Goal: Entertainment & Leisure: Browse casually

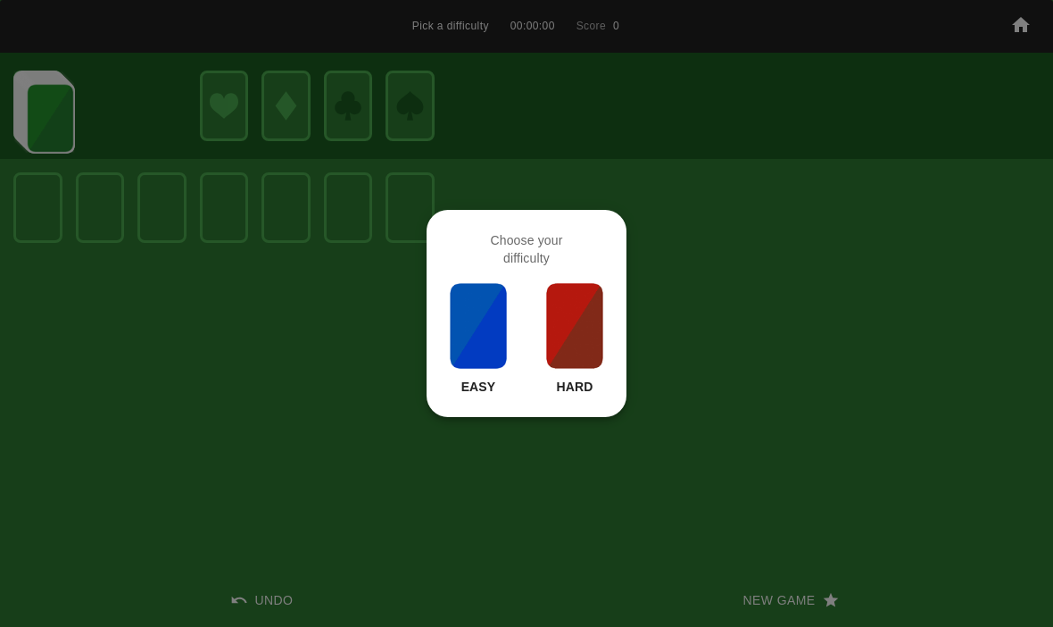
click at [594, 341] on img at bounding box center [574, 325] width 61 height 89
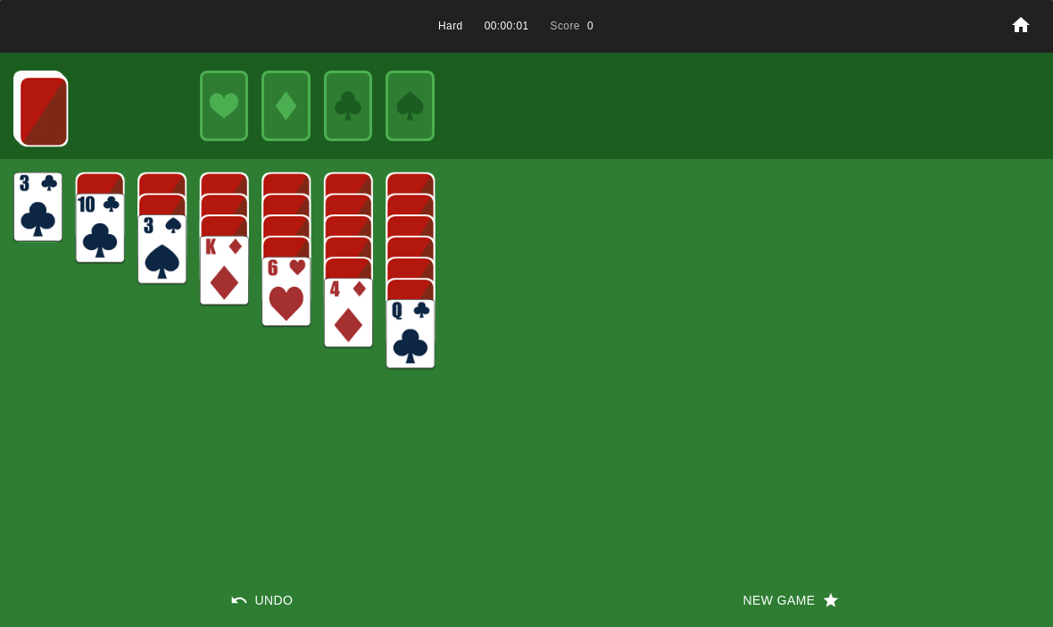
click at [768, 598] on button "New Game" at bounding box center [790, 600] width 527 height 54
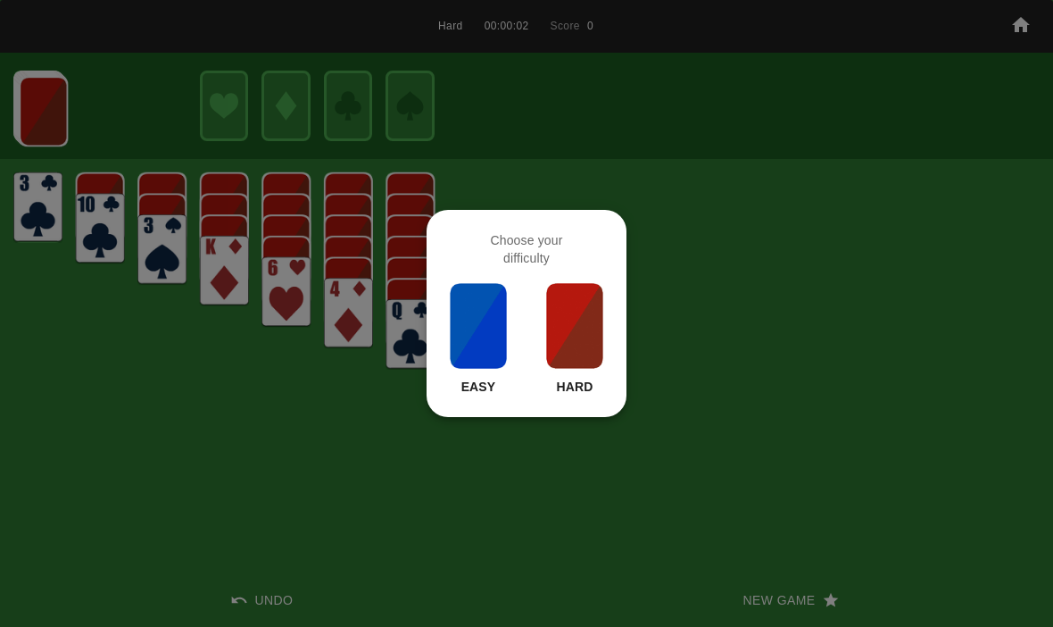
click at [577, 312] on img at bounding box center [574, 325] width 61 height 89
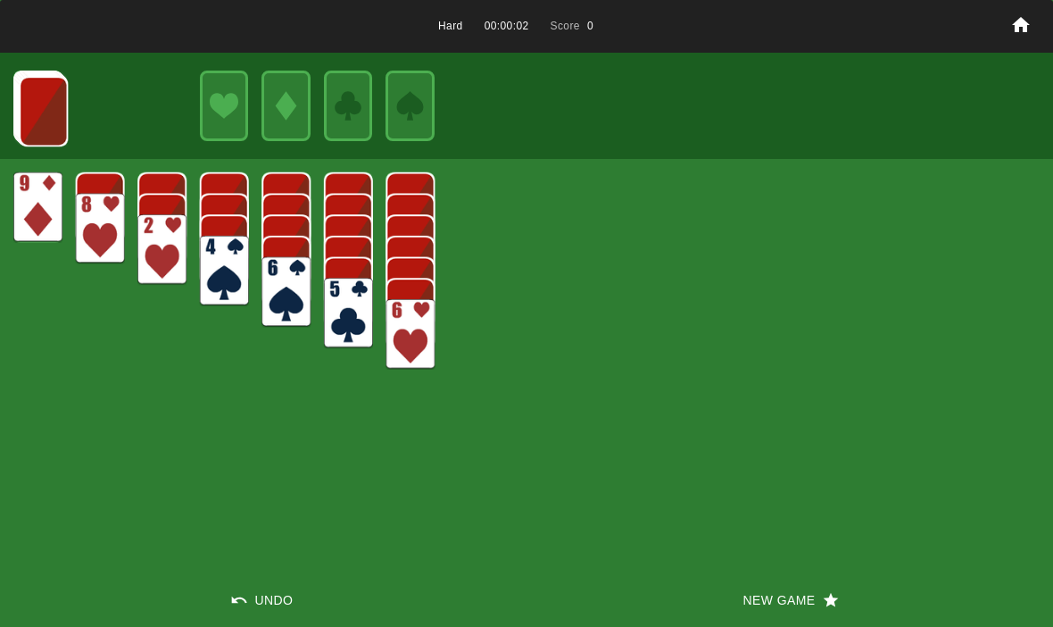
click at [760, 616] on button "New Game" at bounding box center [790, 600] width 527 height 54
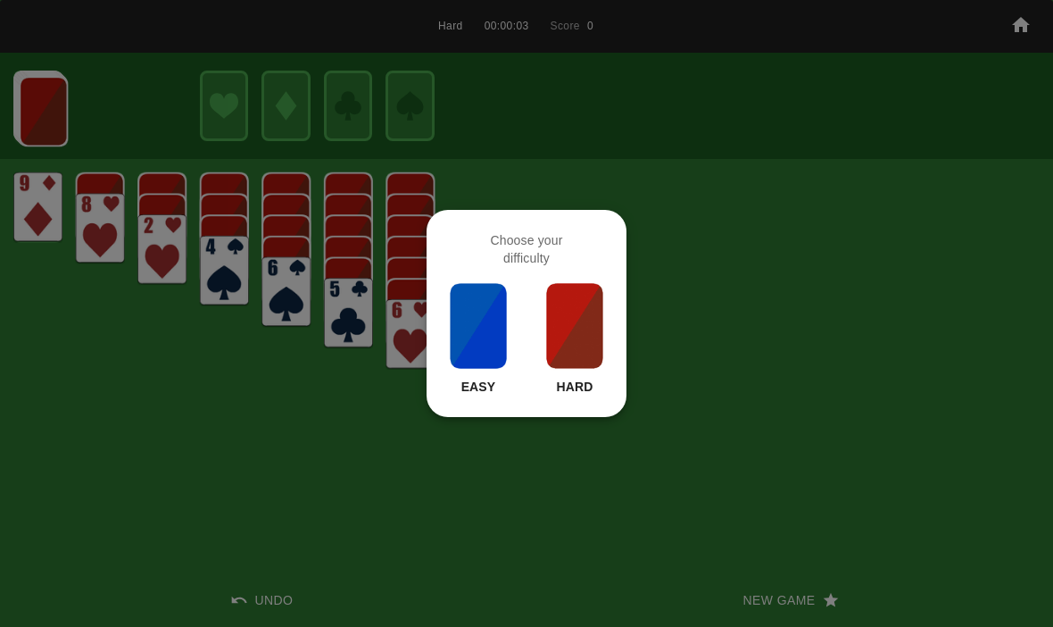
click at [565, 327] on img at bounding box center [574, 325] width 61 height 89
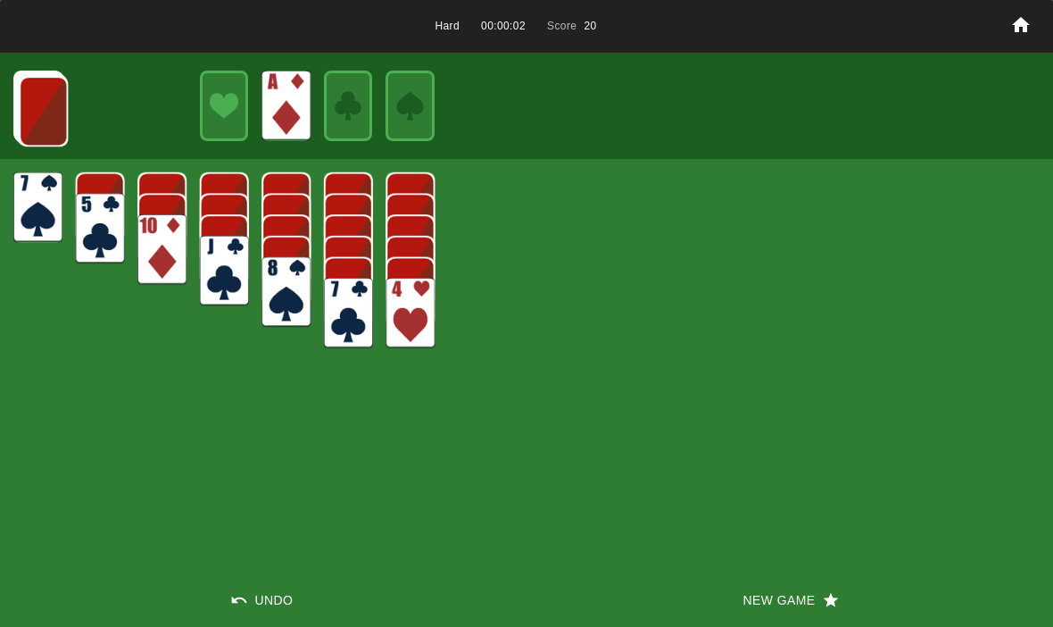
click at [45, 104] on img at bounding box center [43, 111] width 49 height 71
click at [42, 96] on img at bounding box center [43, 110] width 49 height 71
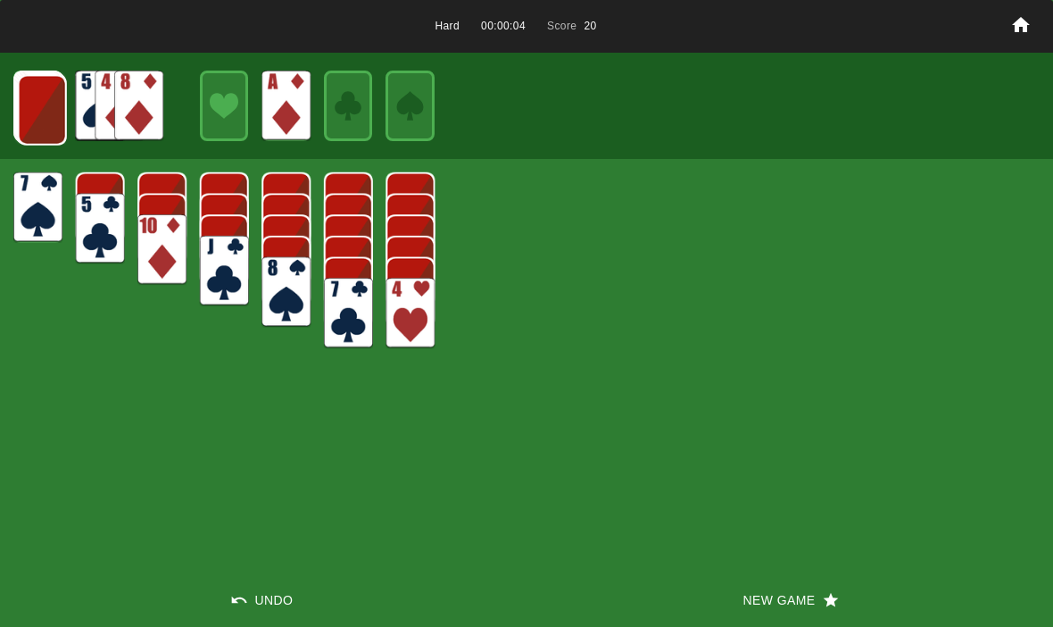
click at [29, 113] on img at bounding box center [42, 110] width 49 height 71
click at [38, 104] on img at bounding box center [41, 109] width 49 height 71
click at [26, 102] on img at bounding box center [40, 108] width 49 height 71
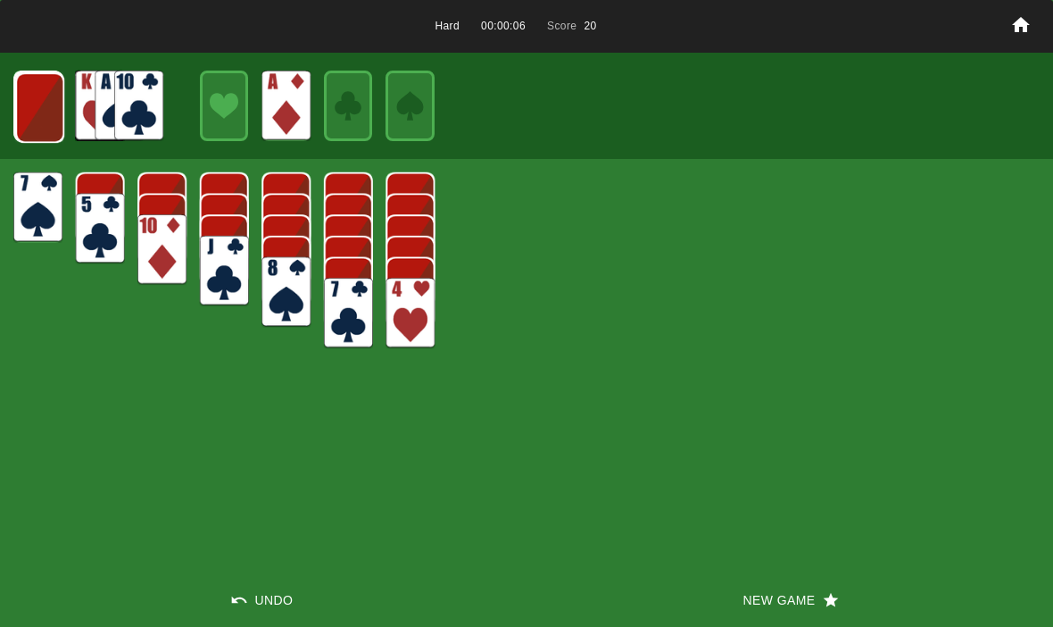
click at [43, 102] on img at bounding box center [39, 107] width 49 height 71
click at [37, 99] on img at bounding box center [38, 106] width 49 height 71
click at [36, 115] on img at bounding box center [38, 106] width 48 height 71
click at [33, 111] on img at bounding box center [37, 106] width 29 height 42
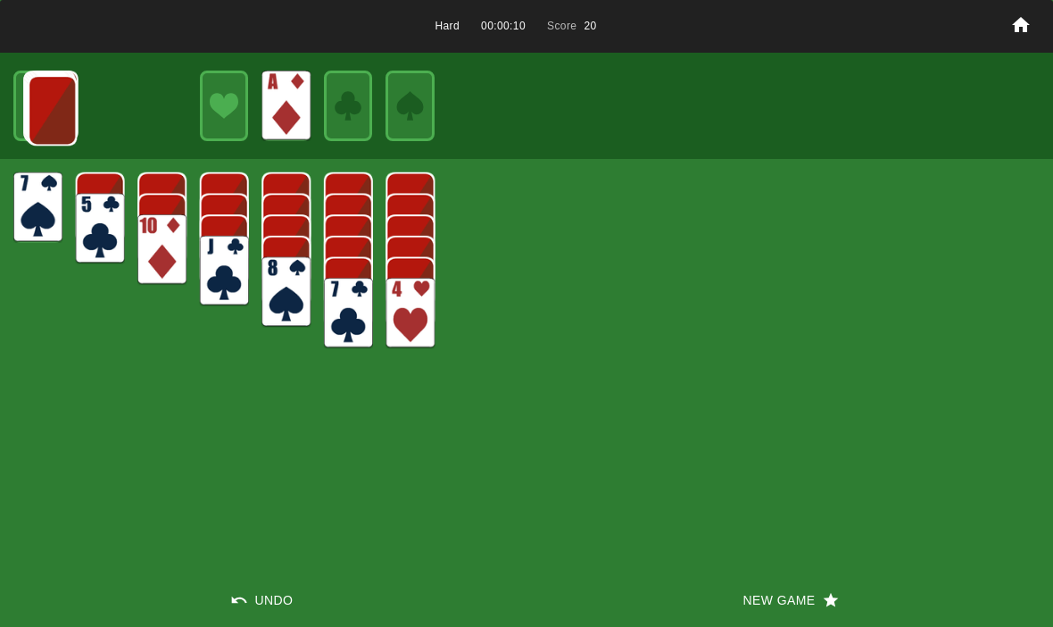
click at [29, 96] on img at bounding box center [52, 110] width 49 height 71
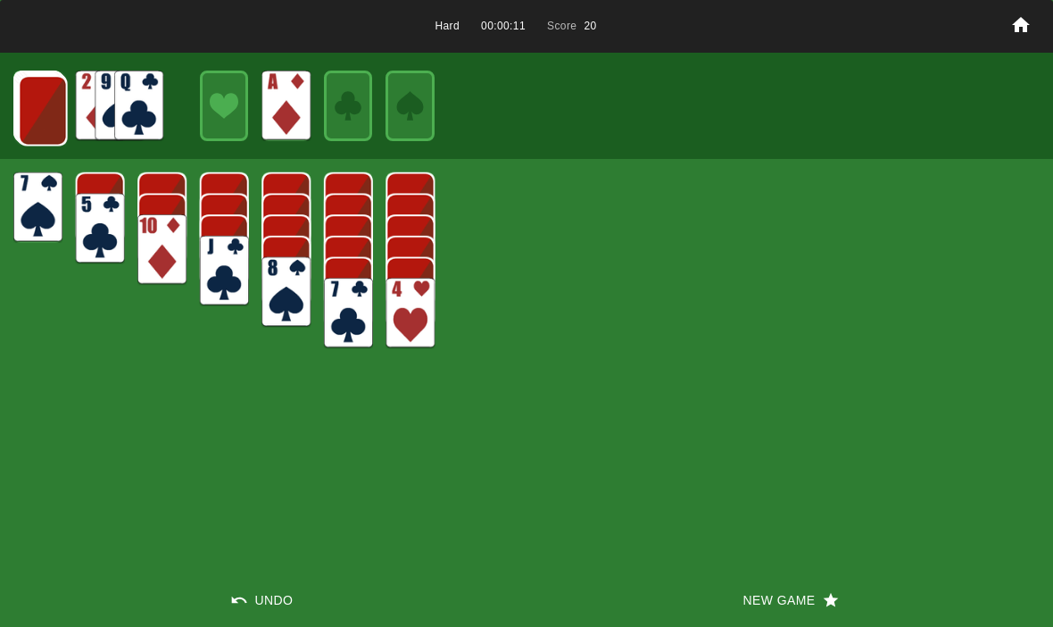
click at [48, 100] on img at bounding box center [43, 110] width 49 height 71
click at [45, 106] on img at bounding box center [42, 110] width 49 height 71
click at [50, 112] on img at bounding box center [41, 109] width 49 height 71
click at [51, 127] on img at bounding box center [40, 108] width 49 height 71
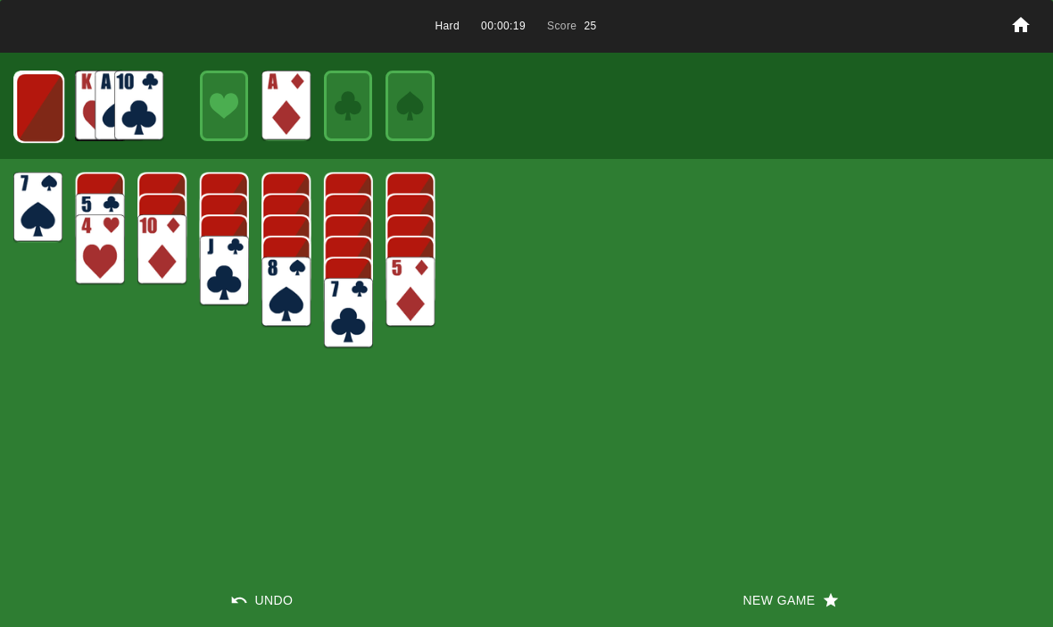
click at [47, 112] on img at bounding box center [39, 107] width 49 height 71
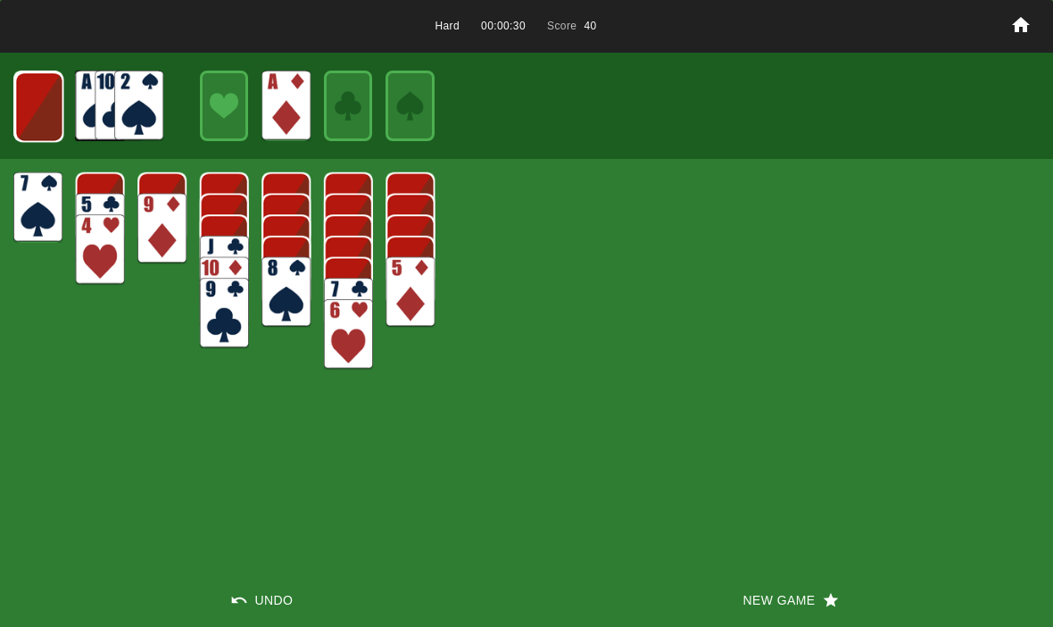
click at [51, 113] on img at bounding box center [38, 106] width 49 height 71
click at [42, 104] on img at bounding box center [38, 106] width 48 height 71
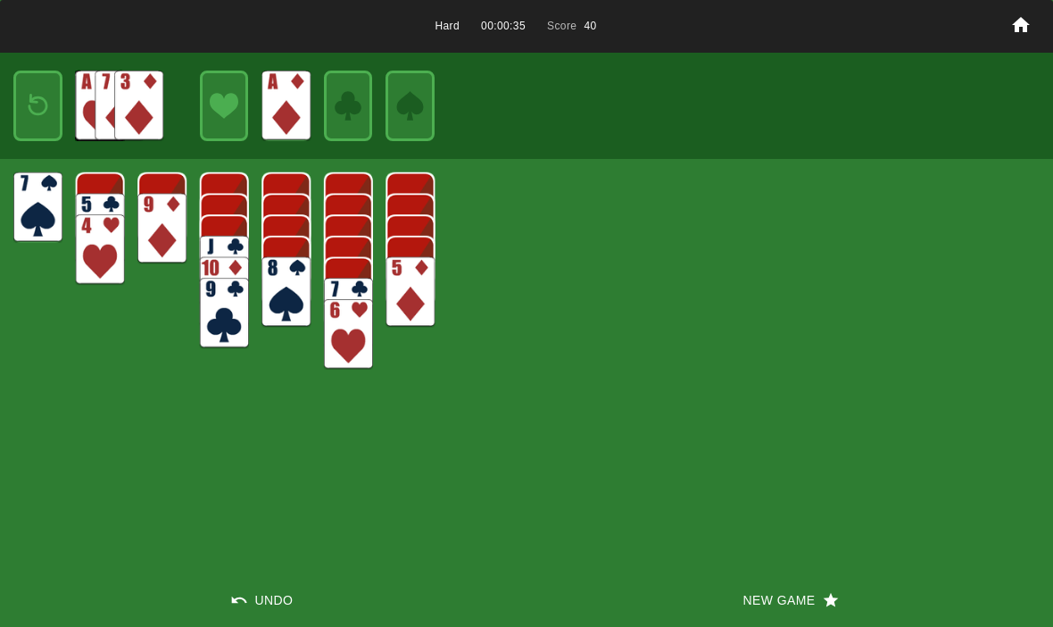
click at [41, 90] on img at bounding box center [37, 106] width 29 height 42
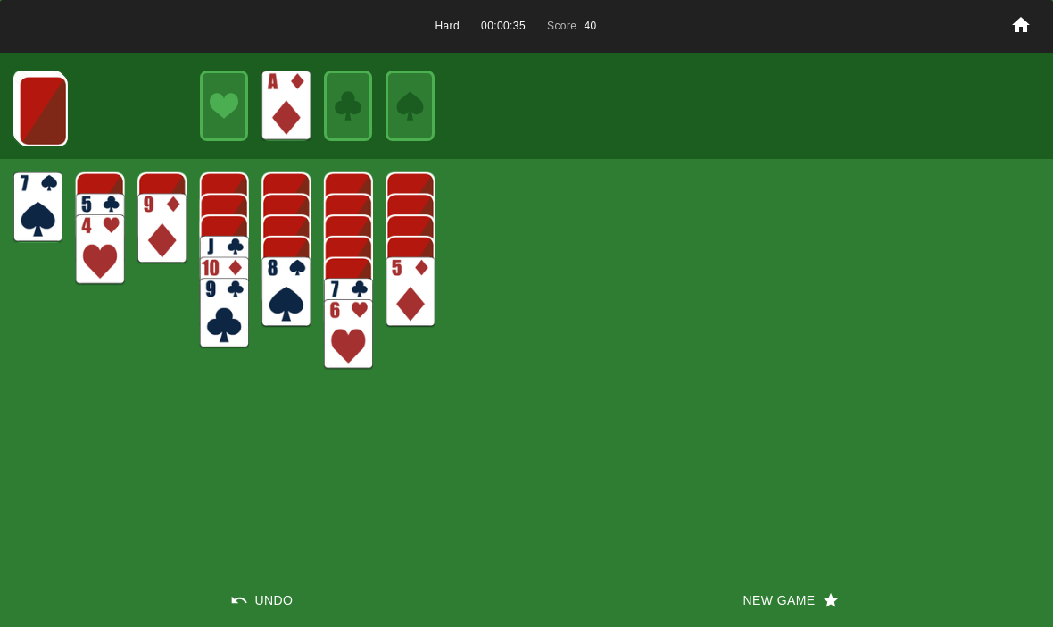
click at [51, 104] on img at bounding box center [43, 111] width 49 height 71
click at [54, 117] on img at bounding box center [42, 110] width 49 height 71
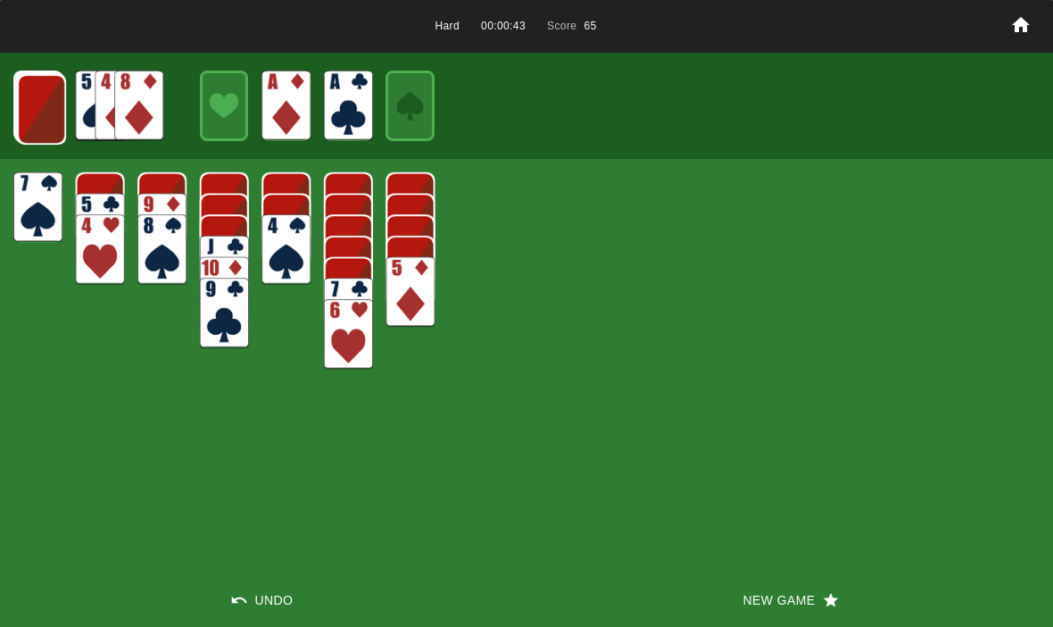
click at [49, 111] on img at bounding box center [41, 109] width 49 height 71
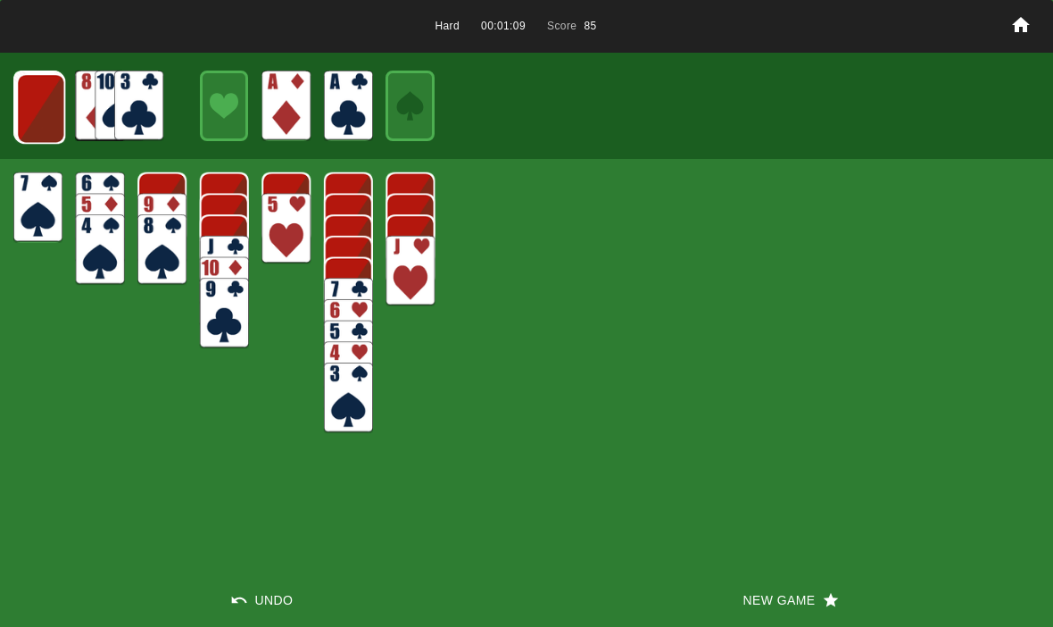
click at [35, 144] on img at bounding box center [40, 108] width 49 height 71
click at [30, 121] on img at bounding box center [40, 107] width 49 height 71
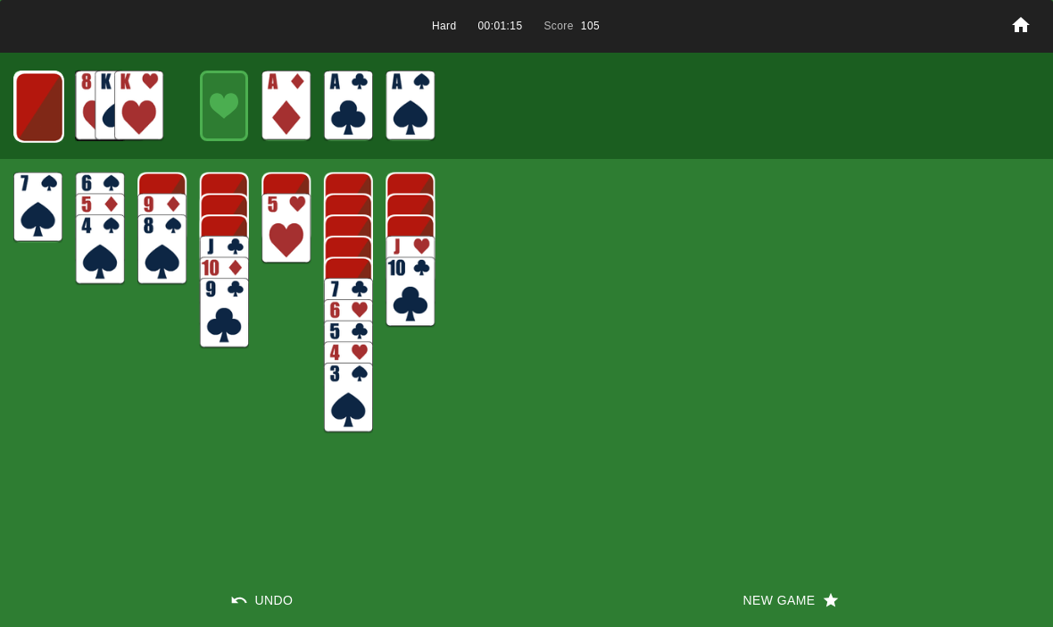
click at [43, 106] on img at bounding box center [39, 107] width 49 height 71
click at [36, 87] on img at bounding box center [38, 106] width 48 height 71
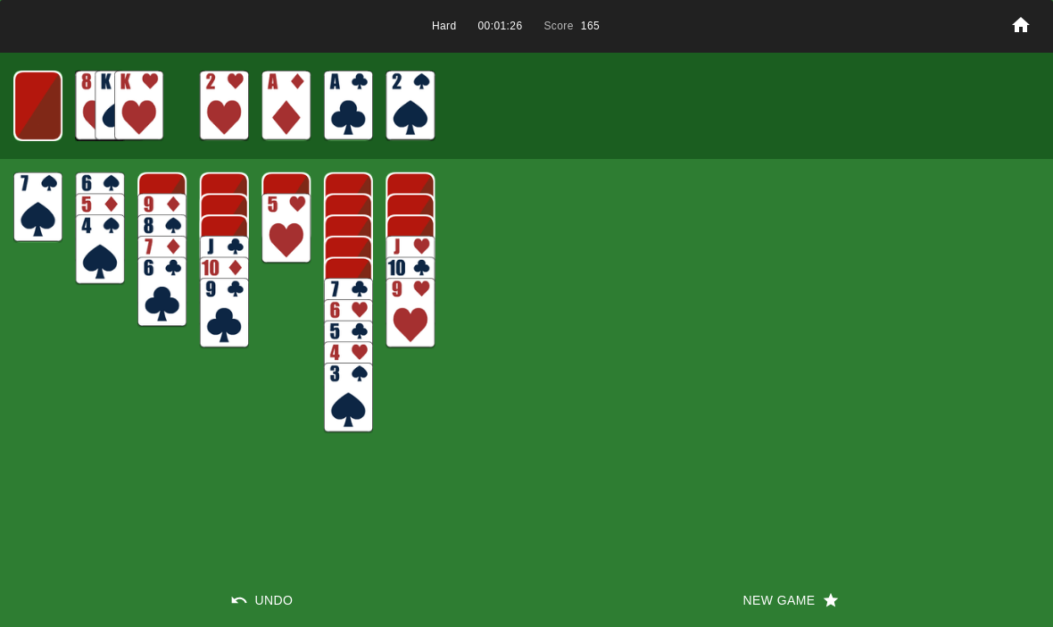
click at [38, 109] on img at bounding box center [37, 106] width 48 height 71
click at [50, 91] on img at bounding box center [37, 106] width 29 height 42
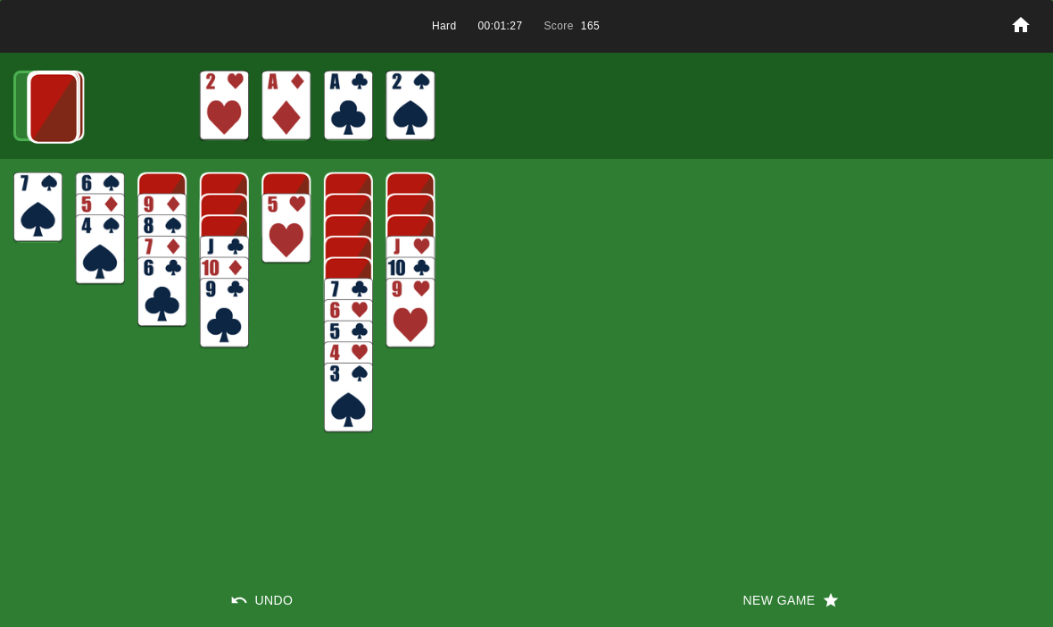
click at [45, 96] on img at bounding box center [53, 108] width 49 height 71
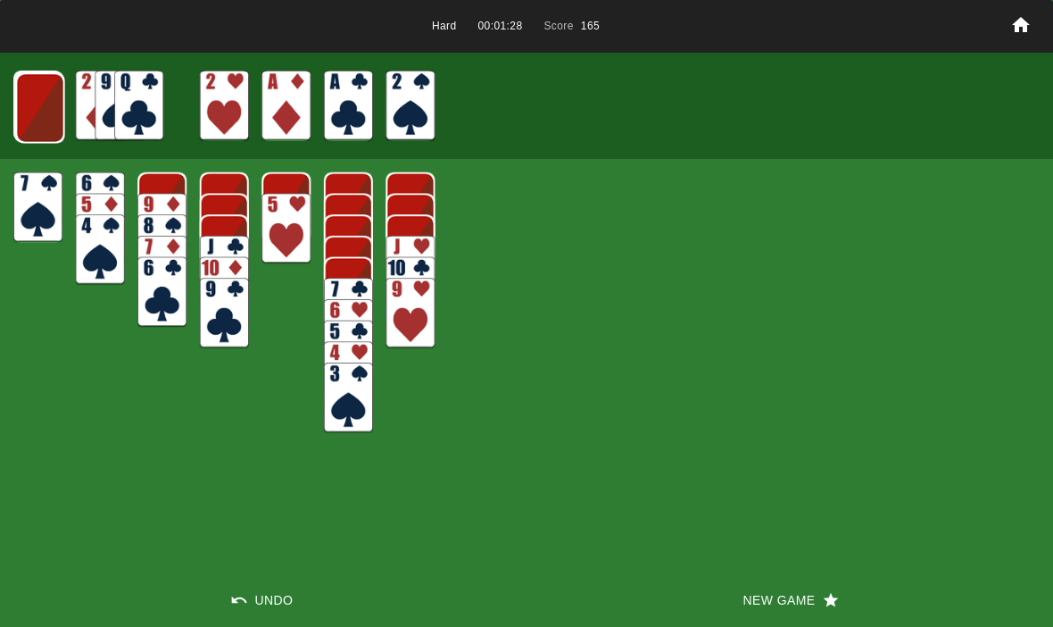
click at [35, 114] on img at bounding box center [40, 107] width 49 height 71
click at [62, 109] on img at bounding box center [39, 107] width 49 height 71
click at [37, 106] on img at bounding box center [38, 106] width 48 height 71
click at [33, 108] on img at bounding box center [37, 106] width 48 height 71
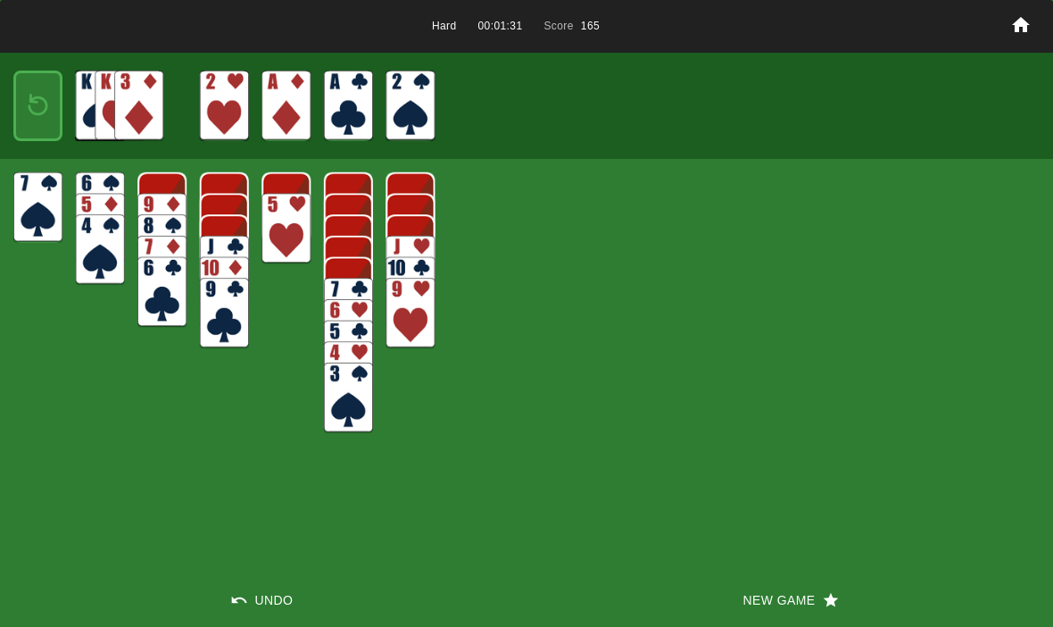
click at [34, 100] on img at bounding box center [37, 106] width 29 height 42
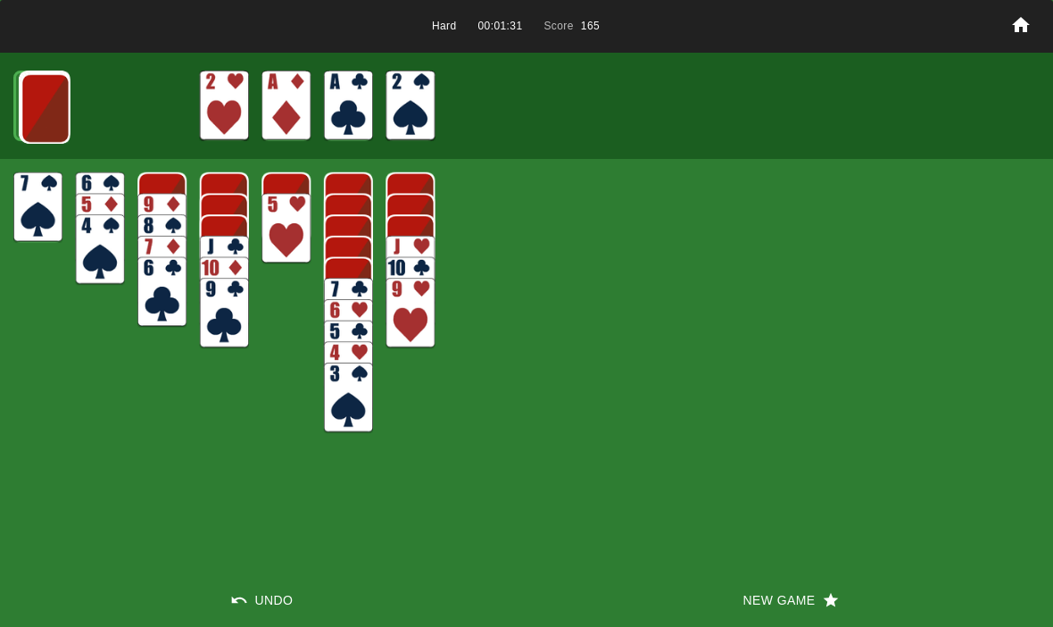
click at [39, 95] on img at bounding box center [45, 108] width 49 height 71
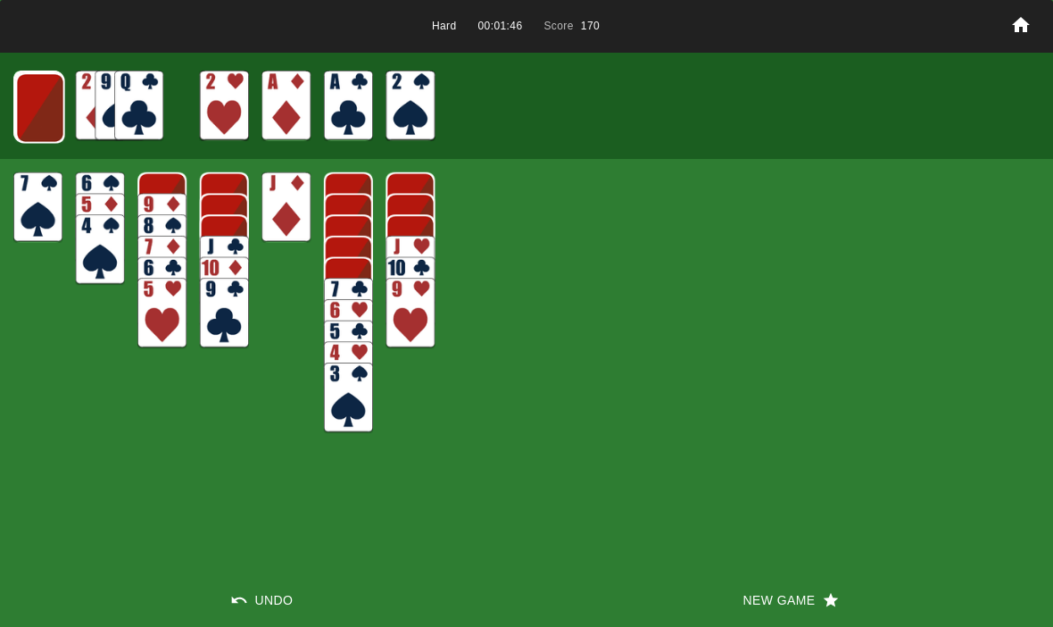
click at [42, 101] on img at bounding box center [40, 107] width 49 height 71
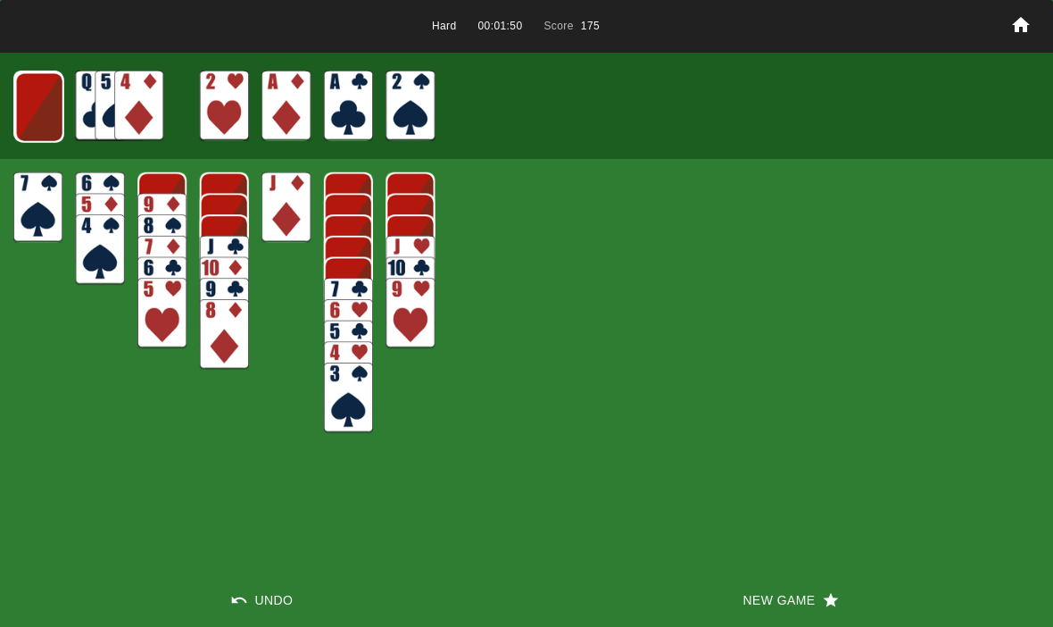
click at [33, 98] on img at bounding box center [39, 107] width 49 height 71
click at [55, 116] on img at bounding box center [38, 106] width 48 height 71
click at [46, 108] on img at bounding box center [37, 106] width 48 height 71
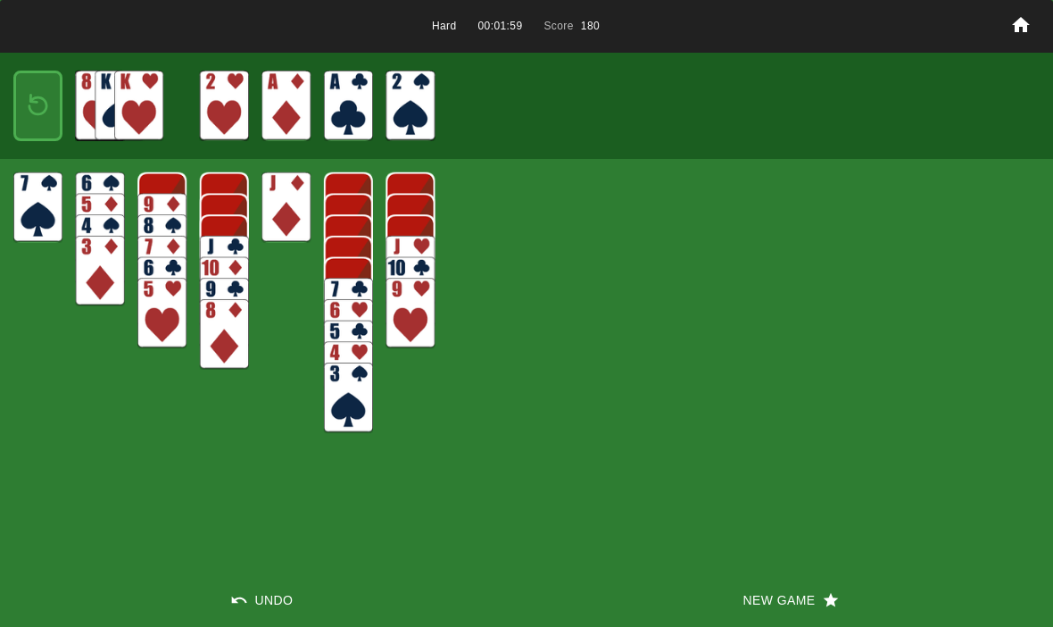
click at [18, 108] on div at bounding box center [37, 106] width 49 height 71
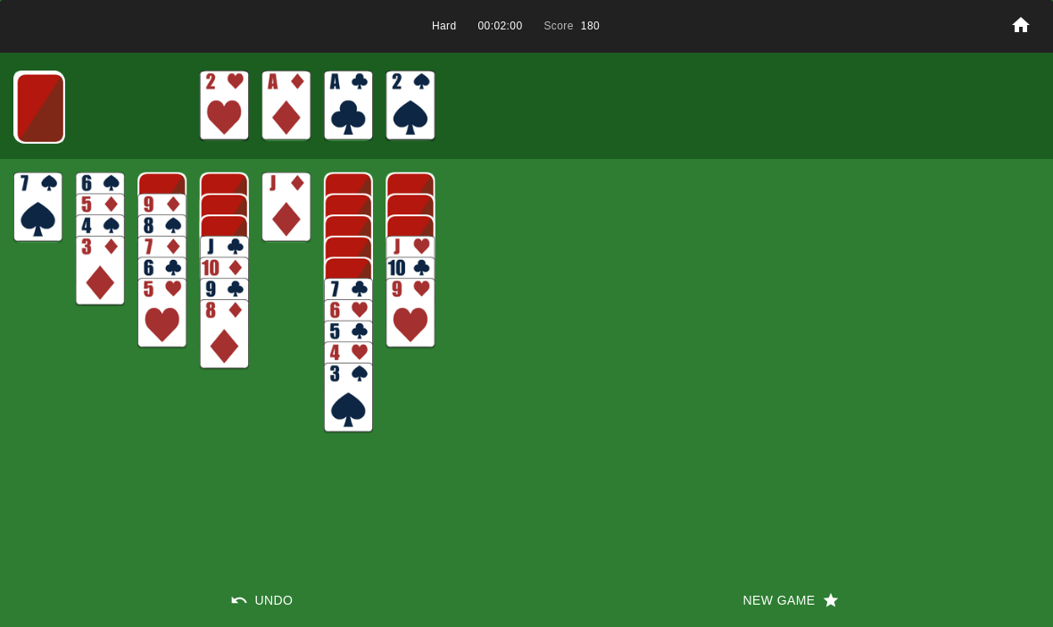
click at [60, 116] on img at bounding box center [40, 108] width 49 height 71
click at [48, 115] on img at bounding box center [39, 107] width 49 height 71
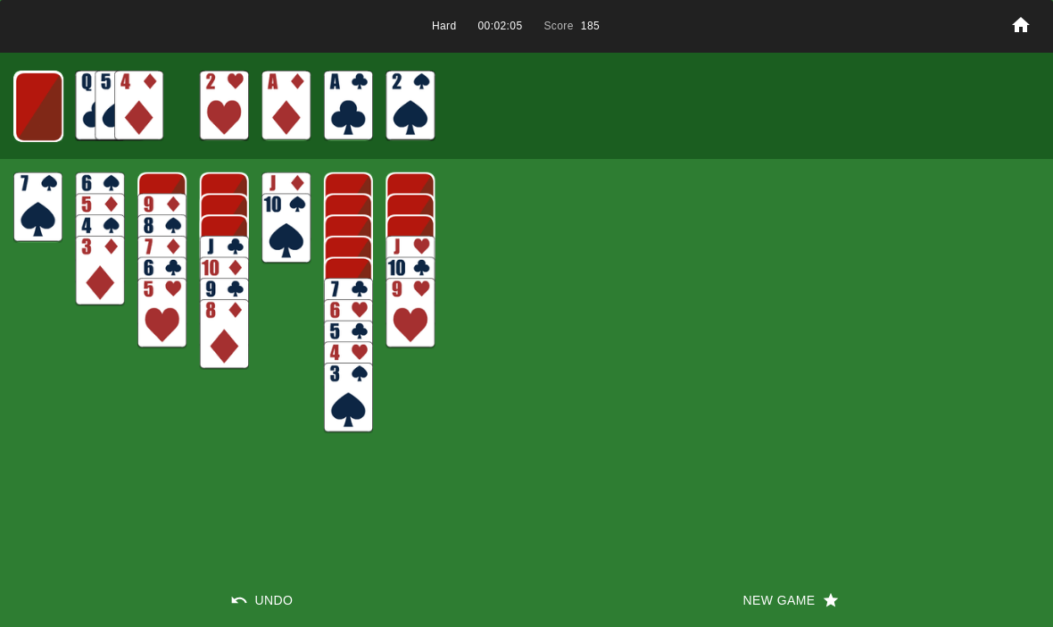
click at [37, 98] on img at bounding box center [38, 106] width 49 height 71
click at [26, 95] on img at bounding box center [37, 106] width 49 height 71
click at [62, 92] on div at bounding box center [37, 106] width 49 height 71
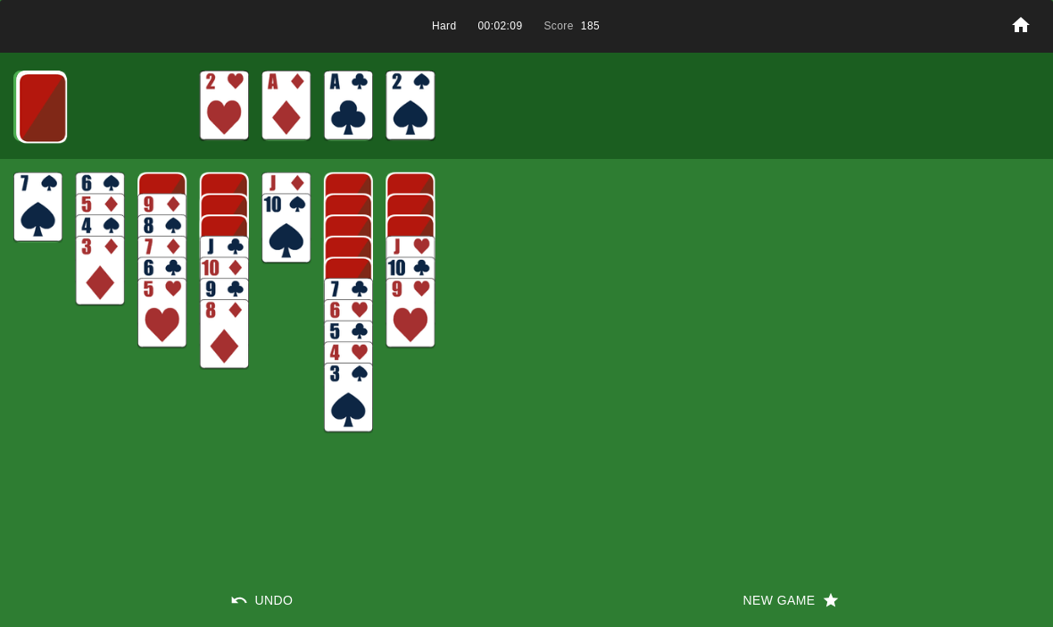
click at [37, 116] on img at bounding box center [42, 107] width 49 height 71
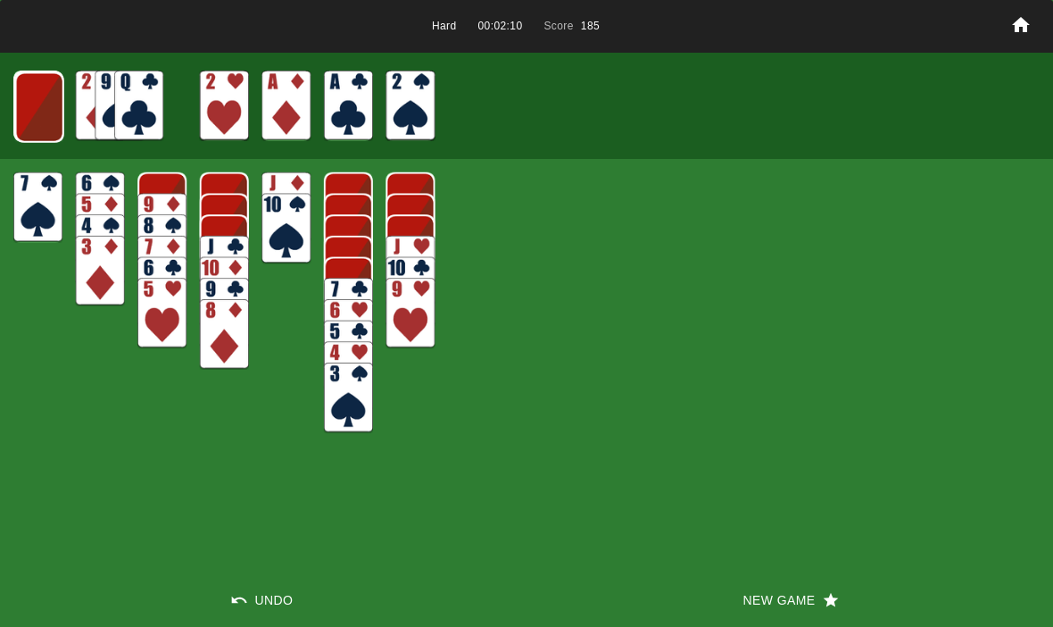
click at [33, 111] on img at bounding box center [39, 107] width 49 height 71
click at [42, 105] on img at bounding box center [38, 106] width 48 height 71
click at [51, 115] on img at bounding box center [37, 106] width 48 height 71
click at [45, 87] on img at bounding box center [37, 106] width 29 height 42
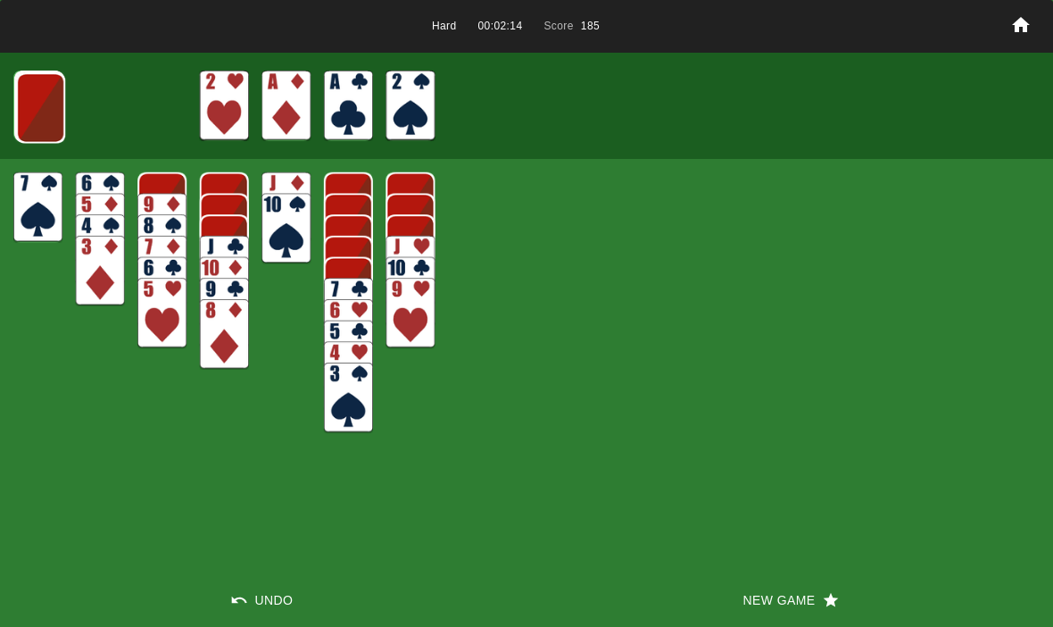
click at [770, 614] on button "New Game" at bounding box center [790, 600] width 527 height 54
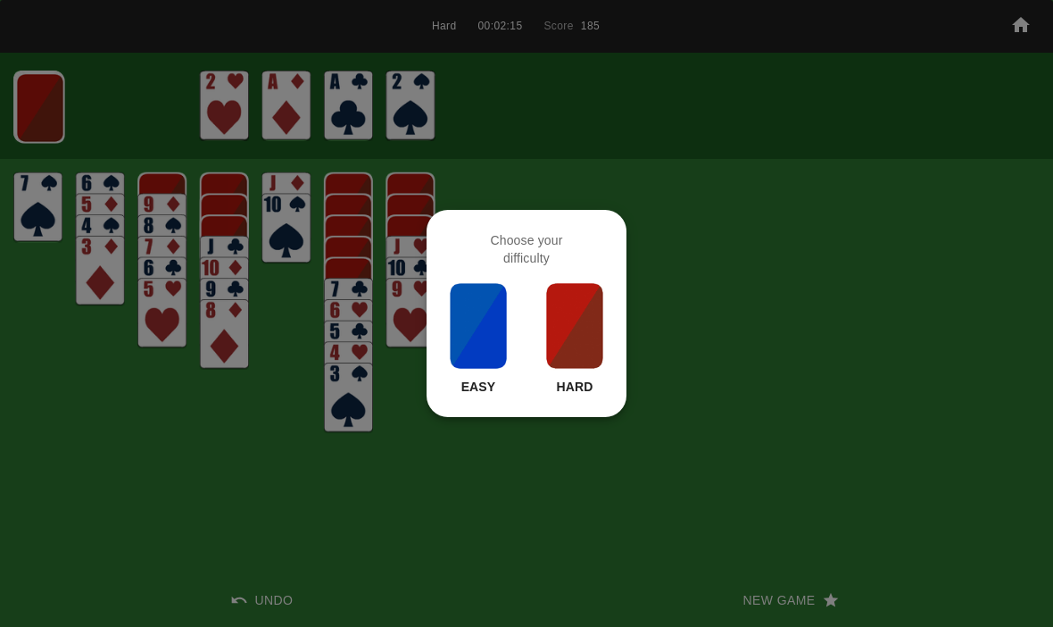
click at [617, 332] on div "Choose your difficulty Easy Hard" at bounding box center [527, 313] width 200 height 207
click at [594, 331] on img at bounding box center [574, 325] width 61 height 89
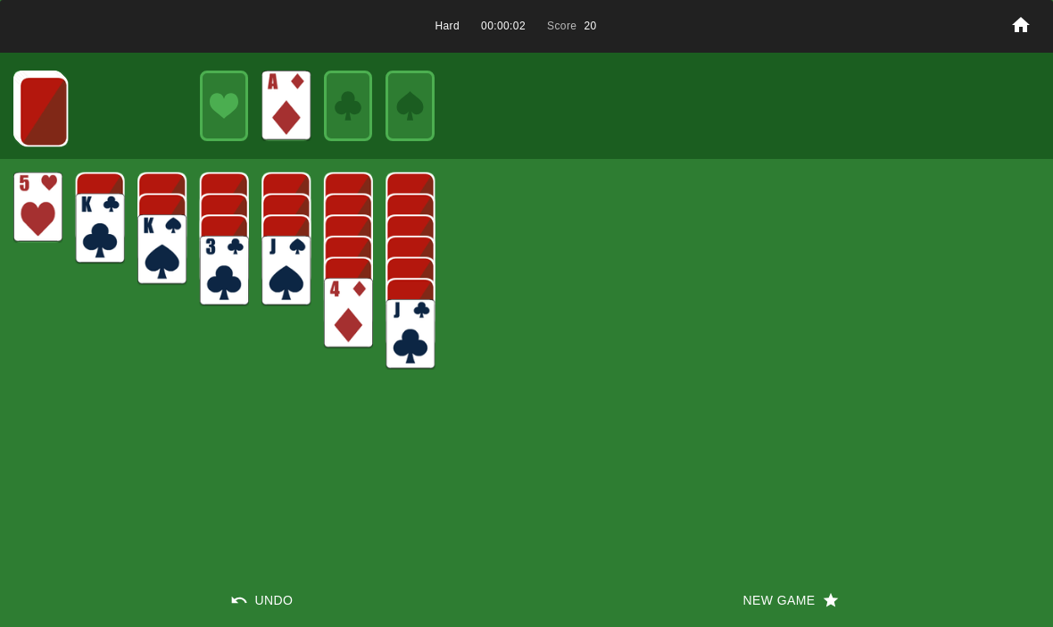
click at [32, 98] on img at bounding box center [43, 111] width 49 height 71
click at [28, 109] on img at bounding box center [43, 110] width 49 height 71
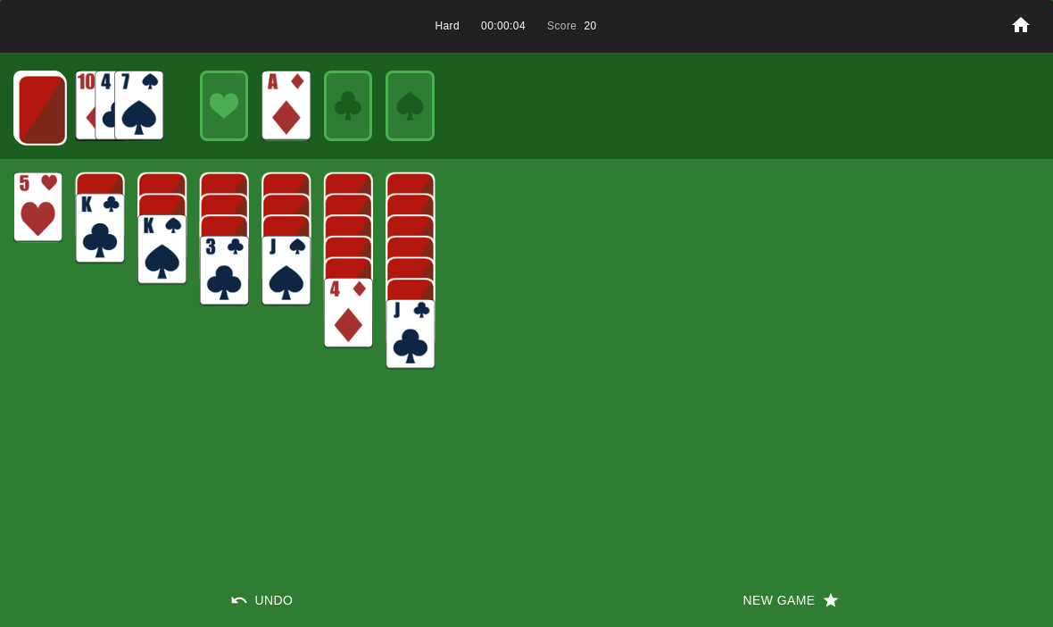
click at [64, 104] on img at bounding box center [42, 110] width 49 height 71
click at [140, 139] on img at bounding box center [138, 106] width 49 height 71
click at [57, 103] on img at bounding box center [41, 109] width 49 height 71
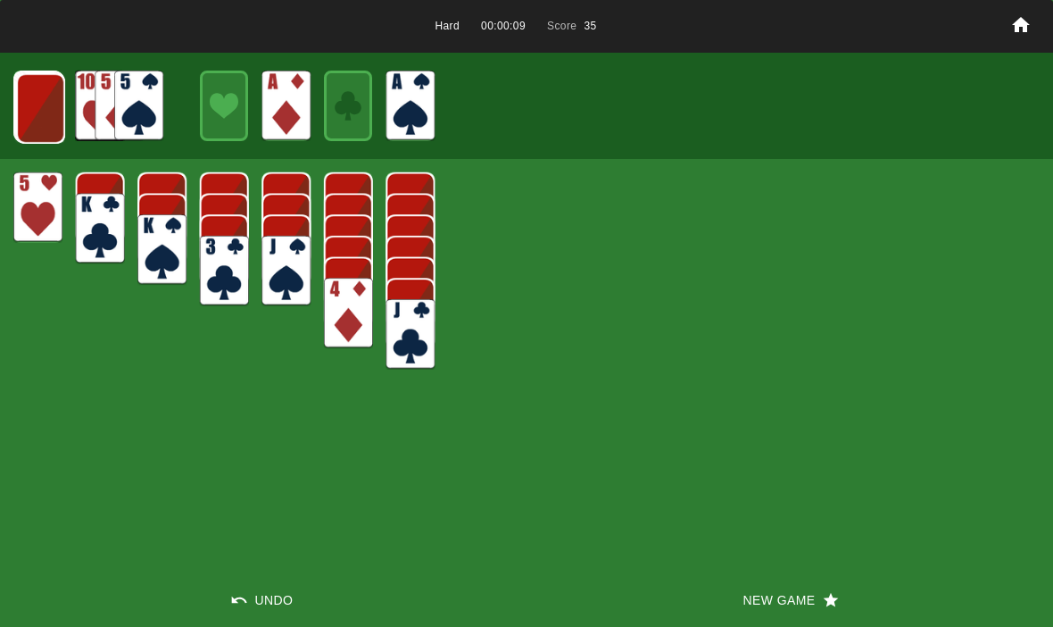
click at [42, 83] on img at bounding box center [40, 108] width 49 height 71
click at [47, 109] on img at bounding box center [39, 107] width 49 height 71
click at [48, 104] on img at bounding box center [38, 106] width 49 height 71
click at [46, 118] on img at bounding box center [38, 106] width 48 height 71
click at [25, 100] on img at bounding box center [37, 106] width 29 height 42
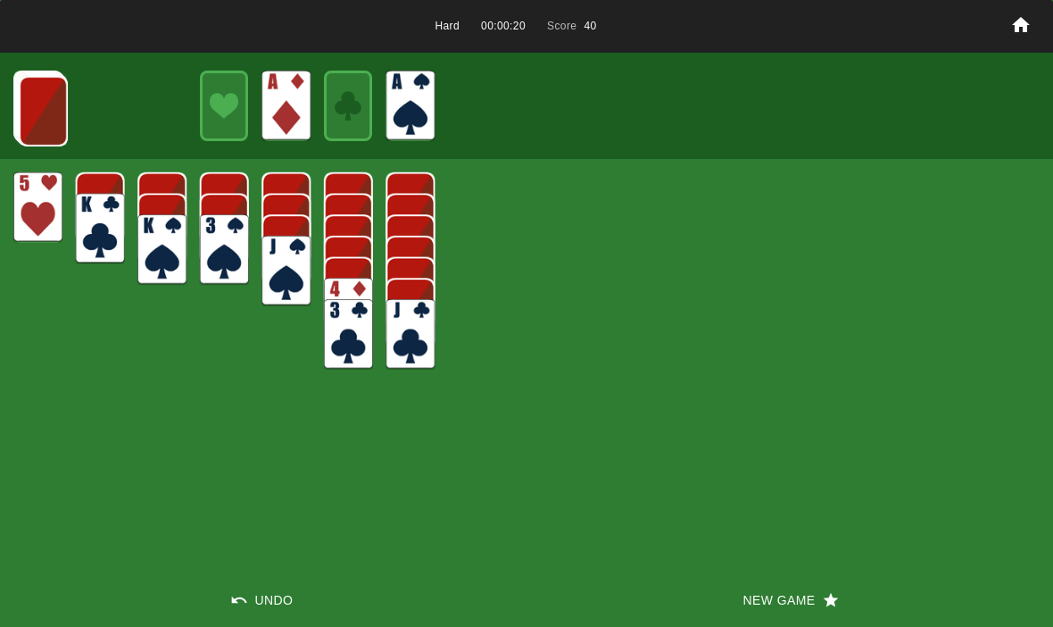
click at [52, 117] on img at bounding box center [43, 111] width 49 height 71
click at [62, 95] on img at bounding box center [42, 110] width 49 height 71
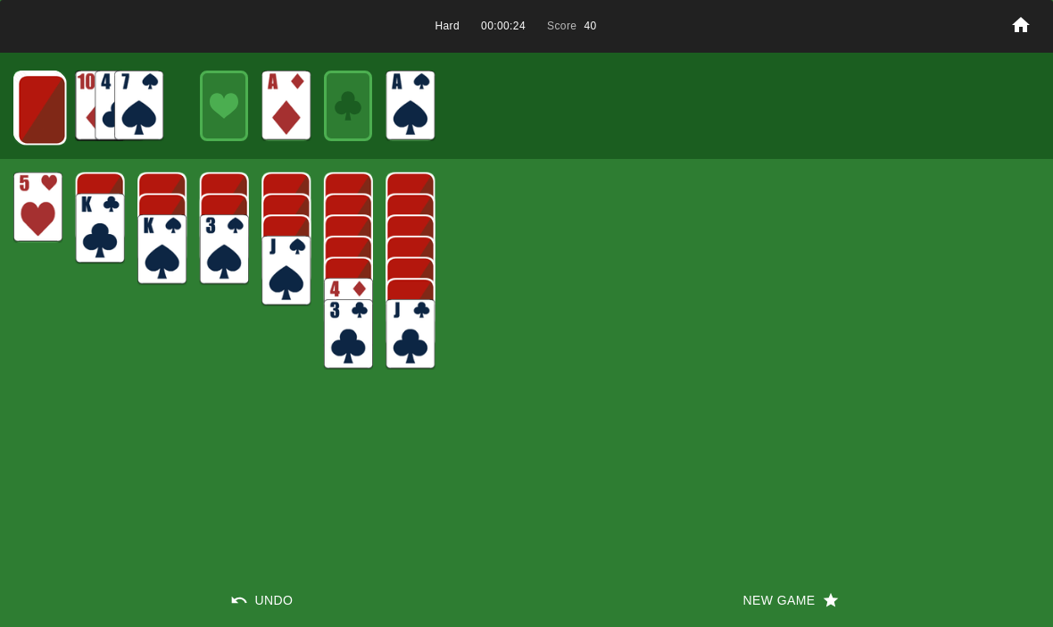
click at [61, 111] on img at bounding box center [41, 109] width 49 height 71
click at [37, 102] on img at bounding box center [41, 109] width 49 height 71
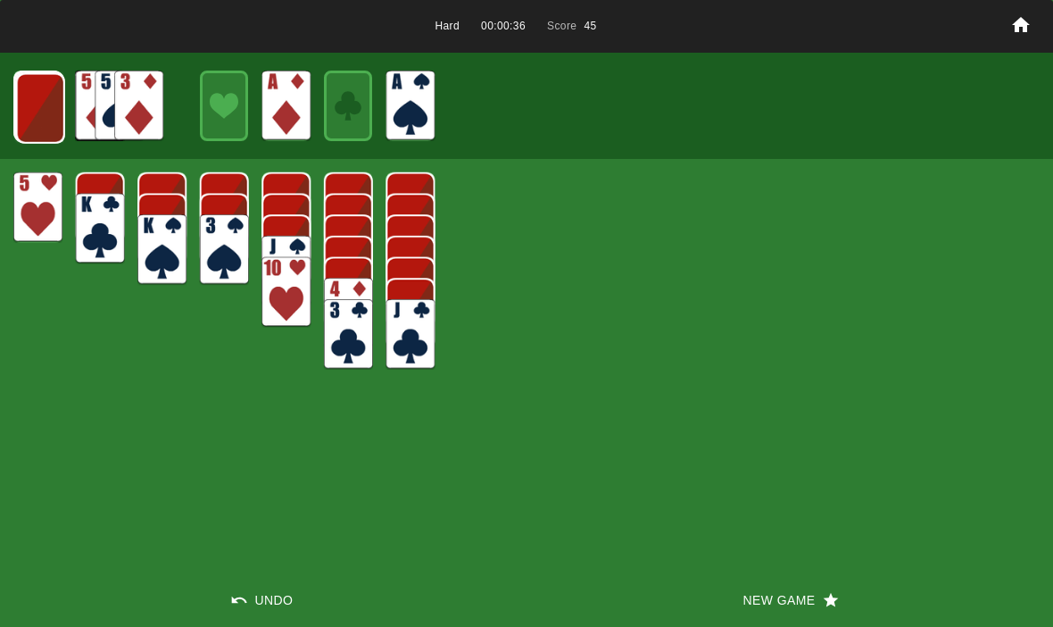
click at [42, 114] on img at bounding box center [40, 108] width 49 height 71
click at [46, 119] on img at bounding box center [39, 107] width 49 height 71
click at [46, 119] on img at bounding box center [38, 106] width 49 height 71
click at [16, 96] on img at bounding box center [37, 106] width 49 height 71
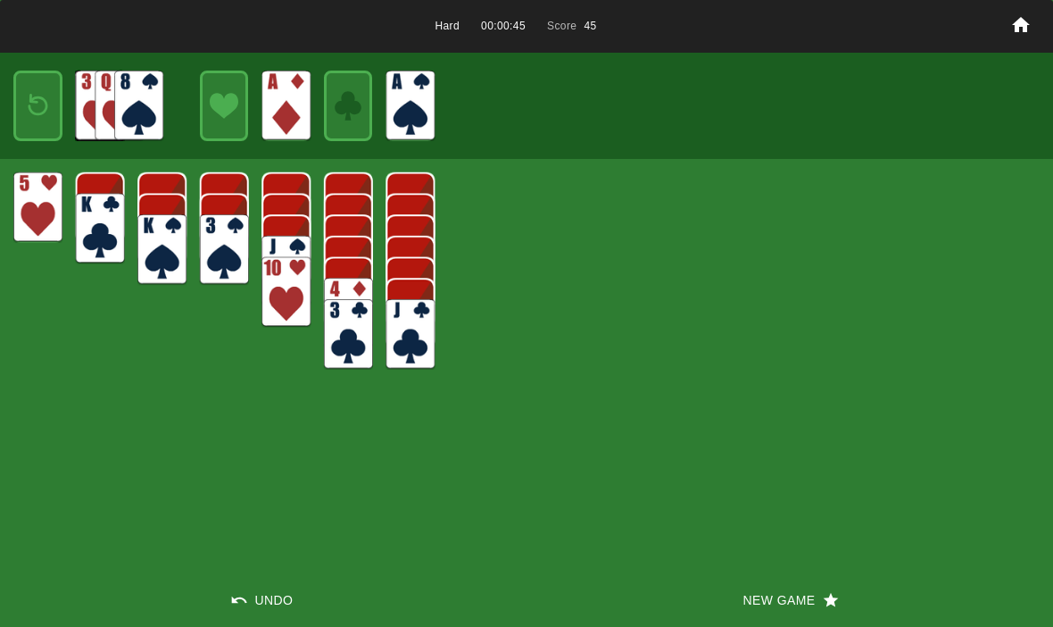
click at [23, 104] on img at bounding box center [37, 106] width 29 height 42
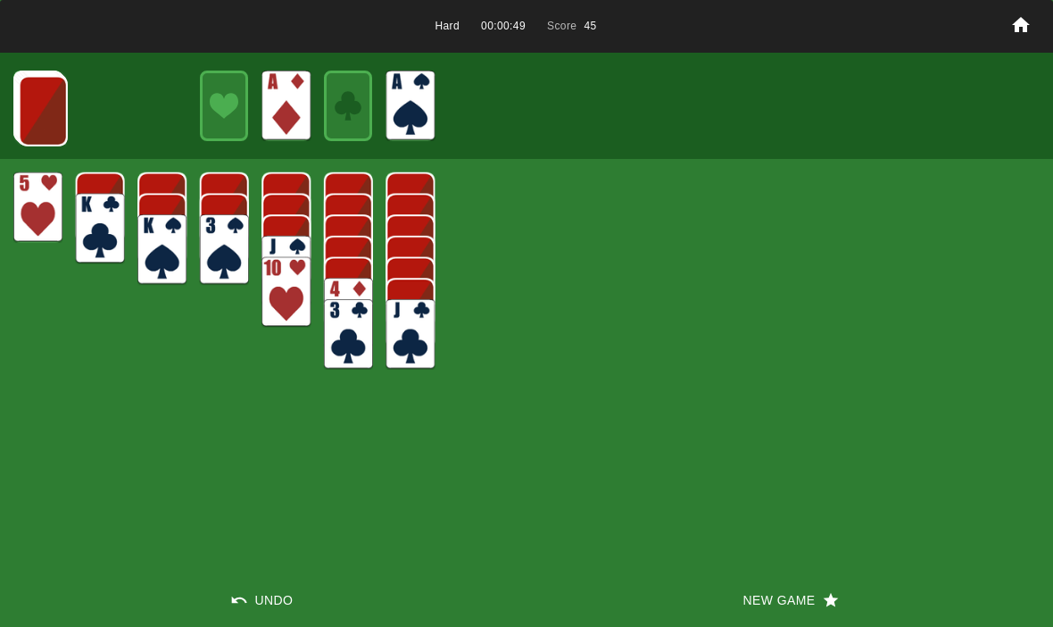
click at [37, 115] on img at bounding box center [43, 111] width 49 height 71
click at [62, 106] on img at bounding box center [42, 110] width 49 height 71
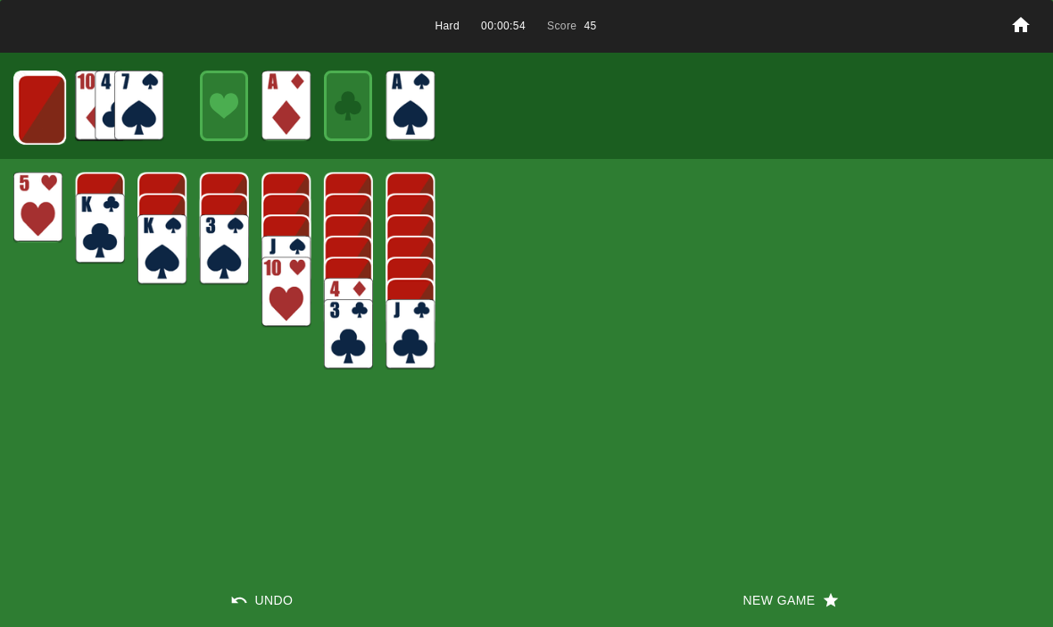
click at [42, 129] on img at bounding box center [41, 109] width 49 height 71
click at [42, 106] on img at bounding box center [40, 108] width 49 height 71
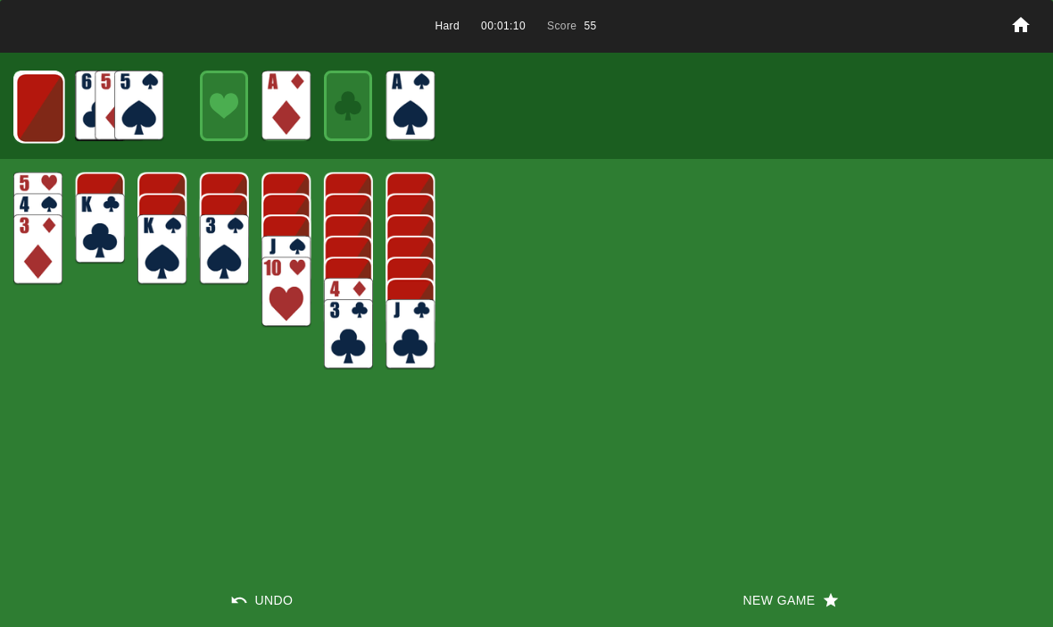
click at [44, 117] on img at bounding box center [40, 107] width 49 height 71
click at [78, 131] on img at bounding box center [100, 106] width 49 height 71
click at [49, 125] on img at bounding box center [39, 107] width 49 height 71
click at [53, 105] on img at bounding box center [38, 106] width 48 height 71
click at [55, 122] on img at bounding box center [37, 106] width 48 height 71
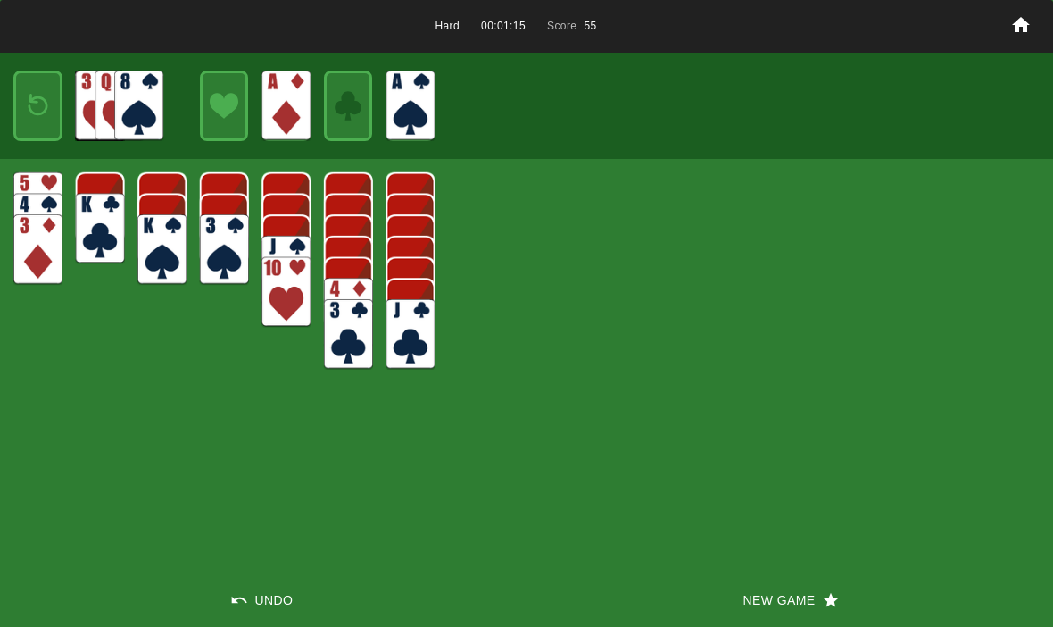
click at [40, 111] on img at bounding box center [37, 106] width 29 height 42
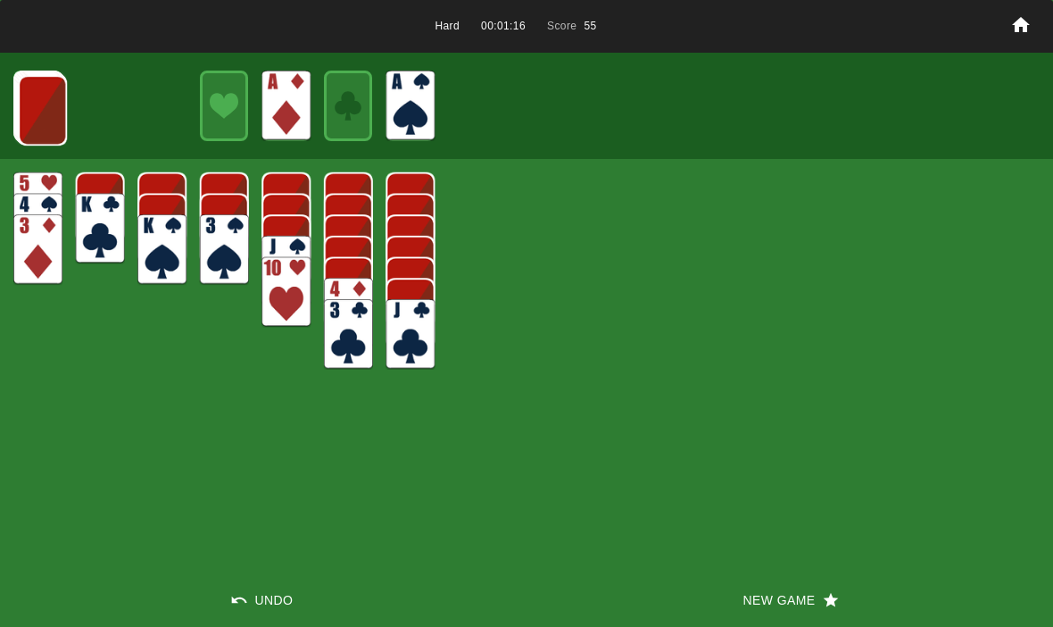
click at [49, 120] on img at bounding box center [42, 110] width 49 height 71
click at [56, 112] on img at bounding box center [41, 109] width 49 height 71
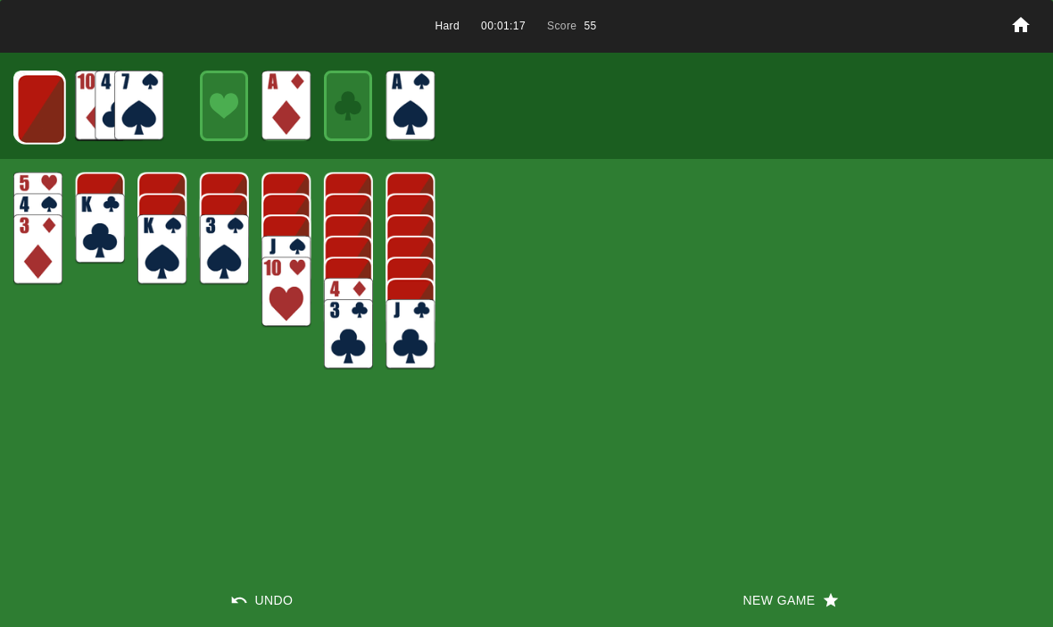
click at [45, 112] on img at bounding box center [41, 109] width 49 height 71
click at [49, 109] on img at bounding box center [40, 108] width 49 height 71
click at [30, 122] on img at bounding box center [39, 107] width 49 height 71
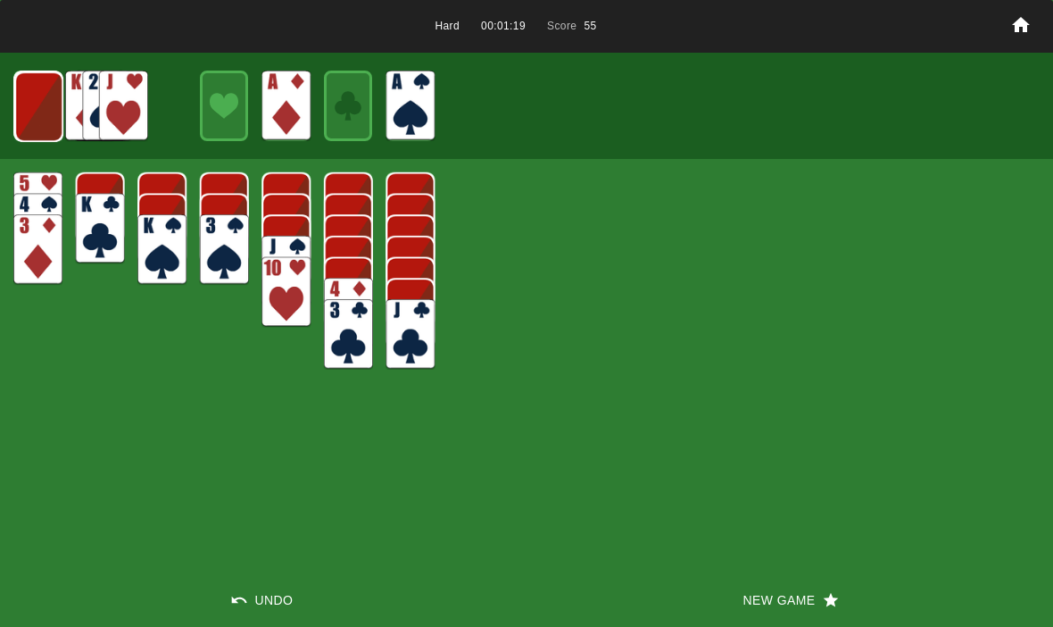
click at [40, 102] on img at bounding box center [38, 106] width 49 height 71
click at [51, 96] on img at bounding box center [37, 106] width 49 height 71
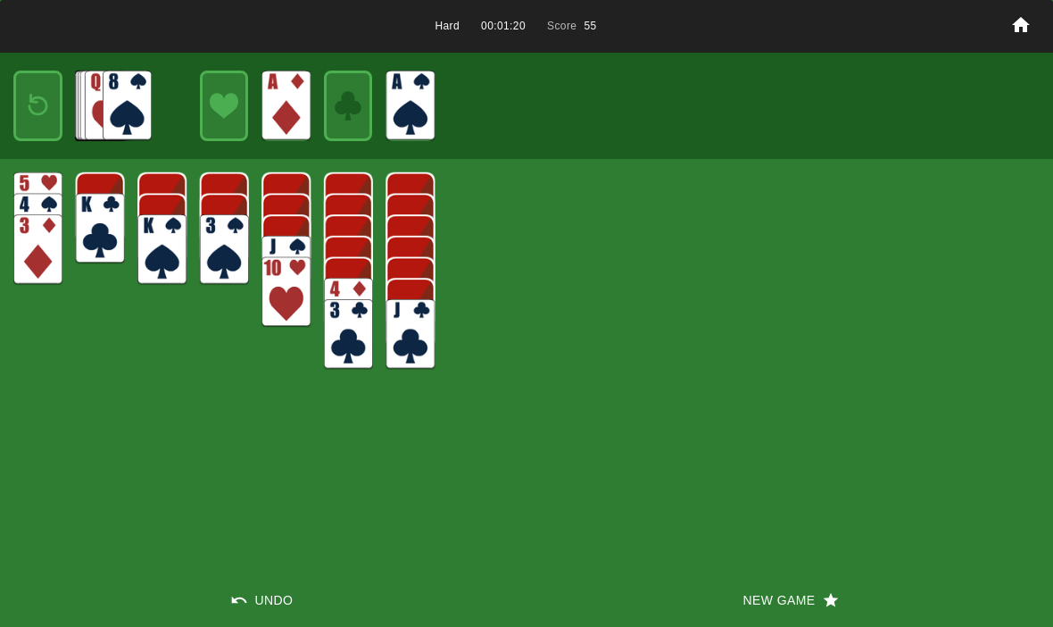
click at [59, 80] on div at bounding box center [37, 106] width 49 height 71
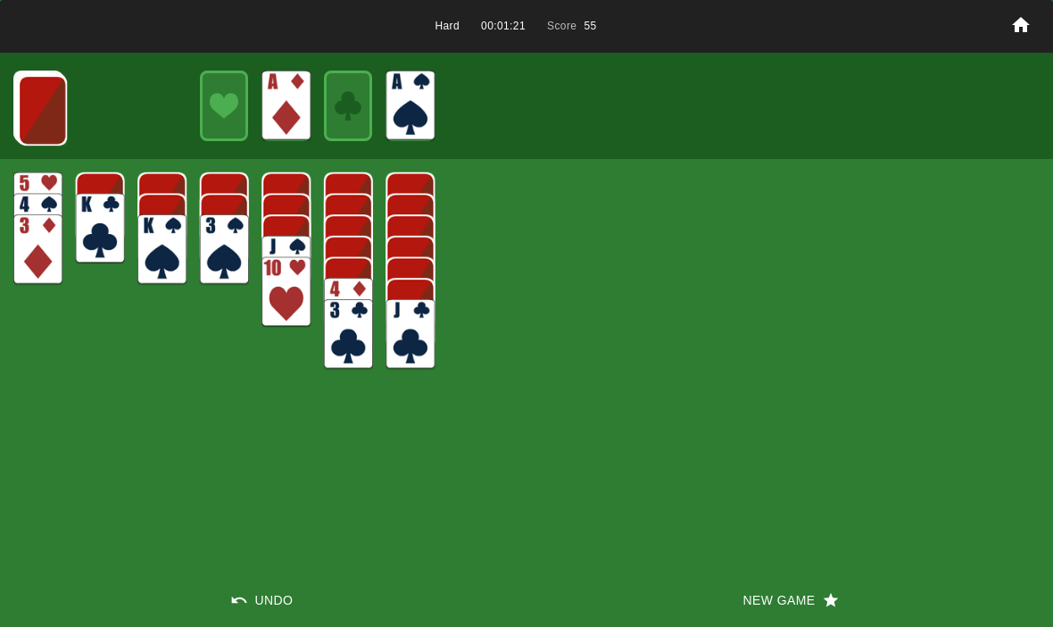
click at [36, 138] on img at bounding box center [42, 110] width 49 height 71
click at [57, 115] on img at bounding box center [41, 109] width 49 height 71
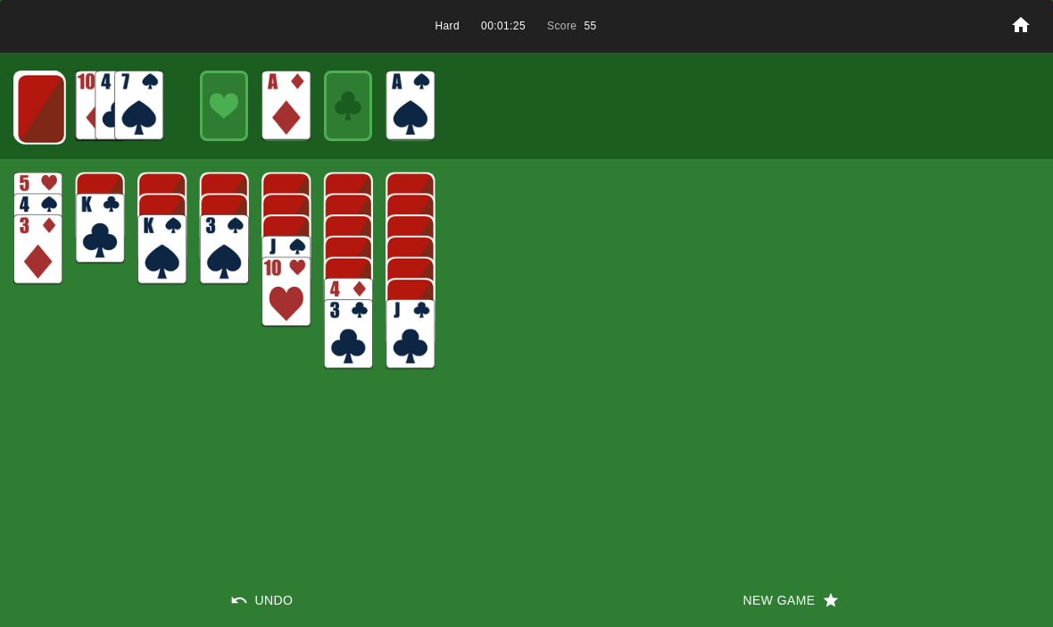
click at [49, 118] on img at bounding box center [41, 109] width 49 height 71
click at [45, 121] on img at bounding box center [40, 108] width 49 height 71
click at [38, 104] on img at bounding box center [39, 107] width 49 height 71
click at [54, 112] on img at bounding box center [38, 106] width 49 height 71
click at [55, 129] on img at bounding box center [37, 106] width 49 height 71
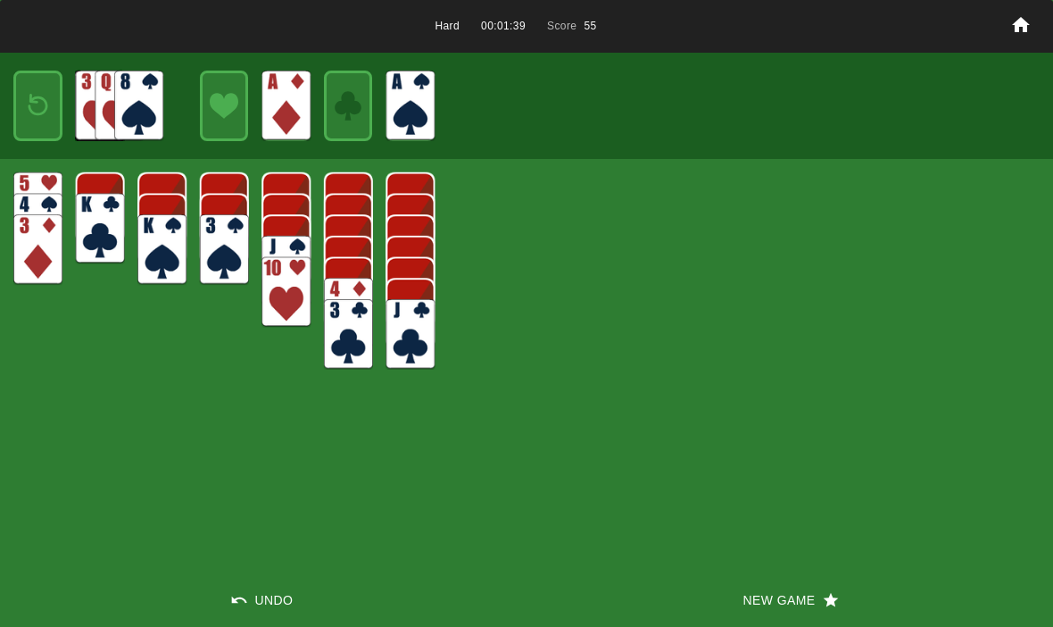
click at [45, 120] on img at bounding box center [37, 106] width 29 height 42
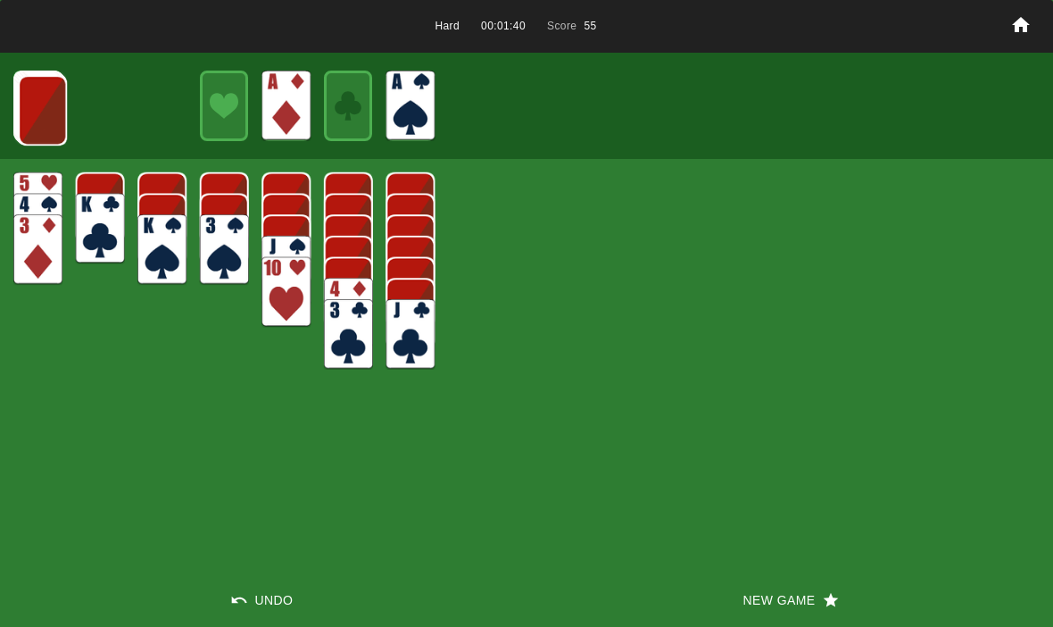
click at [782, 601] on button "New Game" at bounding box center [790, 600] width 527 height 54
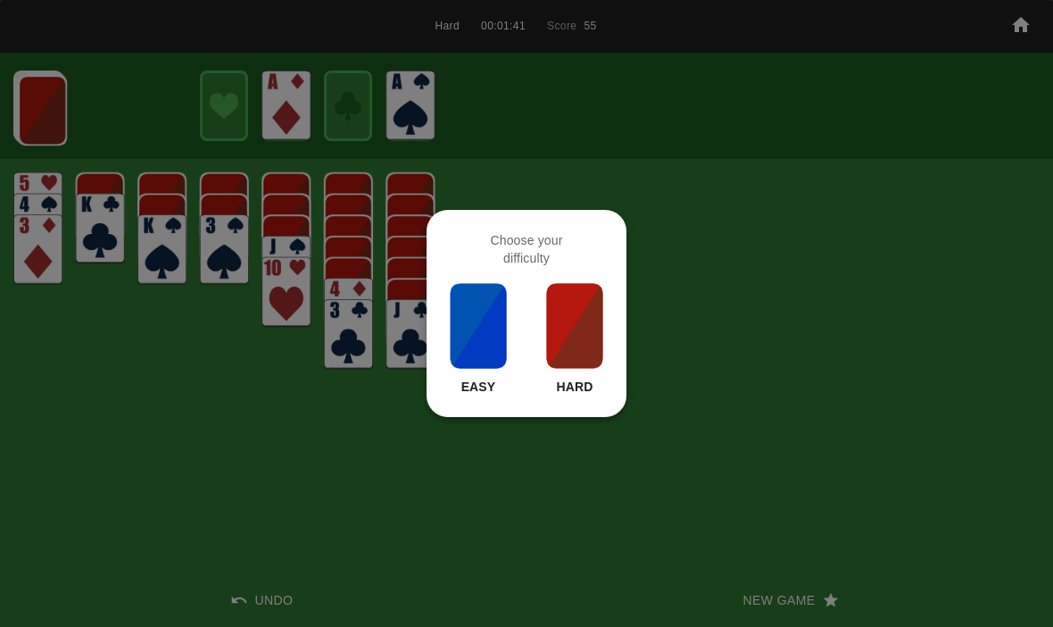
click at [587, 336] on img at bounding box center [574, 325] width 61 height 89
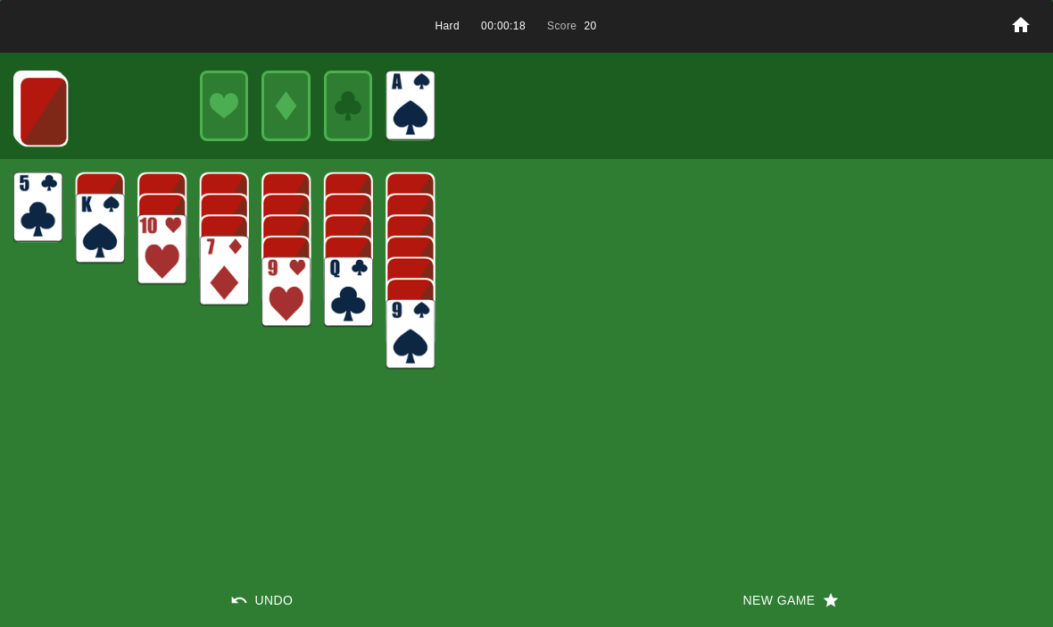
click at [38, 97] on img at bounding box center [43, 111] width 49 height 71
click at [47, 102] on img at bounding box center [43, 110] width 49 height 71
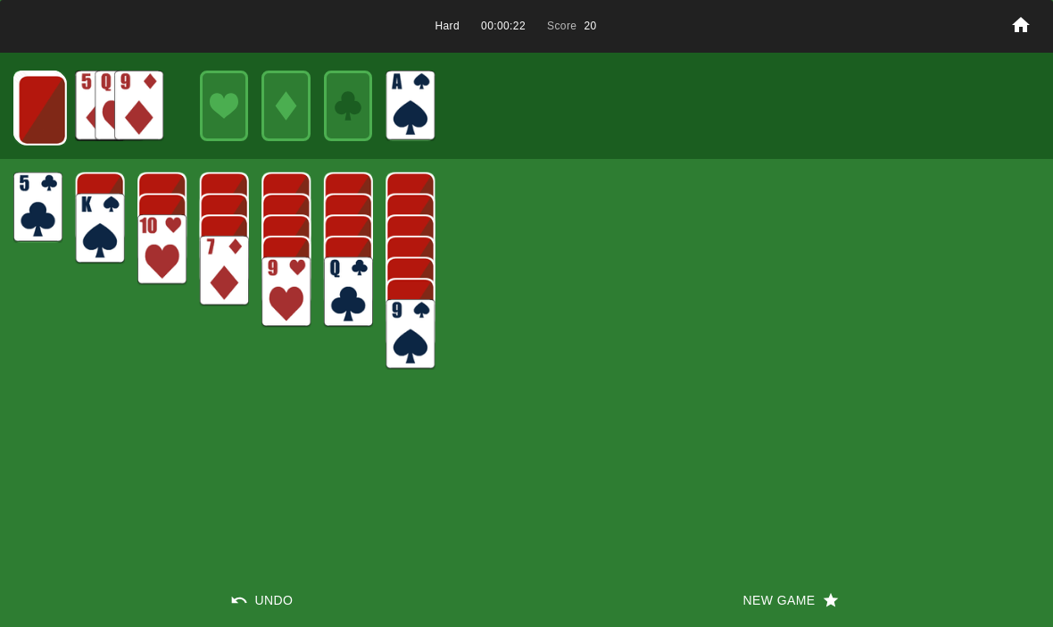
click at [53, 106] on img at bounding box center [42, 110] width 49 height 71
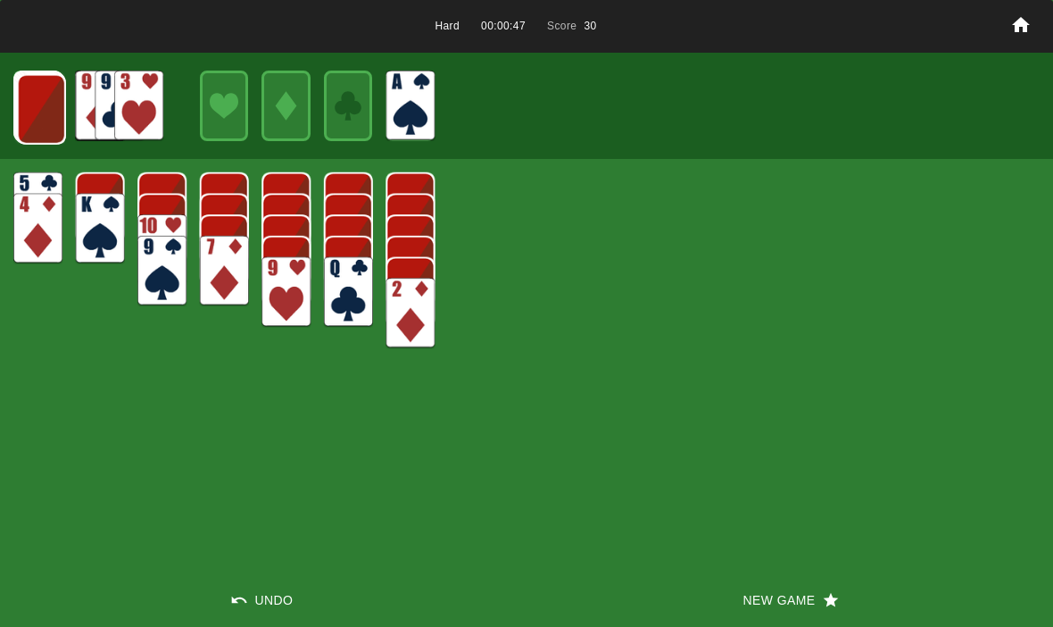
click at [25, 102] on img at bounding box center [41, 109] width 49 height 71
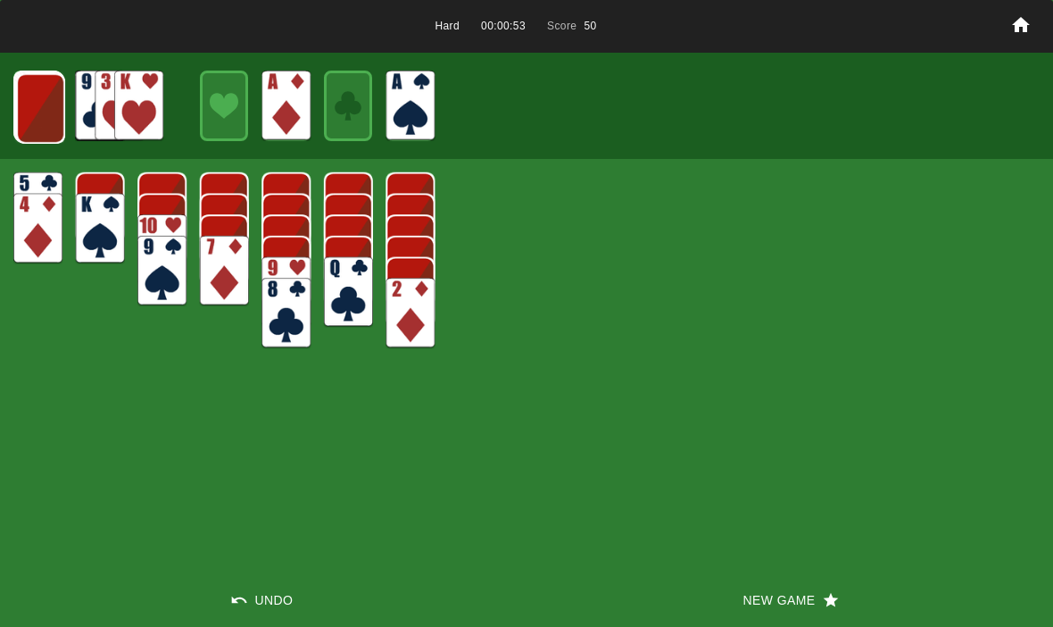
click at [36, 120] on img at bounding box center [40, 108] width 49 height 71
click at [47, 120] on img at bounding box center [39, 107] width 49 height 71
click at [46, 112] on img at bounding box center [38, 106] width 49 height 71
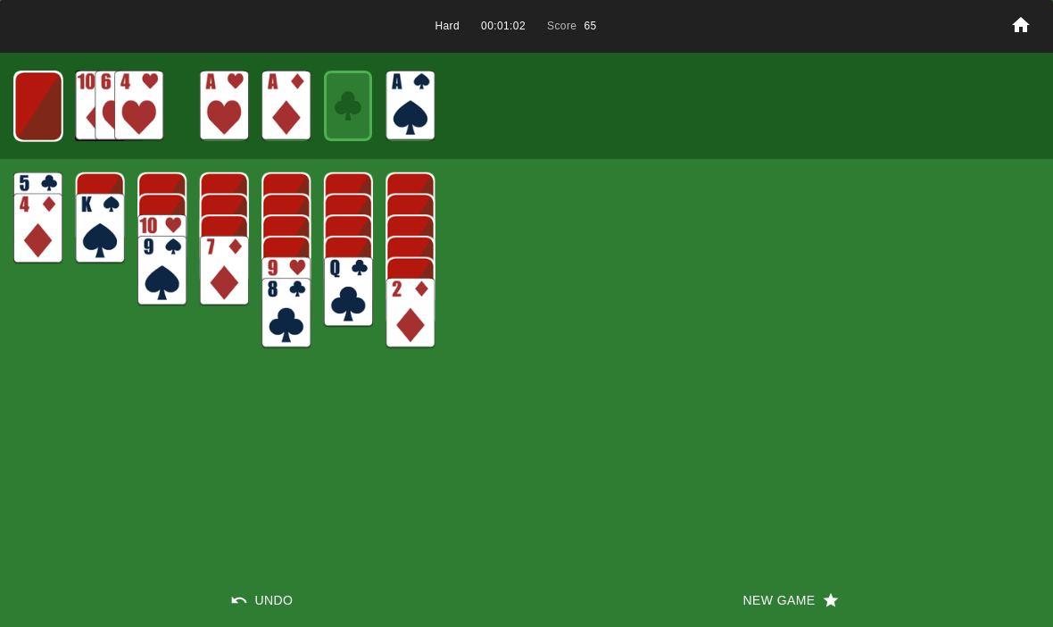
click at [46, 116] on img at bounding box center [38, 106] width 48 height 71
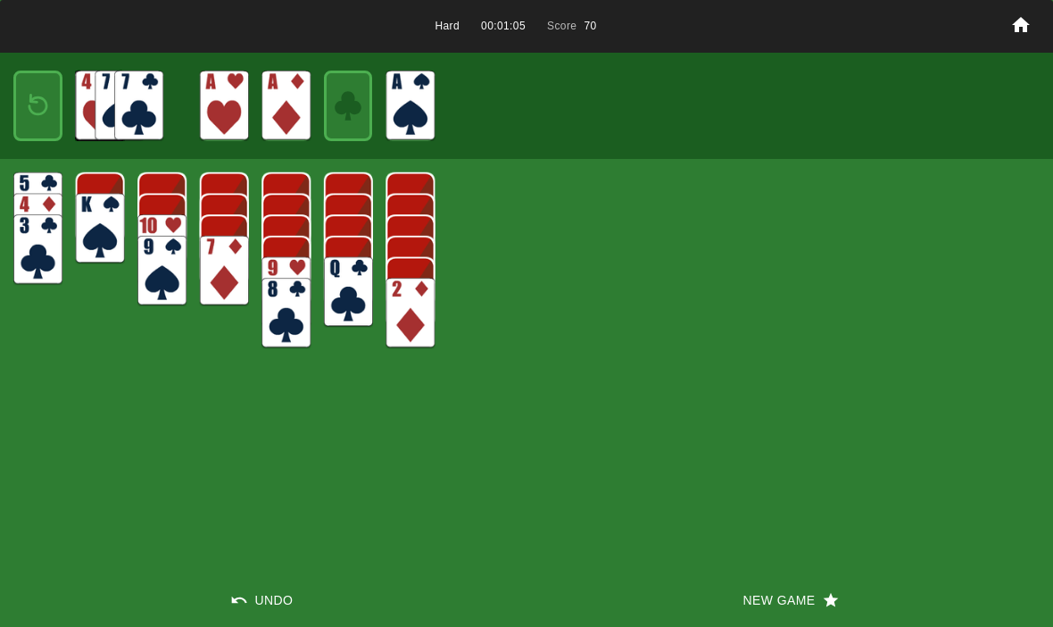
click at [52, 125] on img at bounding box center [37, 106] width 29 height 42
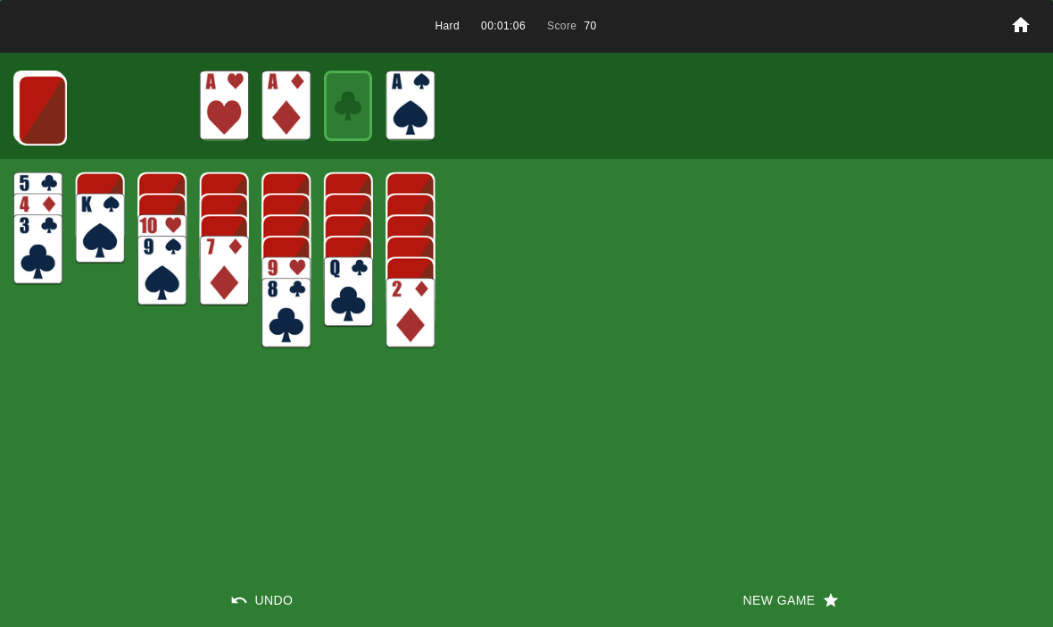
click at [34, 114] on img at bounding box center [42, 110] width 49 height 71
click at [38, 125] on img at bounding box center [41, 109] width 49 height 71
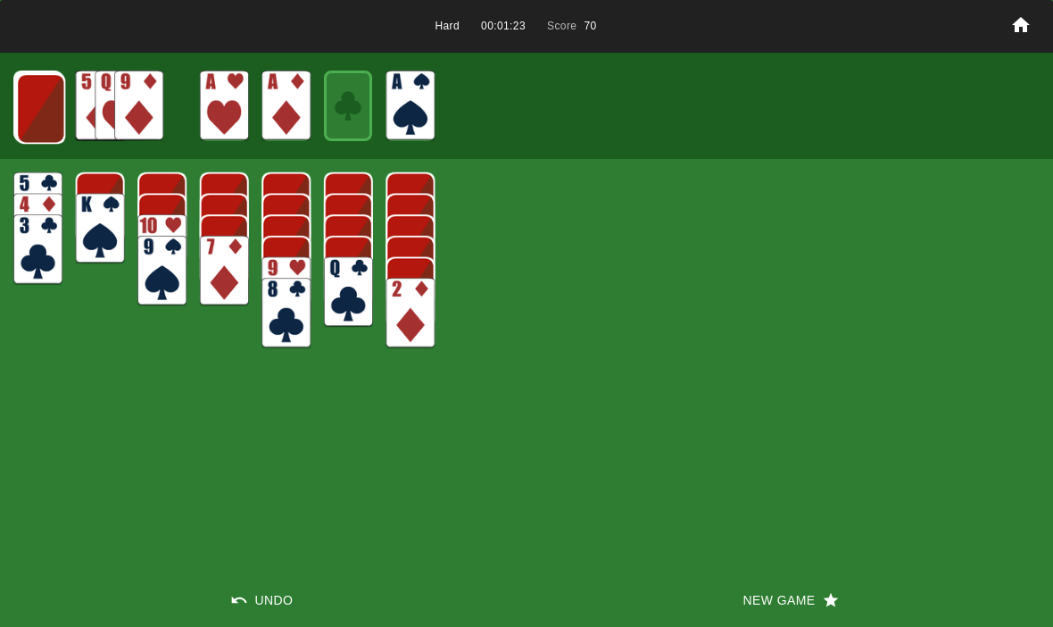
click at [46, 100] on img at bounding box center [40, 108] width 49 height 71
click at [42, 119] on img at bounding box center [40, 107] width 49 height 71
click at [62, 101] on img at bounding box center [39, 107] width 49 height 71
click at [78, 90] on img at bounding box center [100, 106] width 49 height 71
click at [24, 116] on img at bounding box center [38, 106] width 48 height 71
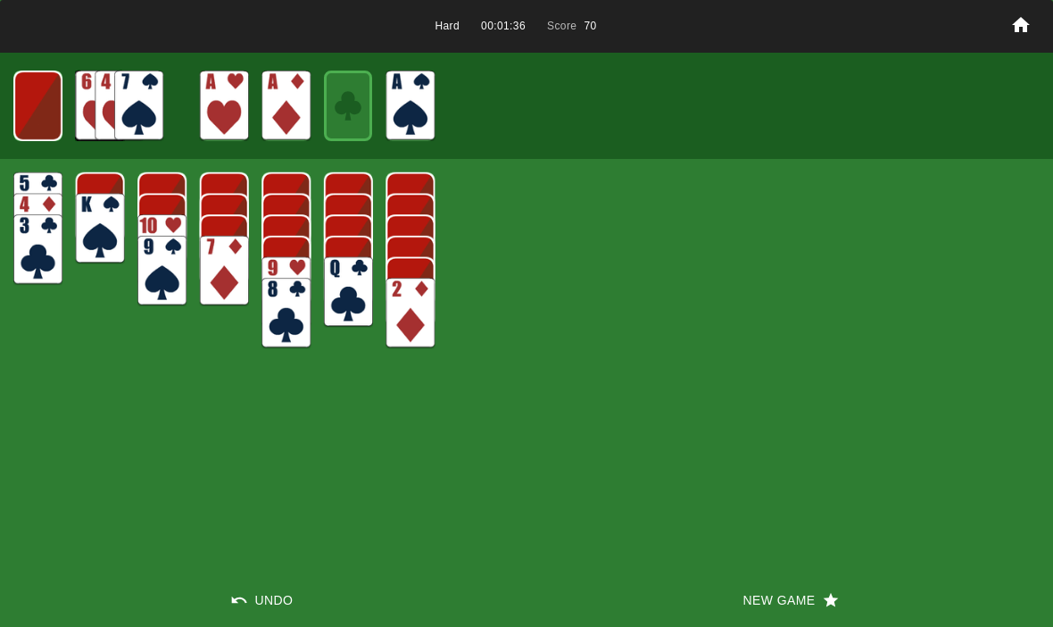
click at [42, 120] on img at bounding box center [37, 106] width 48 height 71
click at [38, 95] on img at bounding box center [37, 106] width 29 height 42
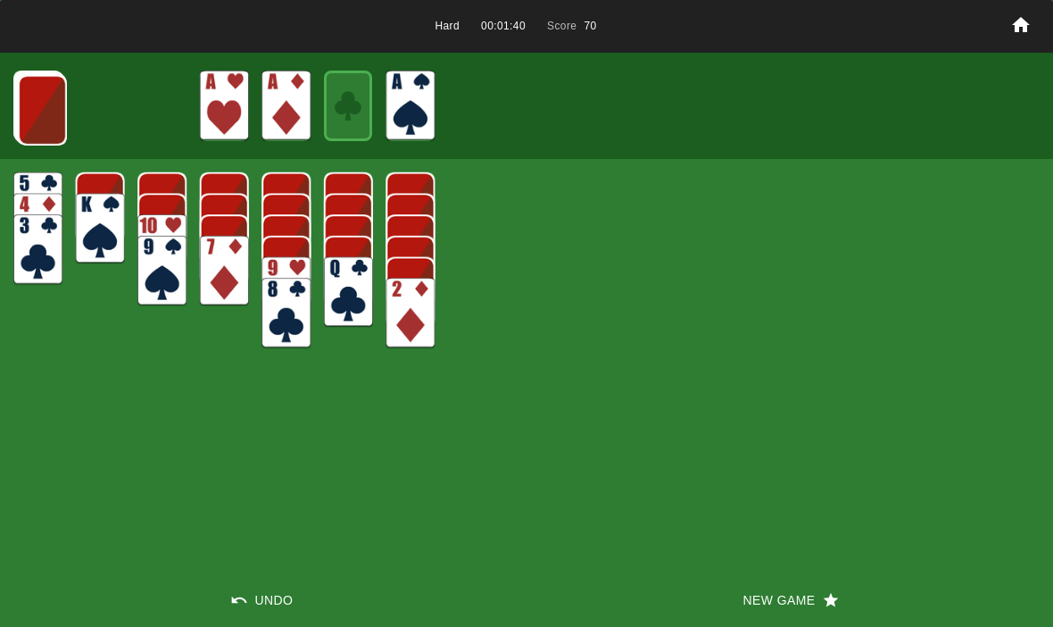
click at [28, 117] on img at bounding box center [42, 110] width 49 height 71
click at [32, 103] on img at bounding box center [41, 109] width 49 height 71
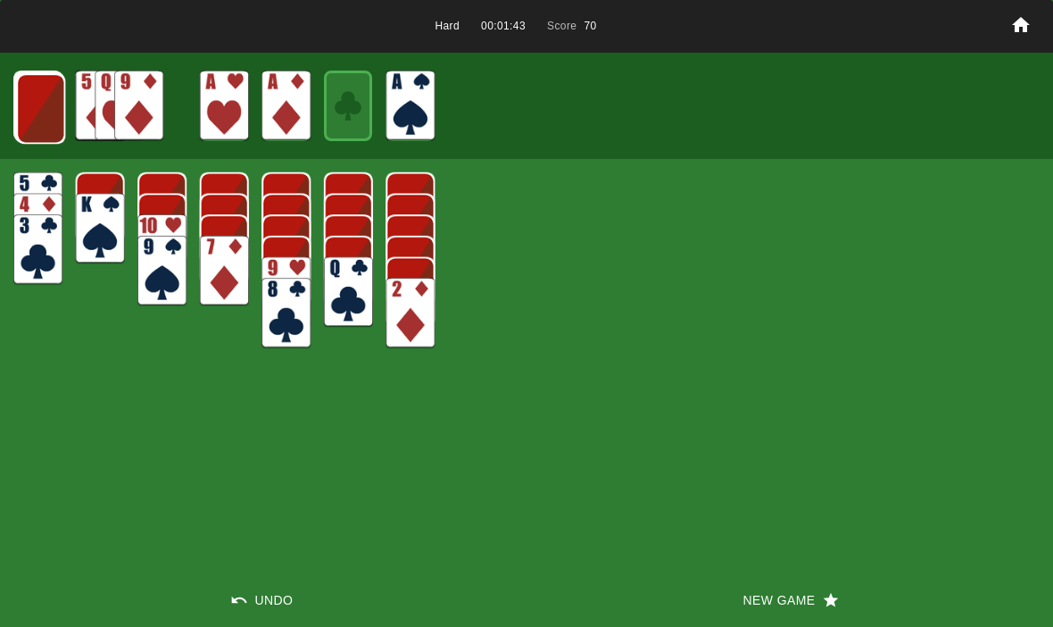
click at [25, 93] on img at bounding box center [40, 108] width 49 height 71
click at [32, 106] on img at bounding box center [40, 107] width 49 height 71
click at [45, 109] on img at bounding box center [39, 107] width 49 height 71
click at [43, 106] on img at bounding box center [38, 106] width 48 height 71
click at [31, 115] on img at bounding box center [37, 106] width 48 height 71
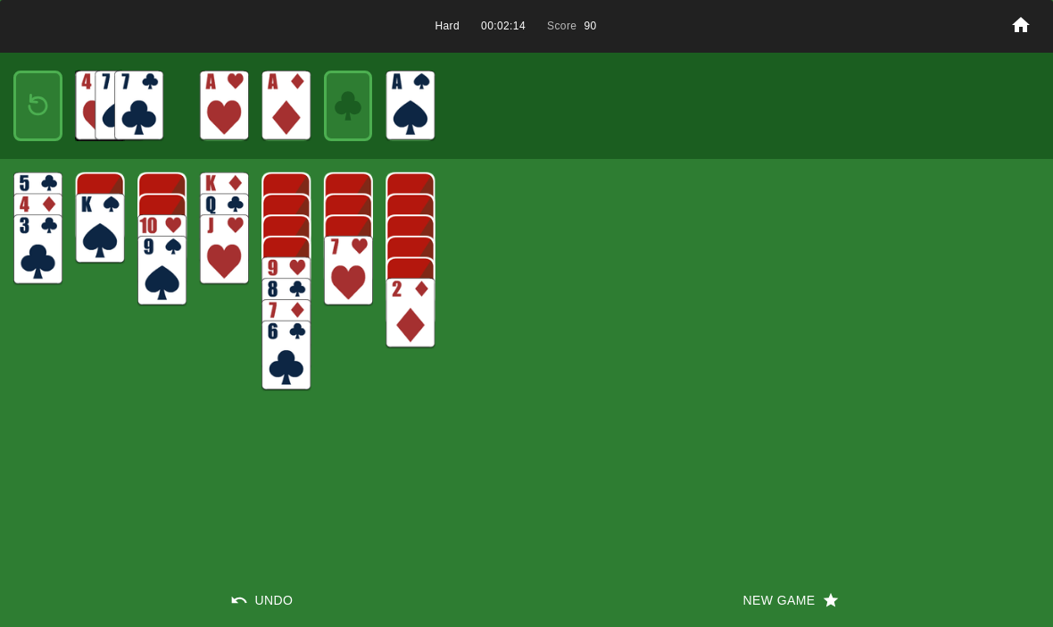
click at [163, 401] on div "Hard 00:02:14 Score 90 Undo New Game" at bounding box center [526, 313] width 1053 height 627
click at [39, 102] on img at bounding box center [37, 106] width 29 height 42
click at [62, 105] on img at bounding box center [86, 106] width 49 height 71
click at [58, 107] on img at bounding box center [41, 109] width 49 height 71
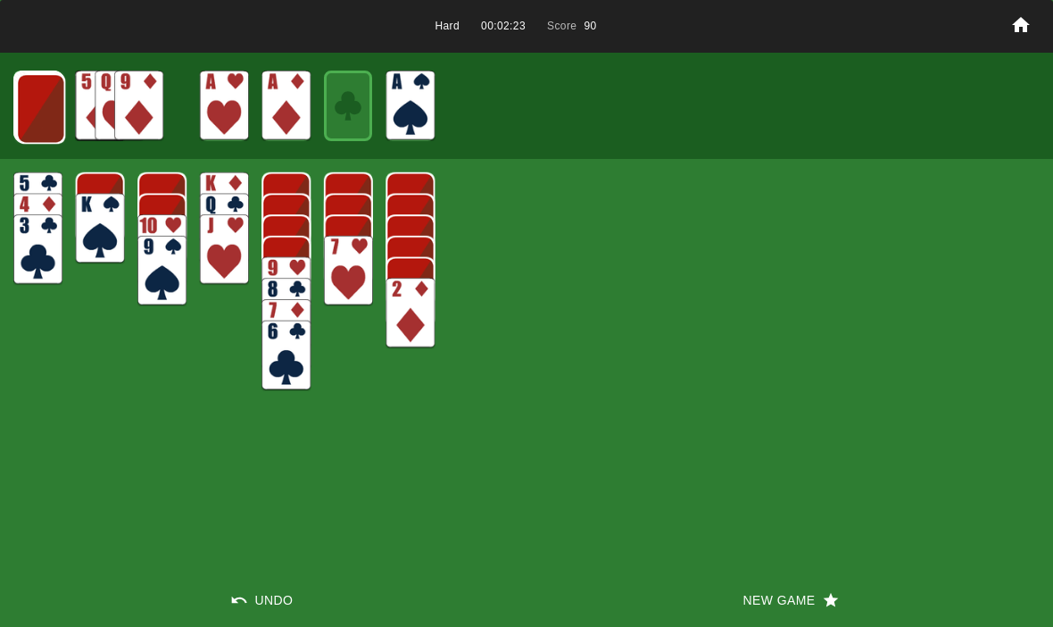
click at [38, 115] on img at bounding box center [40, 108] width 49 height 71
click at [35, 114] on img at bounding box center [40, 107] width 49 height 71
click at [40, 117] on img at bounding box center [39, 107] width 49 height 71
click at [38, 120] on img at bounding box center [38, 106] width 48 height 71
click at [54, 124] on img at bounding box center [37, 106] width 48 height 71
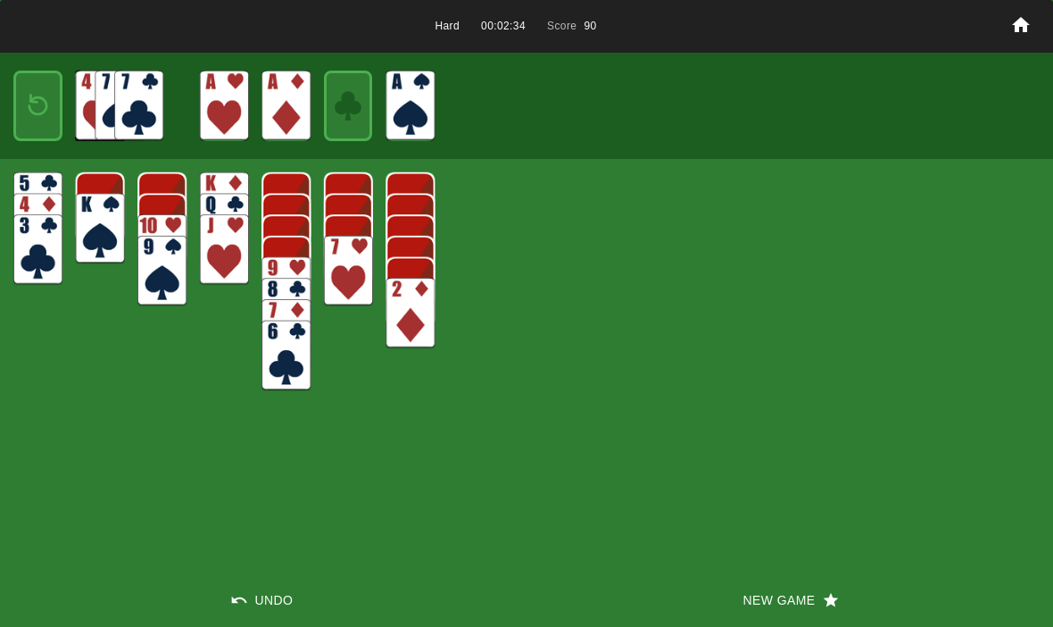
click at [773, 619] on button "New Game" at bounding box center [790, 600] width 527 height 54
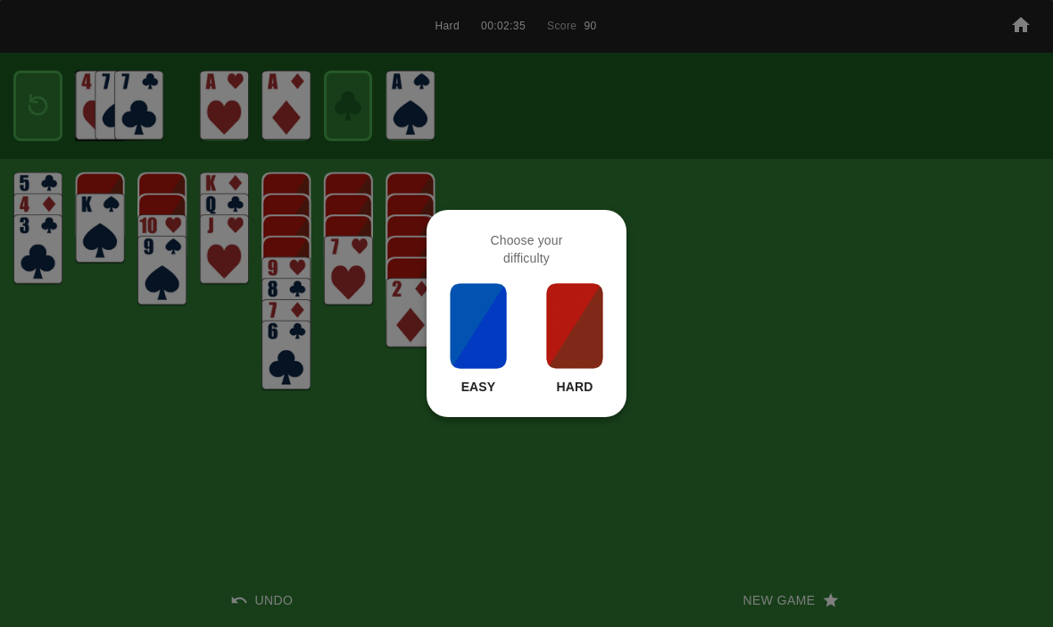
click at [579, 358] on img at bounding box center [574, 325] width 61 height 89
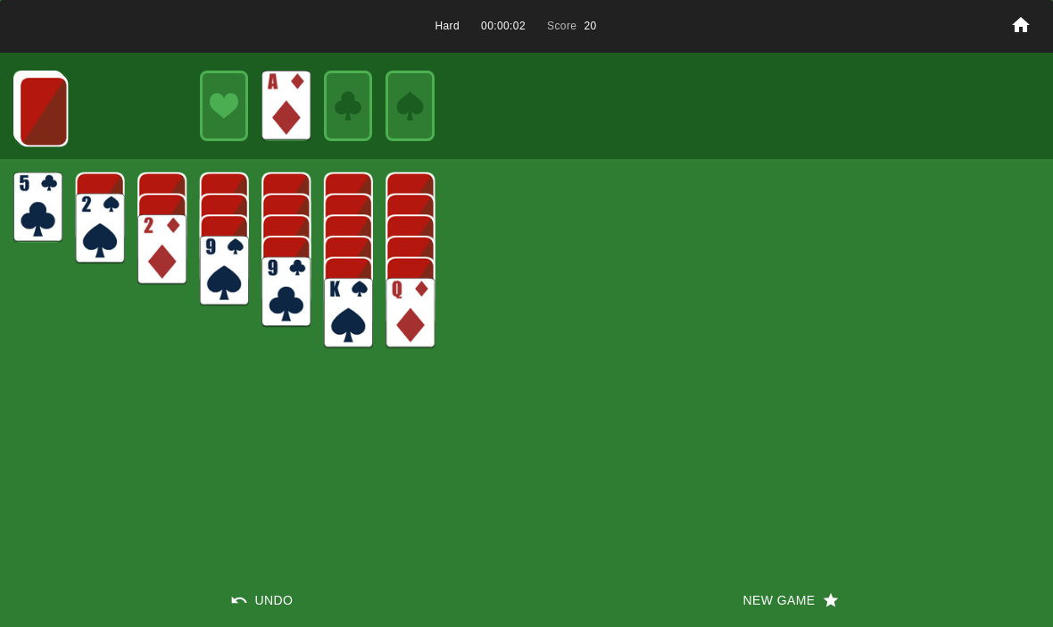
click at [45, 102] on img at bounding box center [43, 111] width 49 height 71
click at [38, 72] on img at bounding box center [39, 107] width 49 height 71
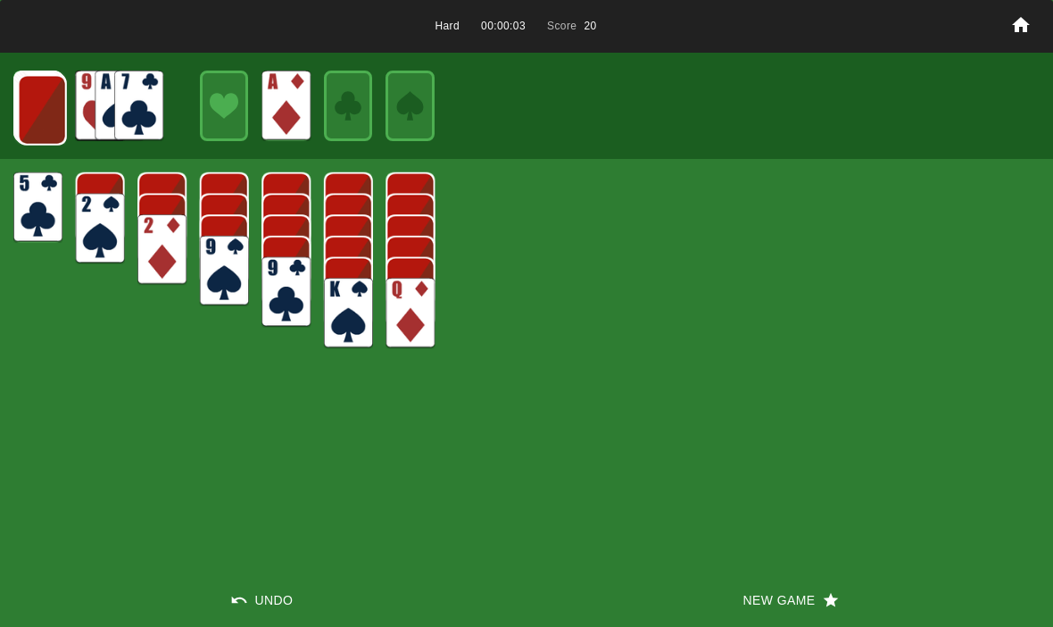
click at [30, 95] on img at bounding box center [42, 110] width 49 height 71
click at [57, 104] on img at bounding box center [41, 109] width 49 height 71
click at [41, 104] on img at bounding box center [40, 108] width 49 height 71
click at [38, 97] on img at bounding box center [39, 107] width 49 height 71
click at [40, 101] on img at bounding box center [38, 106] width 49 height 71
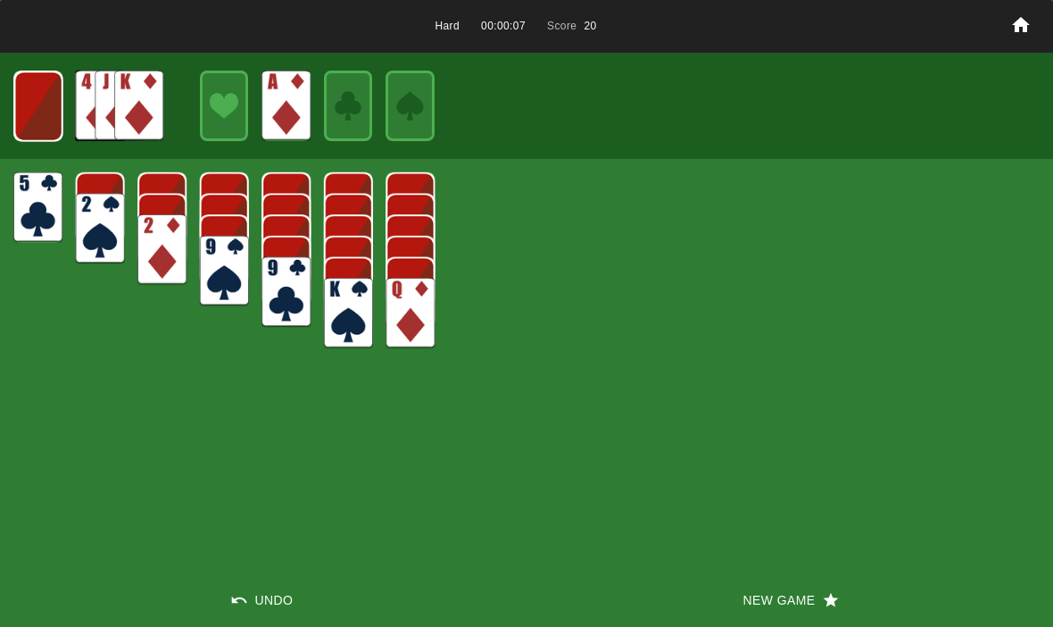
click at [25, 103] on img at bounding box center [38, 106] width 48 height 71
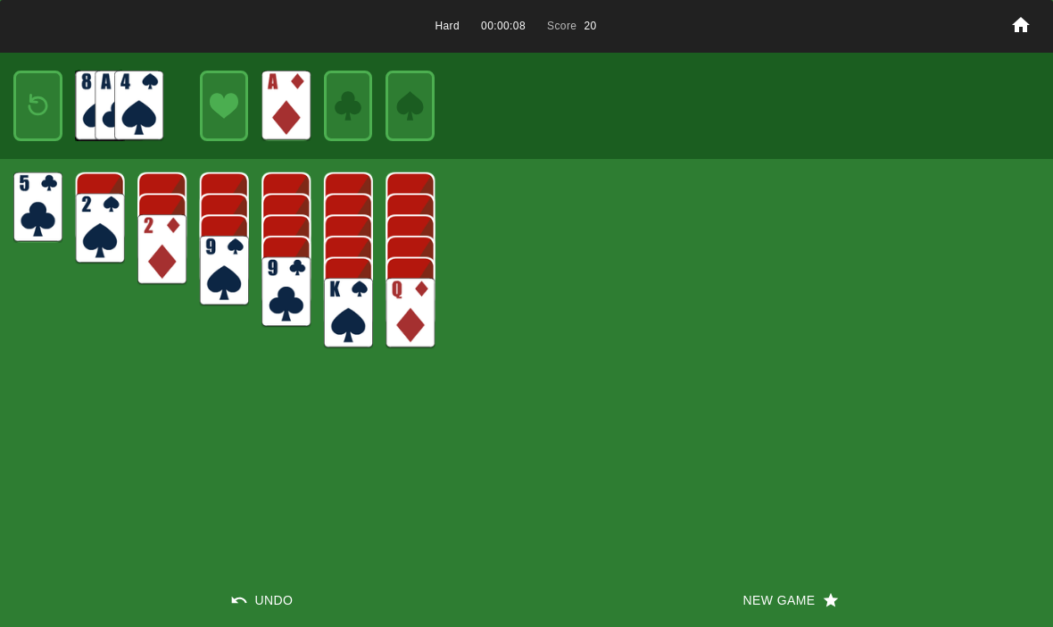
click at [44, 103] on img at bounding box center [37, 106] width 29 height 42
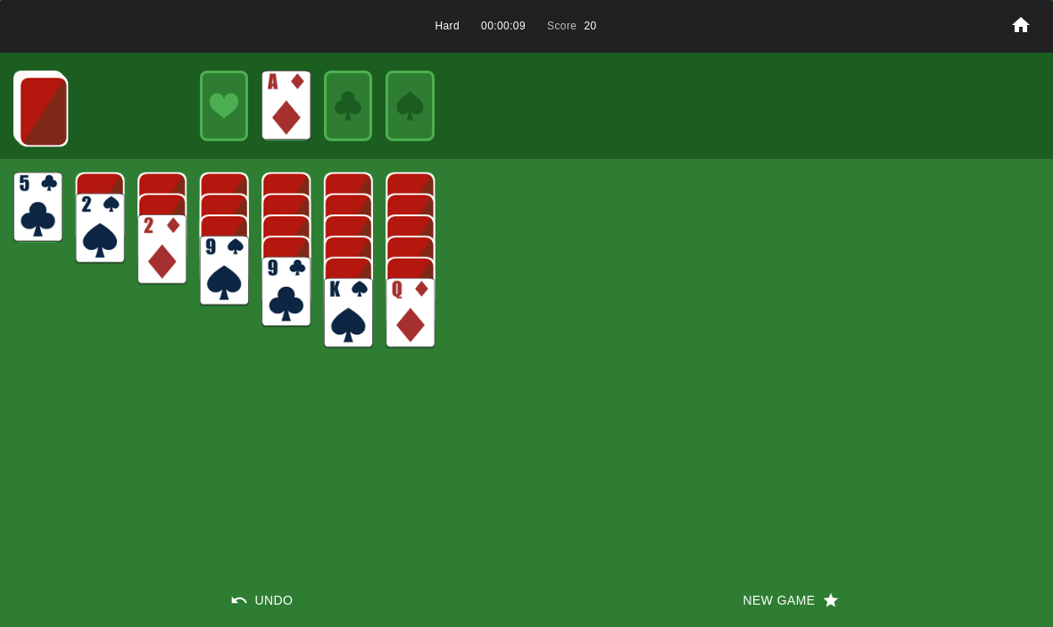
click at [50, 112] on img at bounding box center [43, 111] width 49 height 71
click at [54, 133] on img at bounding box center [43, 110] width 49 height 71
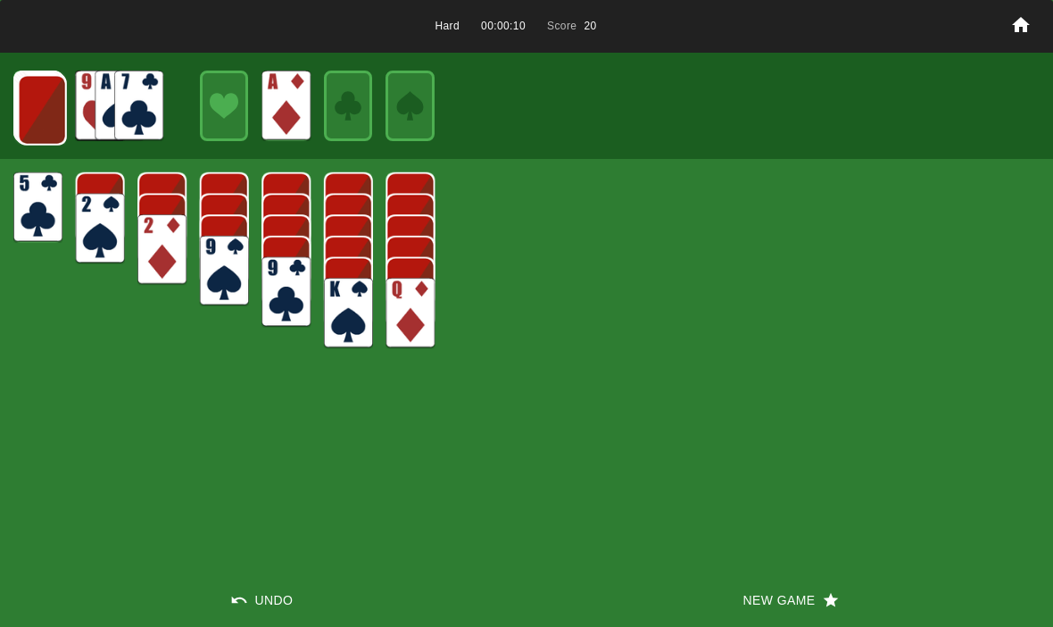
click at [34, 102] on img at bounding box center [42, 110] width 49 height 71
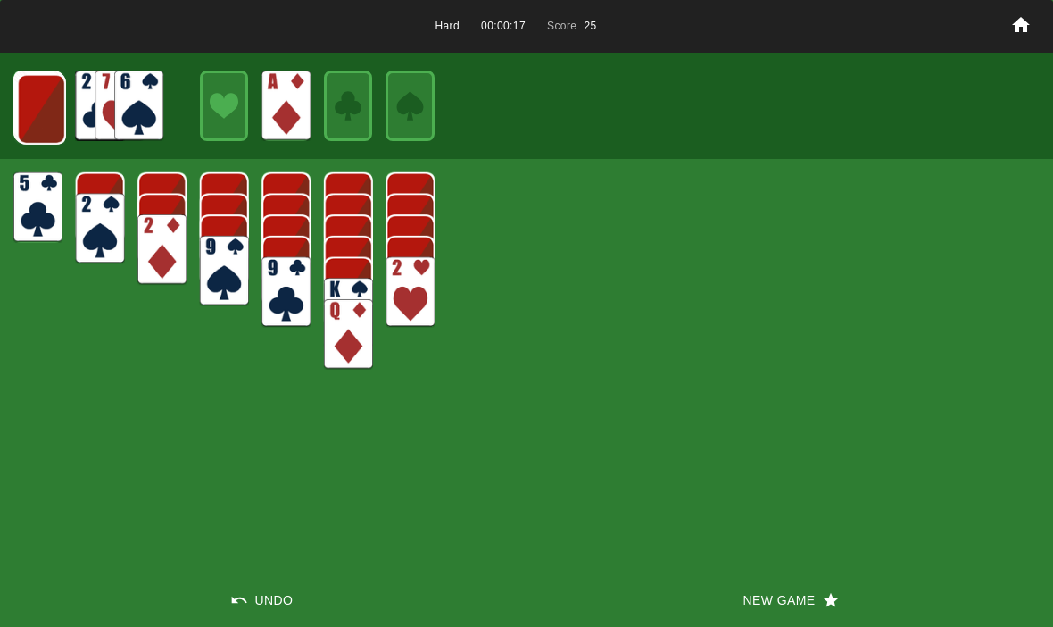
click at [29, 97] on img at bounding box center [41, 109] width 49 height 71
click at [37, 91] on img at bounding box center [40, 108] width 49 height 71
click at [28, 121] on img at bounding box center [39, 107] width 49 height 71
click at [50, 116] on img at bounding box center [38, 106] width 49 height 71
click at [39, 101] on img at bounding box center [38, 106] width 48 height 71
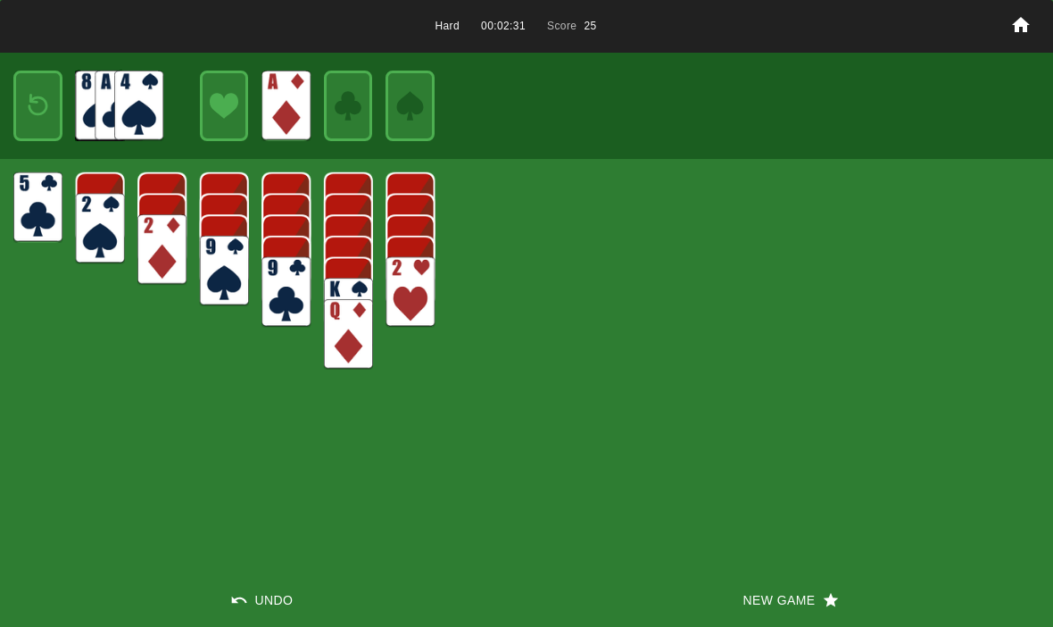
click at [50, 108] on img at bounding box center [37, 106] width 29 height 42
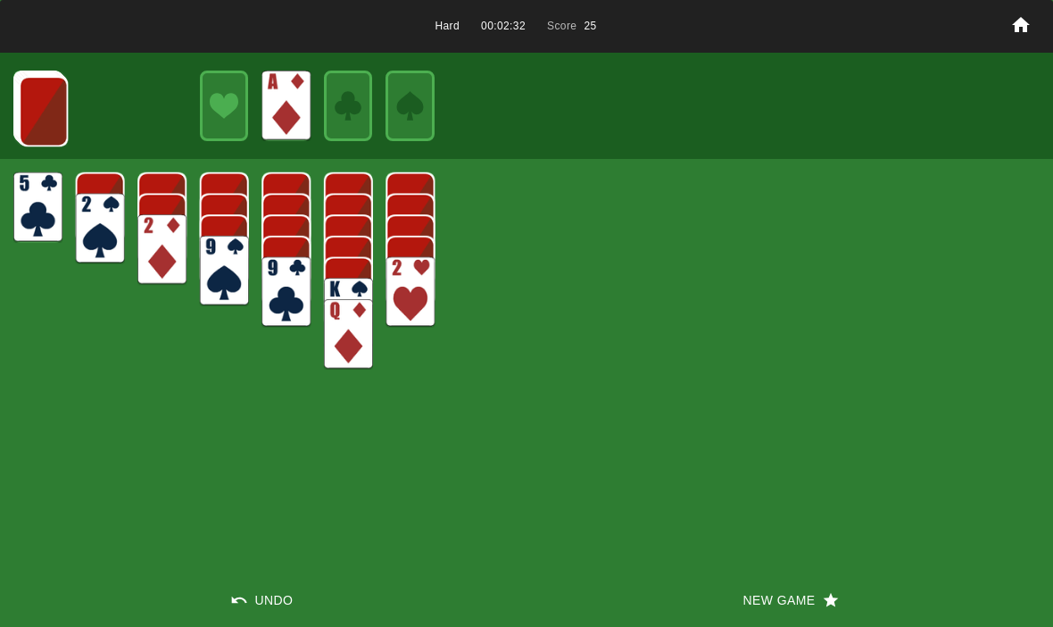
click at [66, 112] on img at bounding box center [43, 111] width 49 height 71
click at [49, 100] on img at bounding box center [43, 110] width 49 height 71
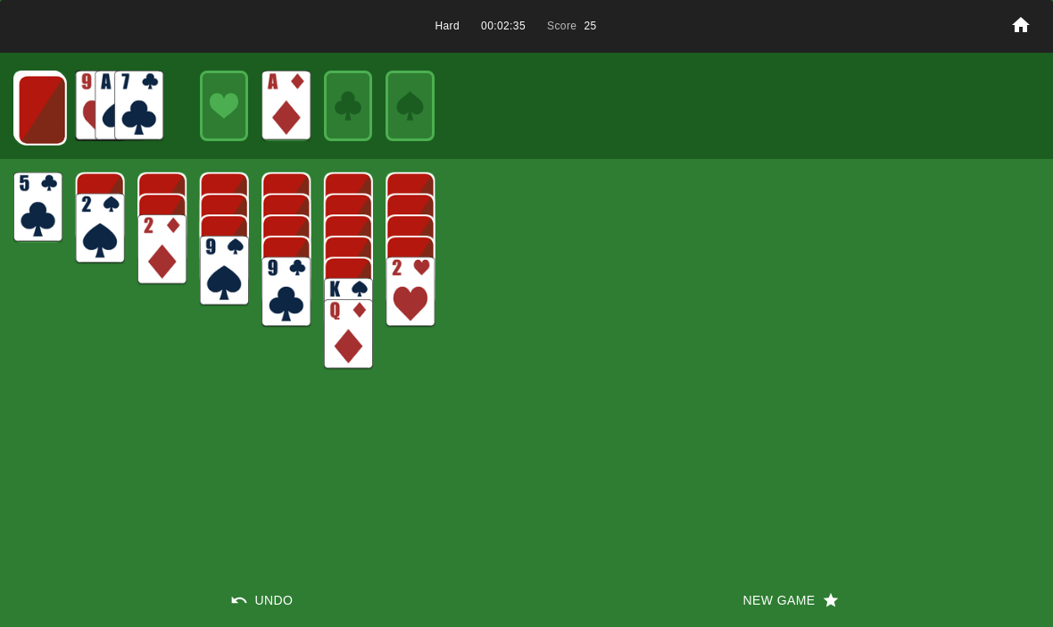
click at [59, 129] on img at bounding box center [42, 110] width 49 height 71
click at [58, 113] on img at bounding box center [41, 109] width 49 height 71
click at [62, 116] on img at bounding box center [40, 108] width 49 height 71
click at [36, 112] on img at bounding box center [39, 107] width 49 height 71
click at [770, 609] on button "New Game" at bounding box center [790, 600] width 527 height 54
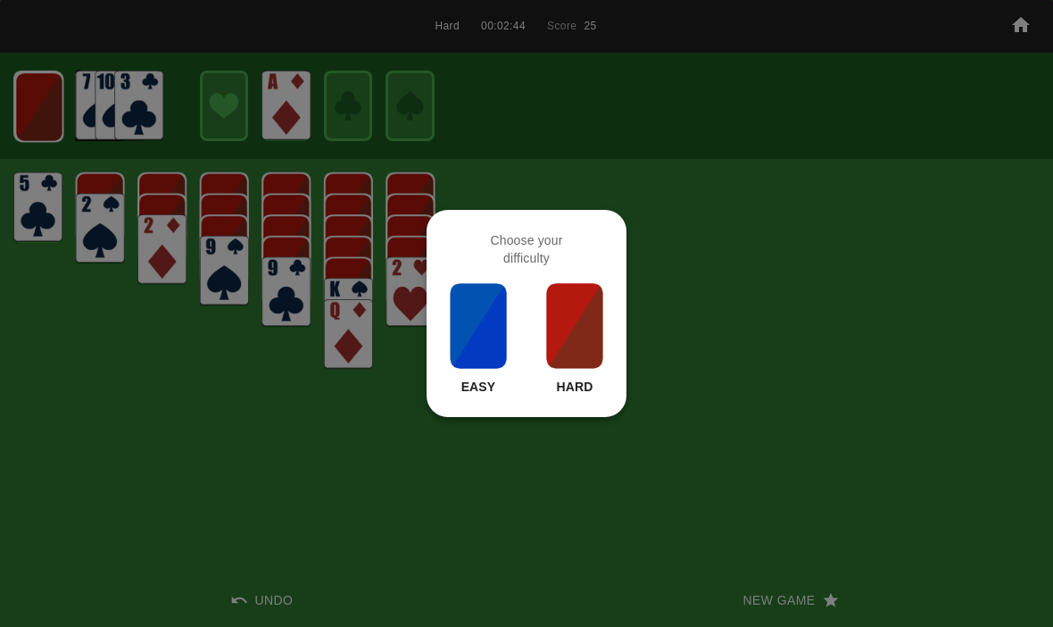
click at [593, 352] on img at bounding box center [574, 325] width 61 height 89
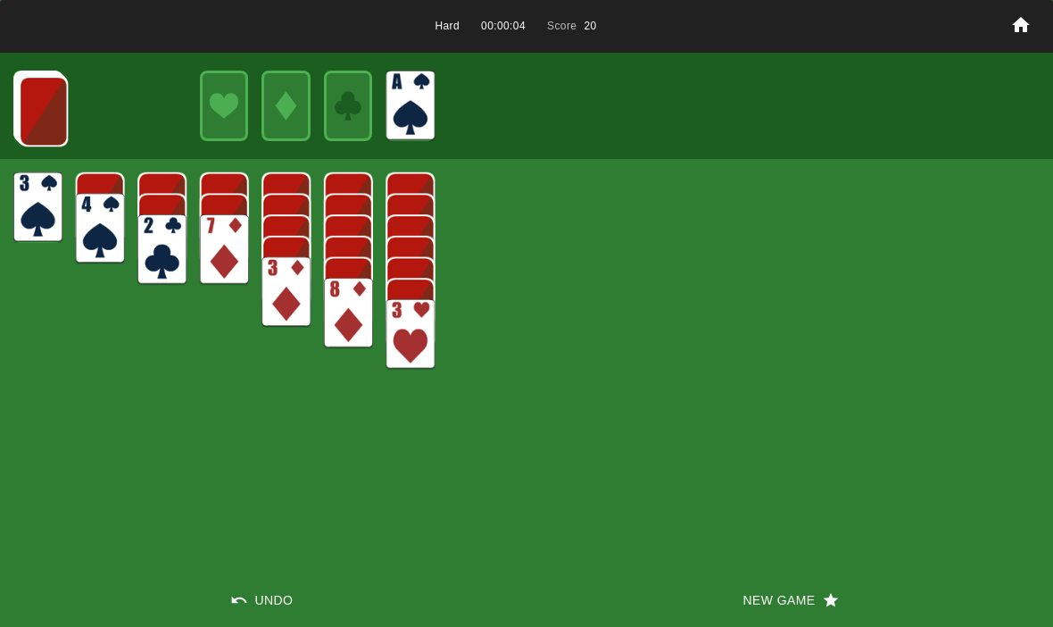
click at [38, 104] on img at bounding box center [43, 111] width 49 height 71
click at [59, 108] on img at bounding box center [43, 110] width 49 height 71
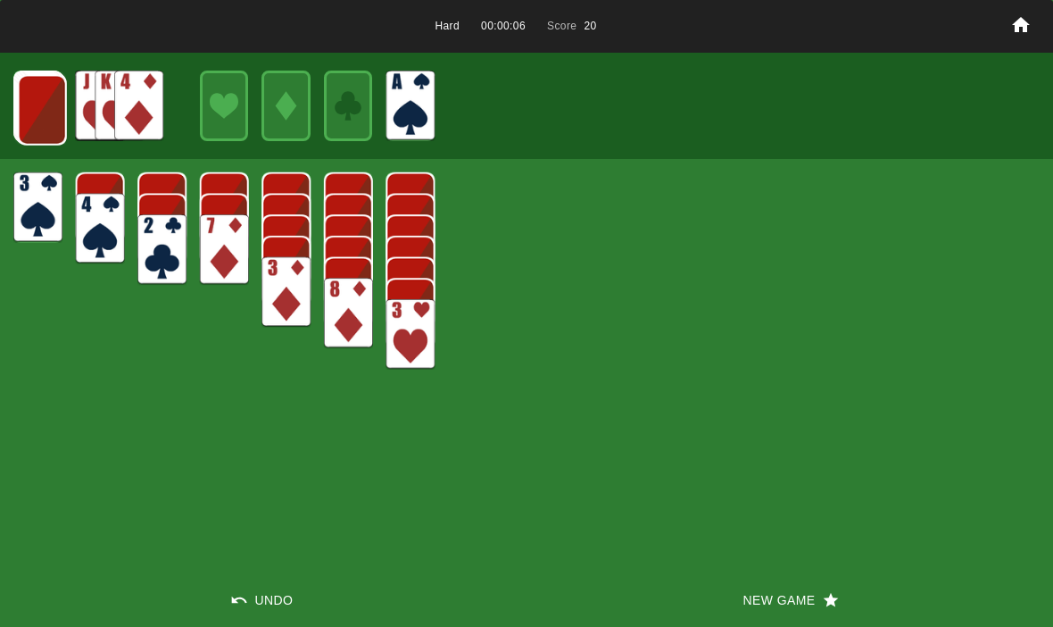
click at [41, 110] on img at bounding box center [42, 110] width 49 height 71
click at [47, 121] on img at bounding box center [41, 109] width 49 height 71
click at [40, 120] on img at bounding box center [40, 108] width 49 height 71
click at [57, 91] on img at bounding box center [39, 107] width 49 height 71
click at [35, 97] on img at bounding box center [38, 106] width 49 height 71
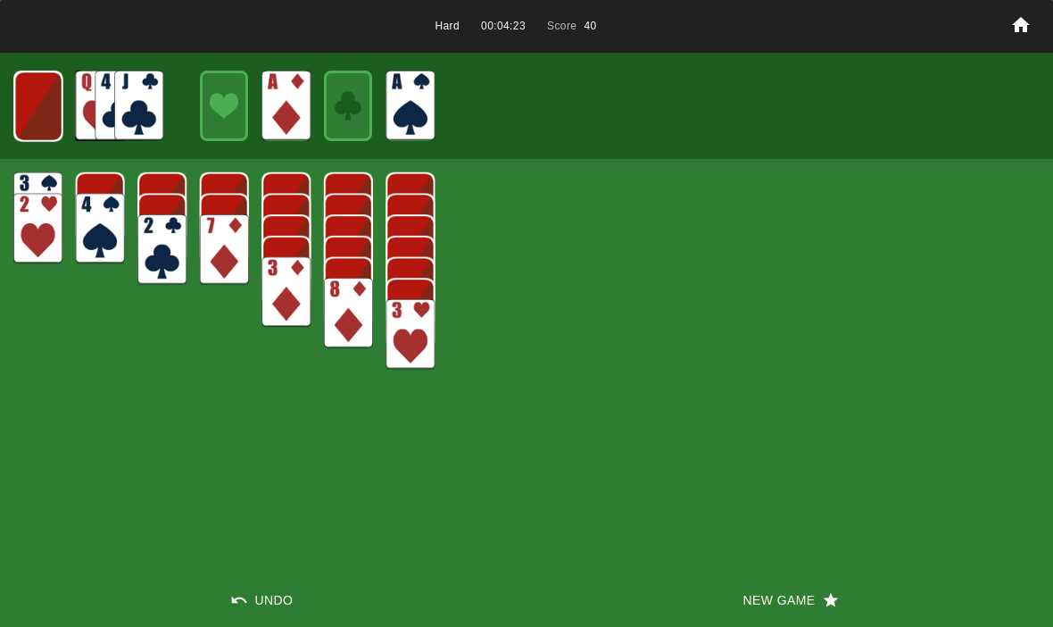
click at [36, 104] on img at bounding box center [38, 106] width 48 height 71
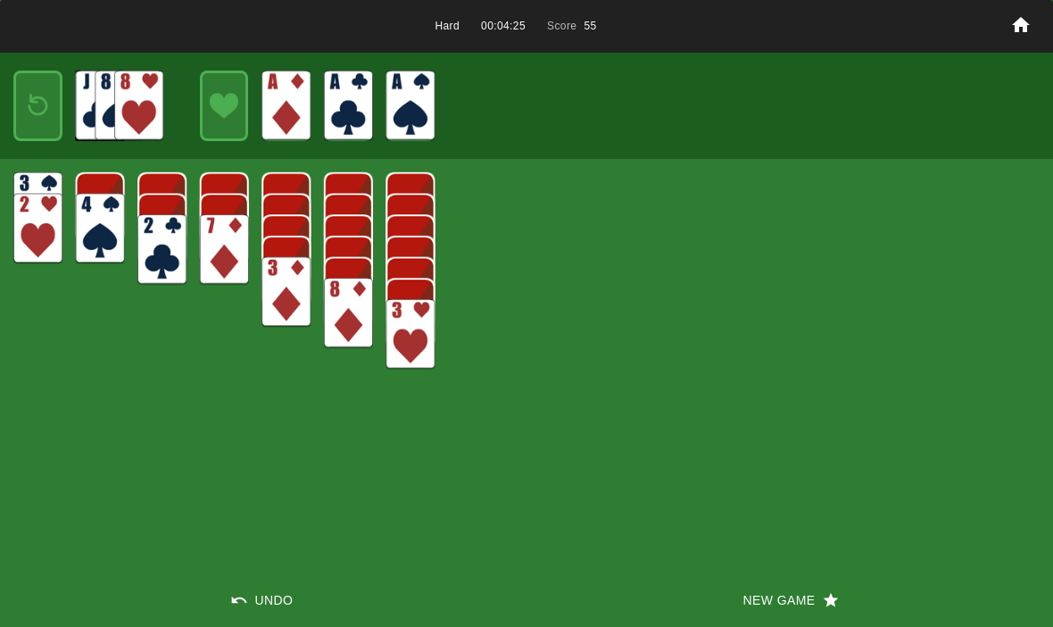
click at [30, 106] on img at bounding box center [37, 106] width 29 height 42
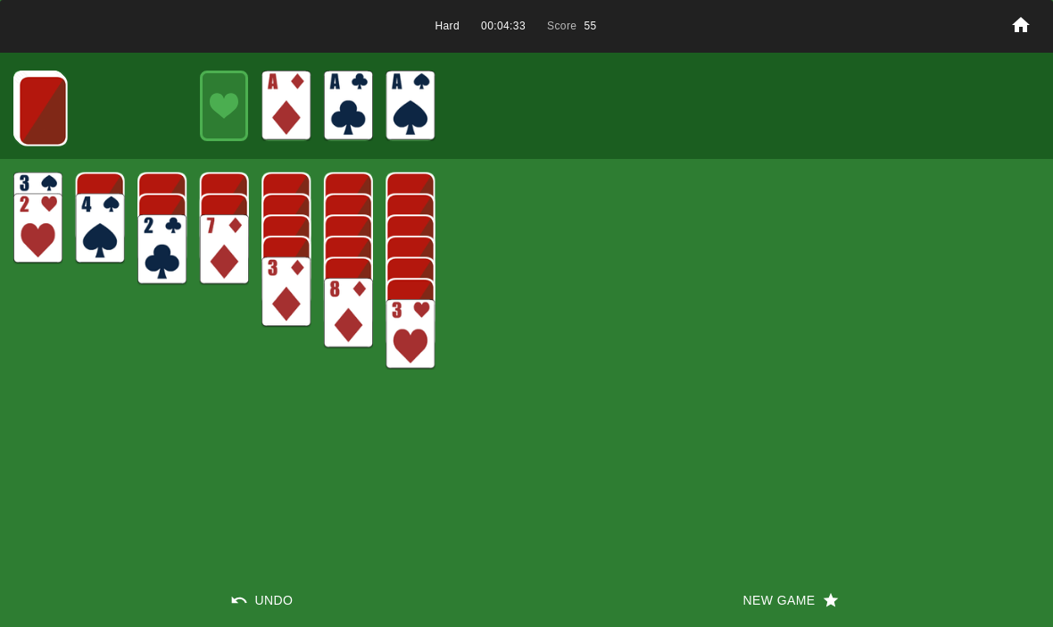
click at [24, 104] on img at bounding box center [43, 110] width 49 height 71
click at [34, 110] on img at bounding box center [42, 110] width 49 height 71
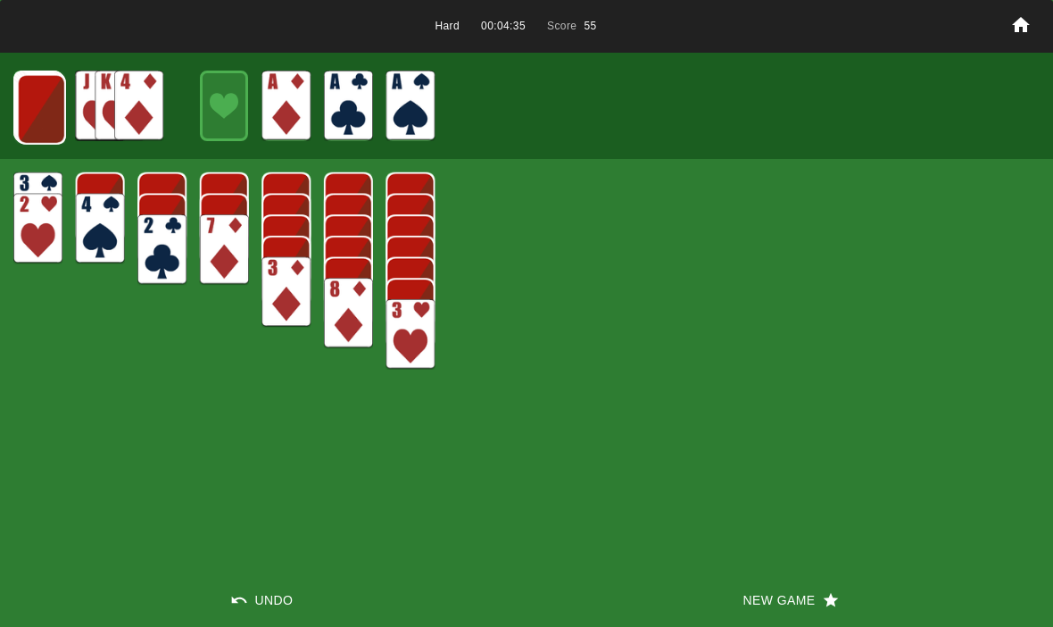
click at [37, 99] on img at bounding box center [41, 109] width 49 height 71
click at [28, 99] on img at bounding box center [40, 108] width 49 height 71
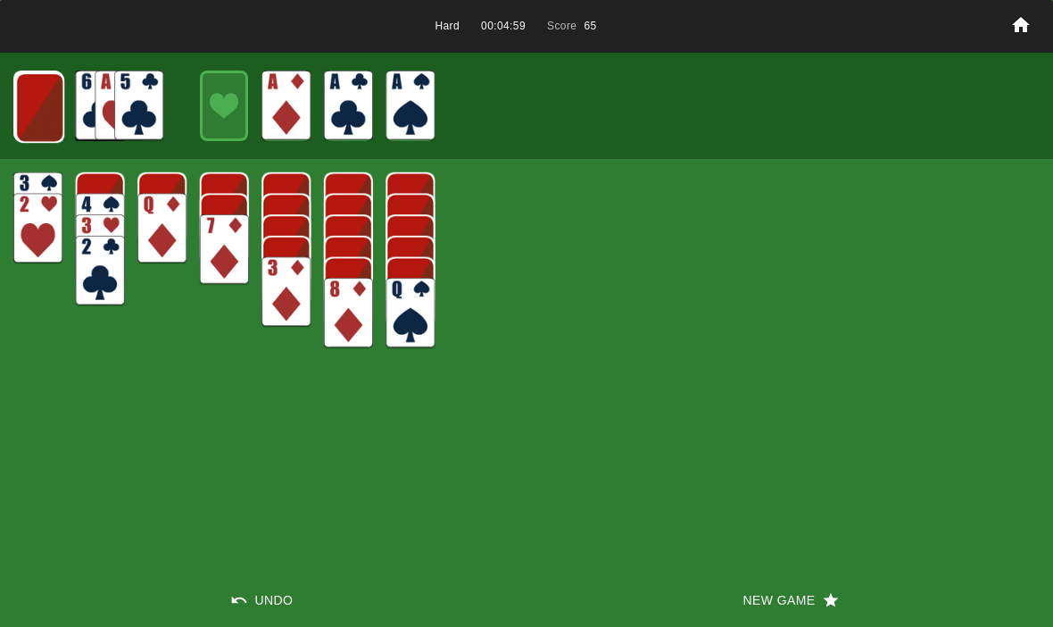
click at [30, 96] on img at bounding box center [39, 107] width 49 height 71
click at [39, 113] on img at bounding box center [38, 106] width 49 height 71
click at [45, 90] on img at bounding box center [38, 106] width 48 height 71
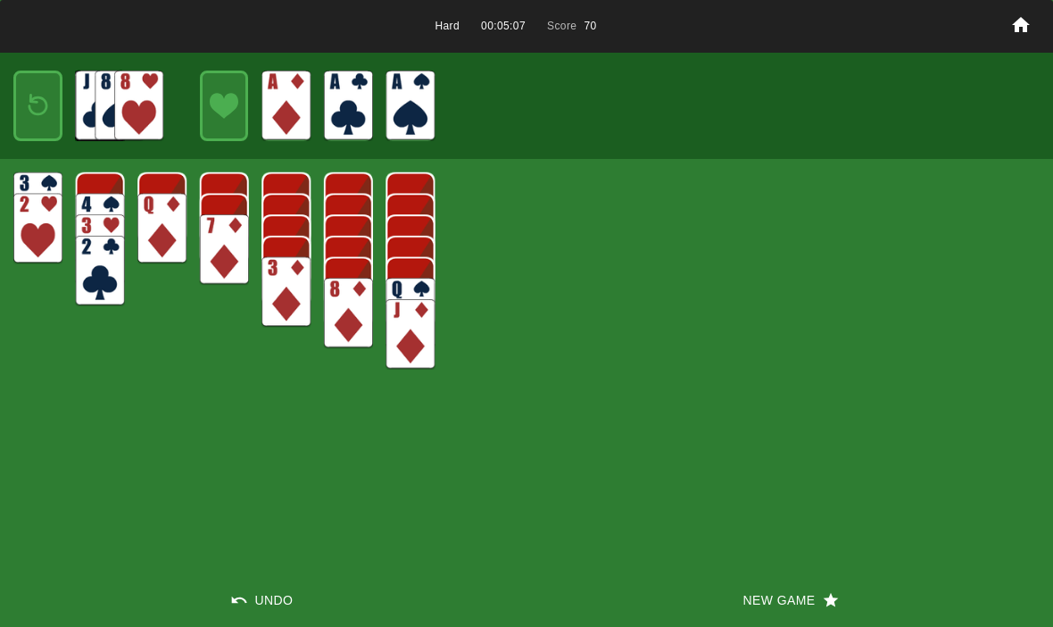
click at [37, 102] on img at bounding box center [37, 106] width 29 height 42
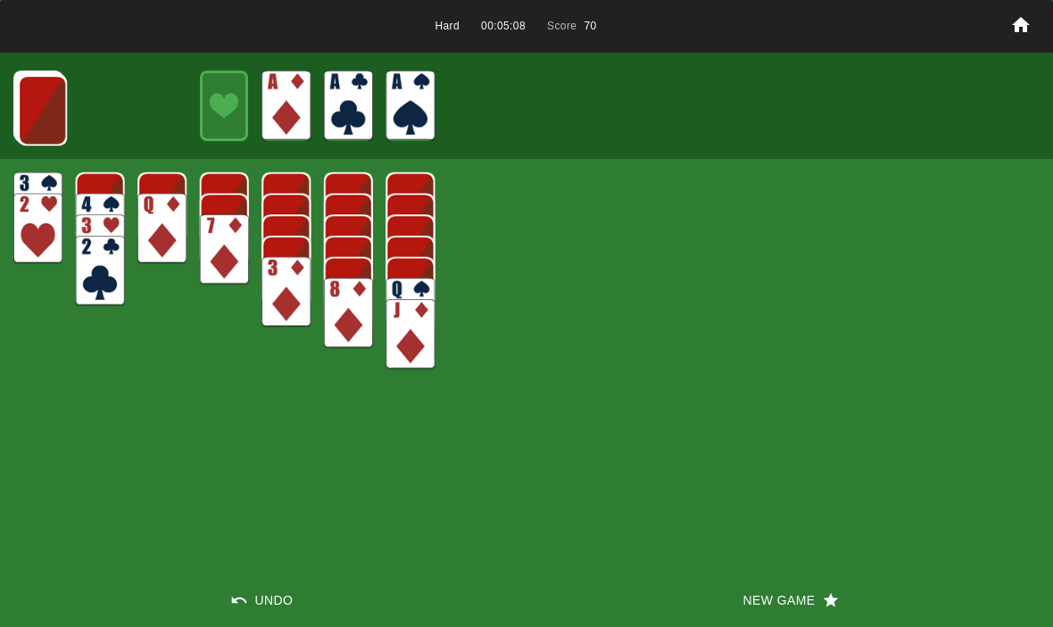
click at [37, 104] on img at bounding box center [42, 110] width 49 height 71
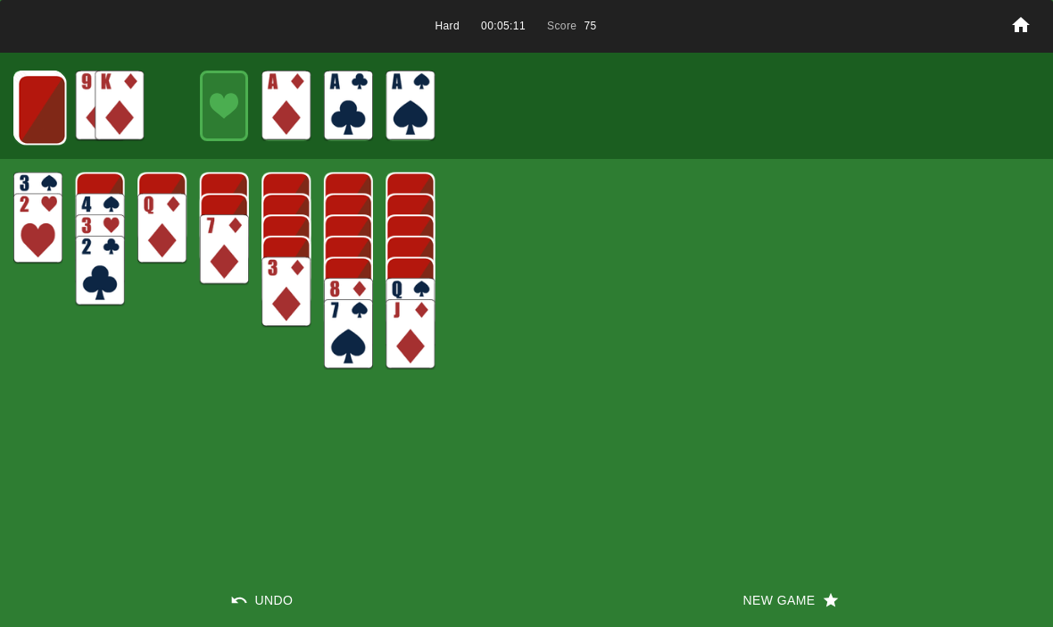
click at [49, 122] on img at bounding box center [41, 109] width 49 height 71
click at [39, 98] on img at bounding box center [41, 109] width 49 height 71
click at [39, 101] on img at bounding box center [40, 108] width 49 height 71
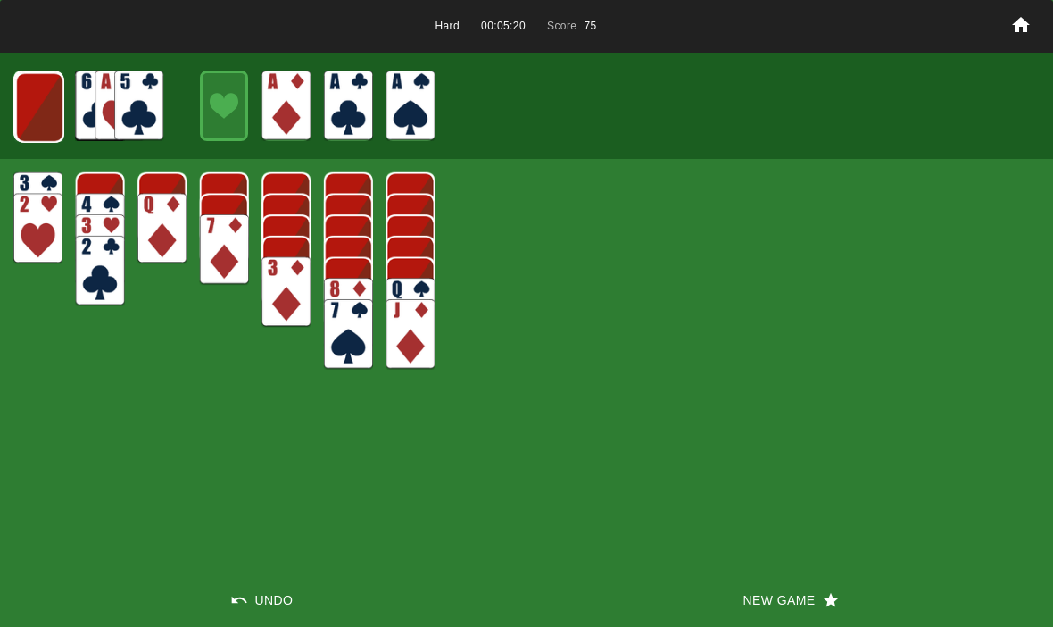
click at [53, 109] on img at bounding box center [39, 107] width 49 height 71
click at [52, 98] on img at bounding box center [38, 106] width 49 height 71
click at [62, 107] on img at bounding box center [37, 106] width 49 height 71
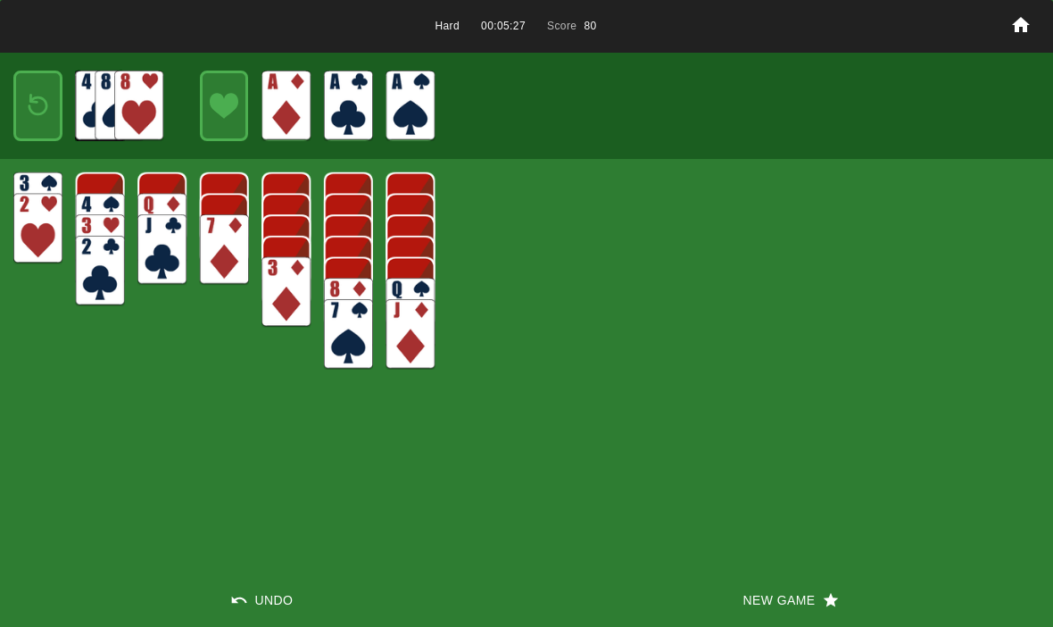
click at [38, 103] on img at bounding box center [37, 106] width 29 height 42
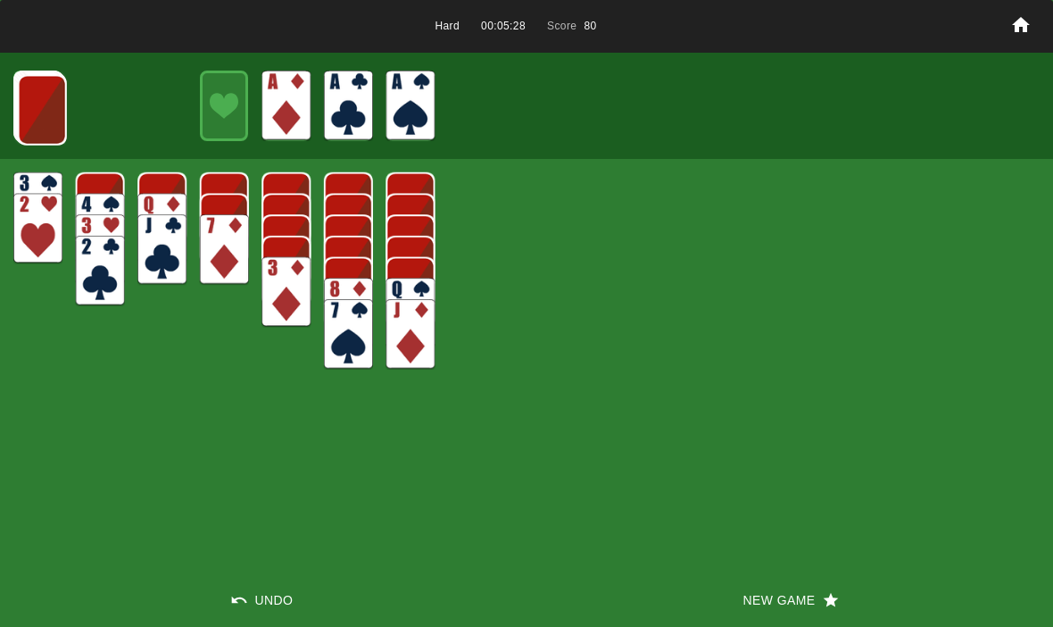
click at [41, 104] on img at bounding box center [42, 110] width 49 height 71
click at [37, 123] on img at bounding box center [41, 109] width 49 height 71
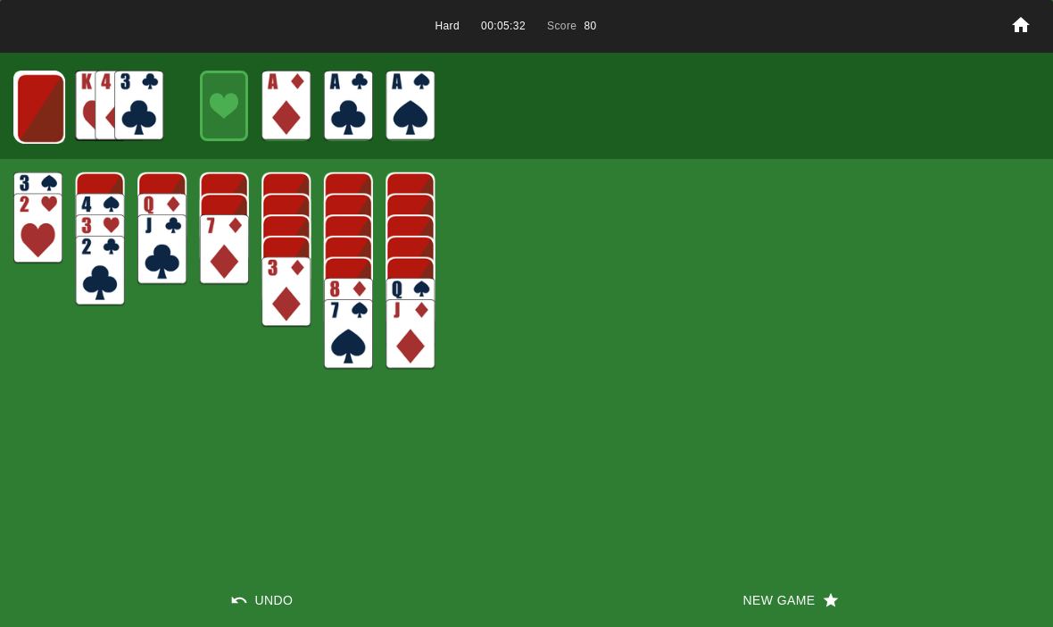
click at [31, 120] on img at bounding box center [40, 108] width 49 height 71
click at [34, 107] on img at bounding box center [39, 107] width 49 height 71
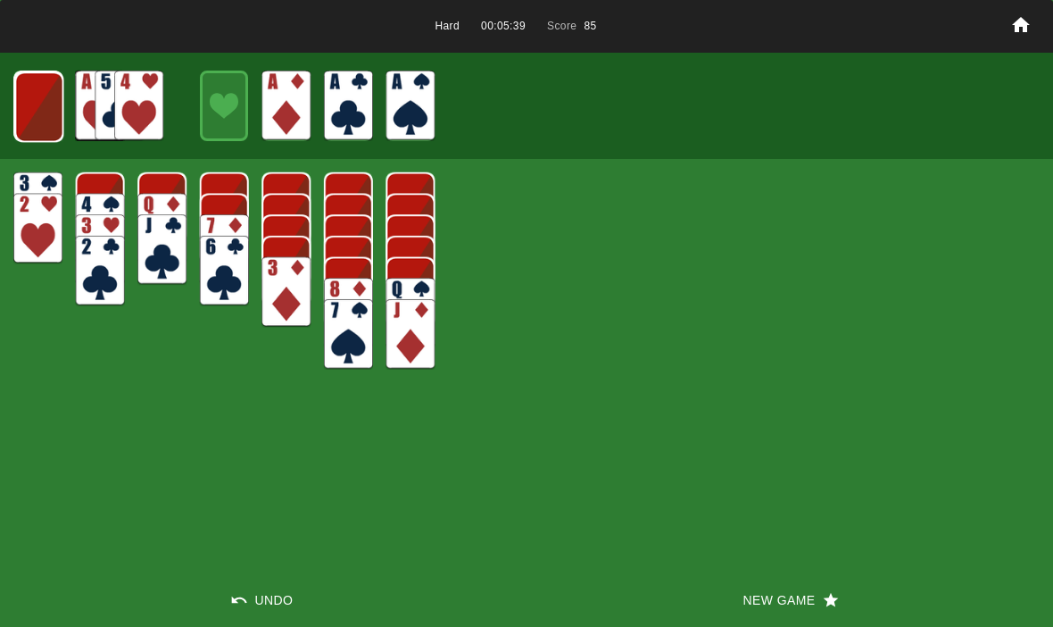
click at [51, 95] on img at bounding box center [38, 106] width 49 height 71
click at [29, 105] on img at bounding box center [38, 106] width 48 height 71
click at [51, 104] on img at bounding box center [37, 106] width 29 height 42
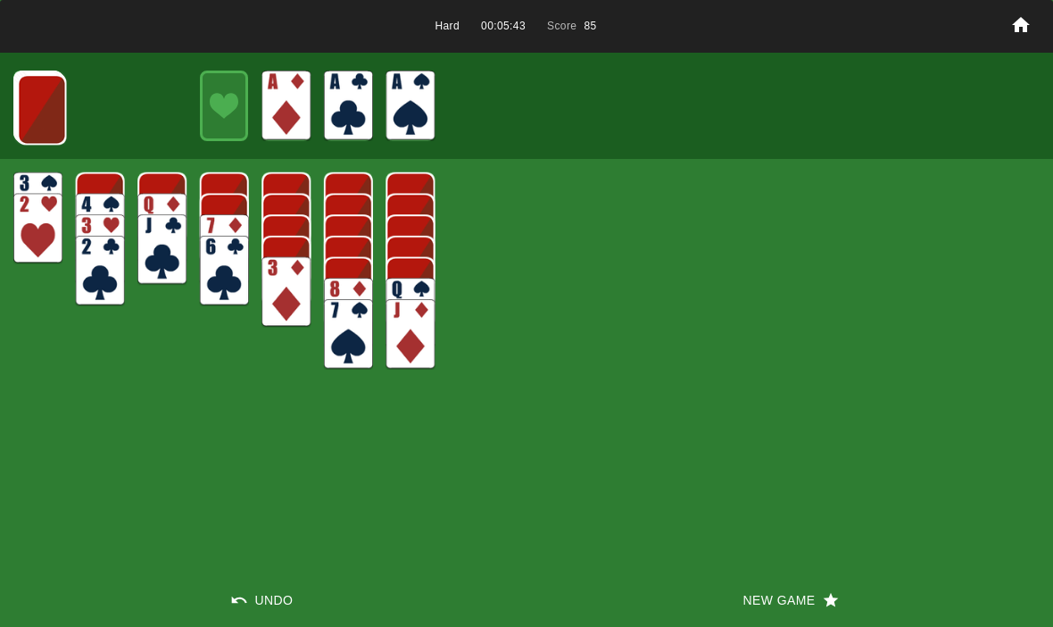
click at [30, 106] on img at bounding box center [41, 109] width 49 height 71
click at [35, 112] on img at bounding box center [41, 109] width 49 height 71
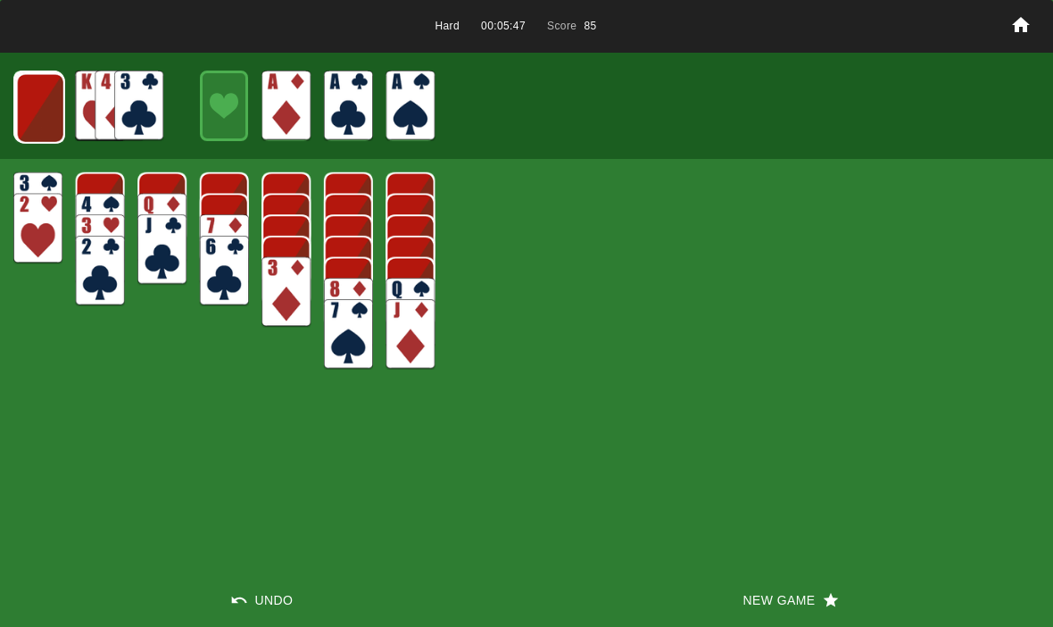
click at [34, 99] on img at bounding box center [40, 108] width 49 height 71
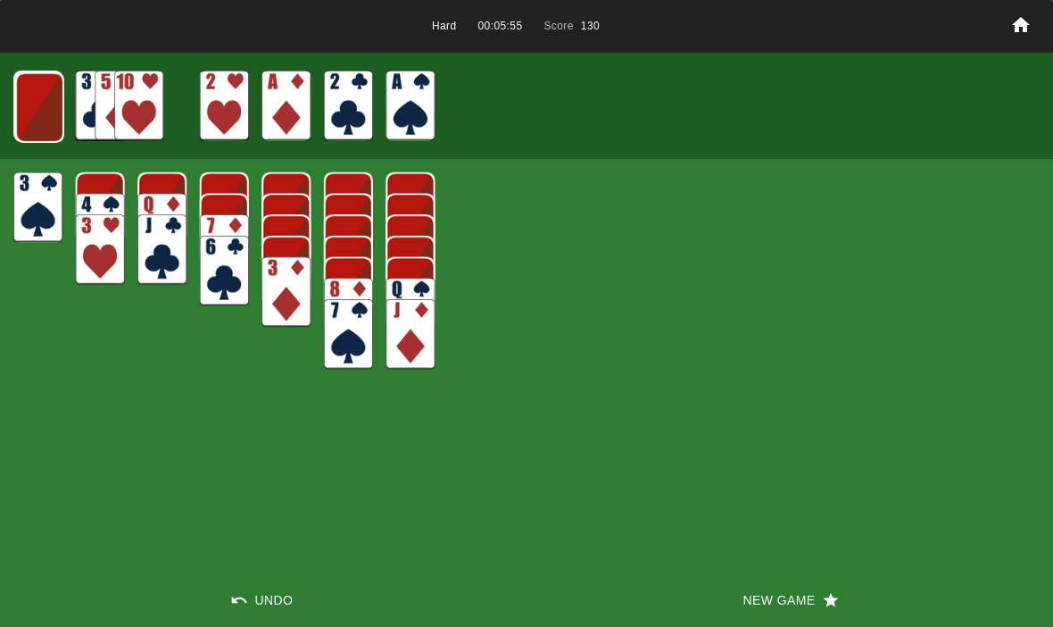
click at [45, 116] on img at bounding box center [39, 107] width 49 height 71
click at [42, 100] on img at bounding box center [38, 106] width 49 height 71
click at [44, 117] on img at bounding box center [37, 106] width 49 height 71
click at [37, 113] on img at bounding box center [37, 106] width 29 height 42
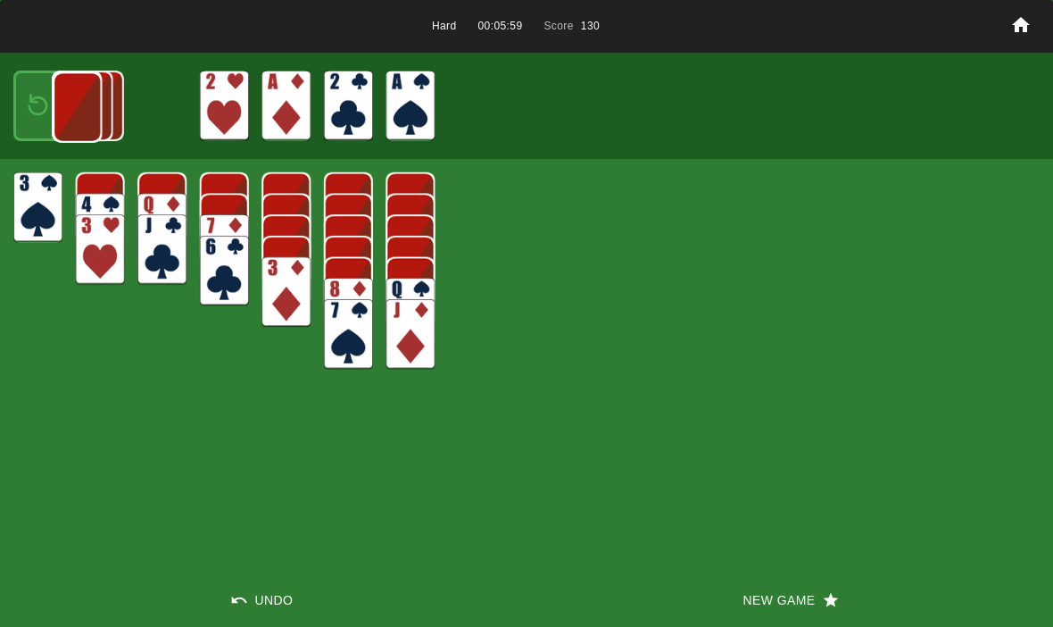
click at [53, 87] on img at bounding box center [77, 107] width 49 height 71
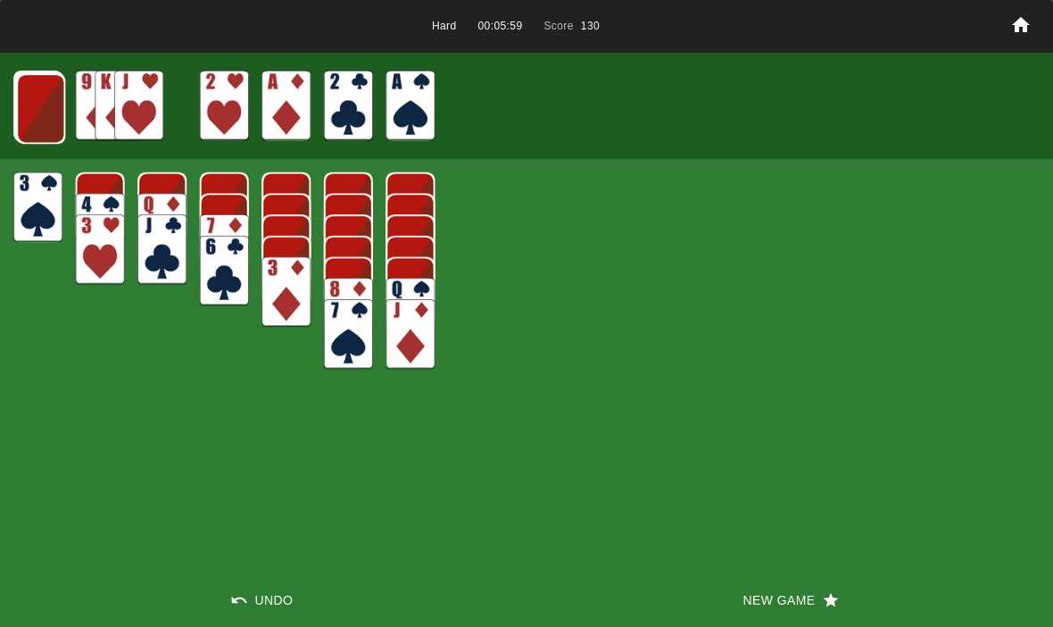
click at [36, 100] on img at bounding box center [40, 108] width 49 height 71
click at [26, 112] on img at bounding box center [40, 107] width 49 height 71
click at [34, 106] on img at bounding box center [39, 107] width 49 height 71
click at [34, 111] on img at bounding box center [38, 106] width 48 height 71
click at [25, 104] on img at bounding box center [37, 106] width 48 height 71
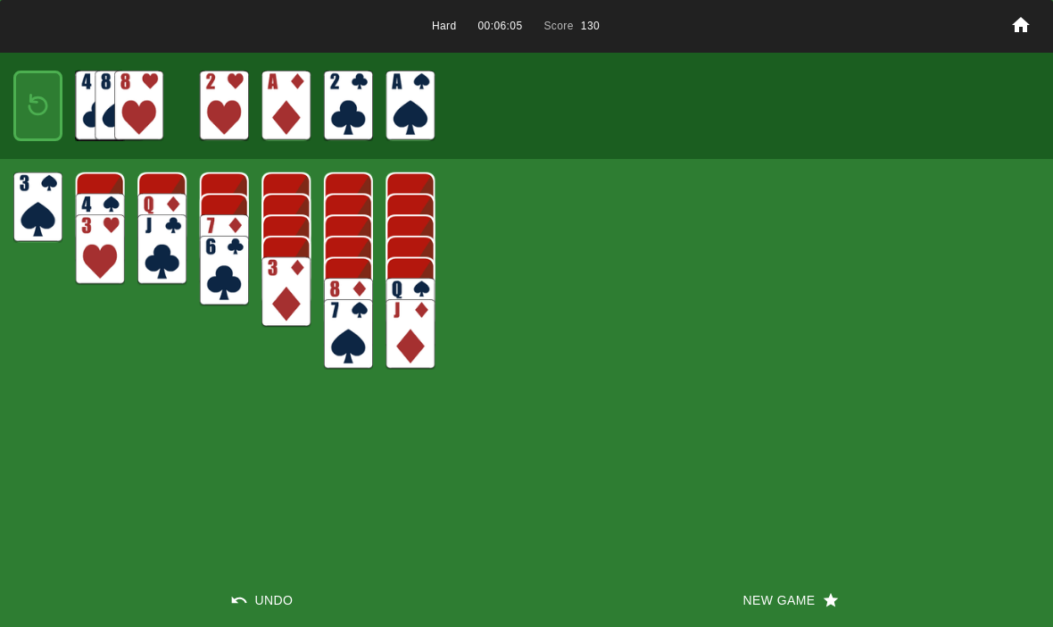
click at [30, 118] on img at bounding box center [37, 106] width 29 height 42
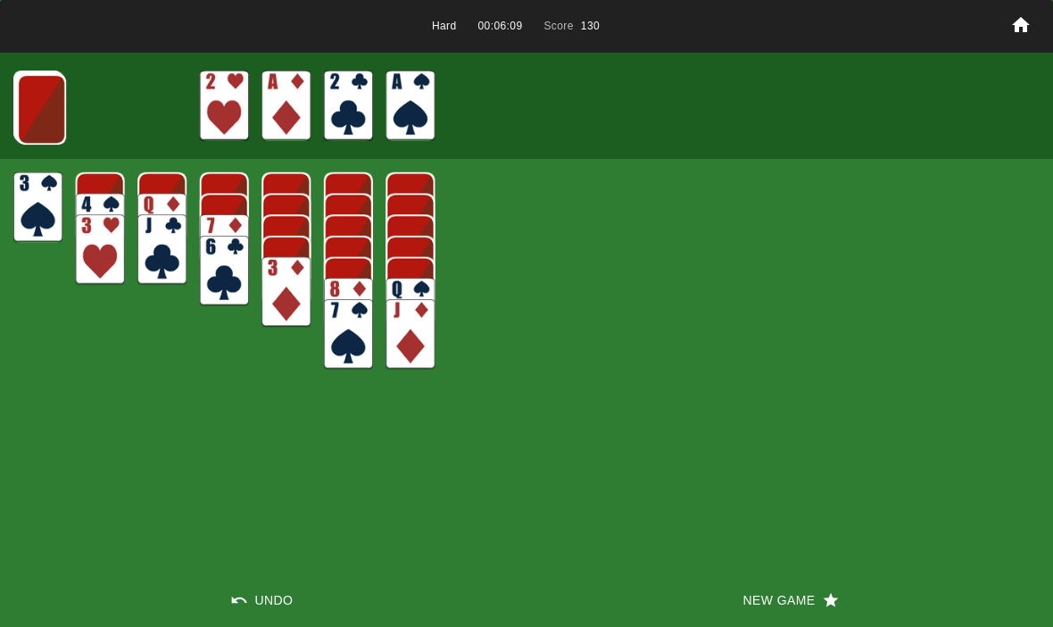
click at [36, 100] on img at bounding box center [41, 109] width 49 height 71
click at [36, 104] on img at bounding box center [40, 108] width 49 height 71
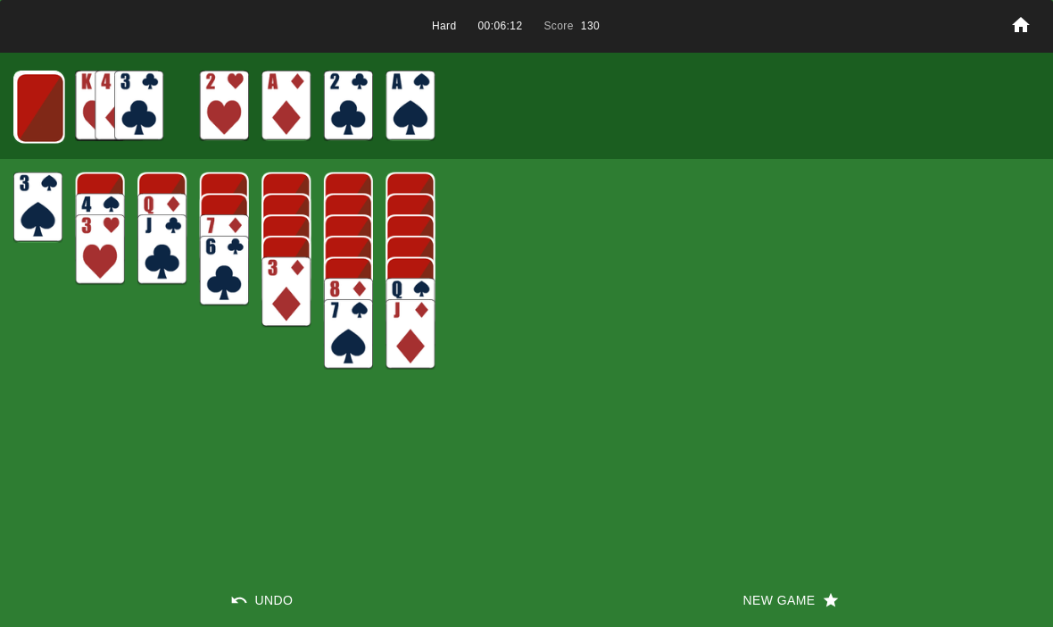
click at [34, 112] on img at bounding box center [40, 107] width 49 height 71
click at [37, 98] on img at bounding box center [39, 107] width 49 height 71
click at [29, 106] on img at bounding box center [38, 106] width 48 height 71
click at [33, 109] on img at bounding box center [37, 106] width 48 height 71
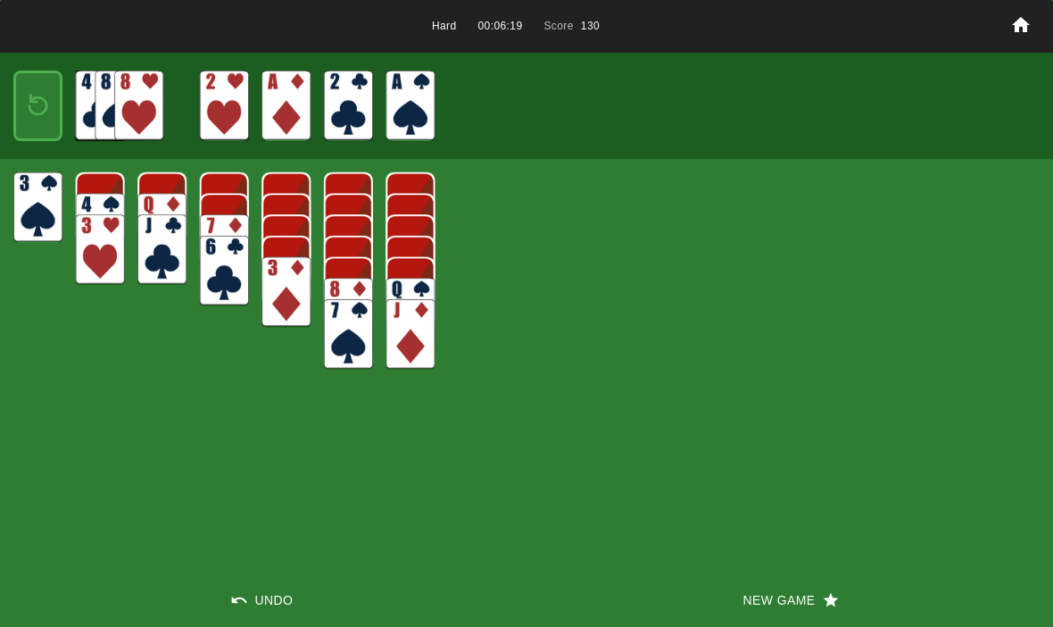
click at [766, 614] on button "New Game" at bounding box center [790, 600] width 527 height 54
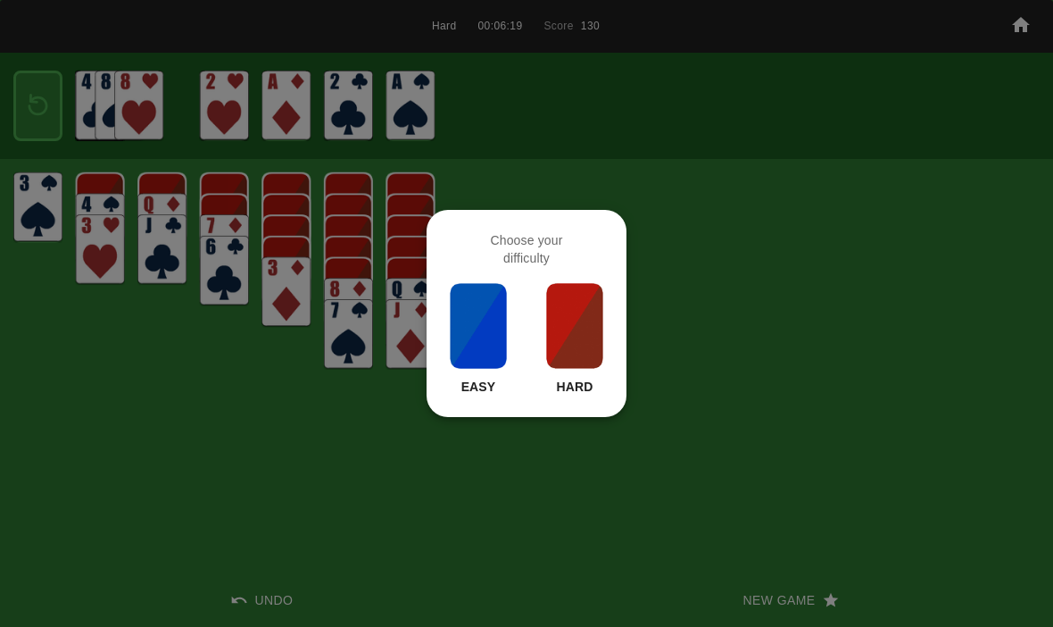
click at [588, 357] on img at bounding box center [574, 325] width 61 height 89
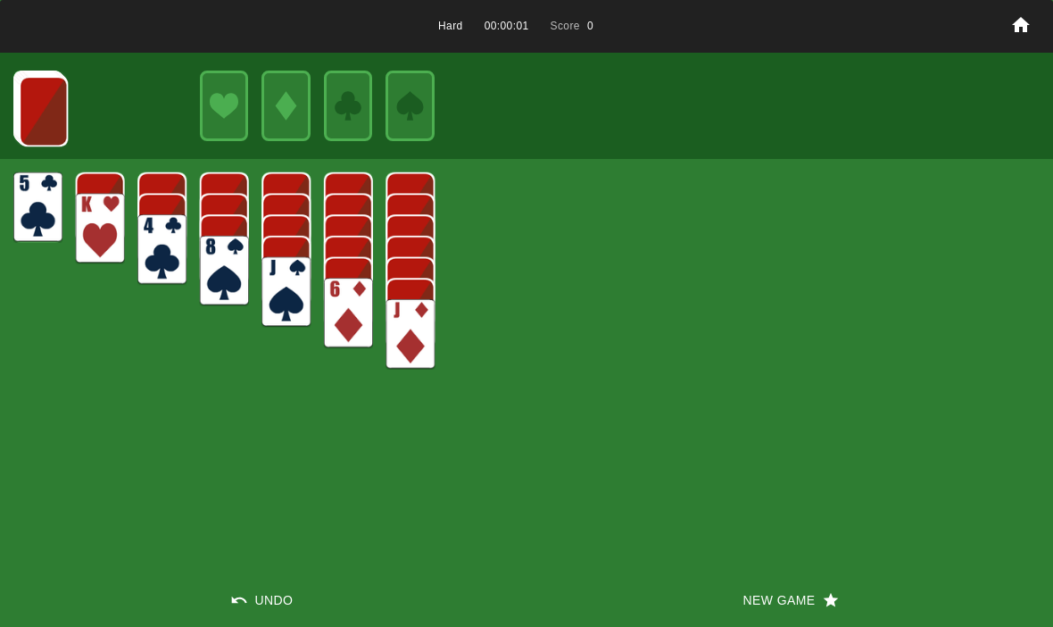
click at [743, 585] on button "New Game" at bounding box center [790, 600] width 527 height 54
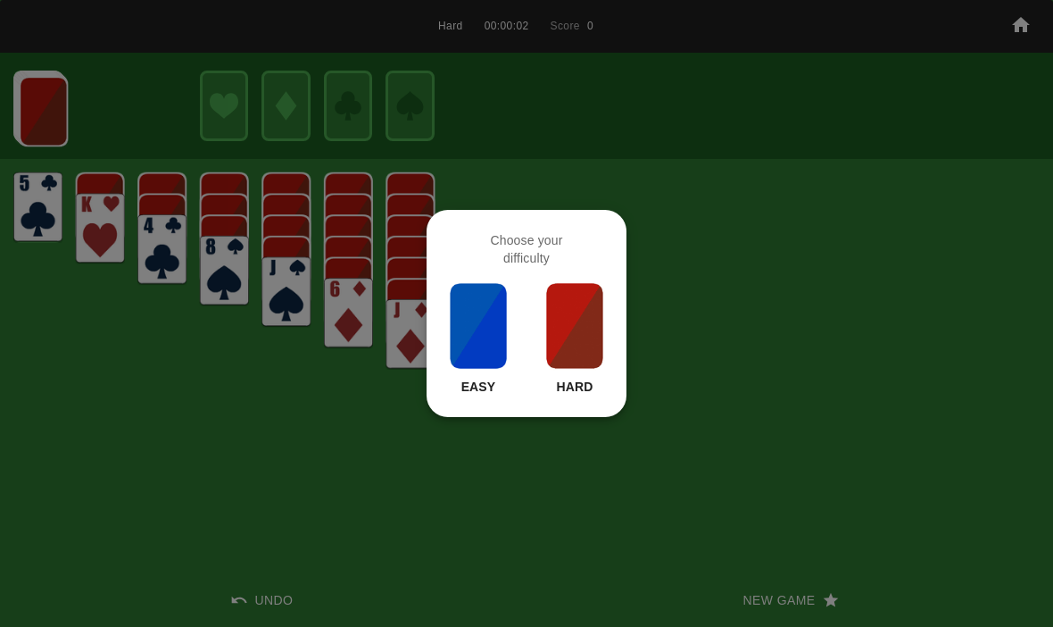
click at [548, 356] on img at bounding box center [574, 325] width 61 height 89
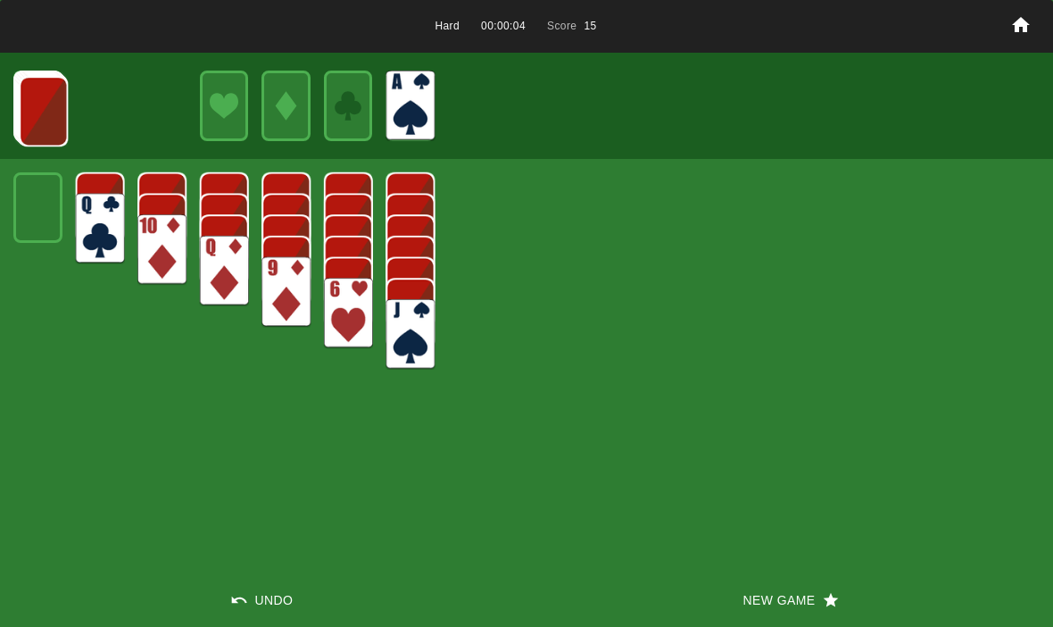
click at [39, 101] on img at bounding box center [43, 111] width 49 height 71
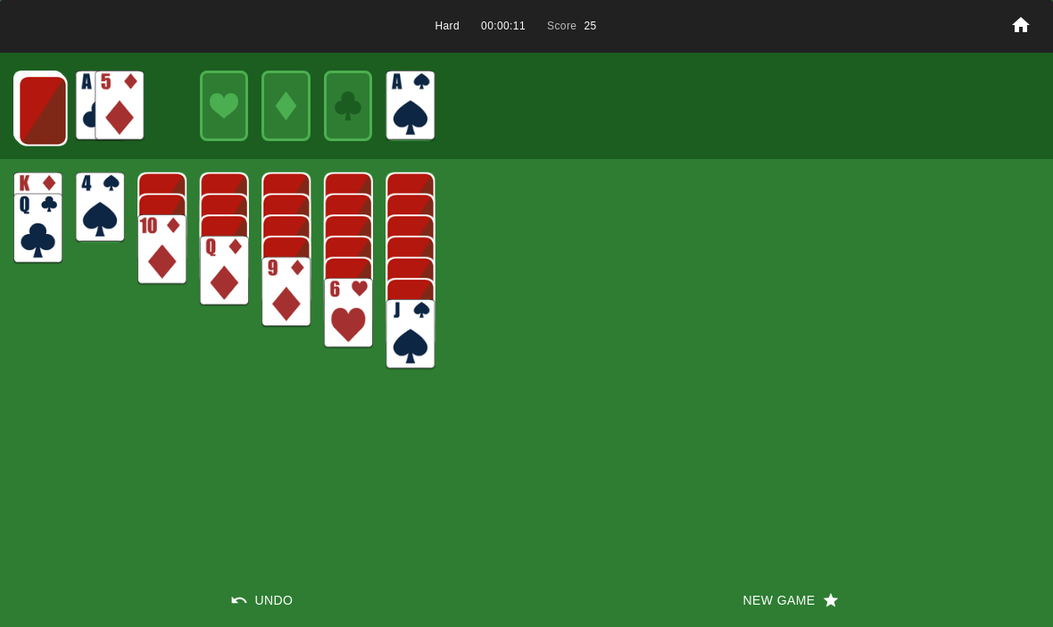
click at [44, 91] on img at bounding box center [43, 110] width 49 height 71
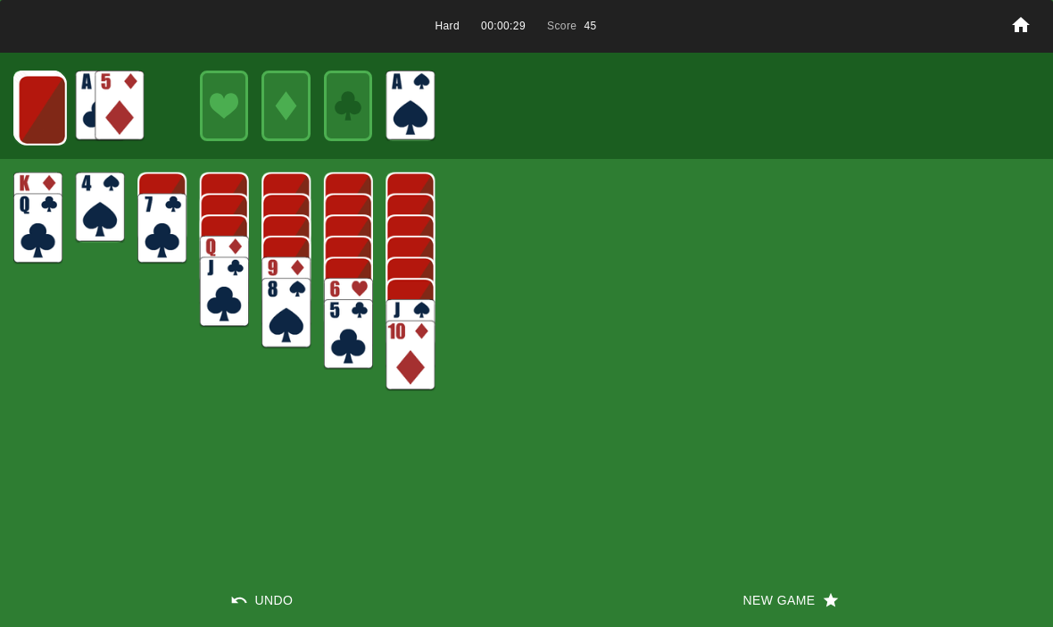
click at [38, 96] on img at bounding box center [42, 110] width 49 height 71
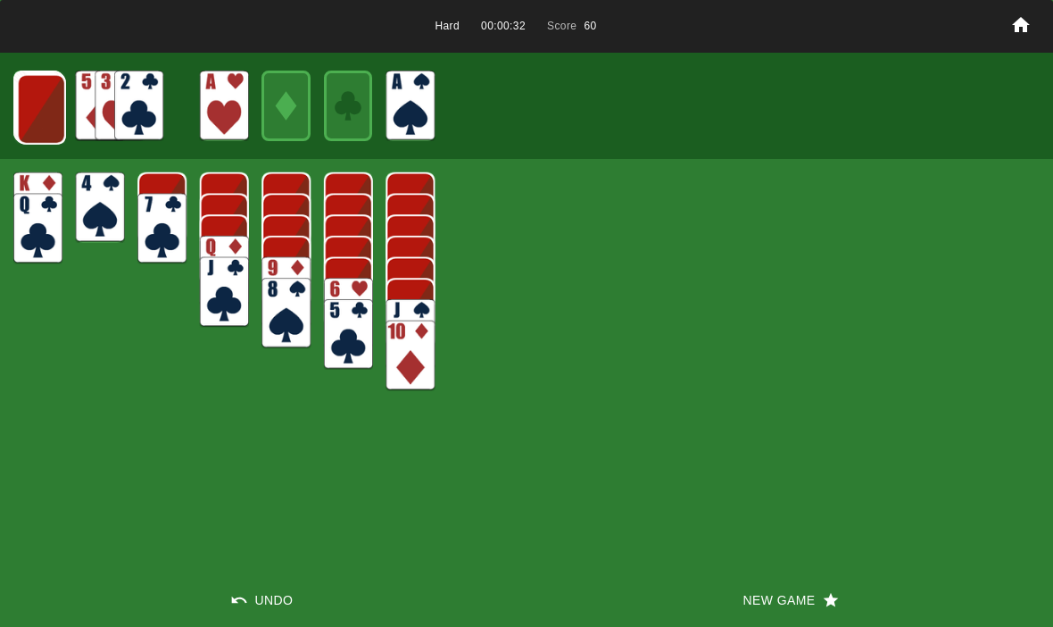
click at [49, 102] on img at bounding box center [41, 109] width 49 height 71
click at [42, 103] on img at bounding box center [40, 108] width 49 height 71
click at [46, 117] on img at bounding box center [39, 107] width 49 height 71
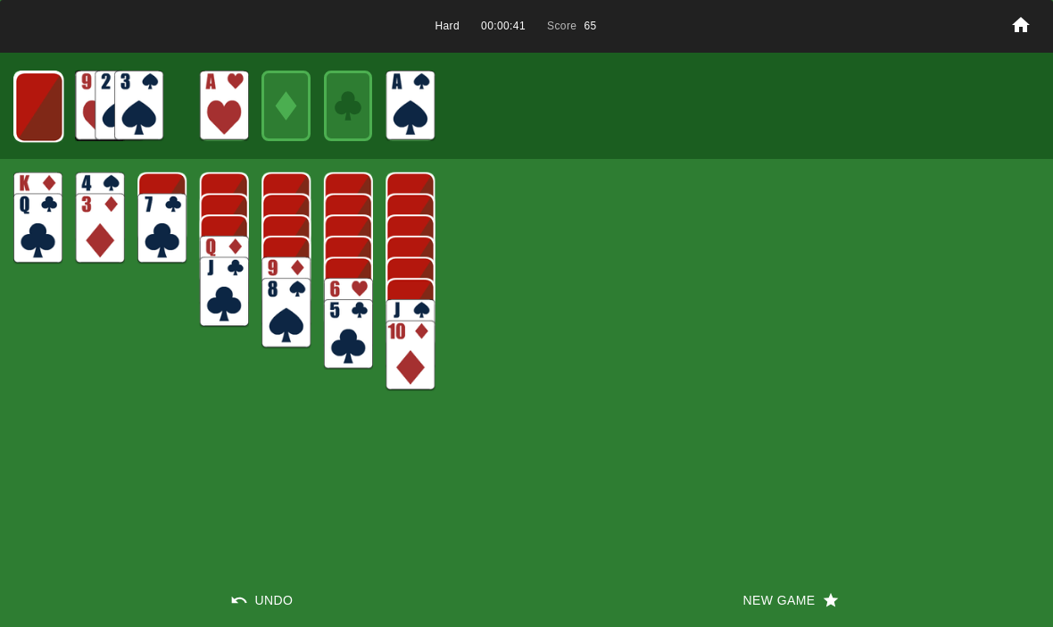
click at [39, 122] on img at bounding box center [38, 106] width 49 height 71
click at [49, 113] on img at bounding box center [38, 106] width 48 height 71
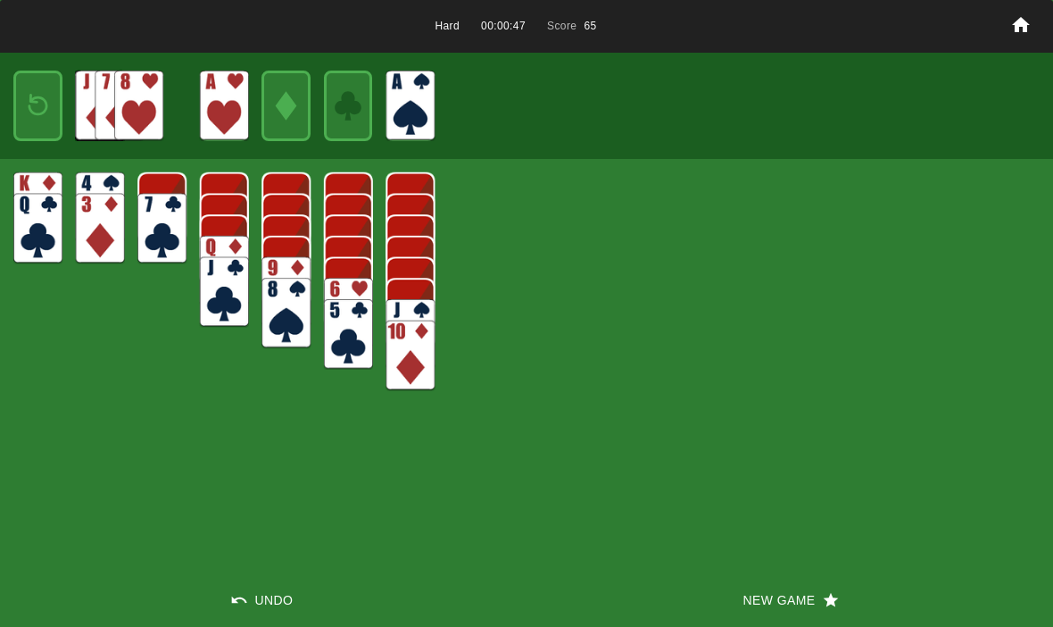
click at [38, 103] on img at bounding box center [37, 106] width 29 height 42
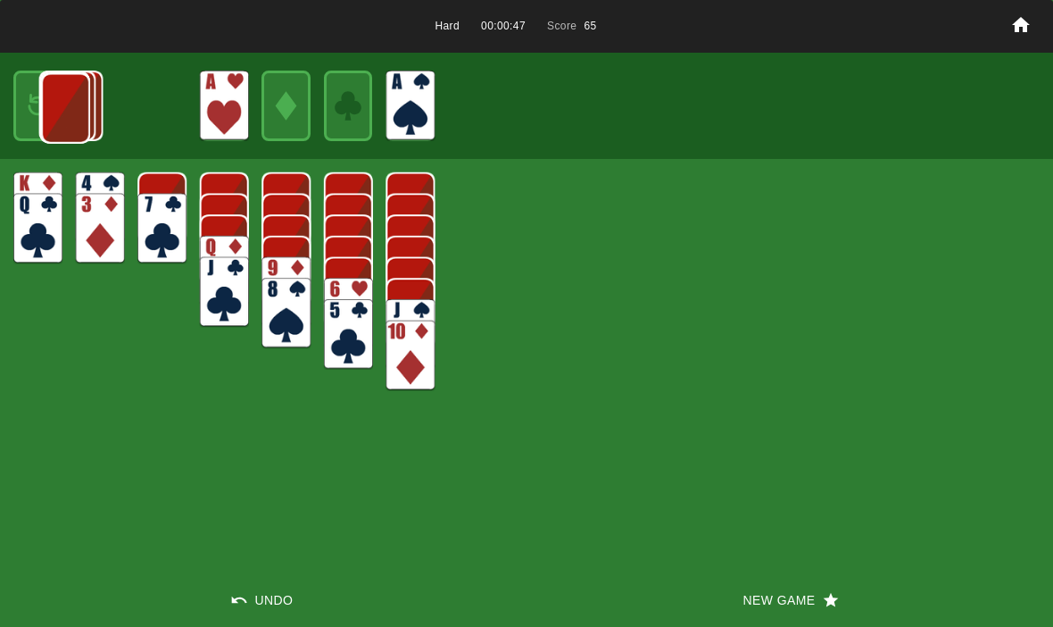
click at [41, 95] on img at bounding box center [65, 108] width 49 height 71
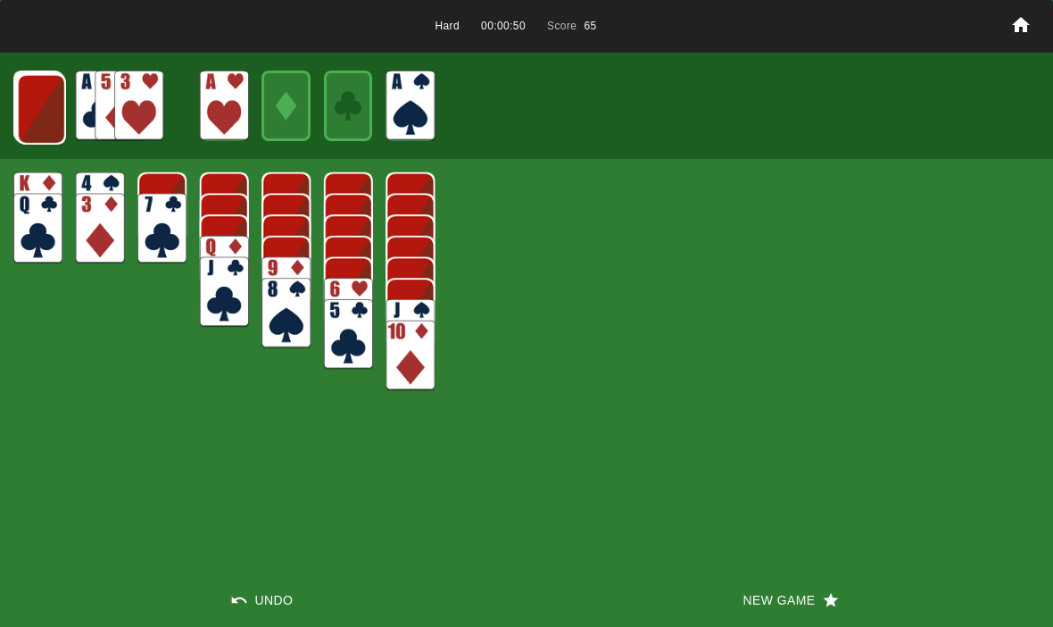
click at [38, 98] on img at bounding box center [41, 109] width 49 height 71
click at [45, 95] on img at bounding box center [40, 108] width 49 height 71
click at [41, 94] on img at bounding box center [39, 107] width 49 height 71
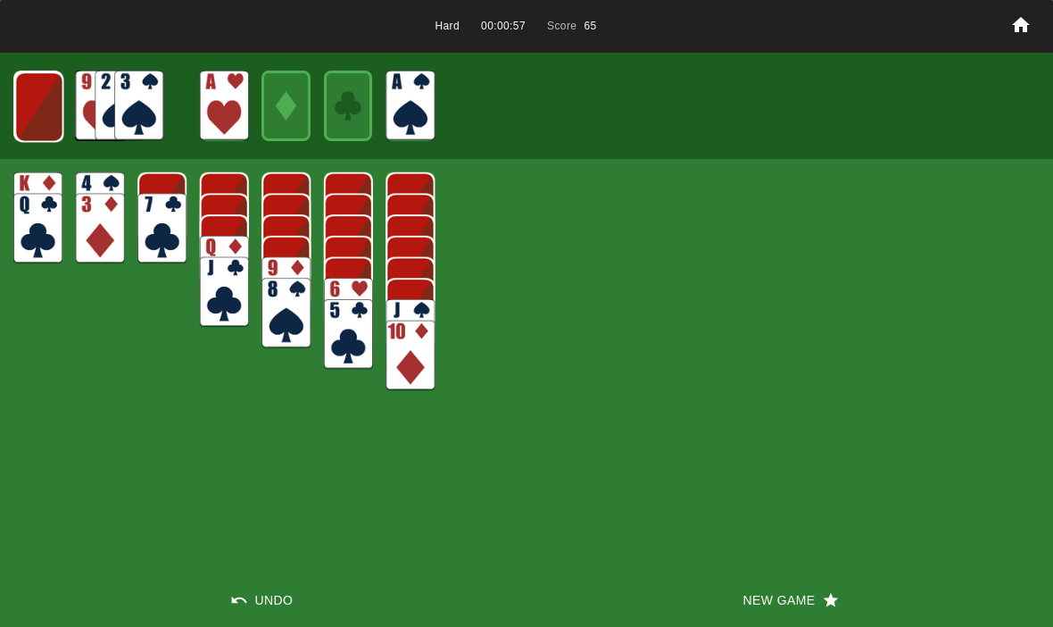
click at [43, 114] on img at bounding box center [38, 106] width 49 height 71
click at [39, 111] on img at bounding box center [38, 106] width 48 height 71
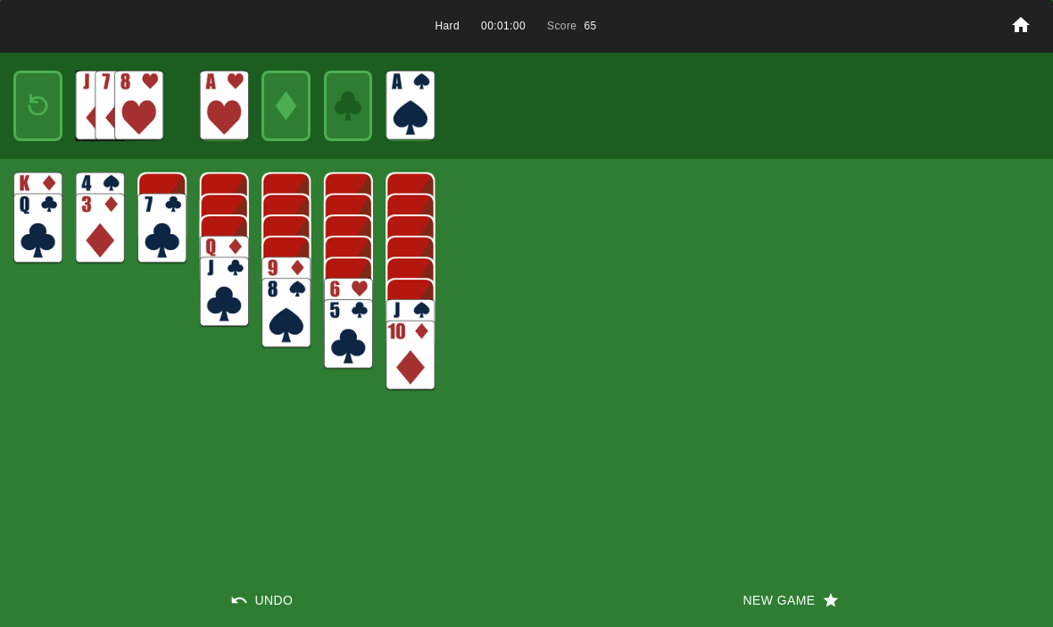
click at [46, 104] on img at bounding box center [37, 106] width 29 height 42
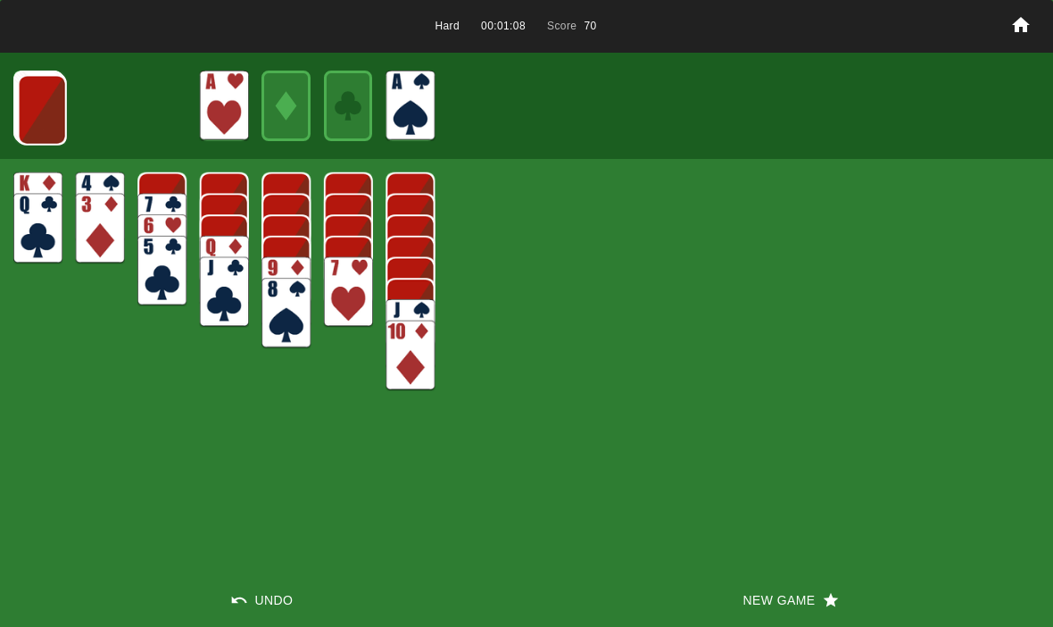
click at [50, 116] on img at bounding box center [42, 110] width 49 height 71
click at [37, 104] on img at bounding box center [41, 109] width 49 height 71
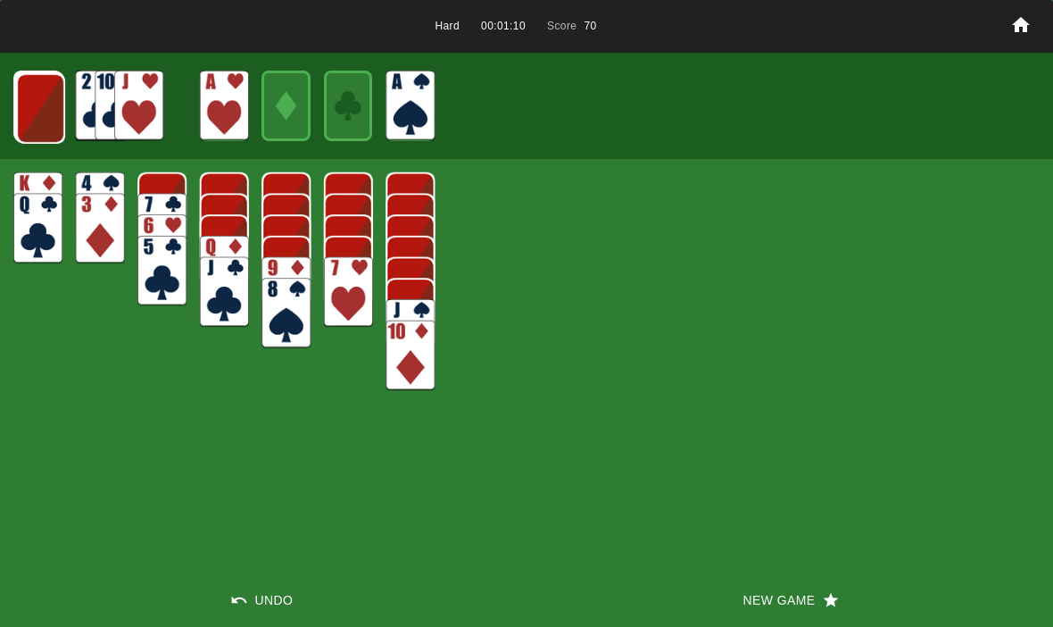
click at [40, 110] on img at bounding box center [40, 108] width 49 height 71
click at [38, 124] on img at bounding box center [39, 107] width 49 height 71
click at [32, 105] on img at bounding box center [38, 106] width 49 height 71
click at [31, 106] on img at bounding box center [38, 106] width 48 height 71
click at [40, 104] on img at bounding box center [37, 106] width 29 height 42
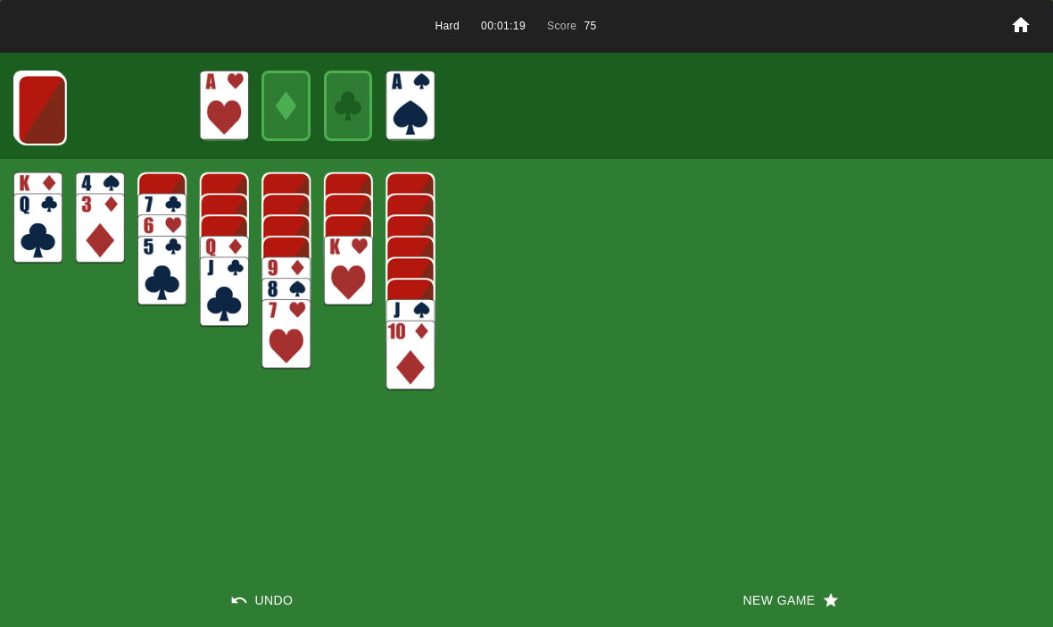
click at [24, 87] on img at bounding box center [42, 110] width 49 height 71
click at [43, 109] on img at bounding box center [41, 109] width 49 height 71
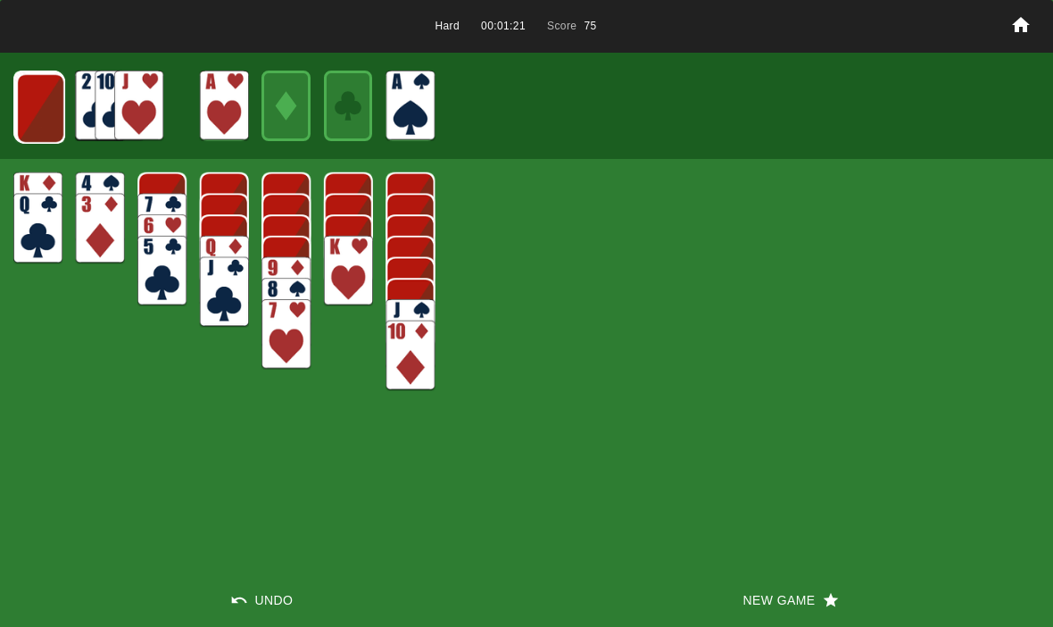
click at [45, 102] on img at bounding box center [40, 108] width 49 height 71
click at [37, 105] on img at bounding box center [39, 107] width 49 height 71
click at [42, 113] on img at bounding box center [38, 106] width 49 height 71
click at [35, 114] on img at bounding box center [38, 106] width 48 height 71
click at [49, 125] on img at bounding box center [37, 106] width 29 height 42
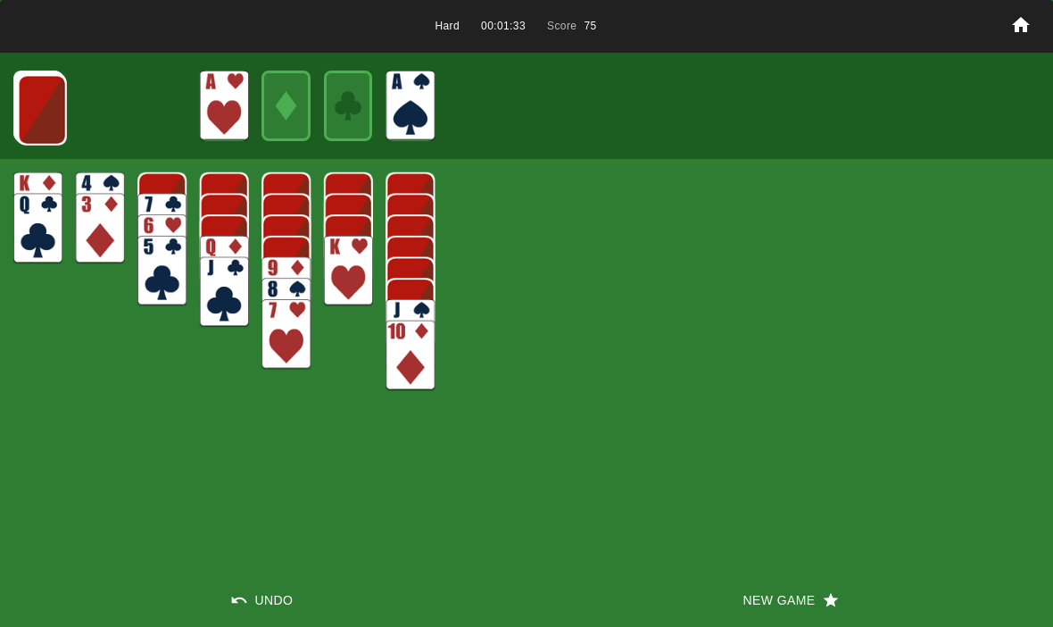
click at [763, 602] on button "New Game" at bounding box center [790, 600] width 527 height 54
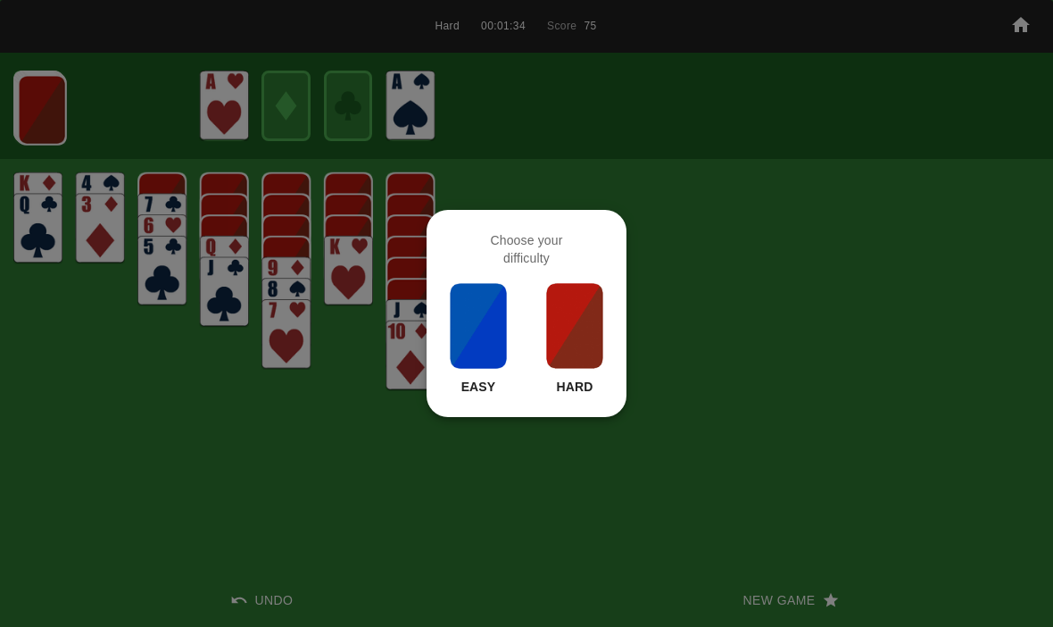
click at [571, 313] on img at bounding box center [574, 325] width 61 height 89
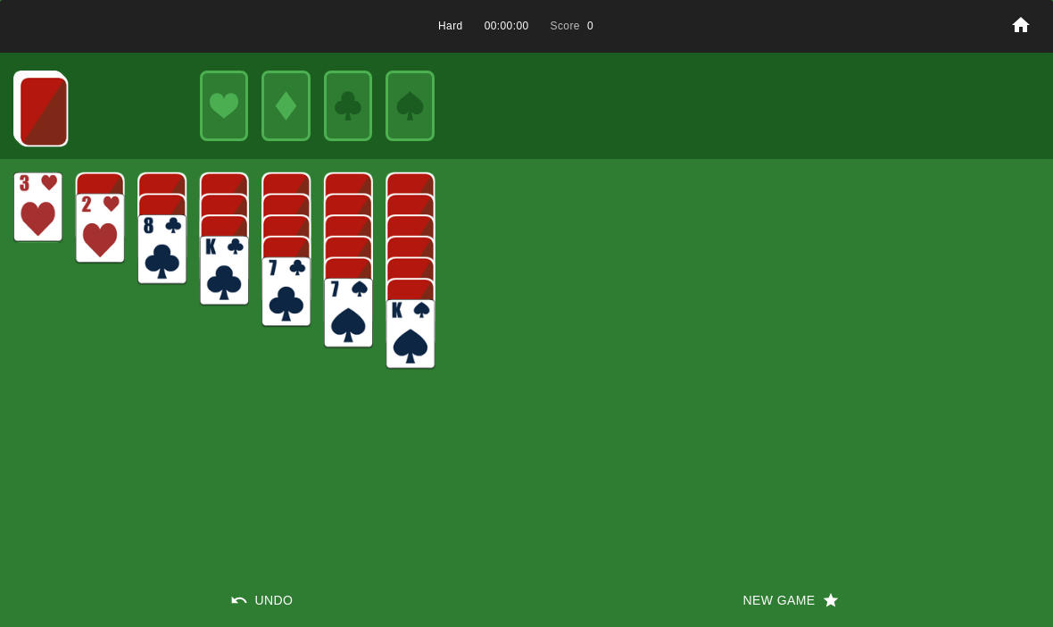
click at [792, 602] on button "New Game" at bounding box center [790, 600] width 527 height 54
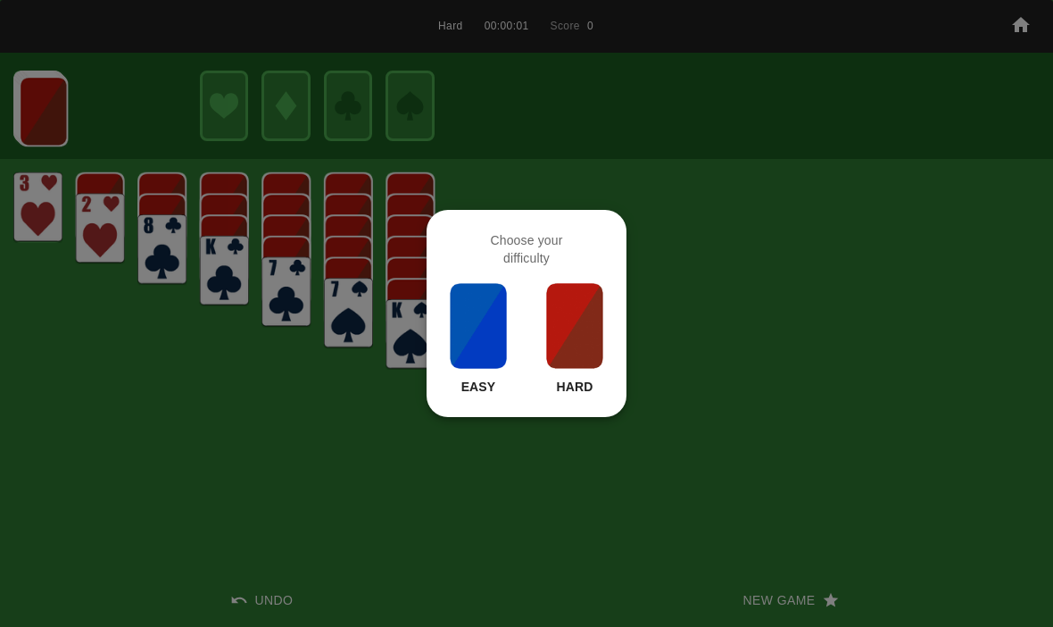
click at [596, 338] on img at bounding box center [574, 325] width 61 height 89
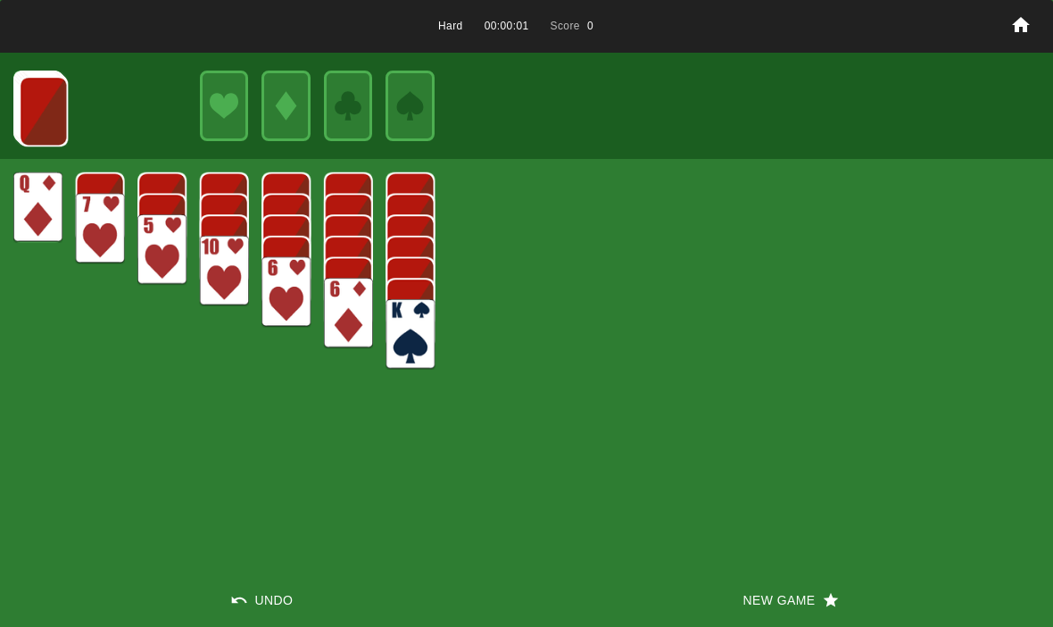
click at [746, 598] on button "New Game" at bounding box center [790, 600] width 527 height 54
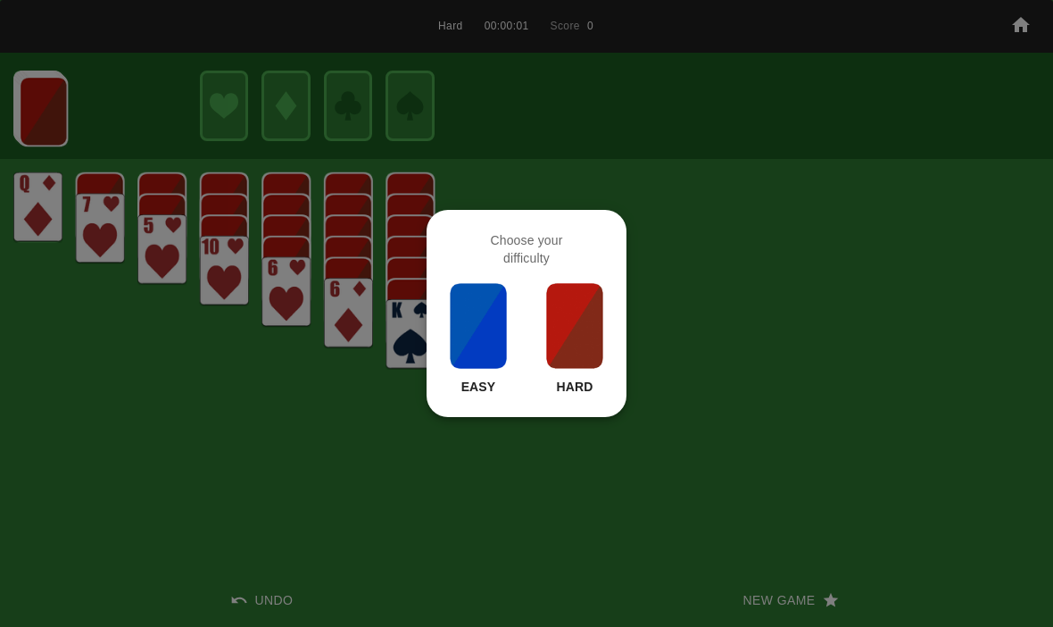
click at [562, 332] on img at bounding box center [574, 325] width 61 height 89
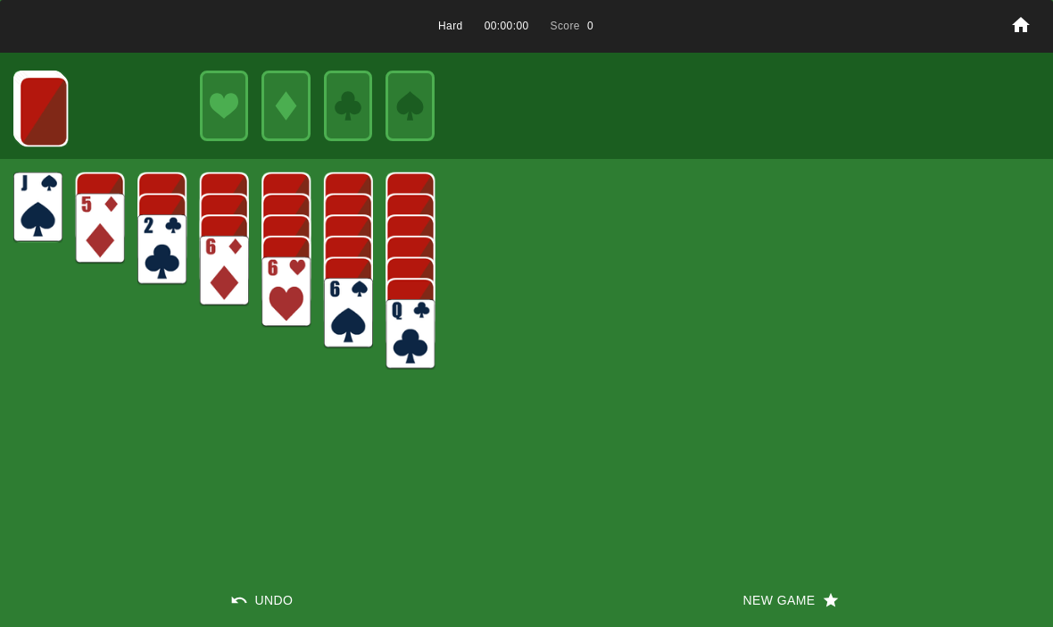
click at [751, 593] on button "New Game" at bounding box center [790, 600] width 527 height 54
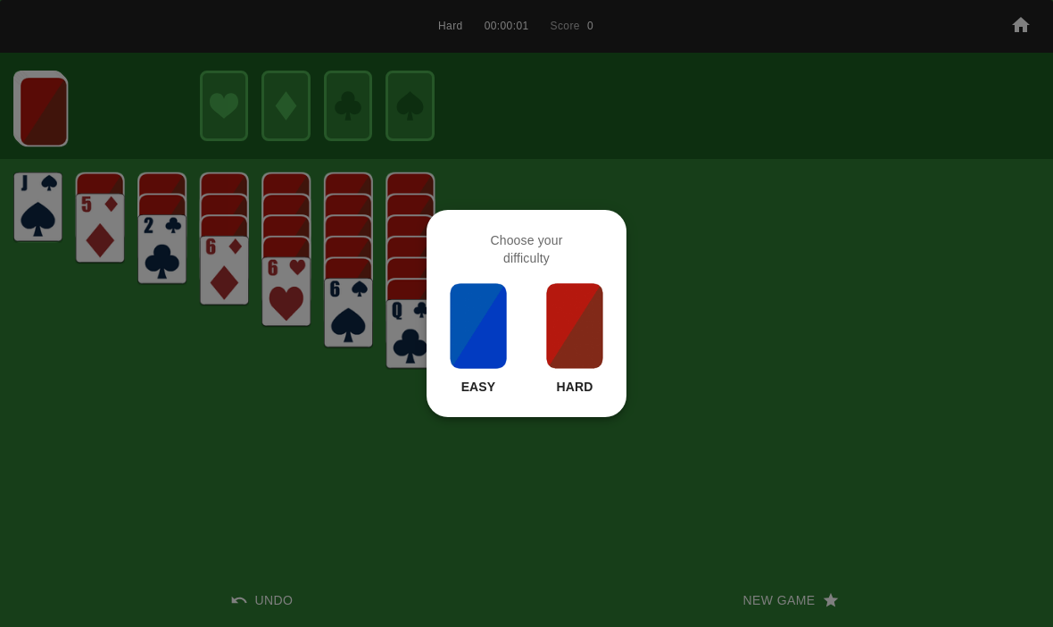
click at [593, 341] on img at bounding box center [574, 325] width 61 height 89
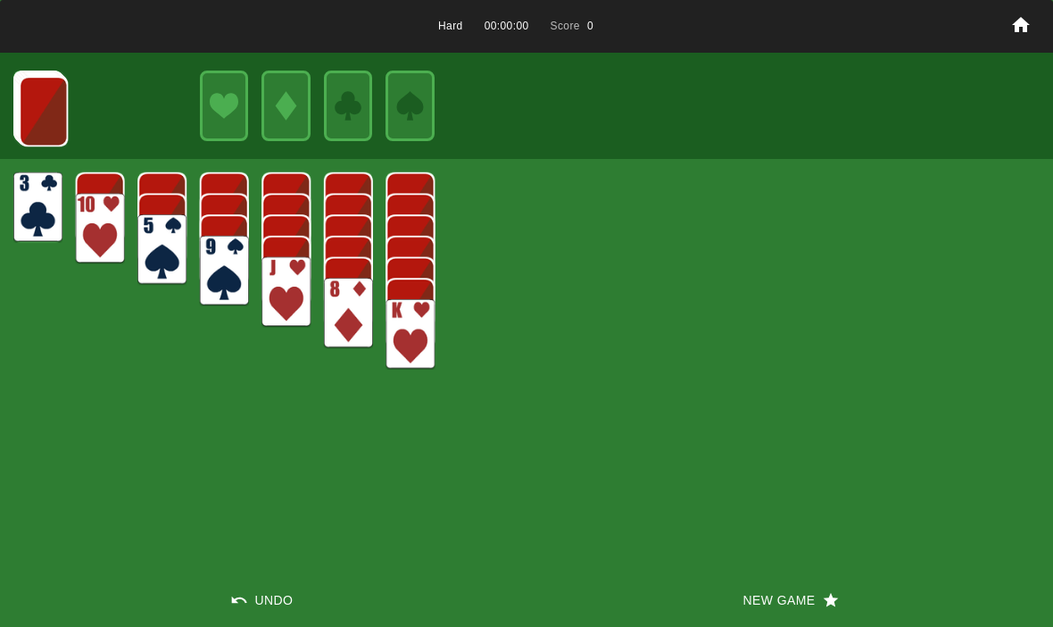
click at [751, 601] on button "New Game" at bounding box center [790, 600] width 527 height 54
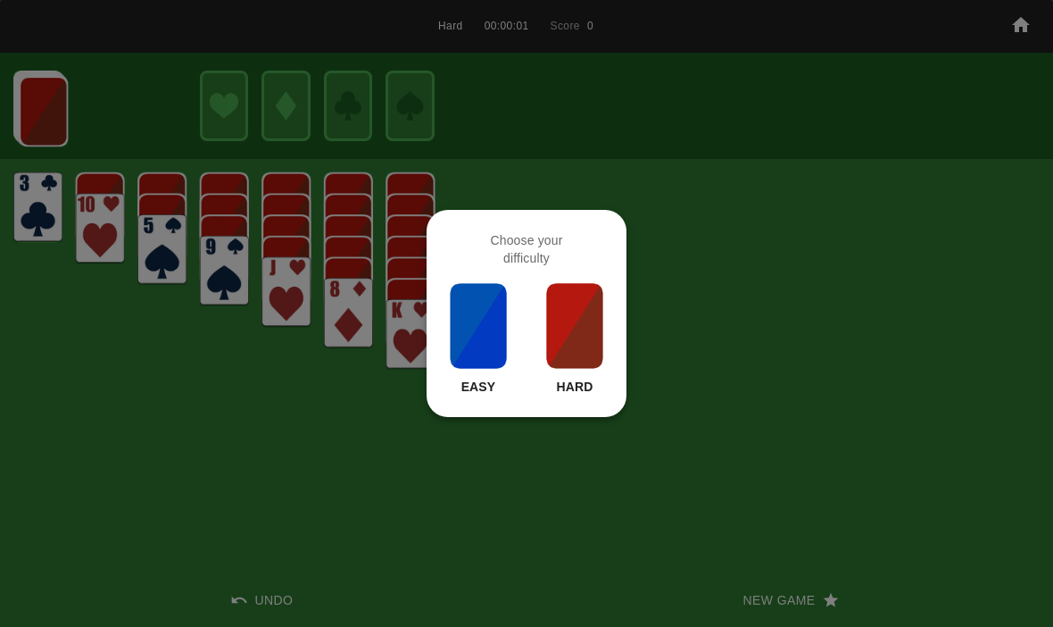
click at [573, 348] on img at bounding box center [574, 325] width 61 height 89
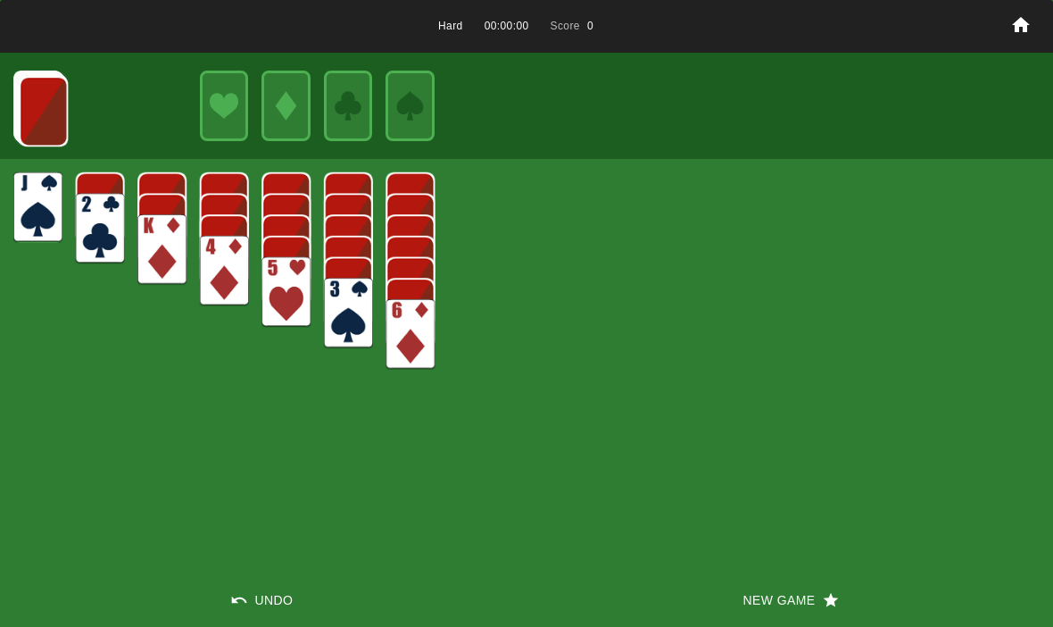
click at [756, 596] on button "New Game" at bounding box center [790, 600] width 527 height 54
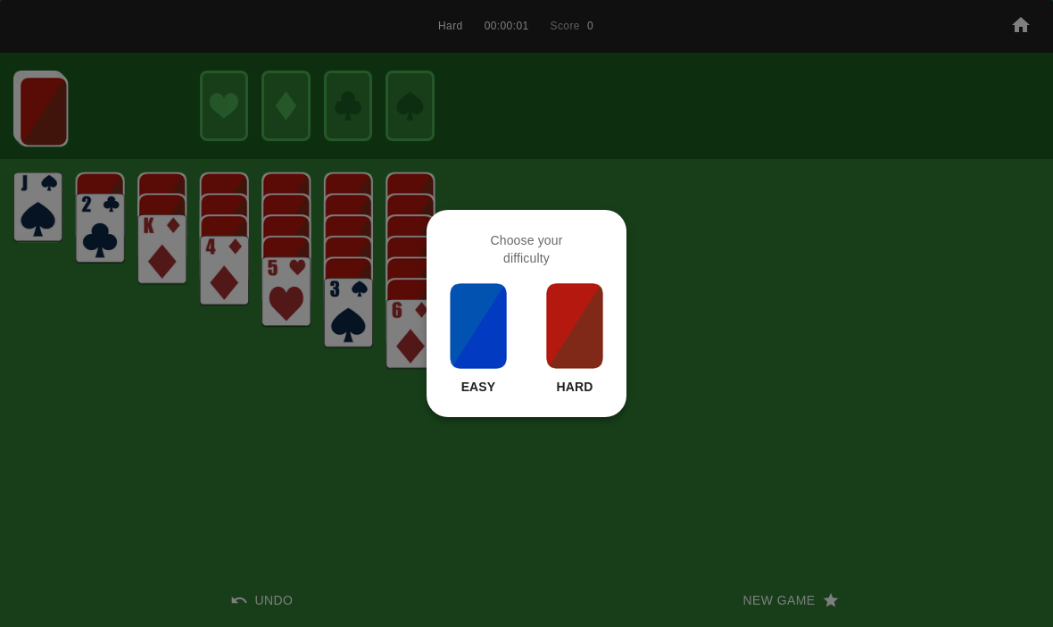
click at [585, 339] on img at bounding box center [574, 325] width 61 height 89
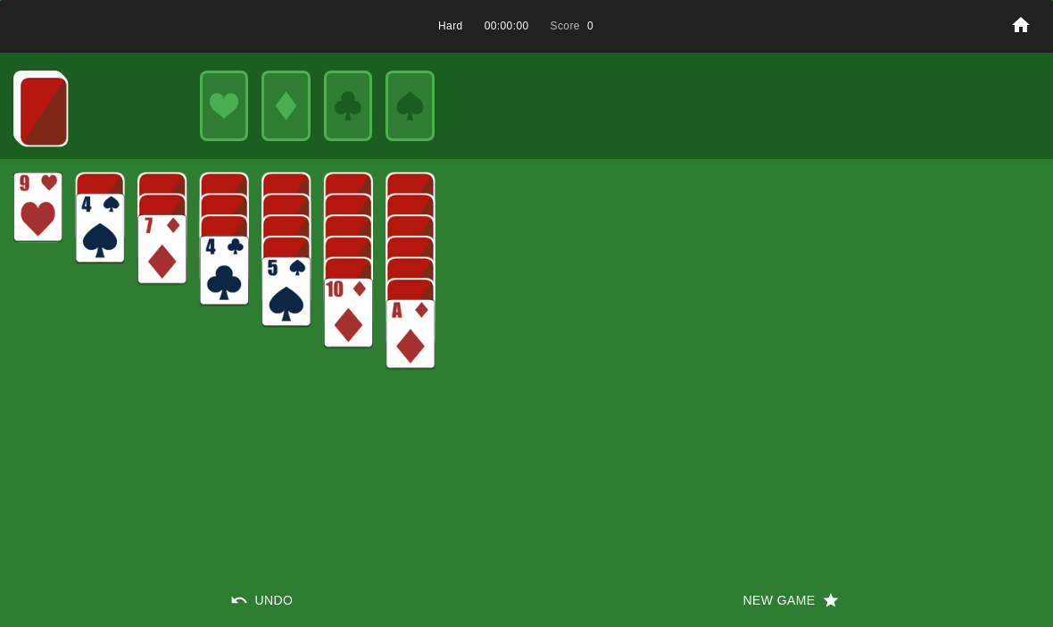
click at [758, 610] on button "New Game" at bounding box center [790, 600] width 527 height 54
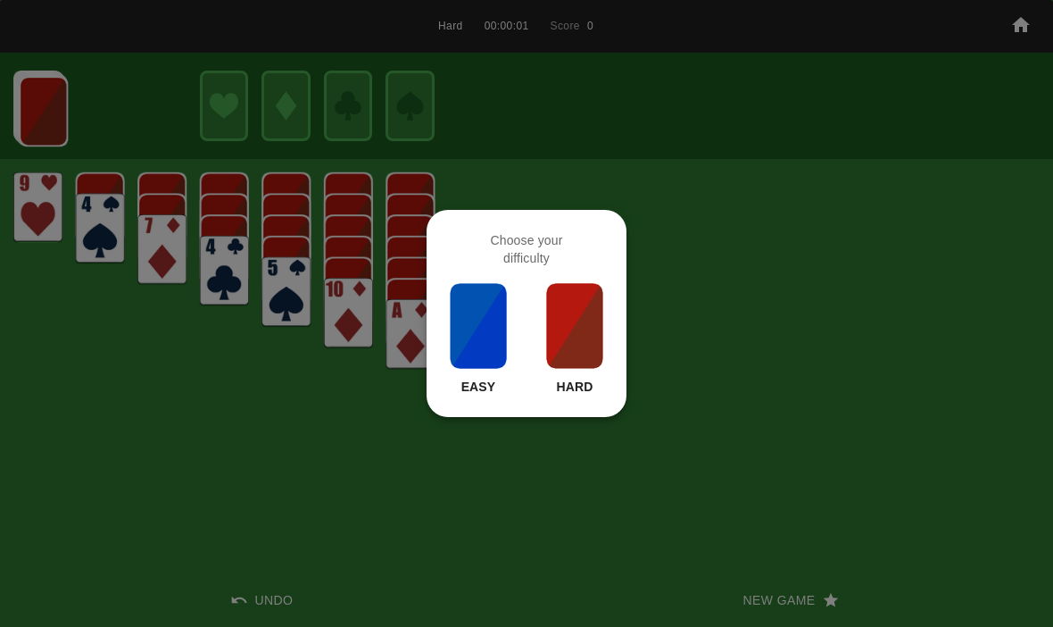
click at [477, 531] on div at bounding box center [526, 313] width 1053 height 627
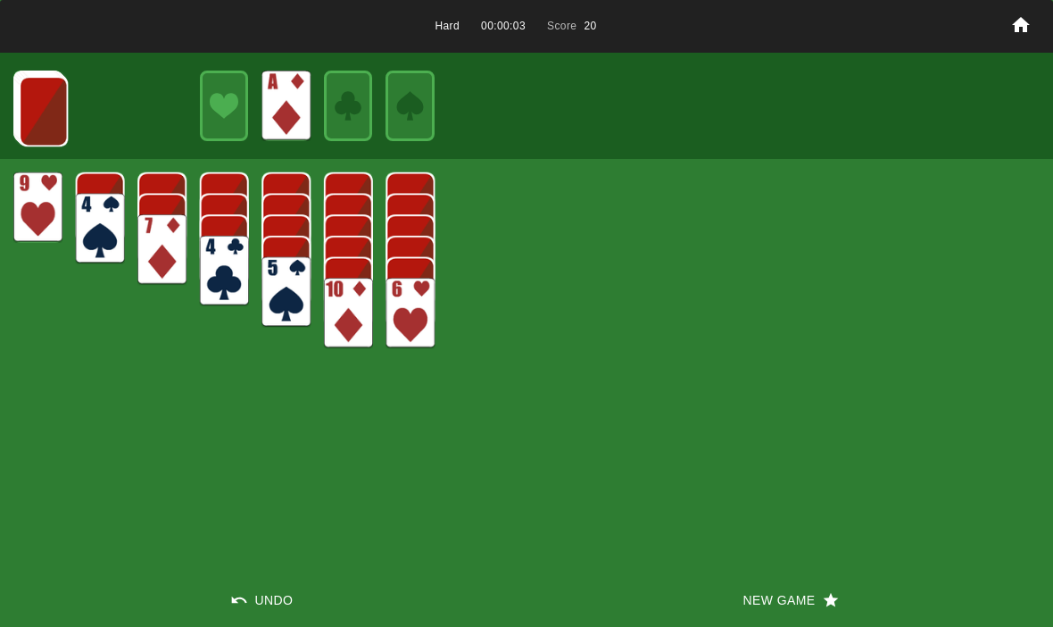
click at [37, 104] on img at bounding box center [43, 111] width 49 height 71
click at [40, 115] on img at bounding box center [43, 110] width 49 height 71
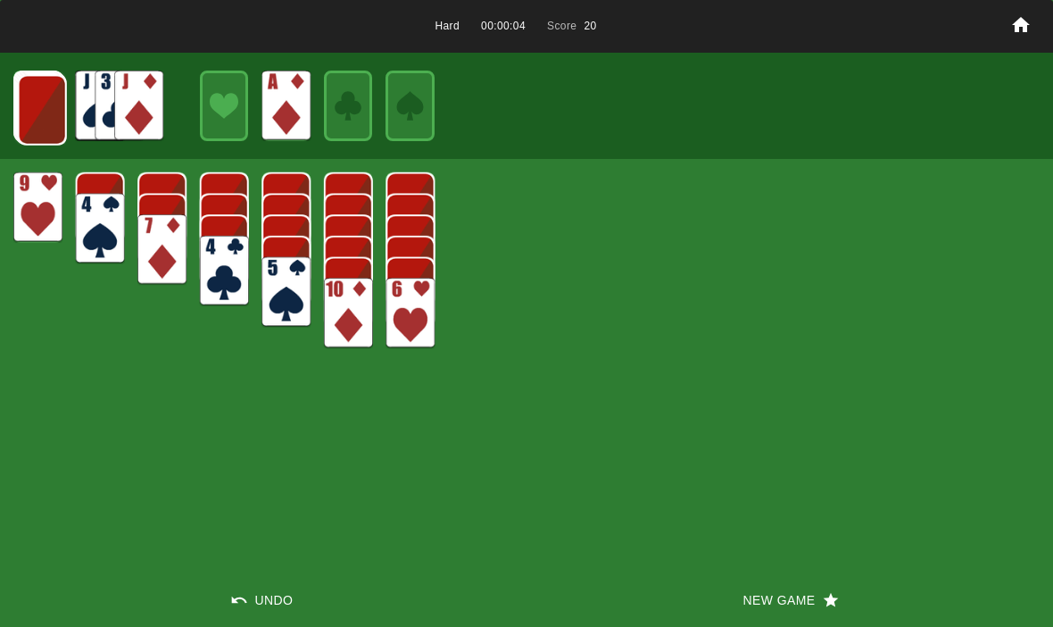
click at [46, 97] on img at bounding box center [42, 110] width 49 height 71
click at [37, 99] on img at bounding box center [41, 109] width 49 height 71
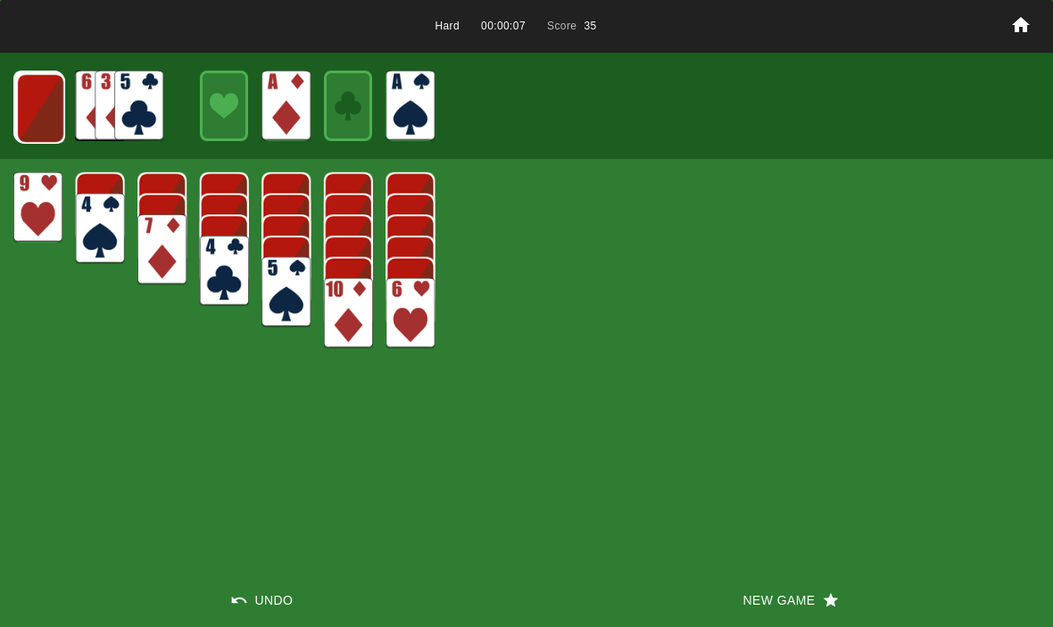
click at [43, 87] on img at bounding box center [40, 108] width 49 height 71
click at [40, 103] on img at bounding box center [39, 107] width 49 height 71
click at [44, 105] on img at bounding box center [38, 106] width 49 height 71
click at [29, 95] on img at bounding box center [38, 106] width 48 height 71
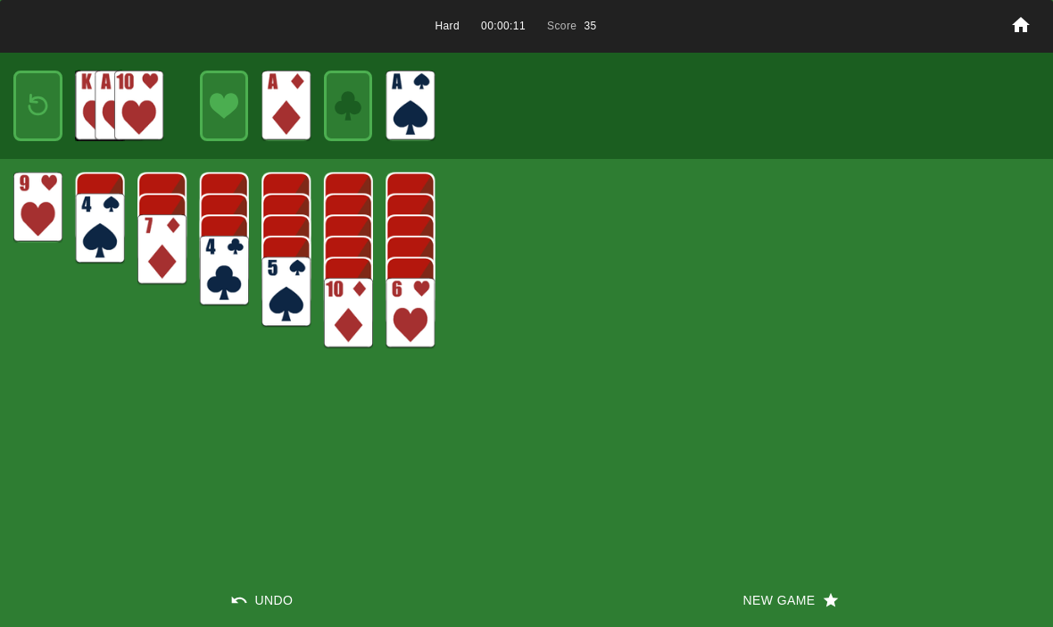
click at [46, 109] on img at bounding box center [37, 106] width 29 height 42
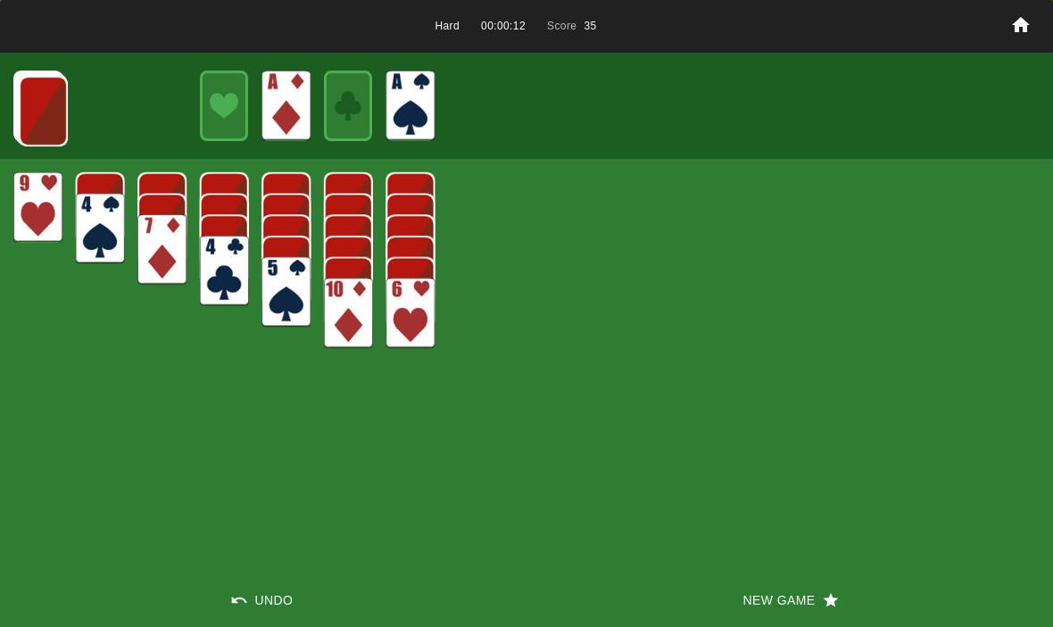
click at [37, 94] on img at bounding box center [43, 111] width 49 height 71
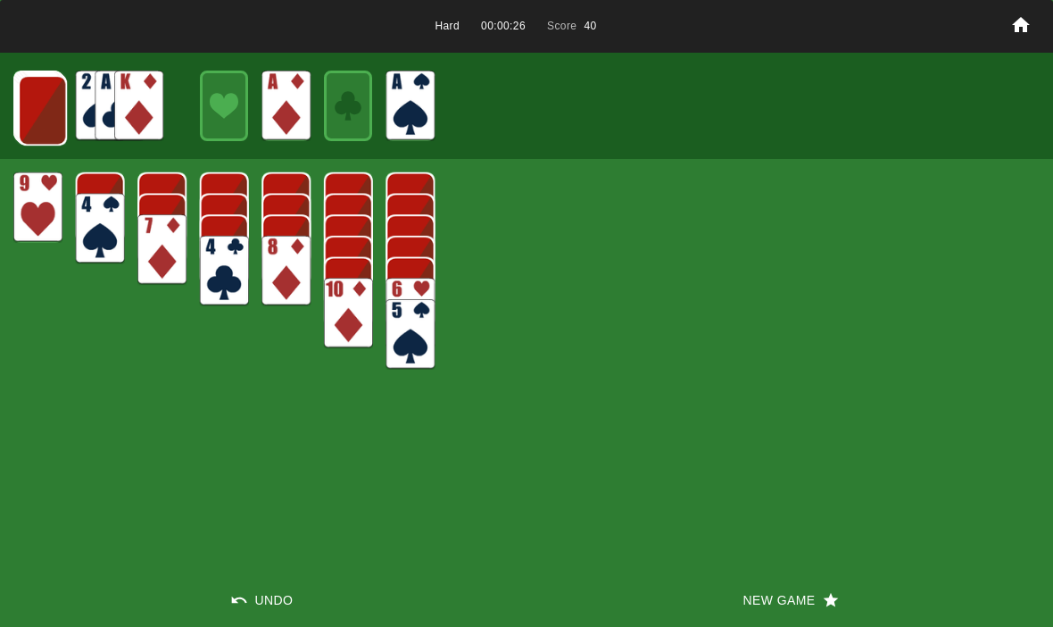
click at [34, 106] on img at bounding box center [42, 110] width 49 height 71
click at [25, 108] on img at bounding box center [41, 109] width 49 height 71
click at [26, 116] on img at bounding box center [41, 109] width 49 height 71
click at [36, 112] on img at bounding box center [40, 108] width 49 height 71
click at [40, 100] on img at bounding box center [39, 107] width 49 height 71
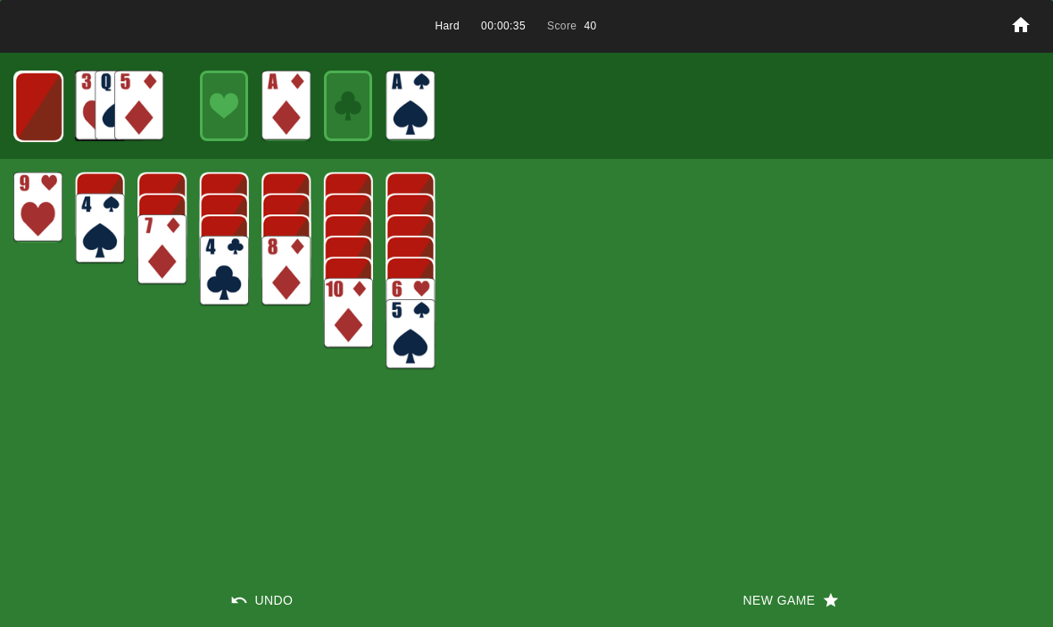
click at [34, 105] on img at bounding box center [38, 106] width 49 height 71
click at [40, 91] on img at bounding box center [37, 106] width 49 height 71
click at [34, 115] on img at bounding box center [37, 106] width 29 height 42
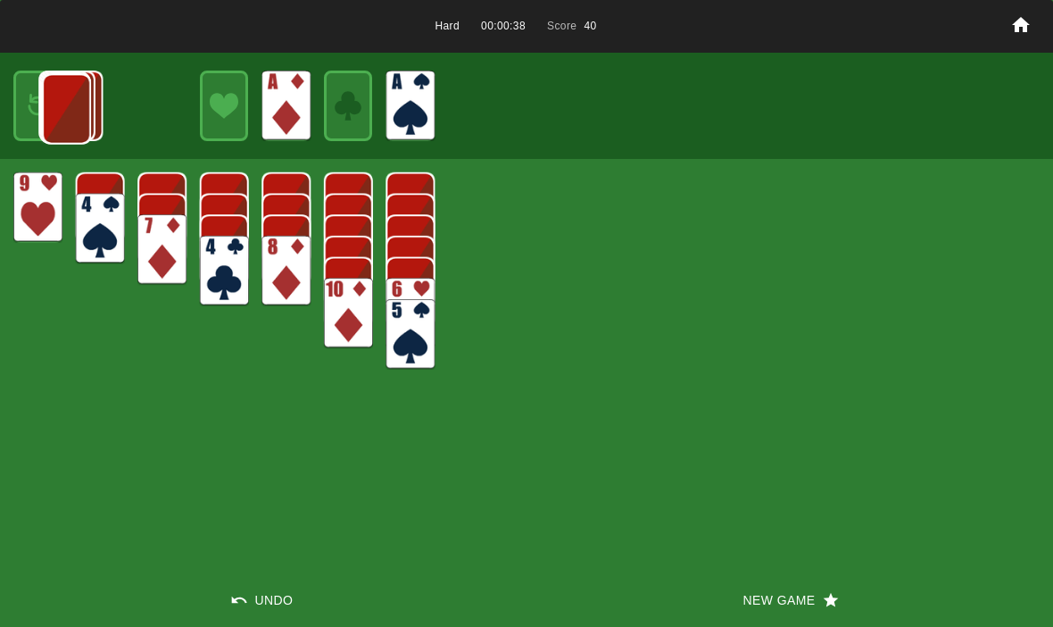
click at [42, 105] on img at bounding box center [66, 109] width 49 height 71
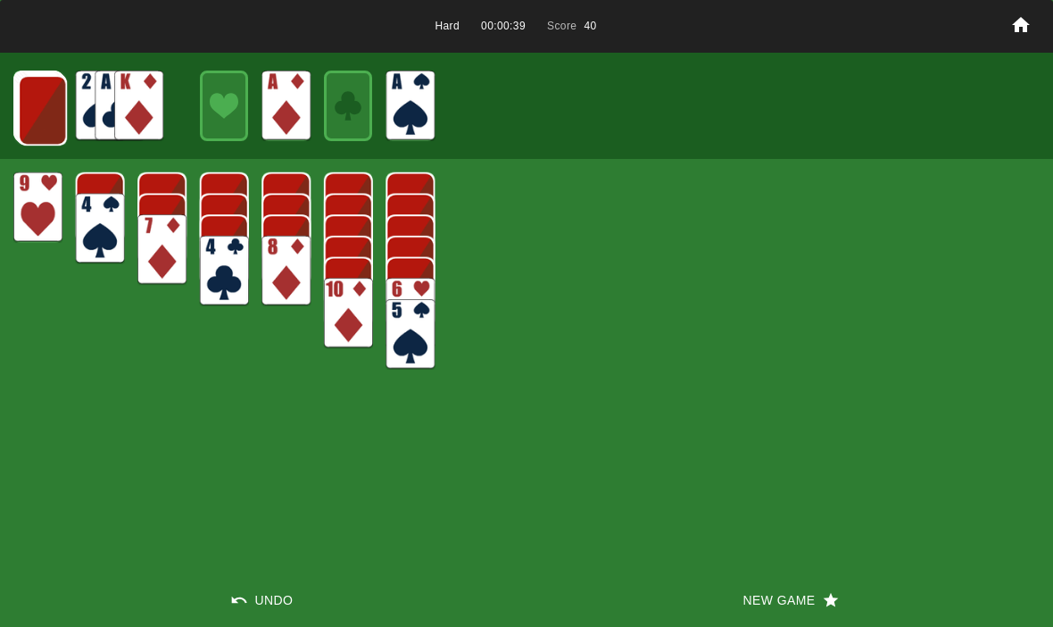
click at [34, 102] on img at bounding box center [42, 110] width 49 height 71
click at [29, 114] on img at bounding box center [41, 109] width 49 height 71
click at [36, 114] on img at bounding box center [41, 109] width 49 height 71
click at [36, 104] on img at bounding box center [40, 108] width 49 height 71
click at [31, 112] on img at bounding box center [39, 107] width 49 height 71
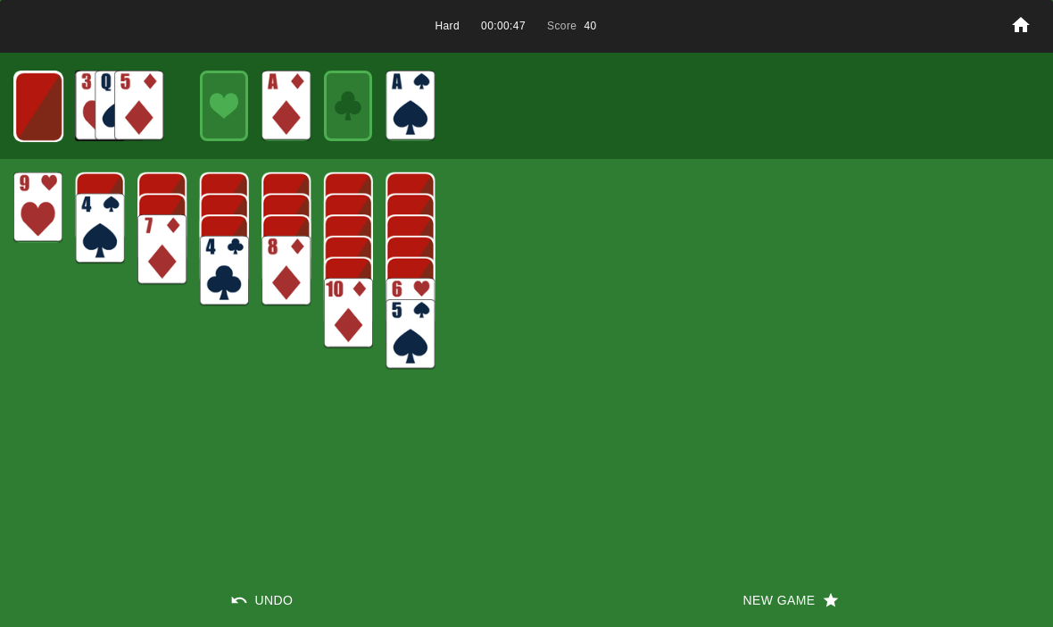
click at [33, 112] on img at bounding box center [38, 106] width 49 height 71
click at [30, 108] on img at bounding box center [37, 106] width 49 height 71
click at [31, 104] on img at bounding box center [37, 106] width 29 height 42
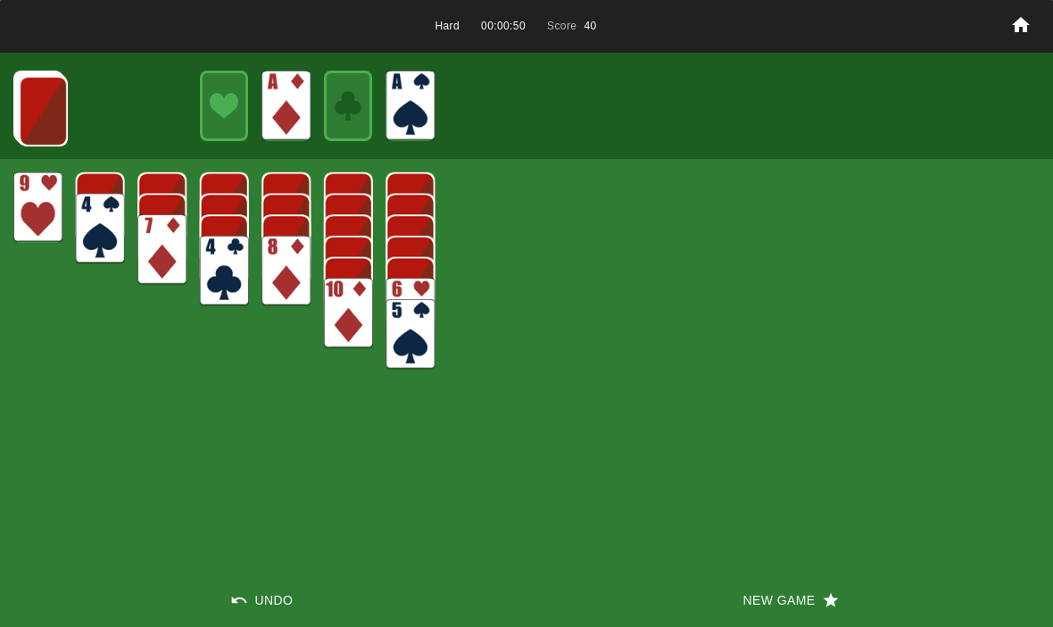
click at [796, 583] on button "New Game" at bounding box center [790, 600] width 527 height 54
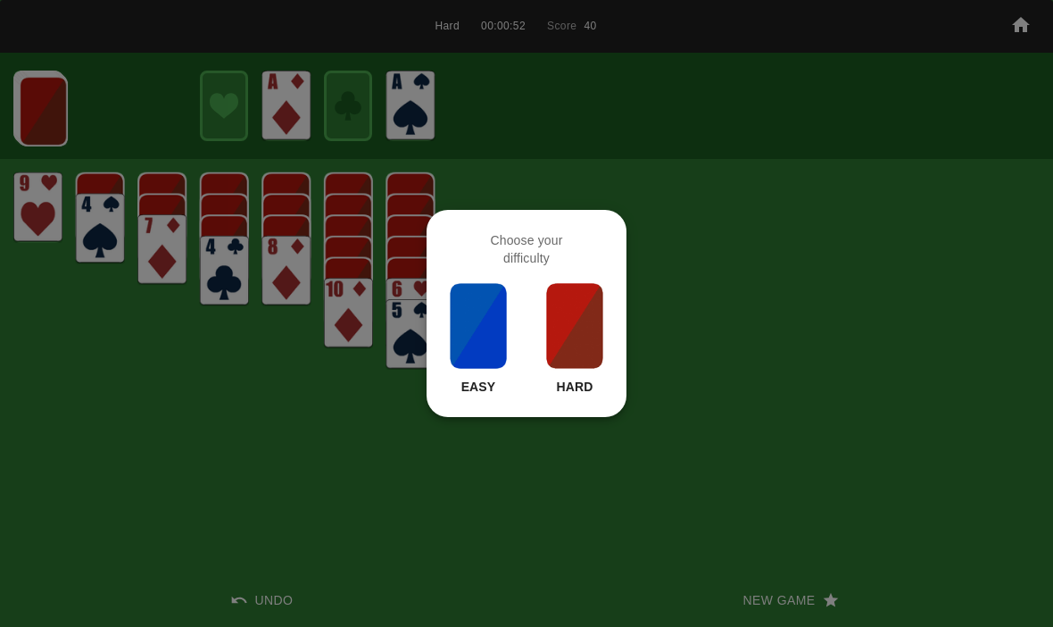
click at [567, 319] on img at bounding box center [574, 325] width 61 height 89
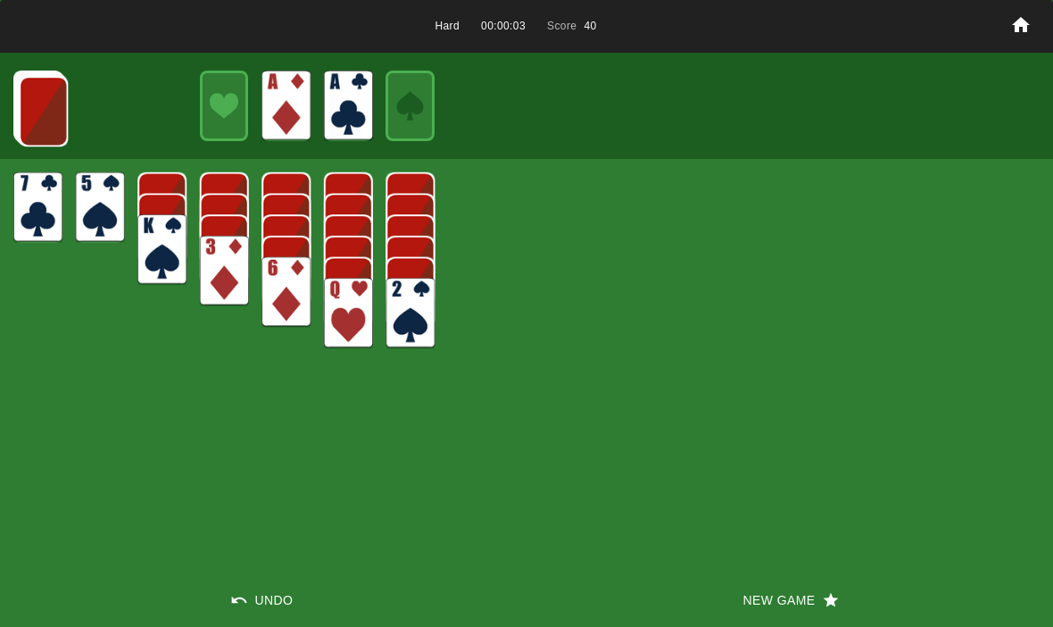
click at [21, 96] on img at bounding box center [43, 111] width 49 height 71
click at [30, 111] on img at bounding box center [43, 110] width 49 height 71
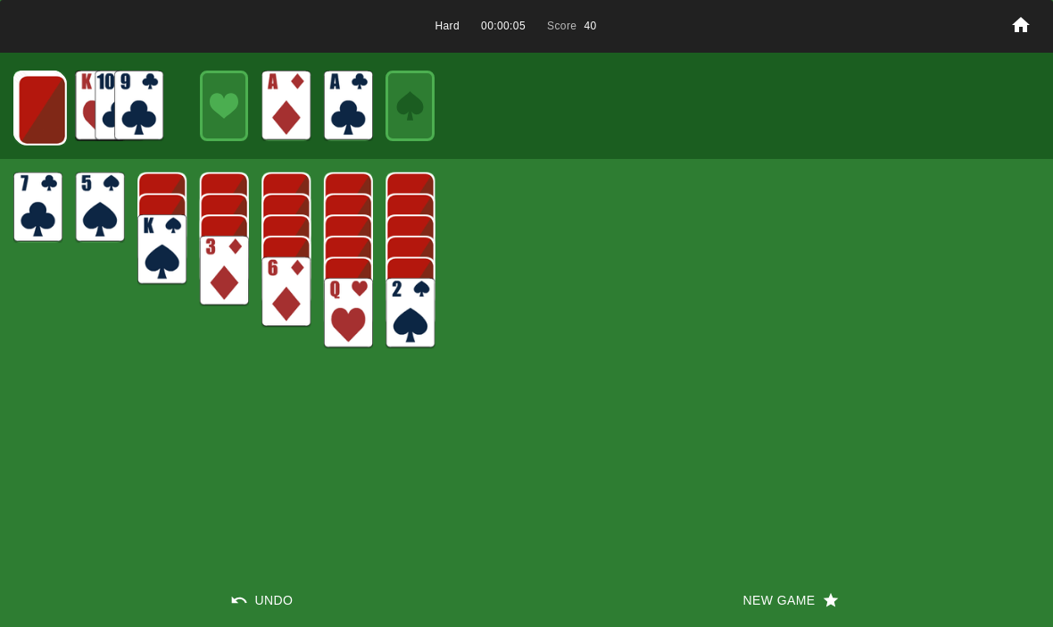
click at [29, 124] on img at bounding box center [42, 110] width 49 height 71
click at [22, 112] on img at bounding box center [41, 109] width 49 height 71
click at [27, 113] on img at bounding box center [40, 108] width 49 height 71
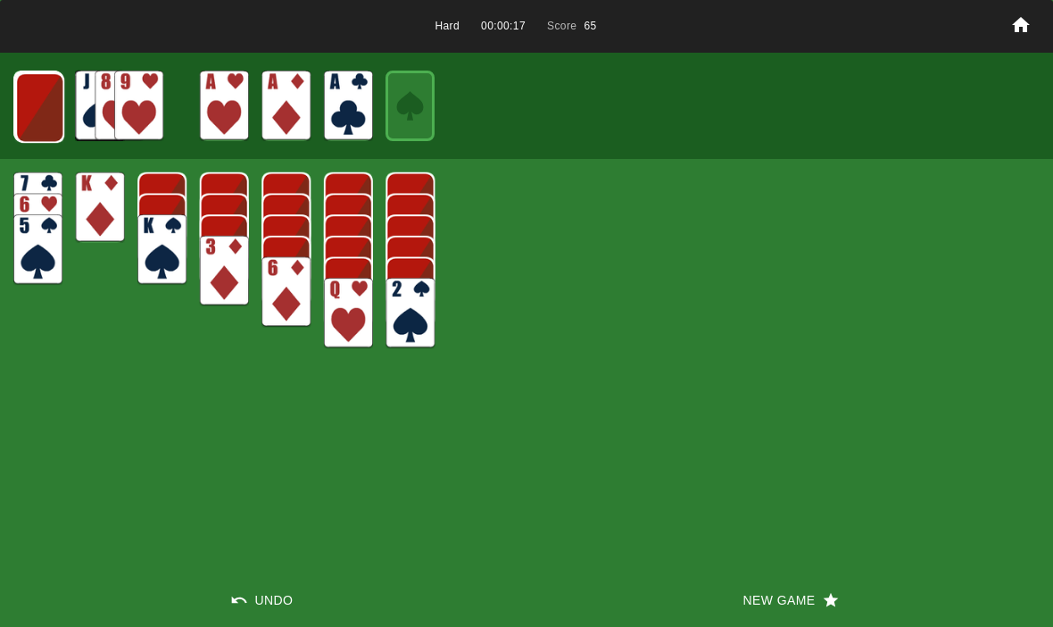
click at [39, 102] on img at bounding box center [39, 107] width 49 height 71
click at [35, 110] on img at bounding box center [38, 106] width 49 height 71
click at [36, 97] on img at bounding box center [38, 106] width 48 height 71
click at [34, 99] on img at bounding box center [37, 106] width 29 height 42
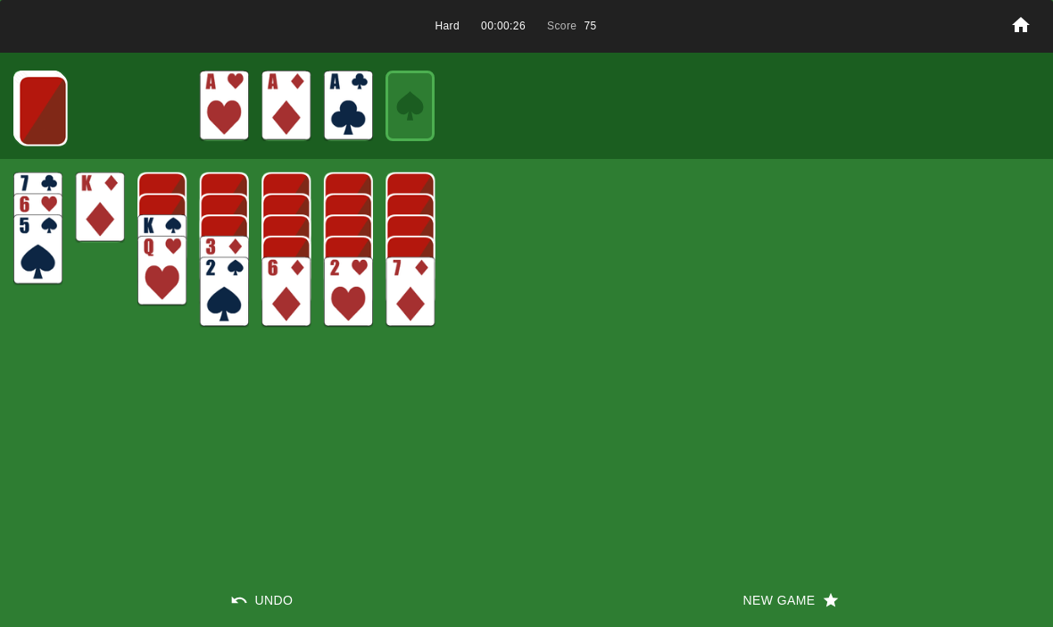
click at [52, 117] on img at bounding box center [43, 110] width 49 height 71
click at [47, 95] on img at bounding box center [42, 110] width 49 height 71
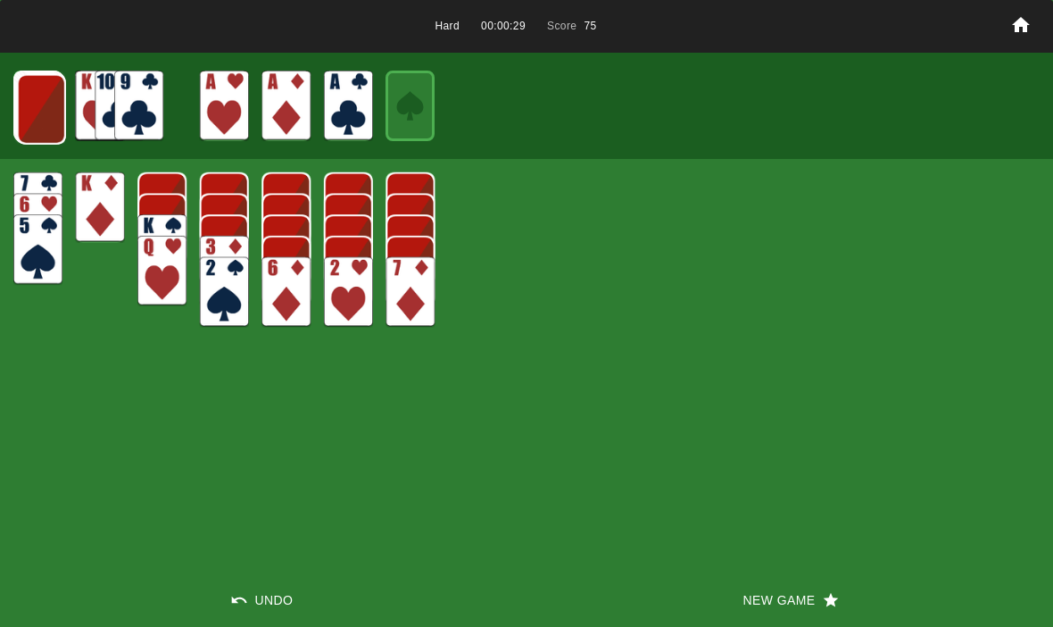
click at [43, 106] on img at bounding box center [41, 109] width 49 height 71
click at [31, 121] on img at bounding box center [40, 108] width 49 height 71
click at [29, 99] on img at bounding box center [39, 107] width 49 height 71
click at [39, 104] on img at bounding box center [38, 106] width 49 height 71
click at [30, 113] on img at bounding box center [38, 106] width 48 height 71
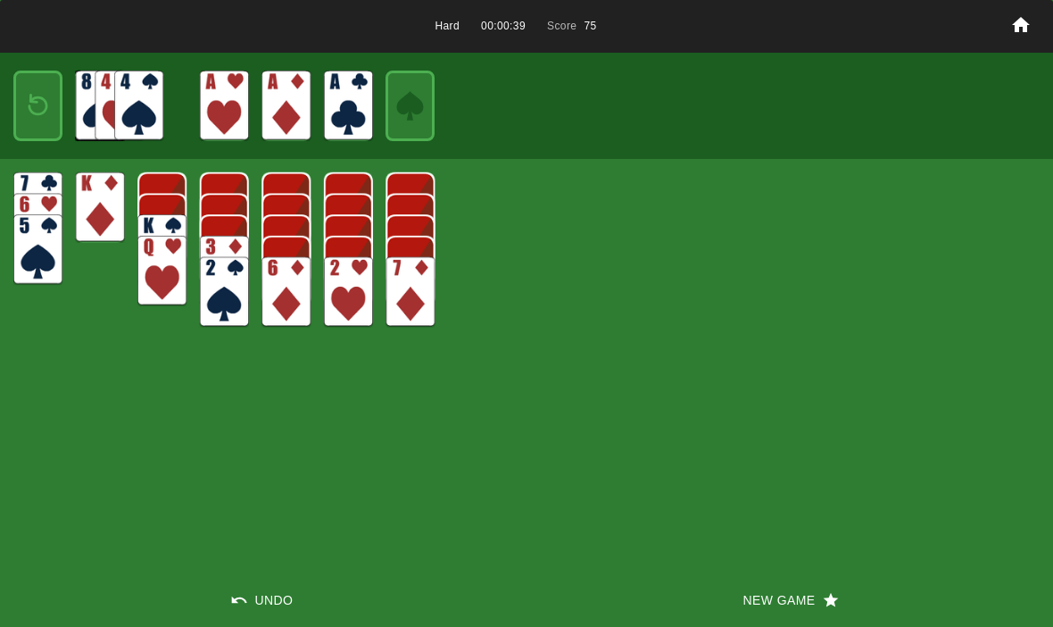
click at [34, 122] on img at bounding box center [37, 106] width 29 height 42
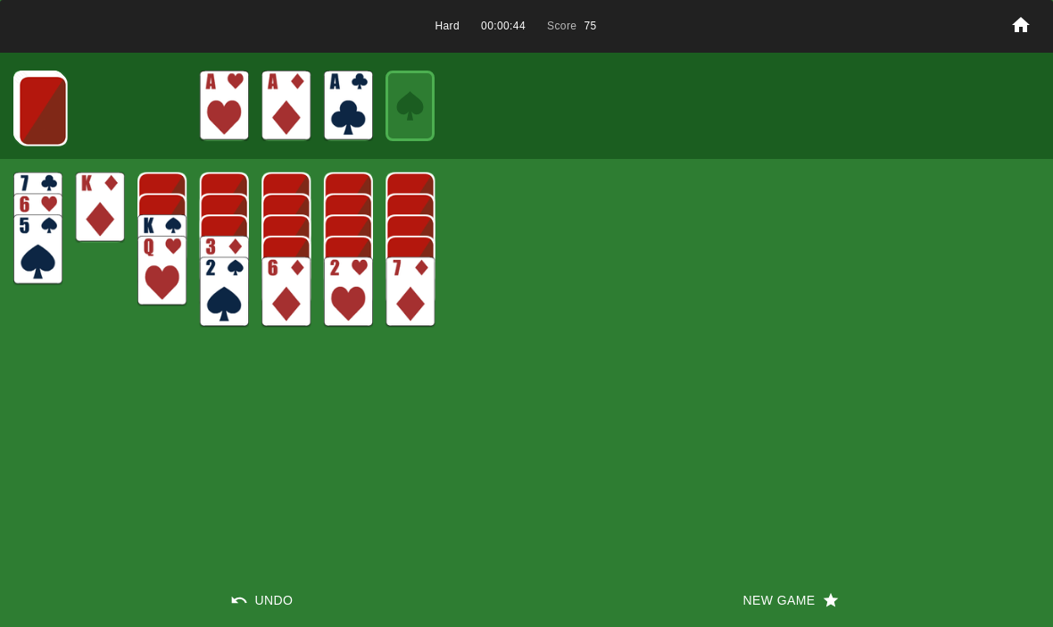
click at [777, 616] on button "New Game" at bounding box center [790, 600] width 527 height 54
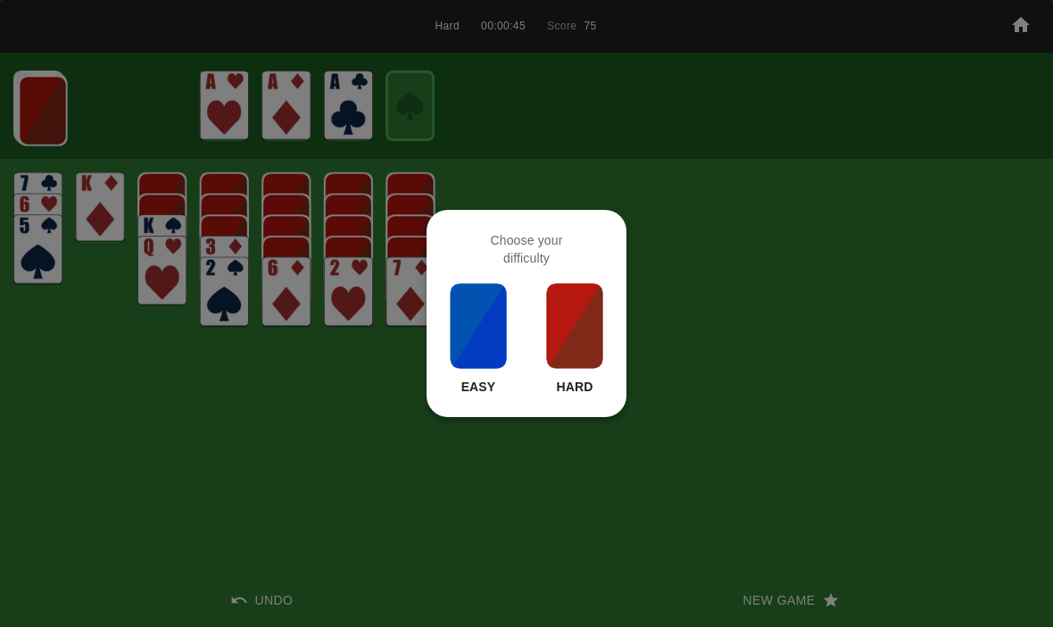
click at [574, 314] on img at bounding box center [574, 325] width 61 height 89
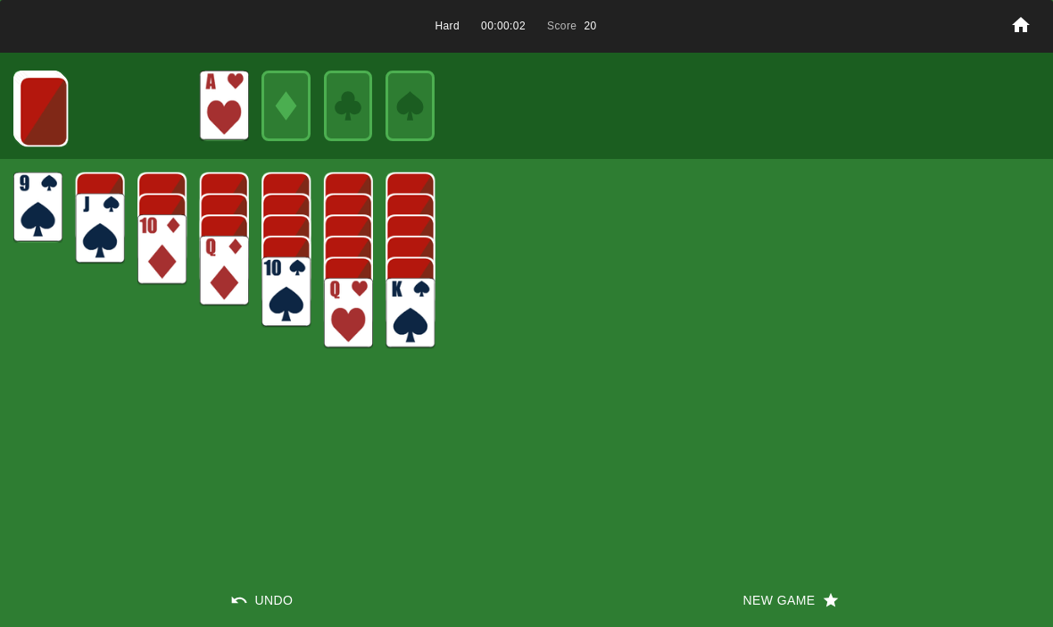
click at [49, 119] on img at bounding box center [43, 111] width 49 height 71
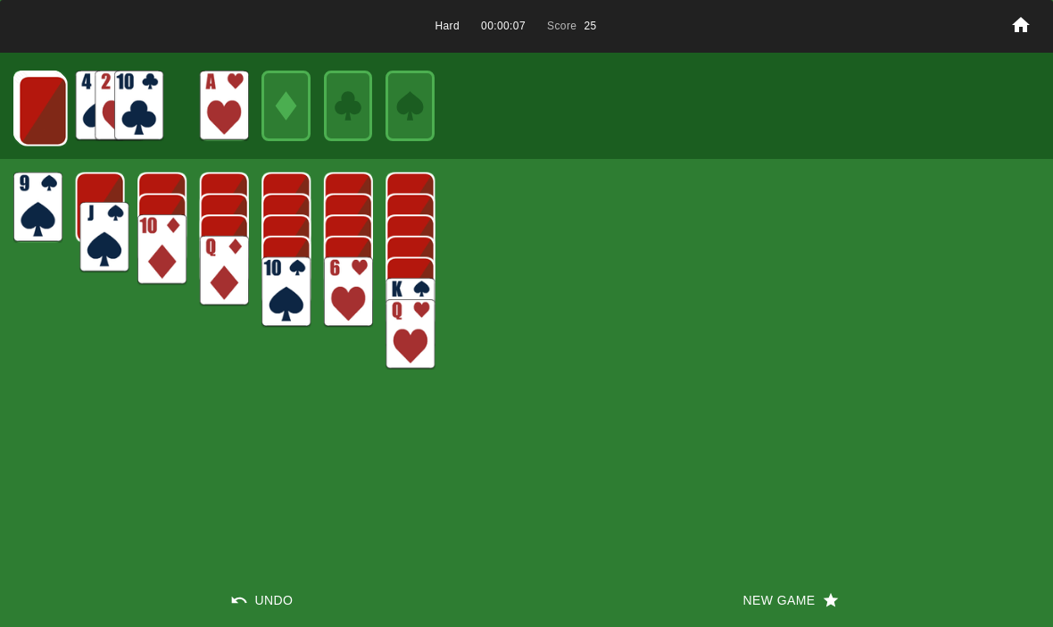
click at [96, 209] on img at bounding box center [104, 237] width 49 height 71
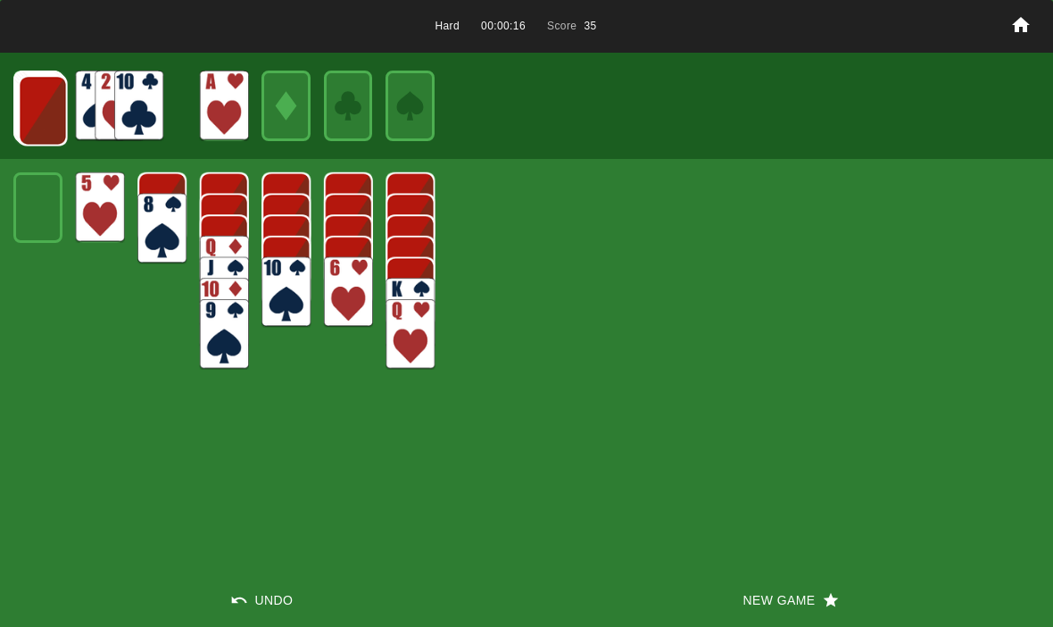
click at [48, 98] on img at bounding box center [43, 110] width 49 height 71
click at [35, 101] on img at bounding box center [42, 110] width 49 height 71
click at [32, 95] on img at bounding box center [41, 109] width 49 height 71
click at [38, 107] on img at bounding box center [40, 108] width 49 height 71
click at [35, 94] on img at bounding box center [39, 107] width 49 height 71
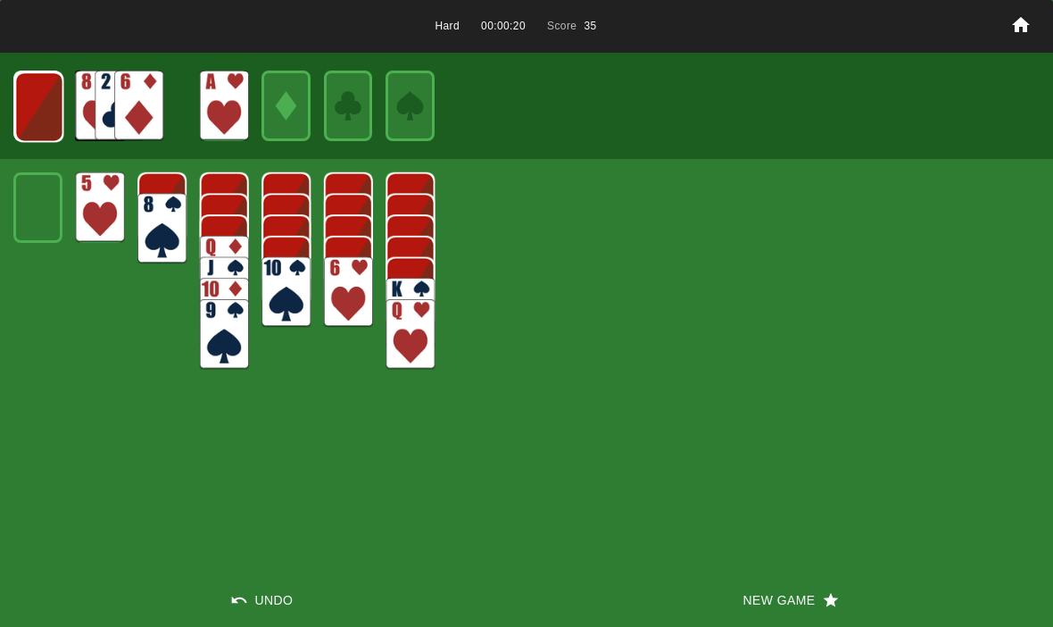
click at [23, 110] on img at bounding box center [38, 106] width 49 height 71
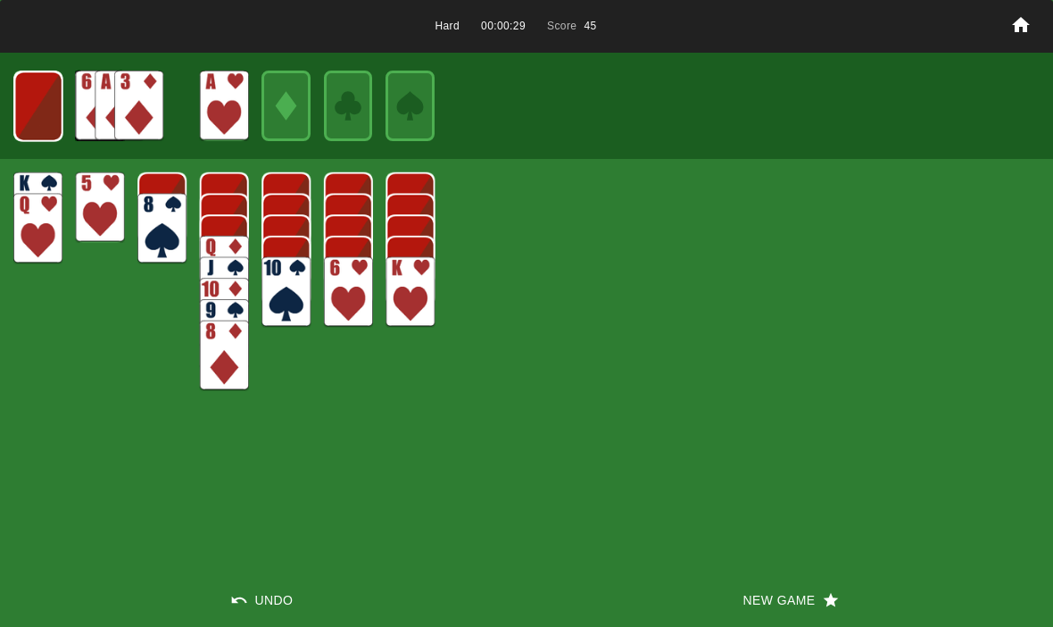
click at [217, 273] on img at bounding box center [224, 292] width 49 height 71
click at [43, 93] on img at bounding box center [38, 106] width 48 height 71
click at [35, 119] on img at bounding box center [37, 106] width 29 height 42
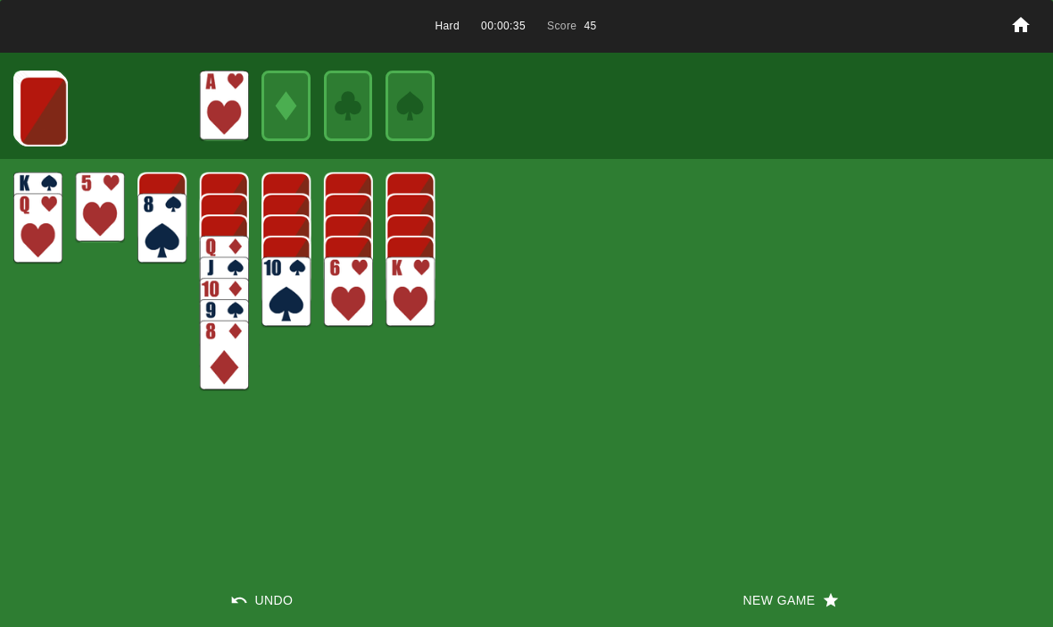
click at [29, 98] on img at bounding box center [43, 111] width 49 height 71
click at [36, 103] on img at bounding box center [42, 110] width 49 height 71
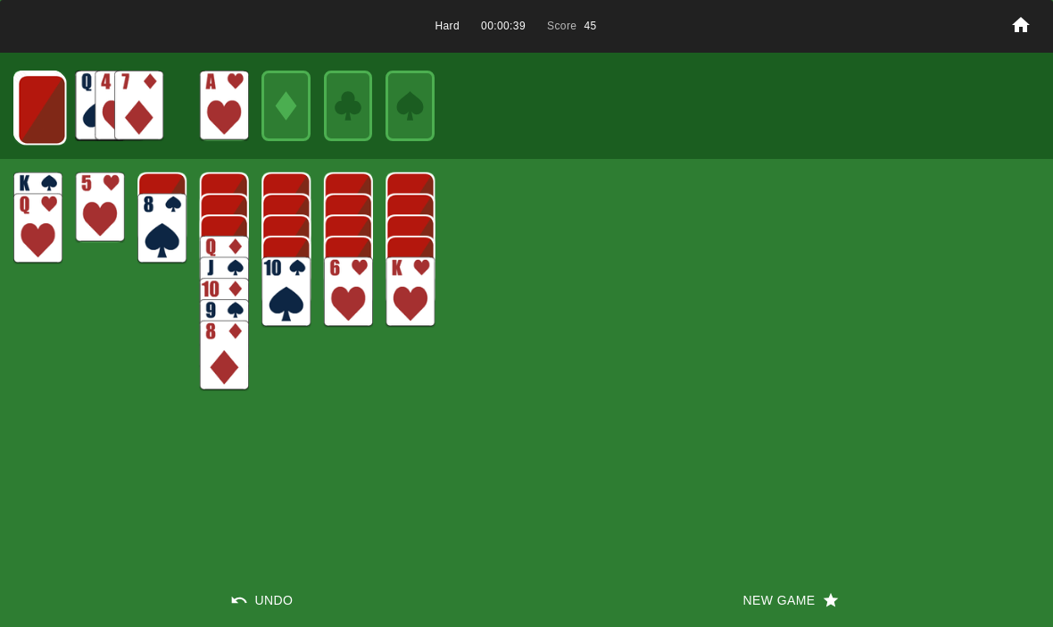
click at [52, 114] on img at bounding box center [41, 109] width 49 height 71
click at [45, 115] on img at bounding box center [41, 109] width 49 height 71
click at [49, 110] on img at bounding box center [40, 108] width 49 height 71
click at [36, 110] on img at bounding box center [39, 107] width 49 height 71
click at [55, 104] on img at bounding box center [38, 106] width 49 height 71
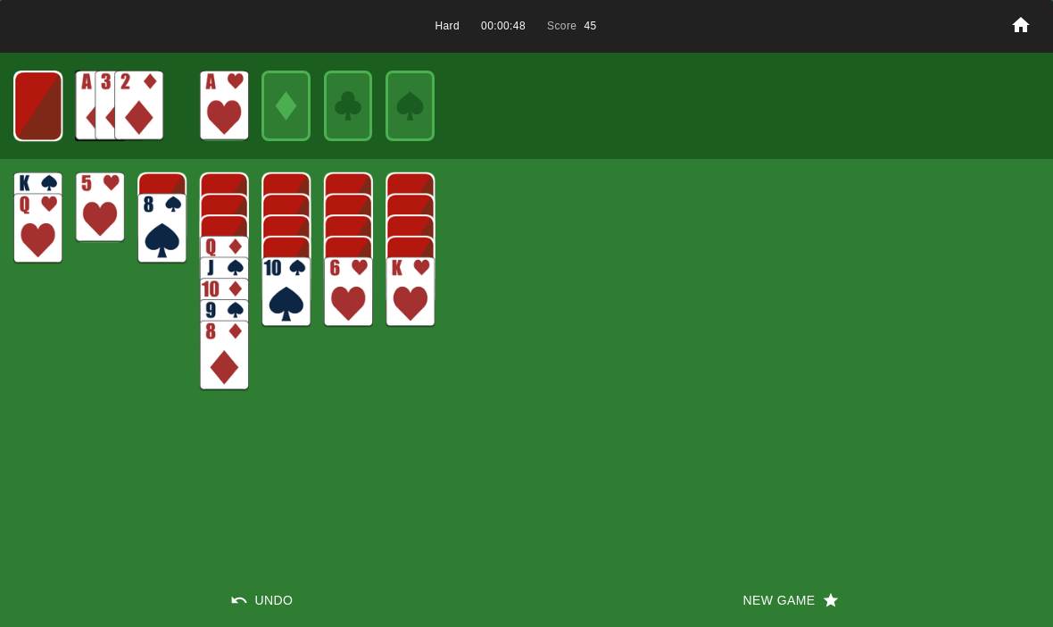
click at [36, 105] on img at bounding box center [37, 106] width 49 height 71
click at [62, 113] on div at bounding box center [37, 106] width 49 height 71
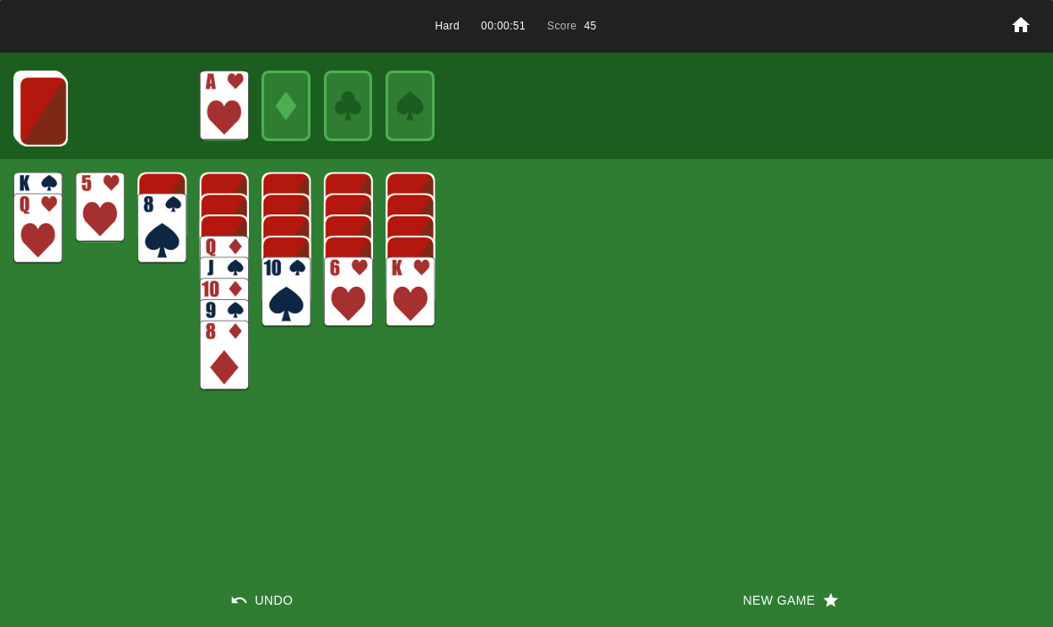
click at [828, 585] on button "New Game" at bounding box center [790, 600] width 527 height 54
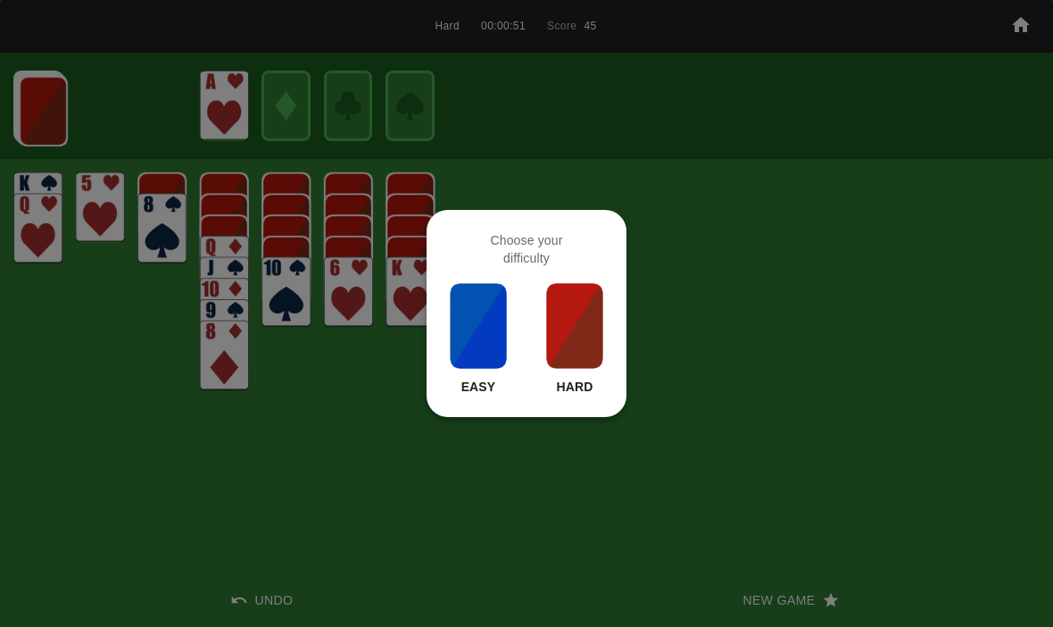
click at [585, 328] on img at bounding box center [574, 325] width 61 height 89
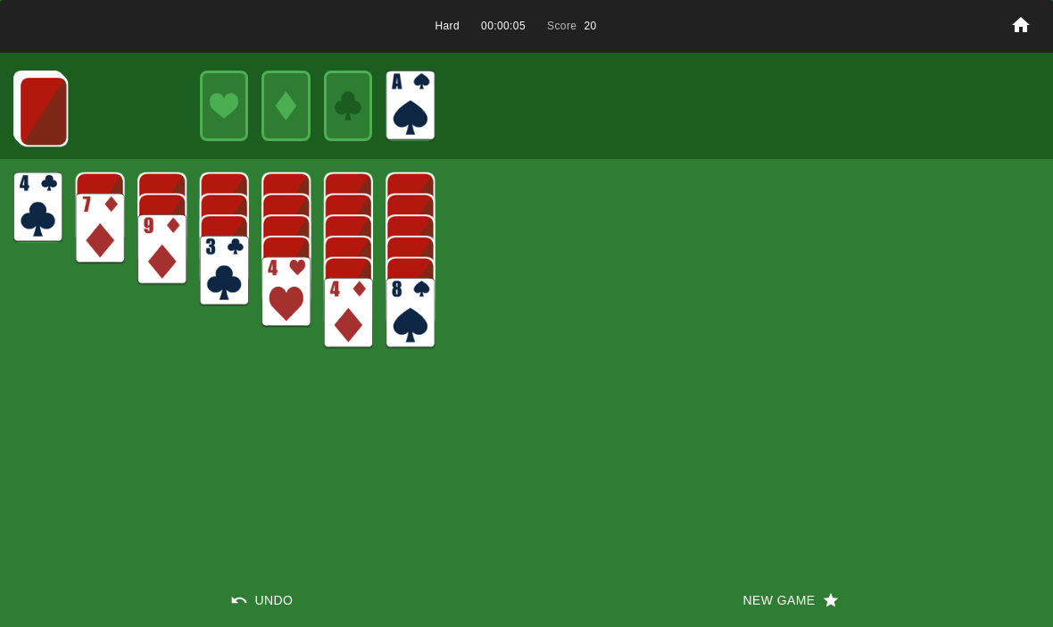
click at [55, 115] on img at bounding box center [43, 111] width 49 height 71
click at [48, 97] on img at bounding box center [43, 110] width 49 height 71
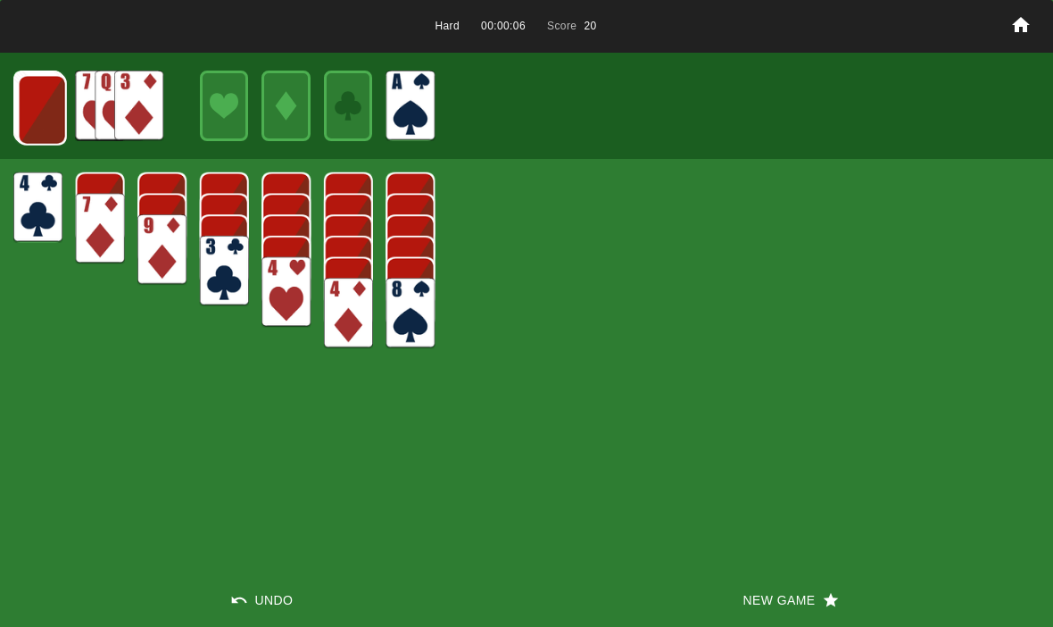
click at [45, 113] on img at bounding box center [42, 110] width 49 height 71
click at [61, 104] on img at bounding box center [41, 109] width 49 height 71
click at [58, 106] on img at bounding box center [40, 108] width 49 height 71
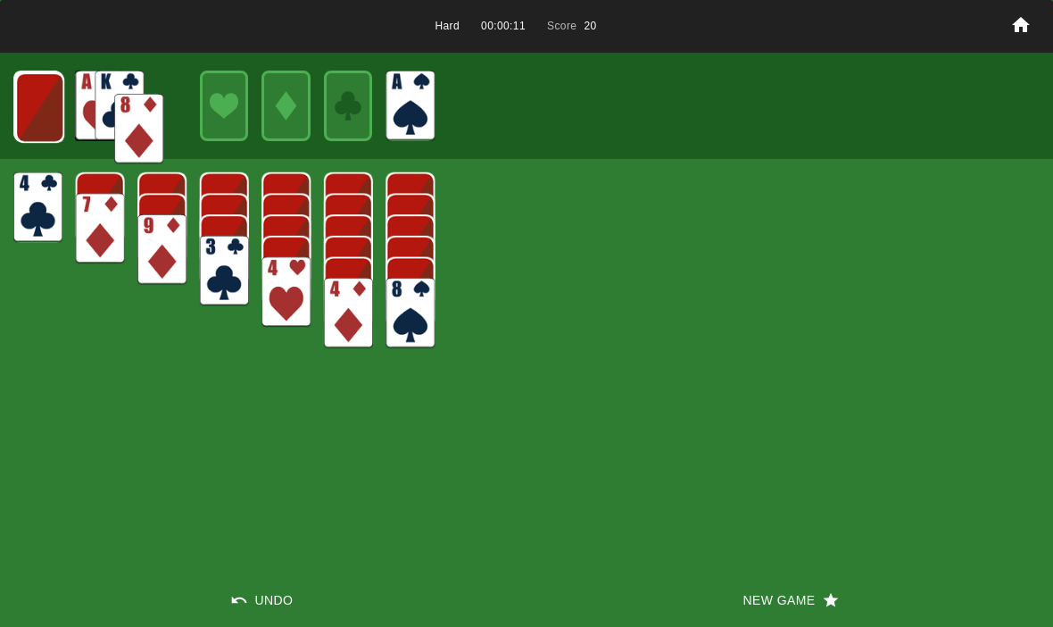
click at [136, 104] on img at bounding box center [138, 129] width 49 height 71
click at [32, 99] on img at bounding box center [39, 107] width 49 height 71
click at [45, 115] on img at bounding box center [38, 106] width 49 height 71
click at [30, 93] on img at bounding box center [38, 106] width 48 height 71
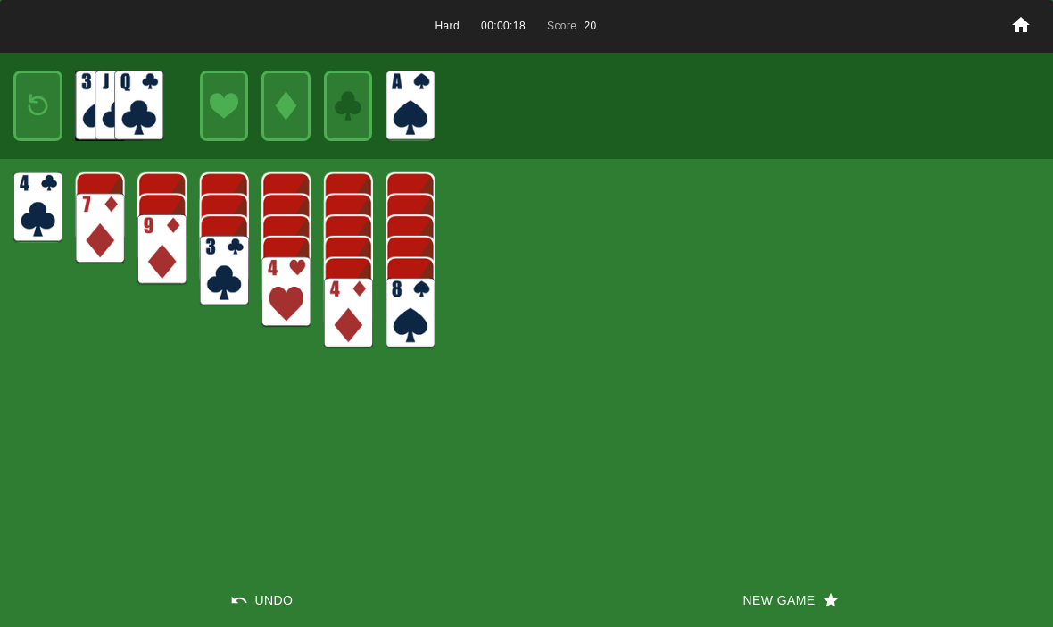
click at [51, 112] on img at bounding box center [37, 106] width 29 height 42
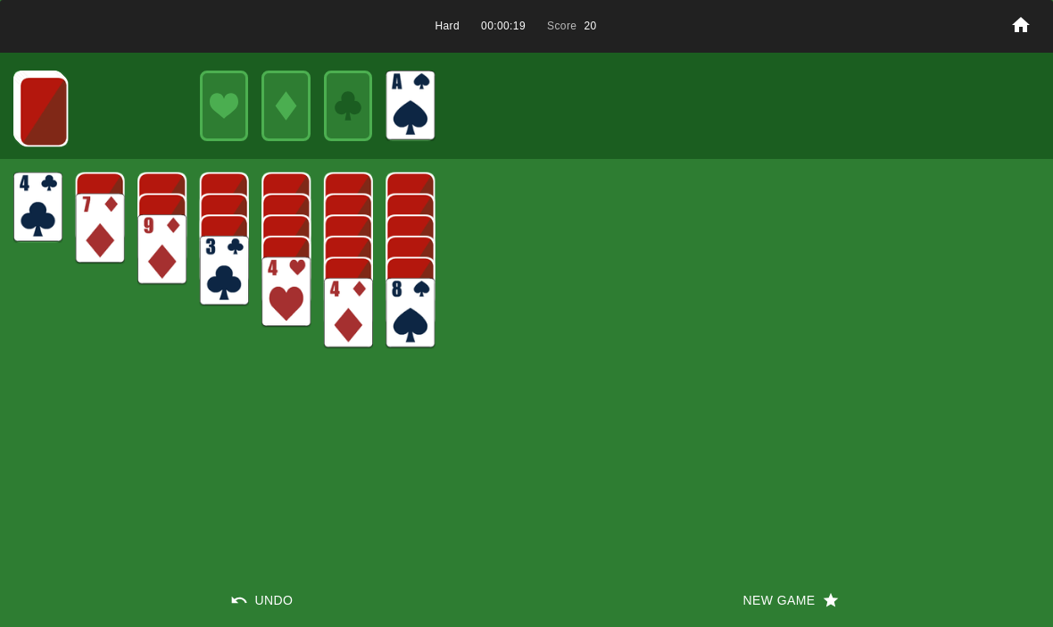
click at [743, 574] on button "New Game" at bounding box center [790, 600] width 527 height 54
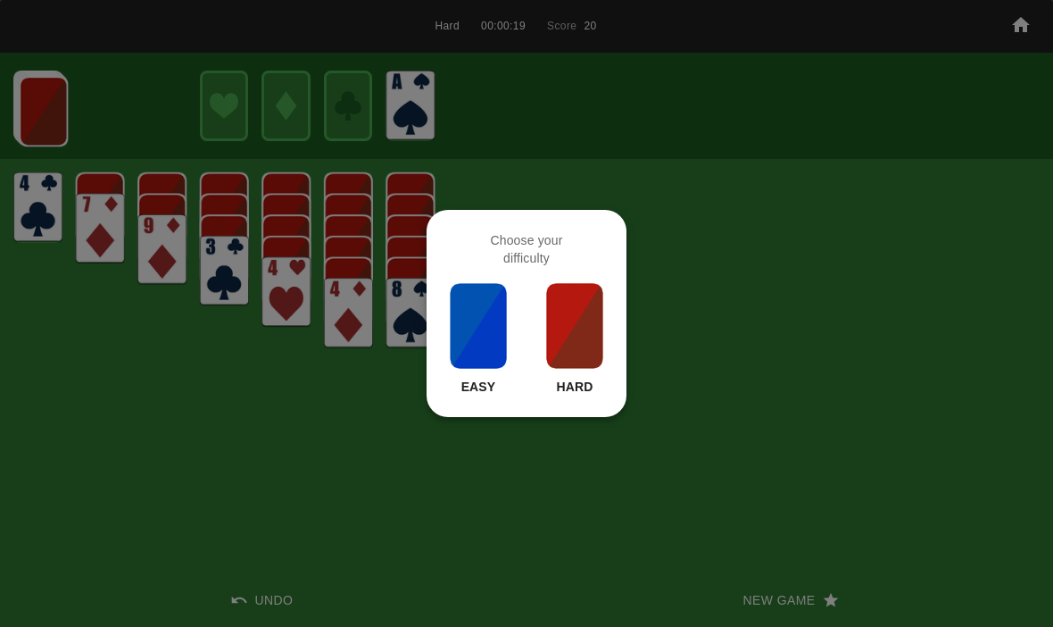
click at [576, 338] on img at bounding box center [574, 325] width 61 height 89
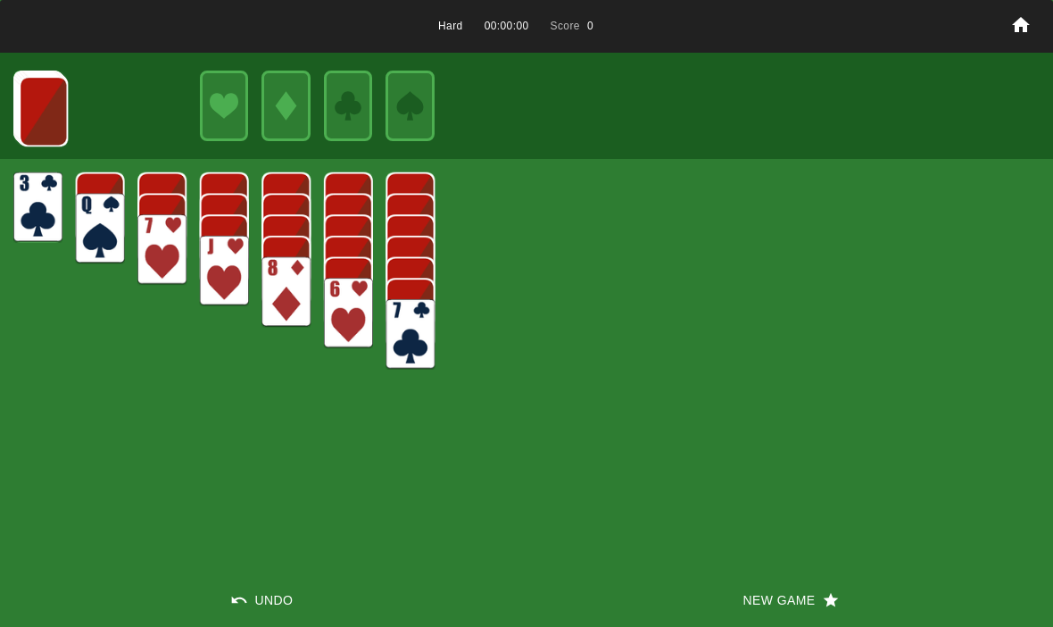
click at [728, 620] on button "New Game" at bounding box center [790, 600] width 527 height 54
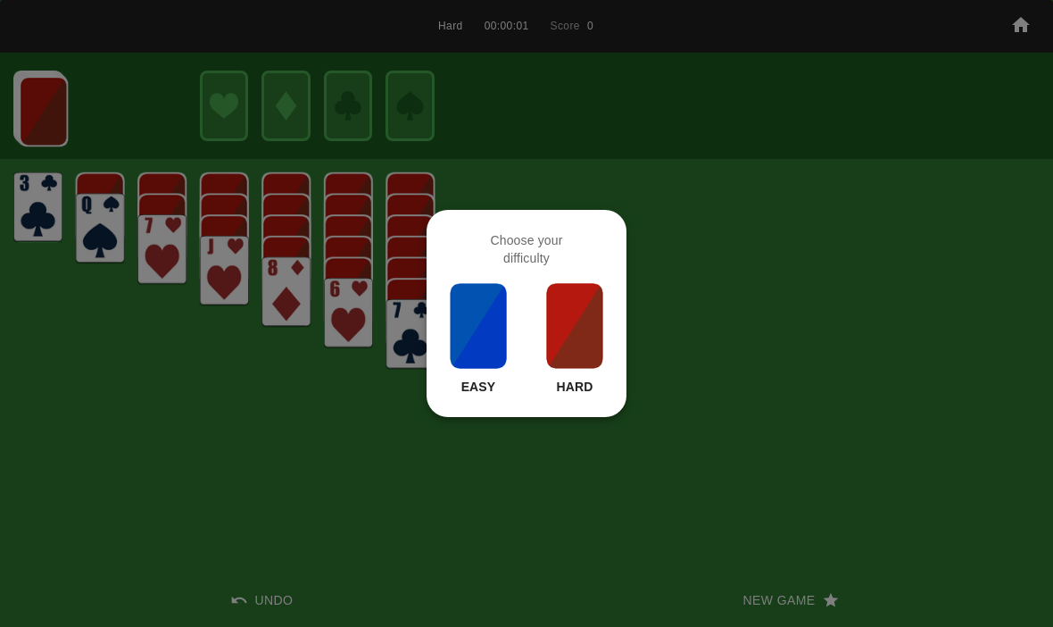
click at [583, 365] on img at bounding box center [574, 325] width 61 height 89
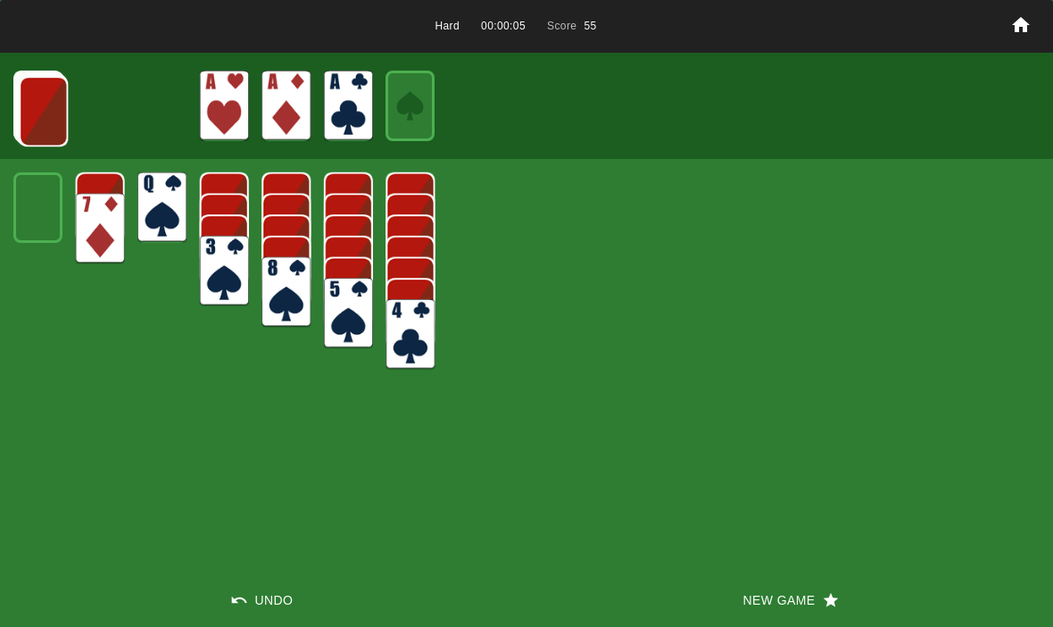
click at [29, 87] on img at bounding box center [43, 111] width 49 height 71
click at [34, 103] on img at bounding box center [43, 110] width 49 height 71
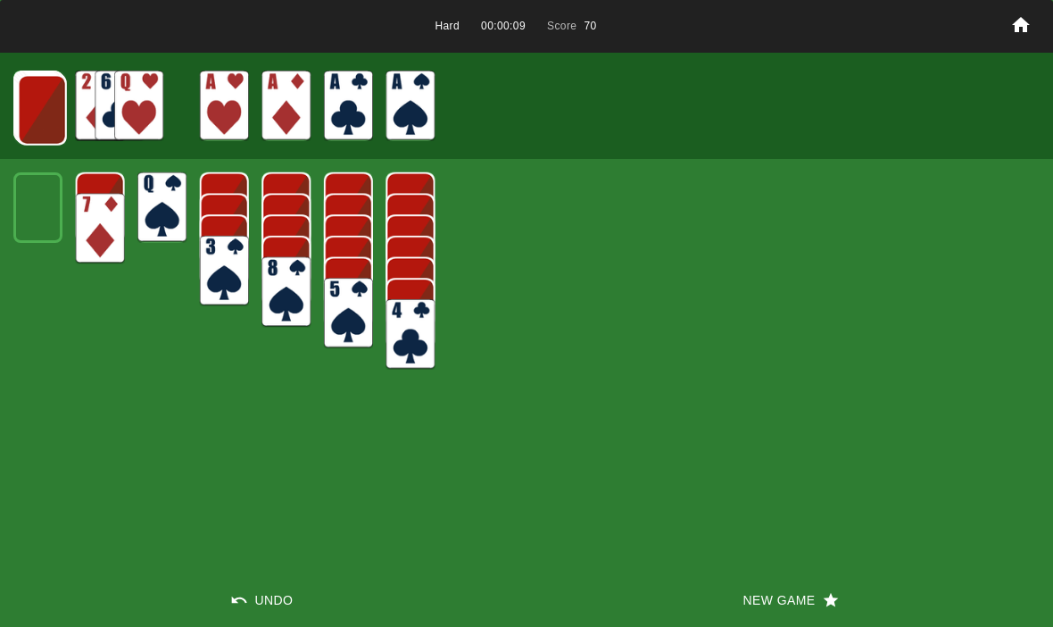
click at [37, 104] on img at bounding box center [42, 110] width 49 height 71
click at [40, 95] on img at bounding box center [41, 109] width 49 height 71
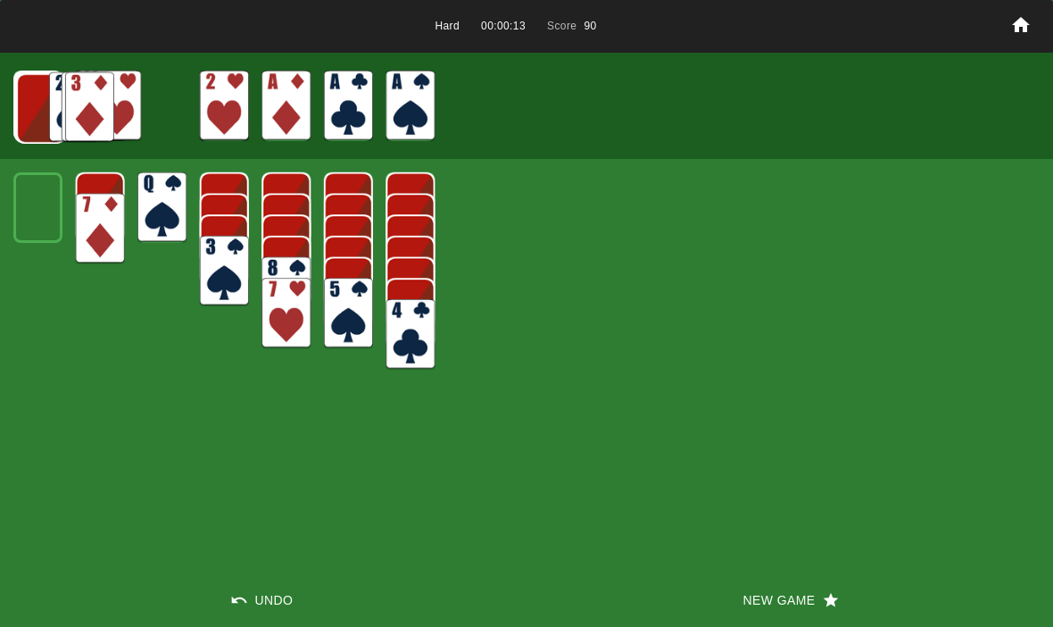
click at [29, 88] on img at bounding box center [40, 108] width 49 height 71
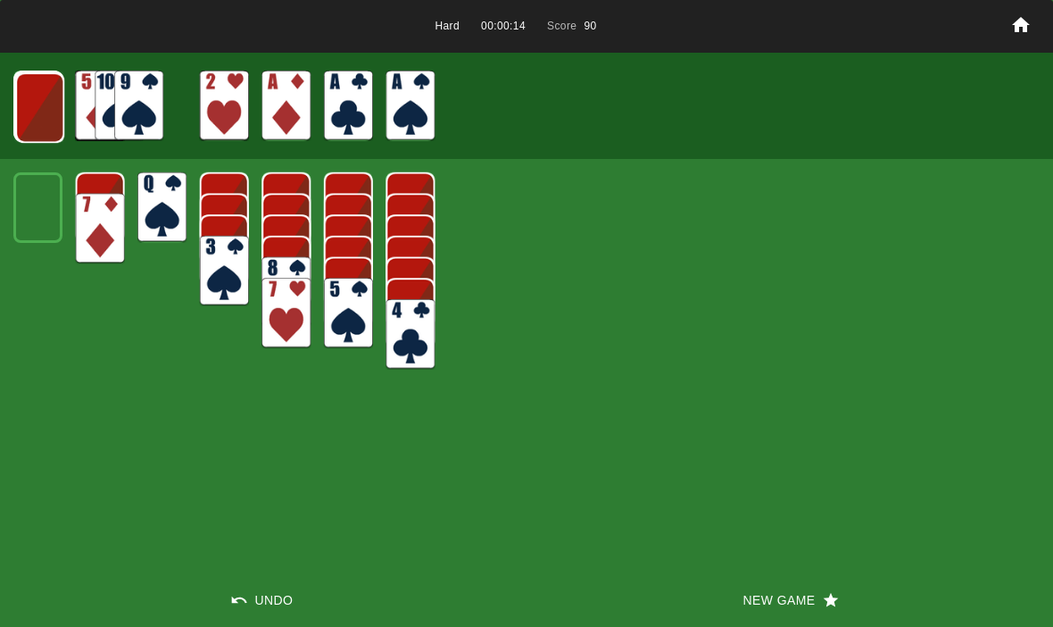
click at [40, 95] on img at bounding box center [39, 107] width 49 height 71
click at [30, 108] on img at bounding box center [38, 106] width 49 height 71
click at [32, 94] on img at bounding box center [38, 106] width 48 height 71
click at [29, 88] on img at bounding box center [37, 106] width 29 height 42
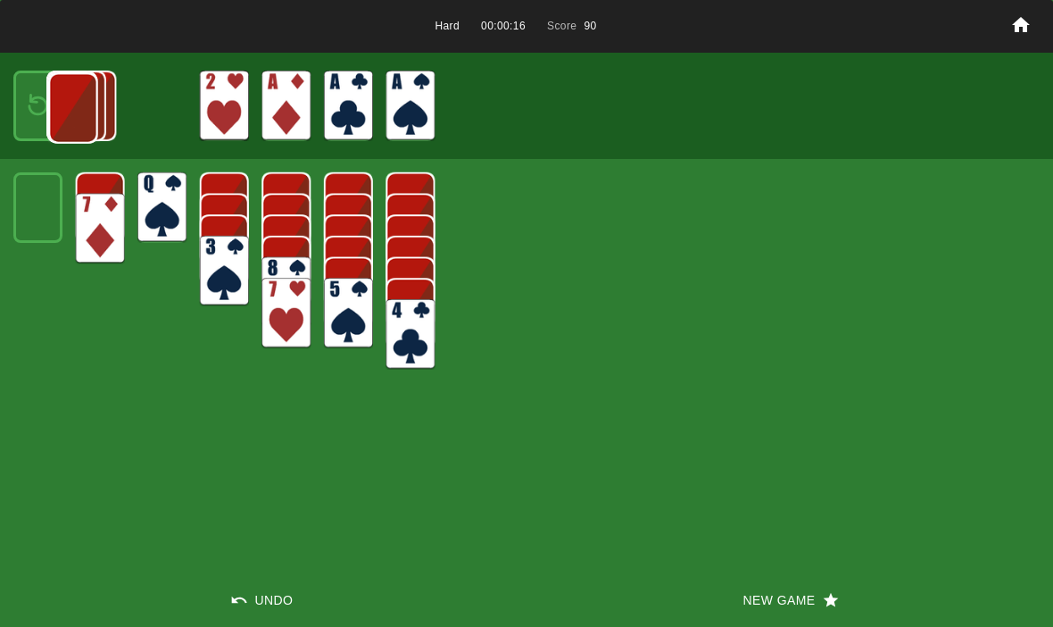
click at [48, 93] on img at bounding box center [72, 108] width 49 height 71
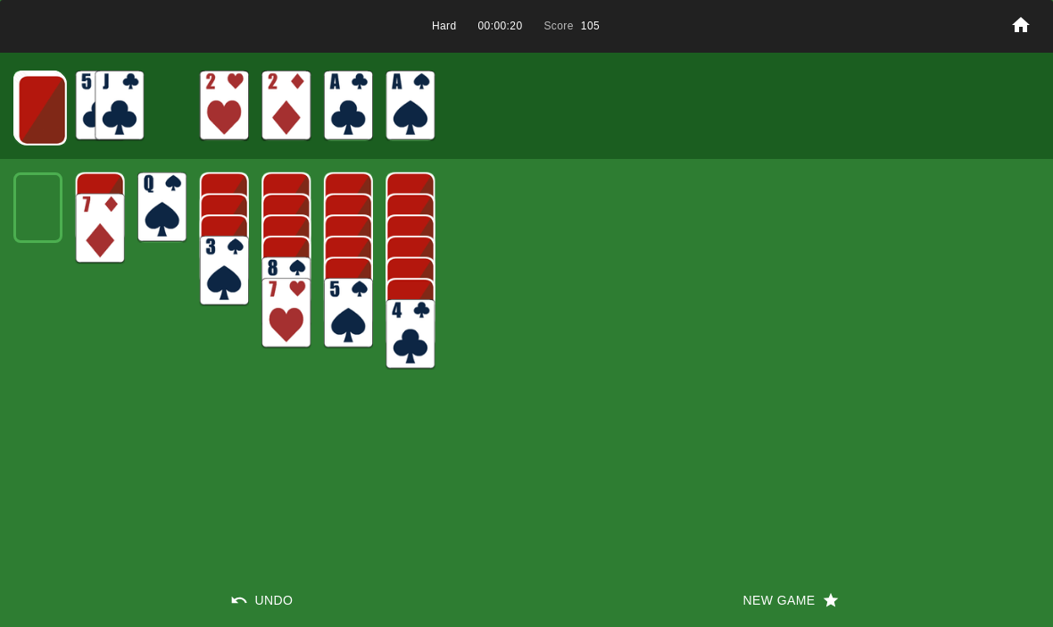
click at [37, 100] on img at bounding box center [42, 110] width 49 height 71
click at [33, 104] on img at bounding box center [41, 109] width 49 height 71
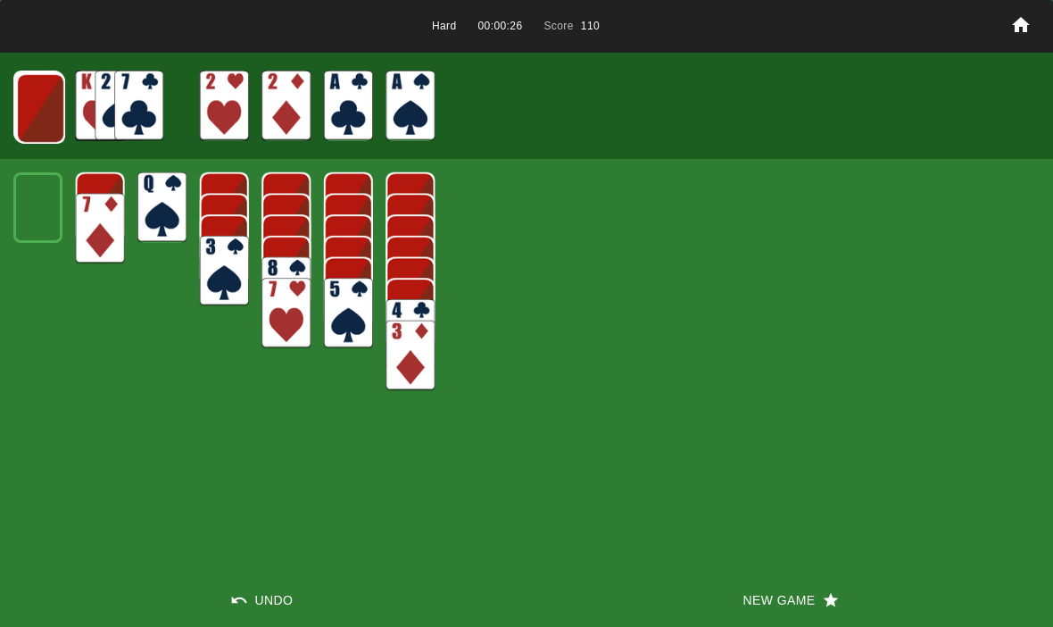
click at [38, 100] on img at bounding box center [40, 108] width 49 height 71
click at [21, 101] on img at bounding box center [39, 107] width 49 height 71
click at [37, 109] on img at bounding box center [38, 106] width 49 height 71
click at [42, 114] on img at bounding box center [38, 106] width 48 height 71
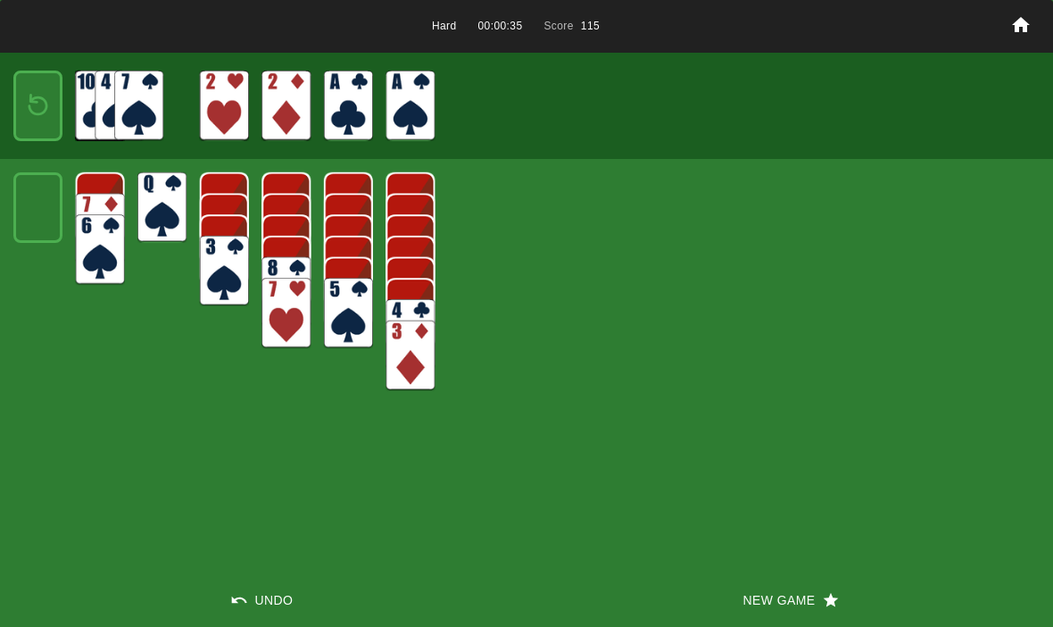
click at [29, 114] on img at bounding box center [37, 106] width 29 height 42
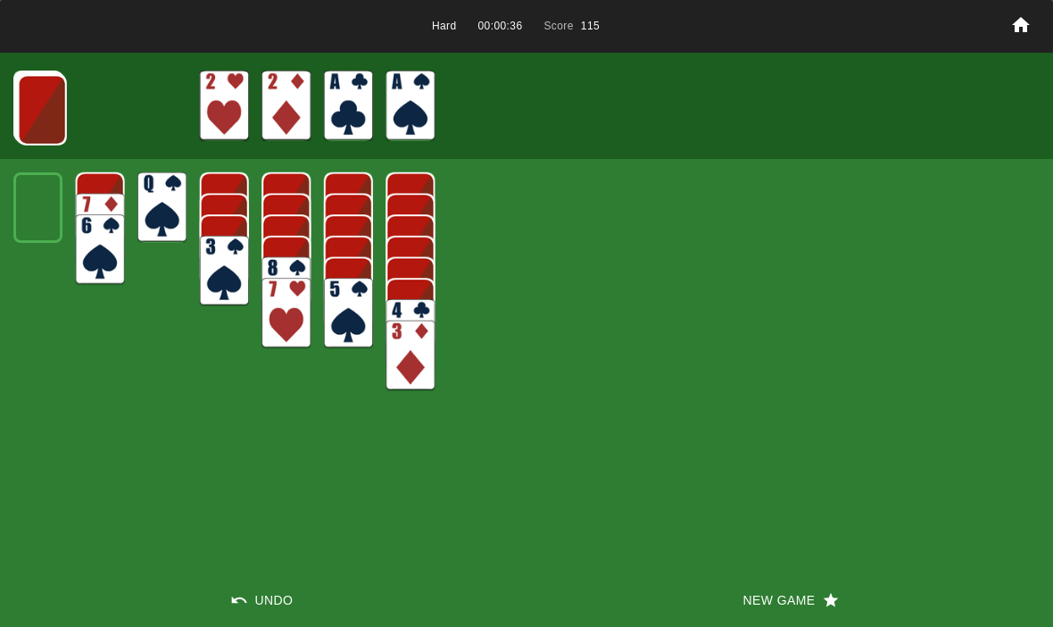
click at [47, 100] on img at bounding box center [42, 110] width 49 height 71
click at [48, 101] on img at bounding box center [41, 109] width 49 height 71
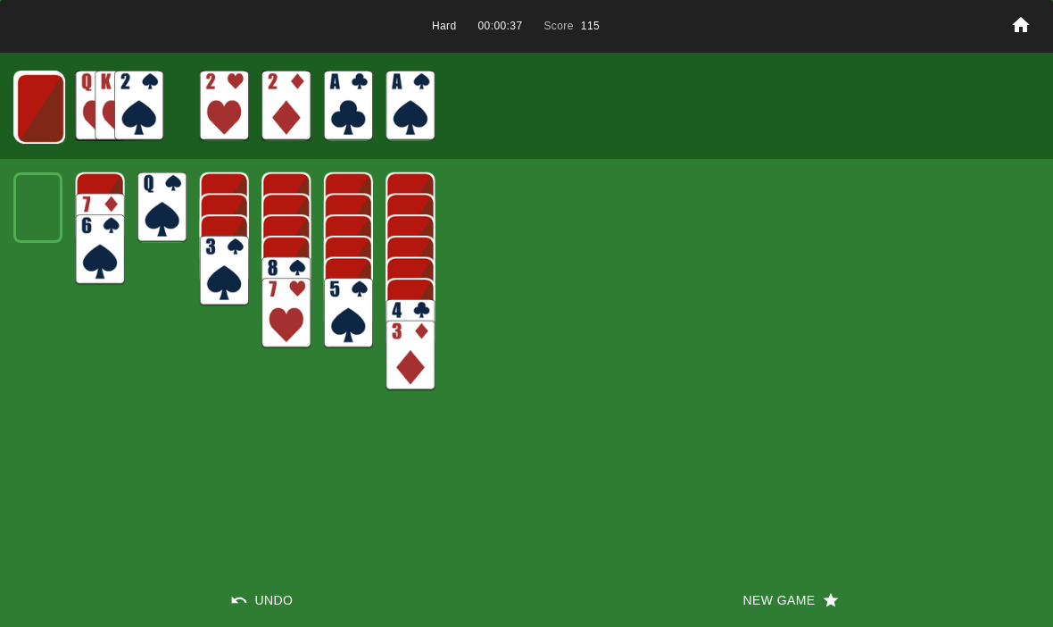
click at [37, 106] on img at bounding box center [40, 108] width 49 height 71
click at [38, 102] on img at bounding box center [39, 107] width 49 height 71
click at [27, 106] on img at bounding box center [38, 106] width 49 height 71
click at [30, 112] on img at bounding box center [38, 106] width 48 height 71
click at [35, 109] on img at bounding box center [37, 106] width 29 height 42
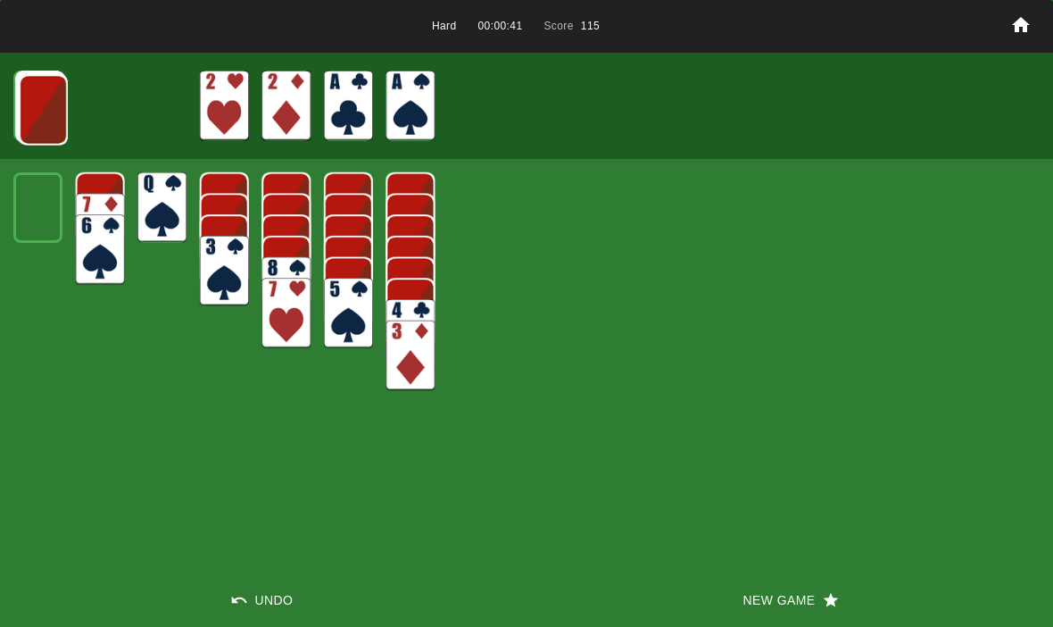
click at [31, 106] on img at bounding box center [43, 110] width 49 height 71
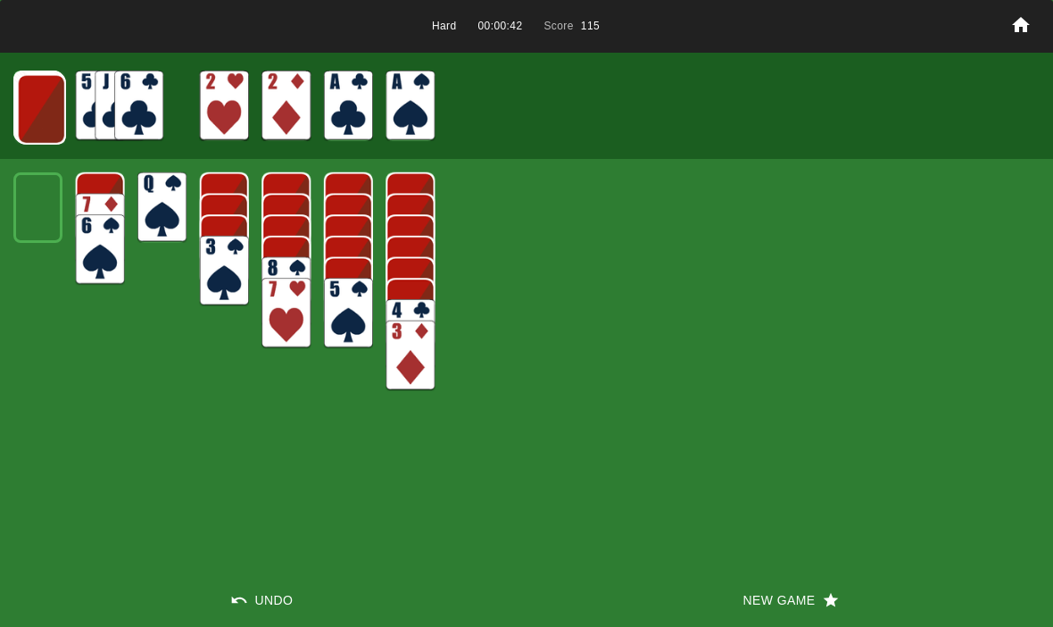
click at [31, 105] on img at bounding box center [41, 109] width 49 height 71
click at [22, 123] on img at bounding box center [40, 108] width 49 height 71
click at [30, 104] on img at bounding box center [39, 107] width 49 height 71
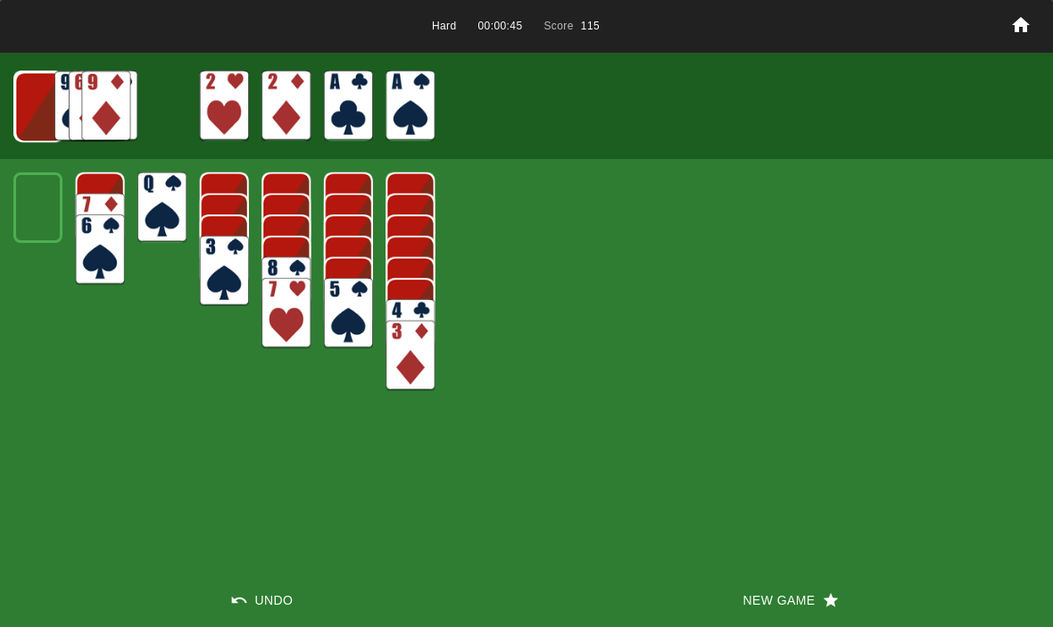
click at [29, 114] on img at bounding box center [38, 106] width 49 height 71
click at [41, 100] on img at bounding box center [38, 106] width 48 height 71
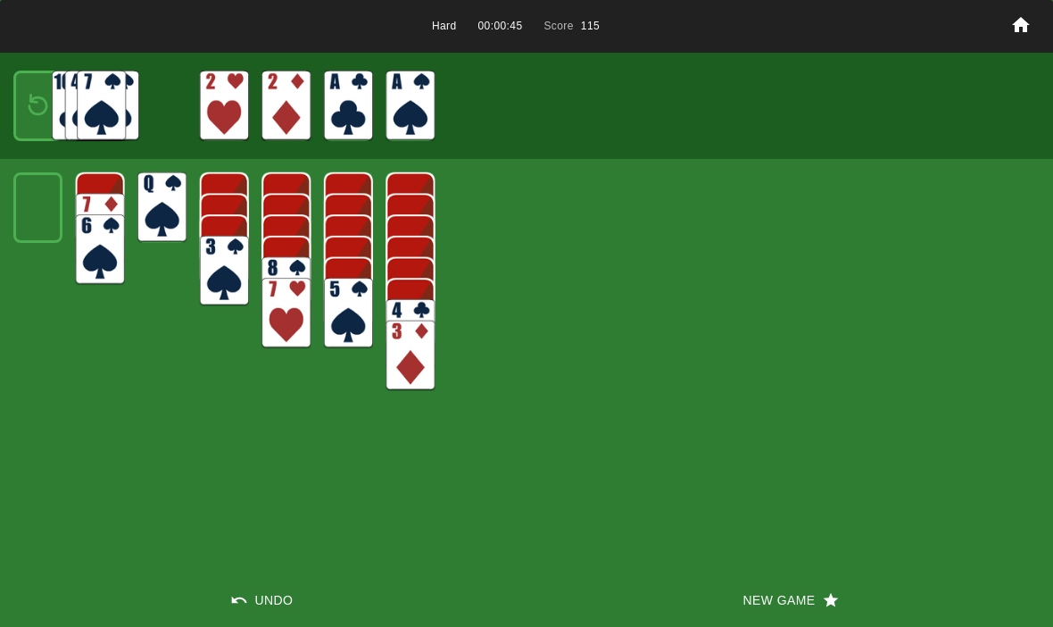
click at [40, 99] on img at bounding box center [37, 106] width 29 height 42
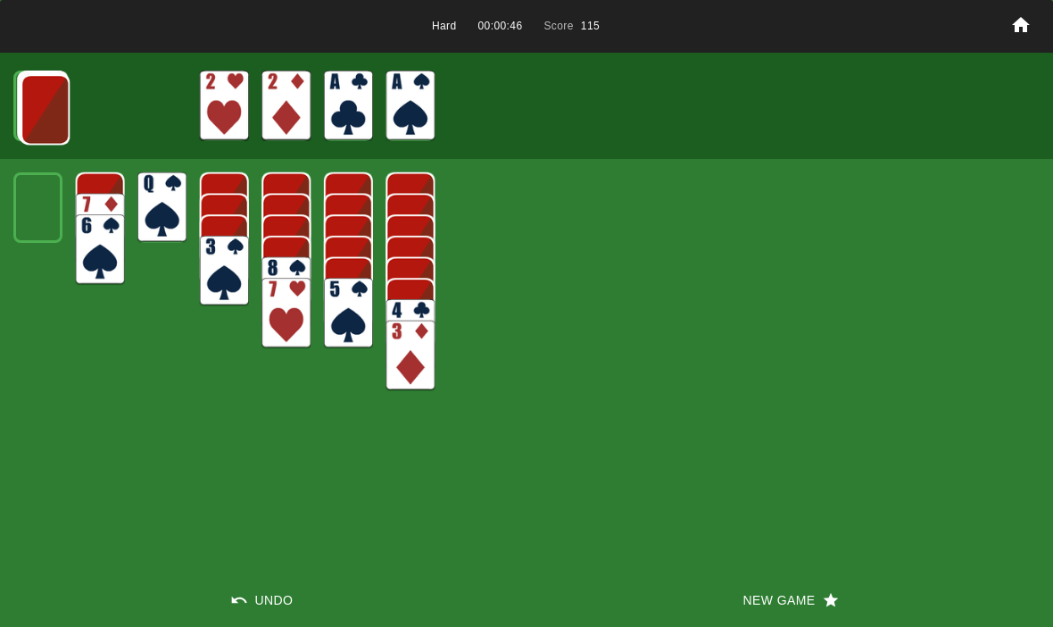
click at [36, 109] on img at bounding box center [45, 109] width 49 height 71
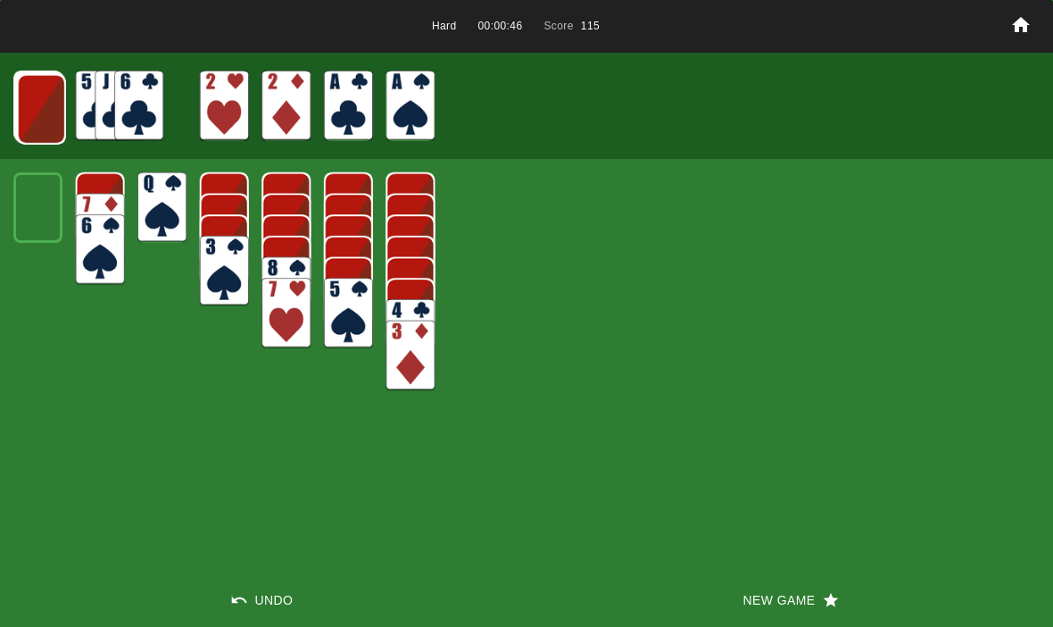
click at [49, 102] on img at bounding box center [41, 109] width 49 height 71
click at [57, 114] on img at bounding box center [40, 108] width 49 height 71
click at [44, 103] on img at bounding box center [39, 107] width 49 height 71
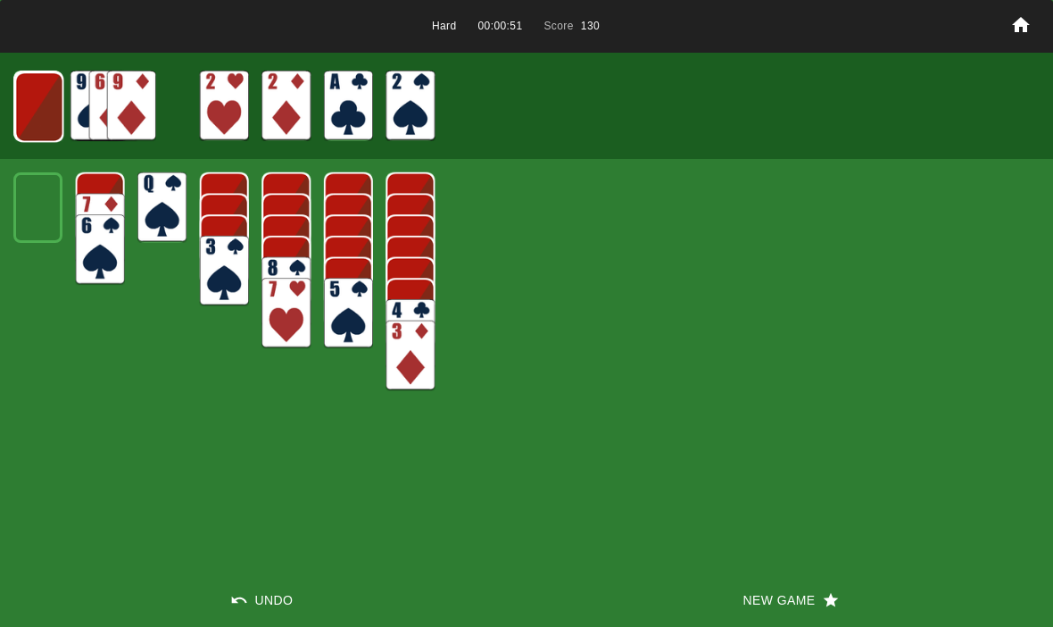
click at [36, 95] on img at bounding box center [38, 106] width 49 height 71
click at [41, 97] on img at bounding box center [38, 106] width 48 height 71
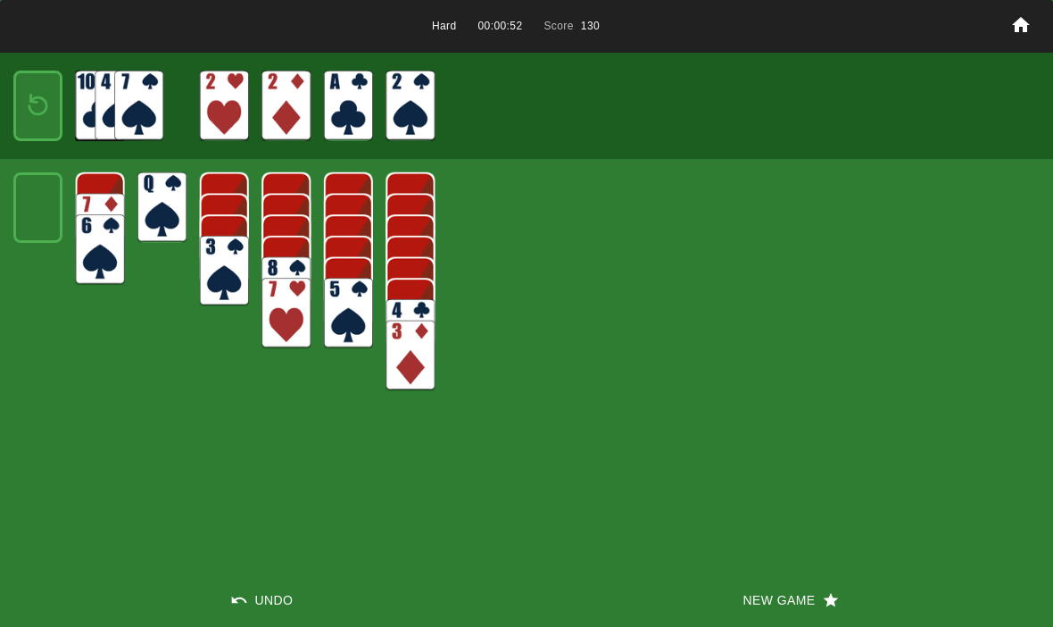
click at [29, 107] on img at bounding box center [37, 106] width 29 height 42
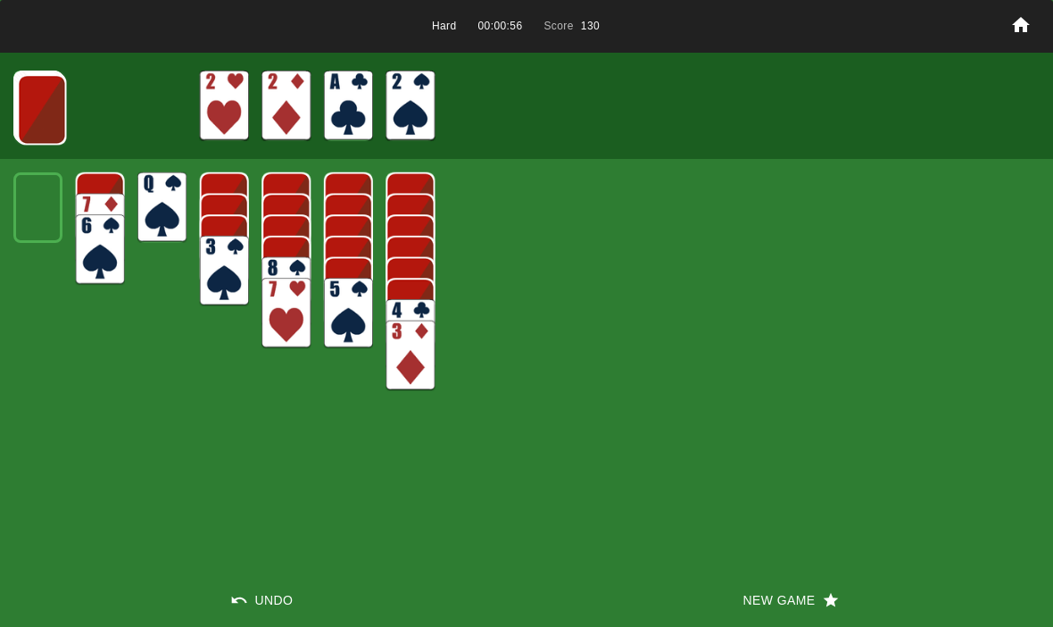
click at [37, 80] on img at bounding box center [41, 109] width 49 height 71
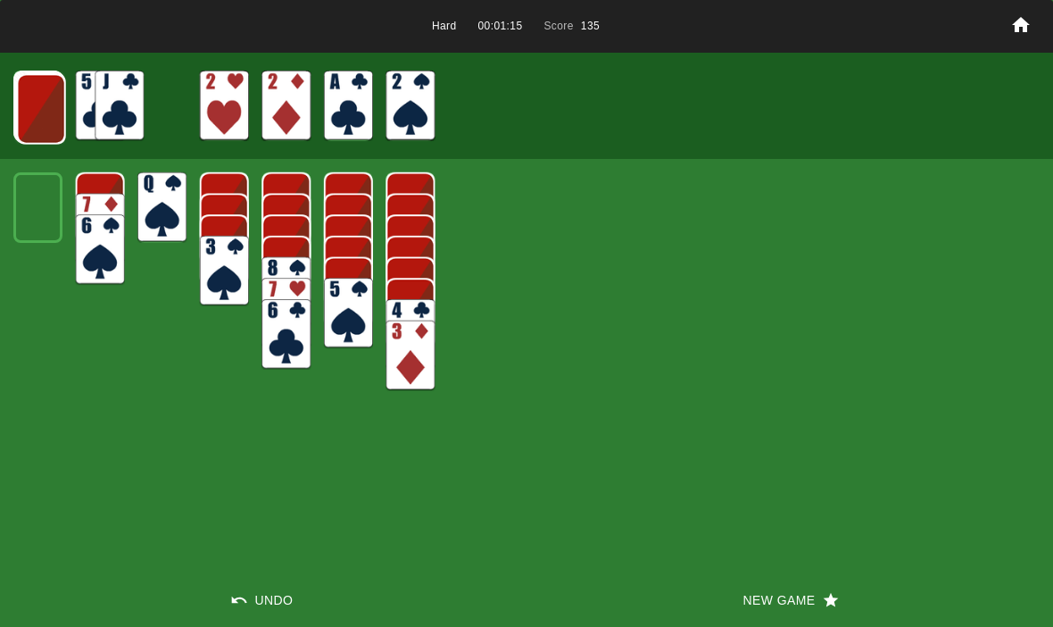
click at [36, 117] on img at bounding box center [41, 109] width 49 height 71
click at [29, 114] on img at bounding box center [40, 108] width 49 height 71
click at [15, 129] on img at bounding box center [39, 107] width 49 height 71
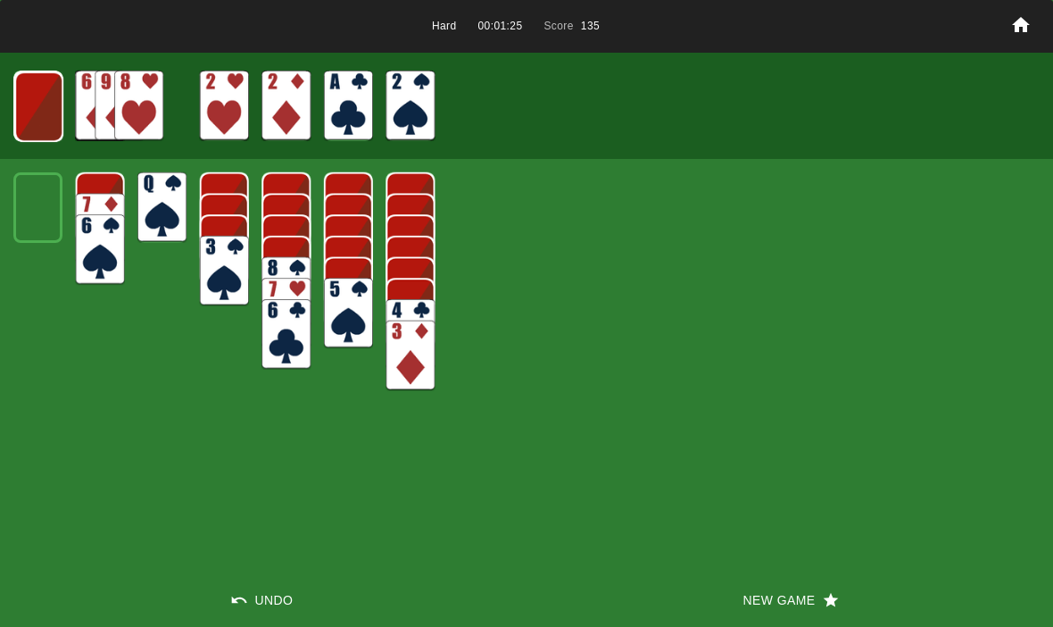
click at [36, 106] on img at bounding box center [38, 106] width 49 height 71
click at [44, 104] on img at bounding box center [37, 106] width 49 height 71
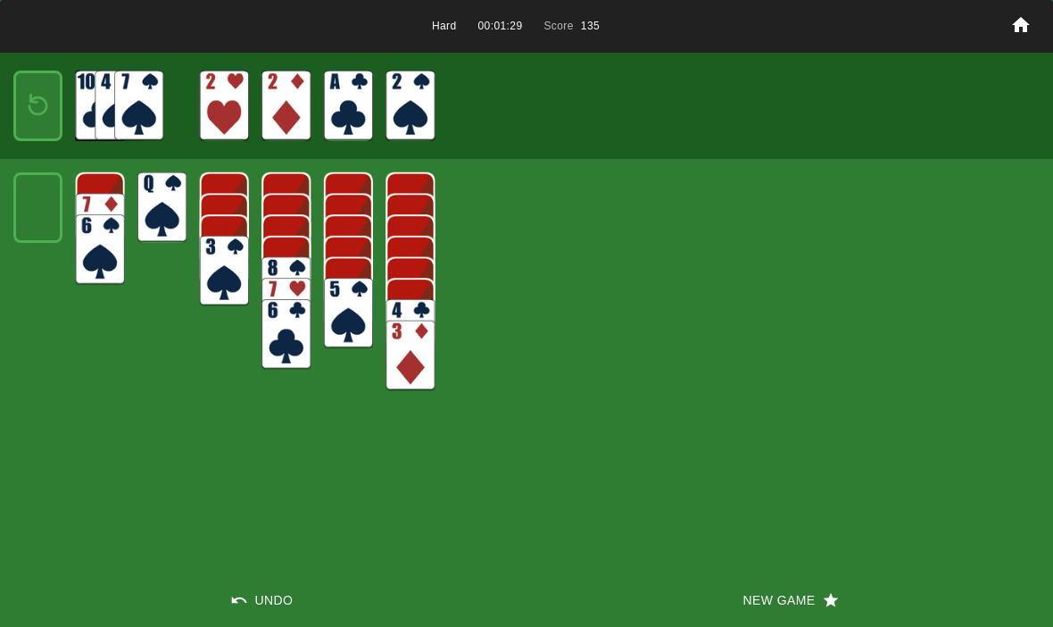
click at [29, 87] on img at bounding box center [37, 106] width 29 height 42
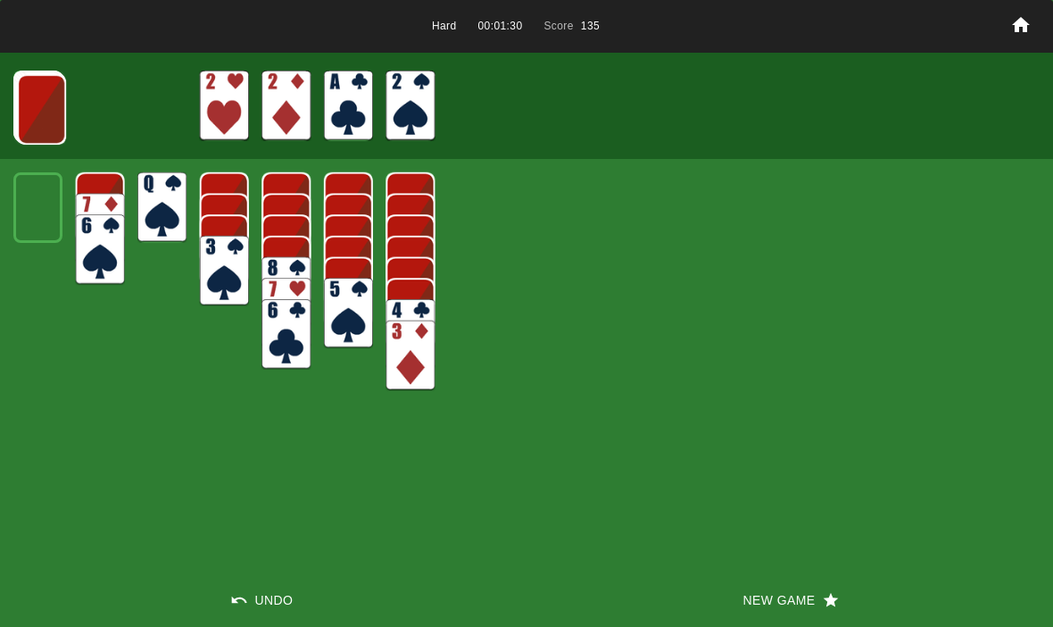
click at [722, 618] on button "New Game" at bounding box center [790, 600] width 527 height 54
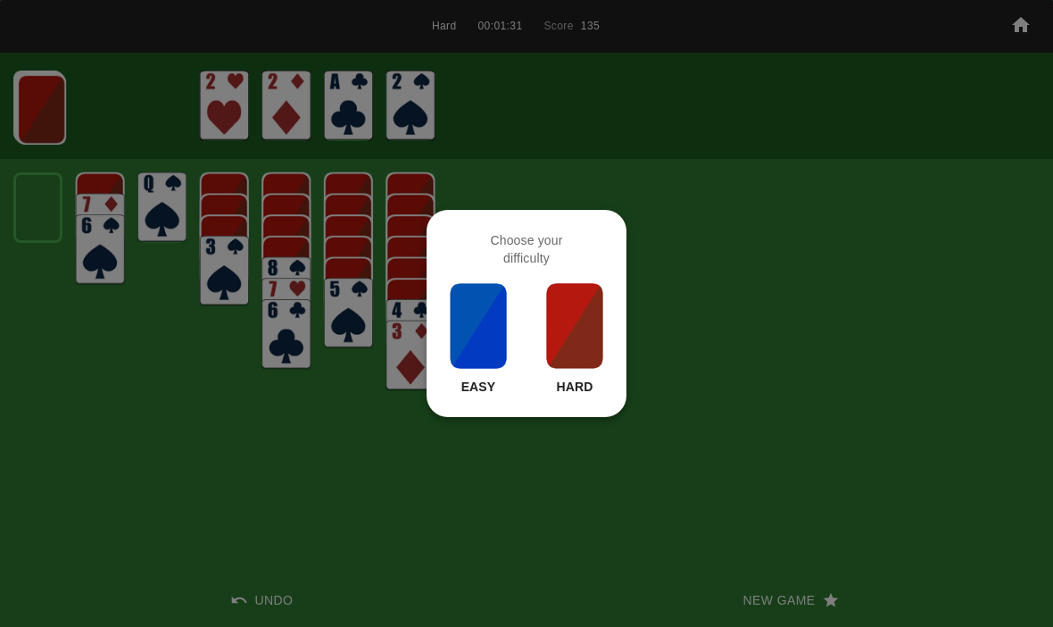
click at [568, 320] on img at bounding box center [574, 325] width 61 height 89
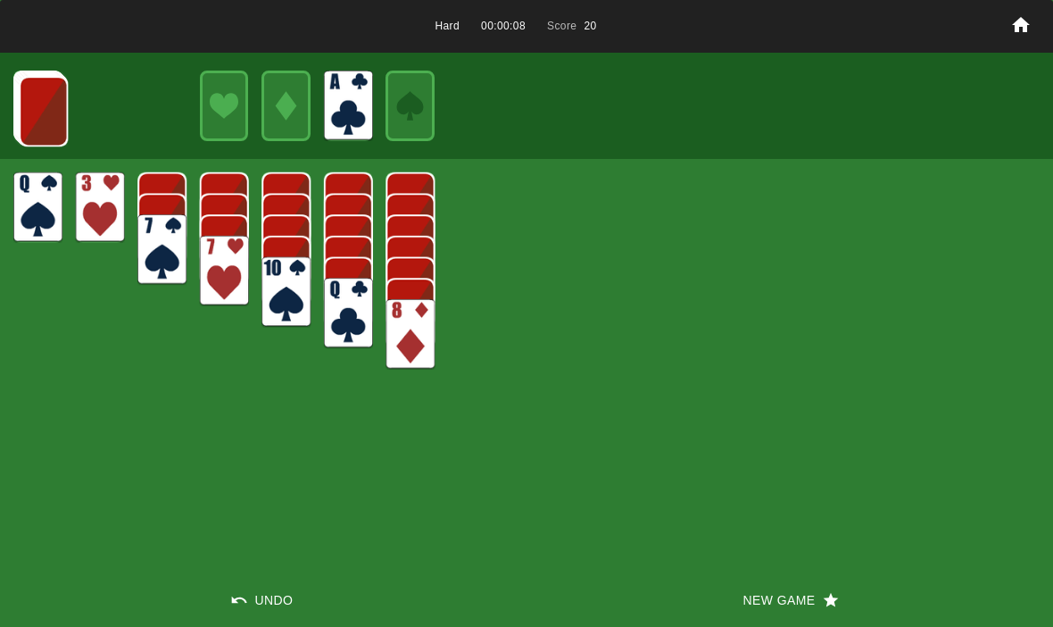
click at [42, 85] on img at bounding box center [43, 111] width 49 height 71
click at [37, 120] on img at bounding box center [43, 110] width 49 height 71
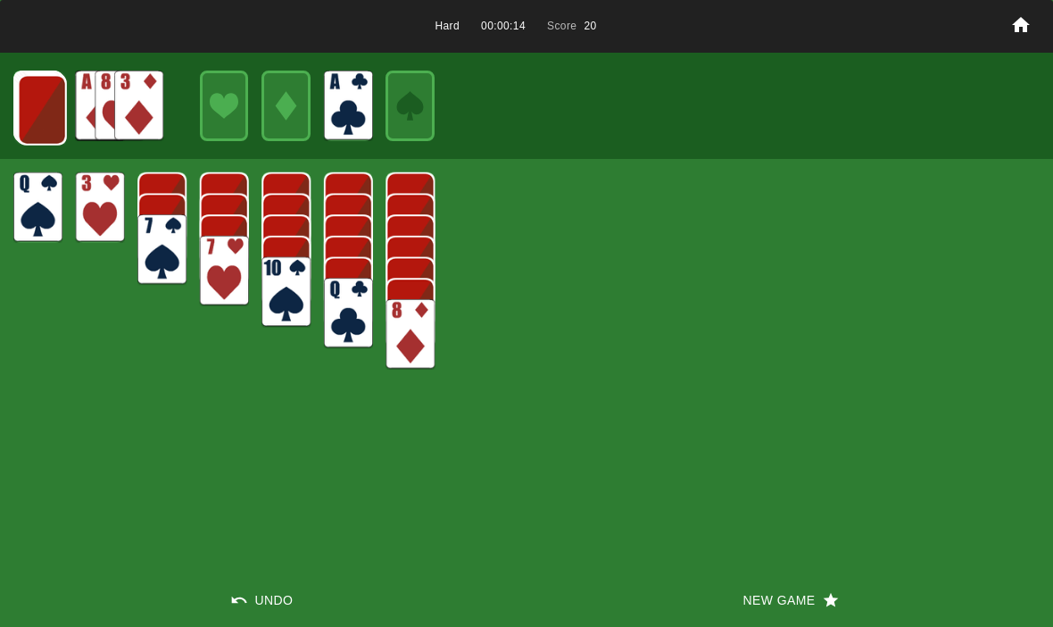
click at [43, 76] on img at bounding box center [42, 110] width 49 height 71
click at [31, 123] on img at bounding box center [41, 109] width 49 height 71
click at [26, 94] on img at bounding box center [40, 108] width 49 height 71
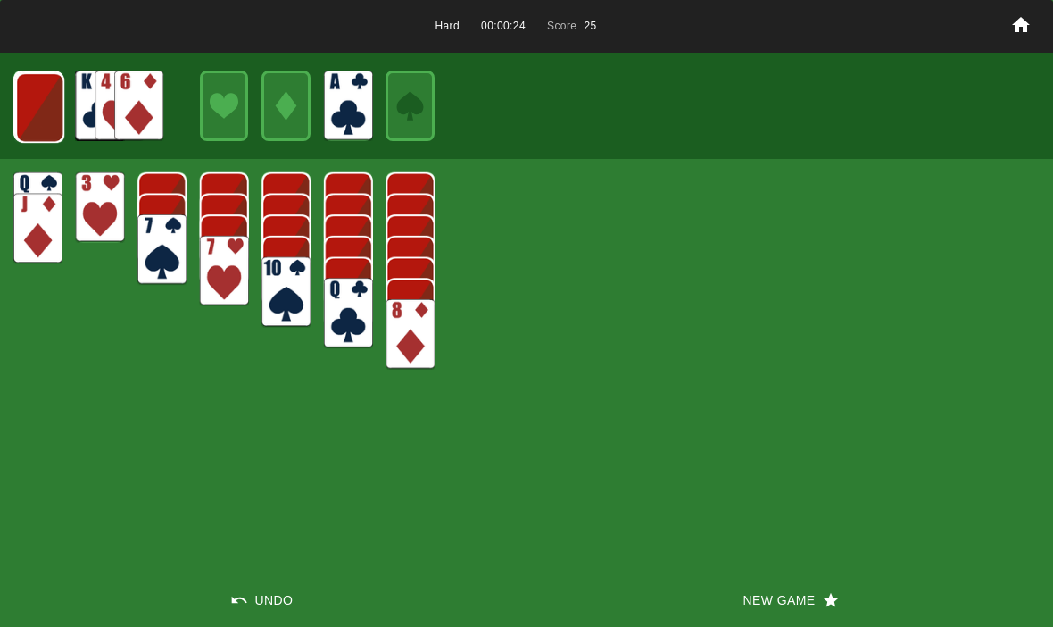
click at [29, 98] on img at bounding box center [39, 107] width 49 height 71
click at [37, 106] on img at bounding box center [38, 106] width 49 height 71
click at [37, 101] on img at bounding box center [38, 106] width 48 height 71
click at [25, 114] on img at bounding box center [37, 106] width 29 height 42
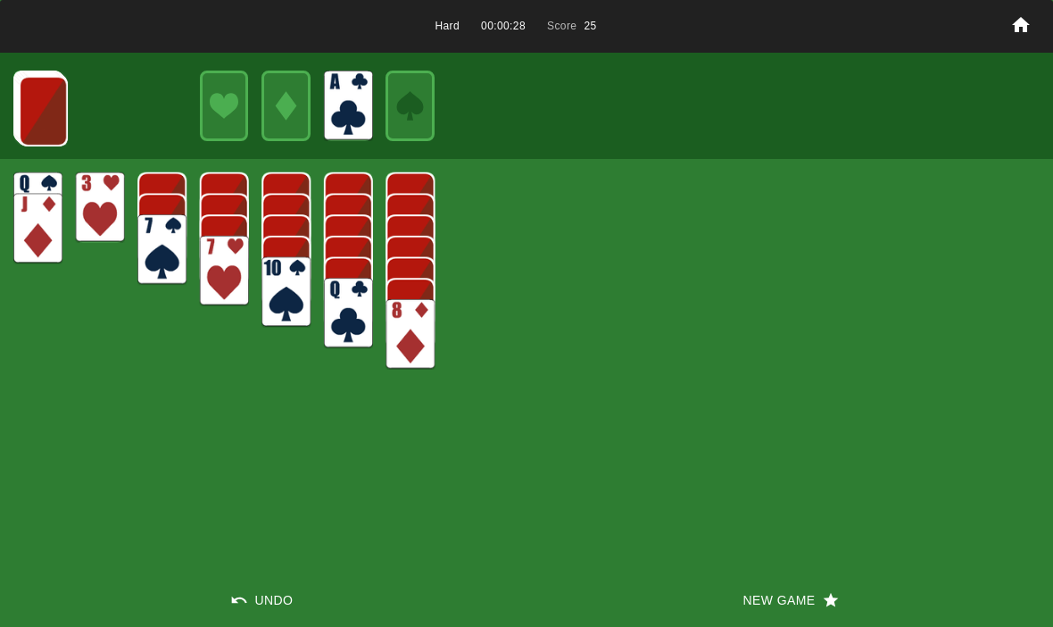
click at [32, 85] on img at bounding box center [43, 111] width 49 height 71
click at [37, 74] on img at bounding box center [41, 109] width 49 height 71
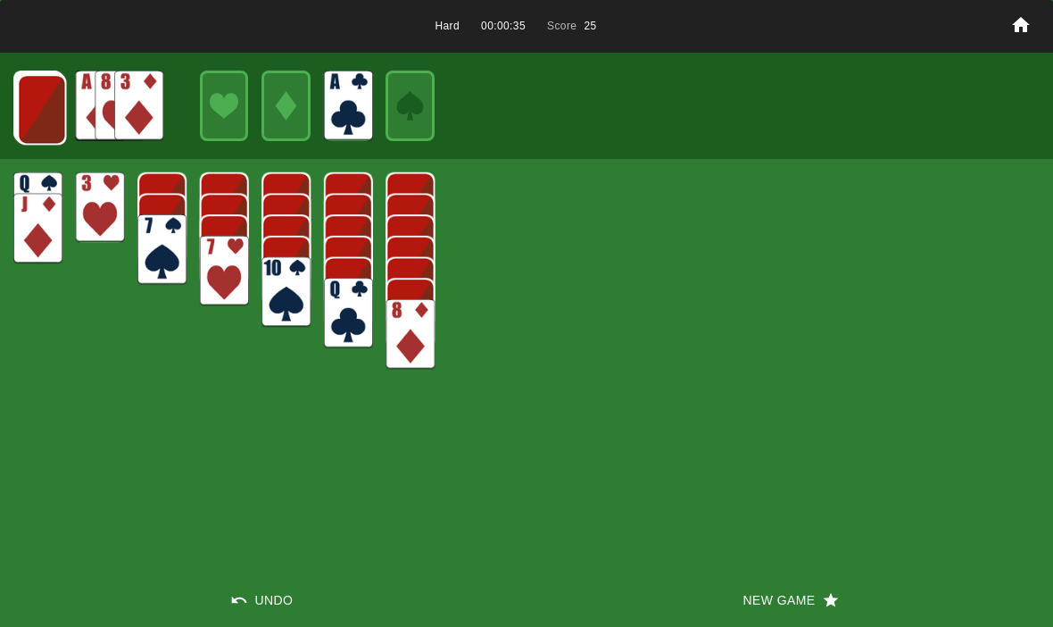
click at [31, 111] on img at bounding box center [41, 109] width 49 height 71
click at [30, 126] on img at bounding box center [41, 109] width 49 height 71
click at [38, 109] on img at bounding box center [40, 108] width 49 height 71
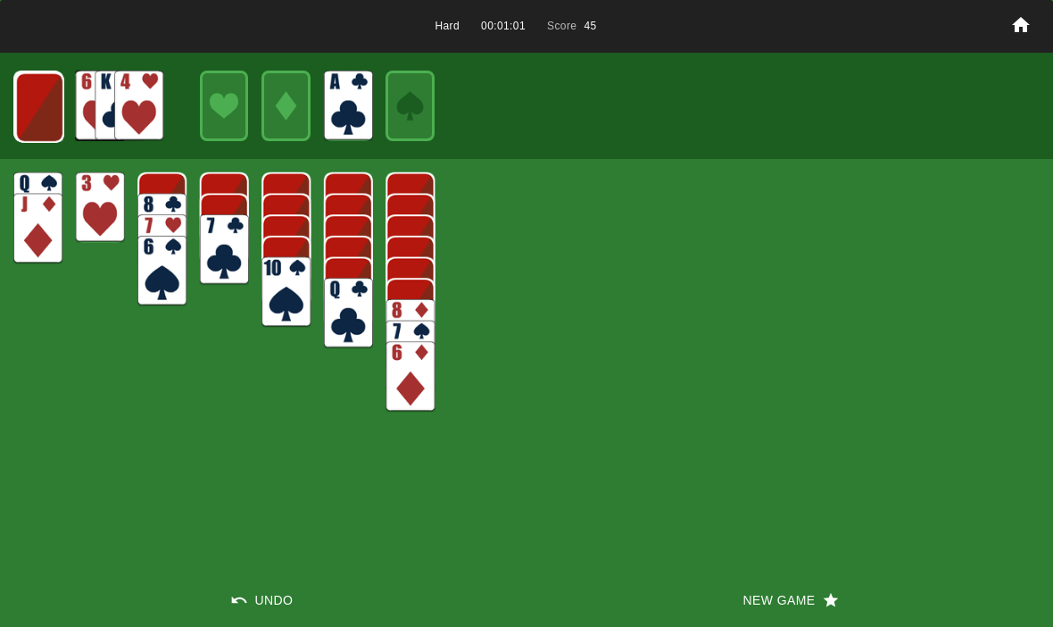
click at [45, 108] on img at bounding box center [39, 107] width 49 height 71
click at [36, 87] on img at bounding box center [38, 106] width 49 height 71
click at [48, 100] on img at bounding box center [37, 106] width 49 height 71
click at [29, 90] on img at bounding box center [37, 106] width 29 height 42
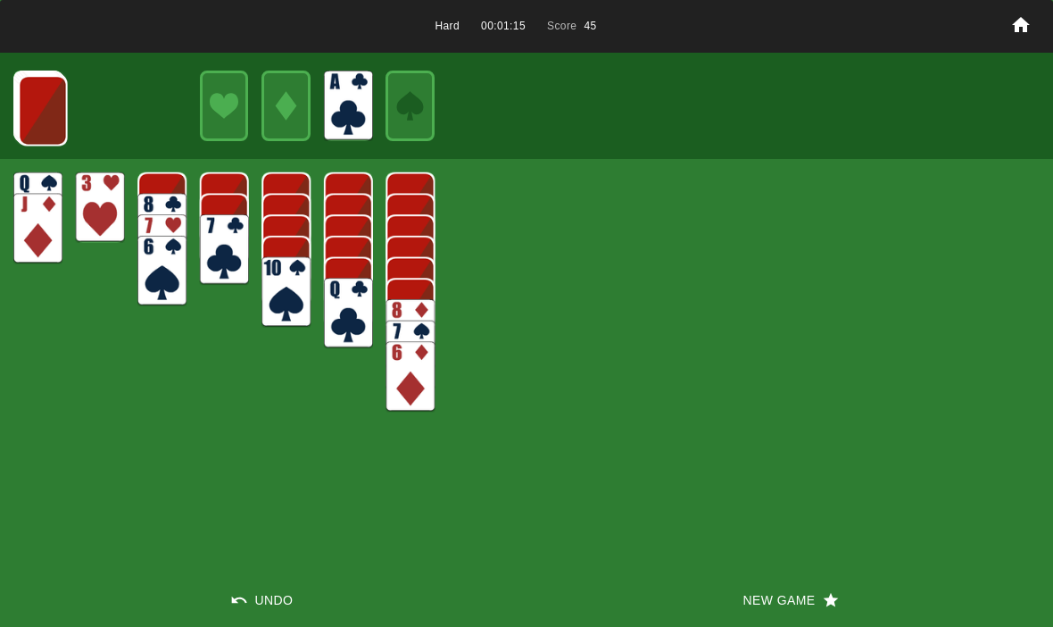
click at [33, 116] on img at bounding box center [43, 110] width 49 height 71
click at [33, 113] on img at bounding box center [42, 110] width 49 height 71
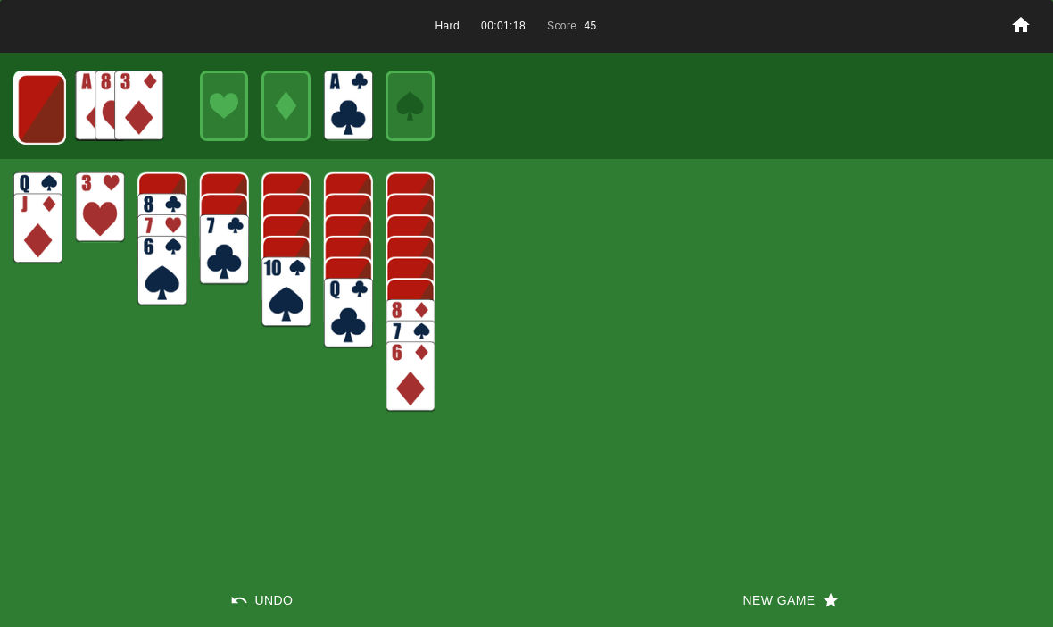
click at [38, 116] on img at bounding box center [41, 109] width 49 height 71
click at [37, 110] on img at bounding box center [40, 108] width 49 height 71
click at [42, 95] on img at bounding box center [39, 107] width 49 height 71
click at [37, 99] on img at bounding box center [38, 106] width 49 height 71
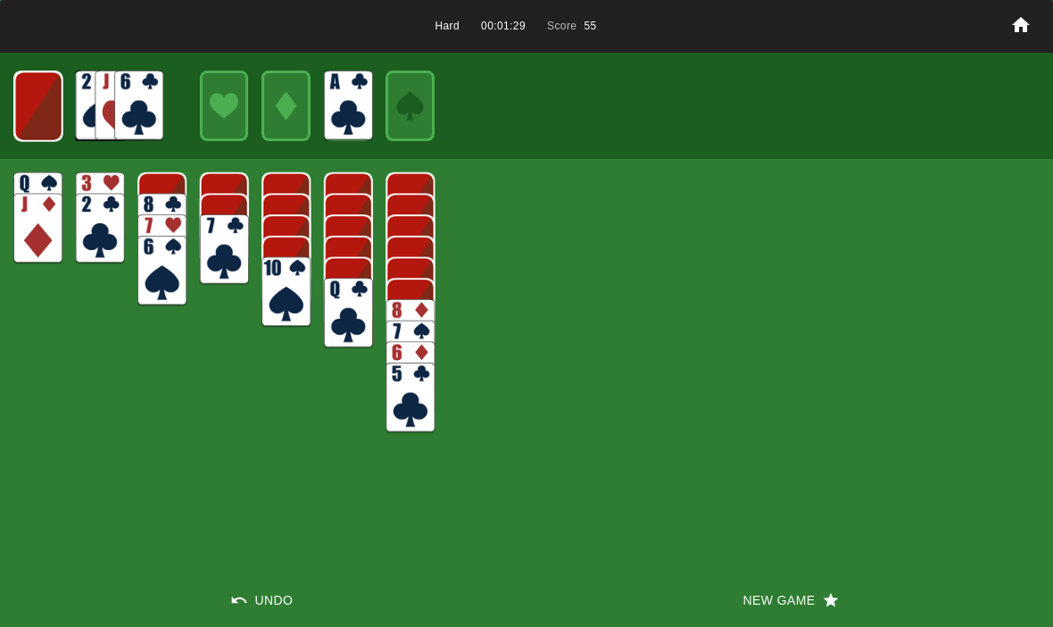
click at [31, 105] on img at bounding box center [38, 106] width 48 height 71
click at [37, 98] on img at bounding box center [37, 106] width 29 height 42
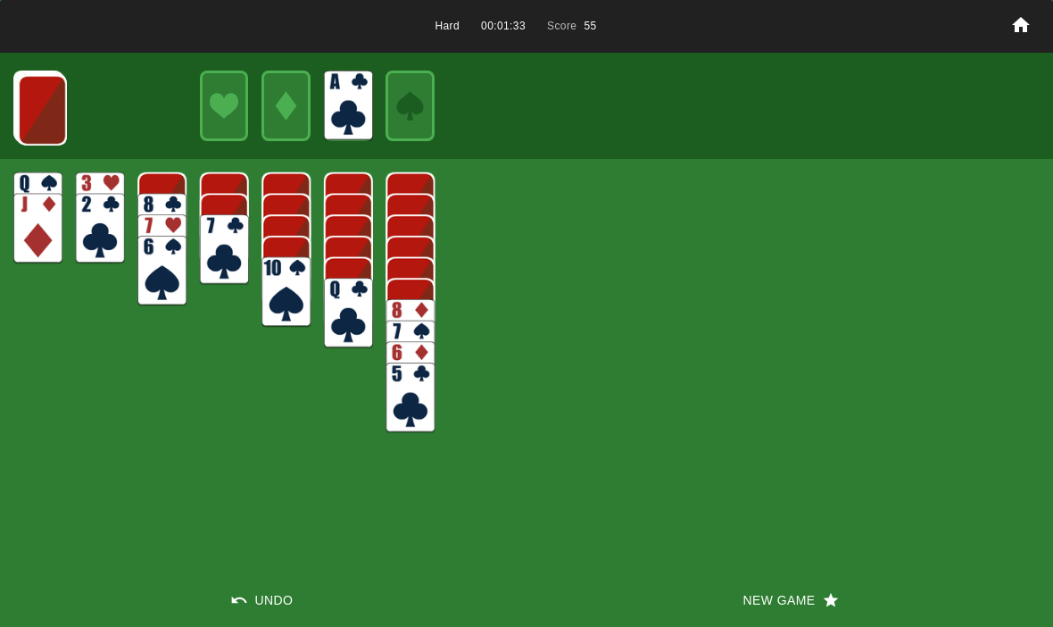
click at [39, 101] on img at bounding box center [42, 110] width 49 height 71
click at [31, 103] on img at bounding box center [41, 109] width 49 height 71
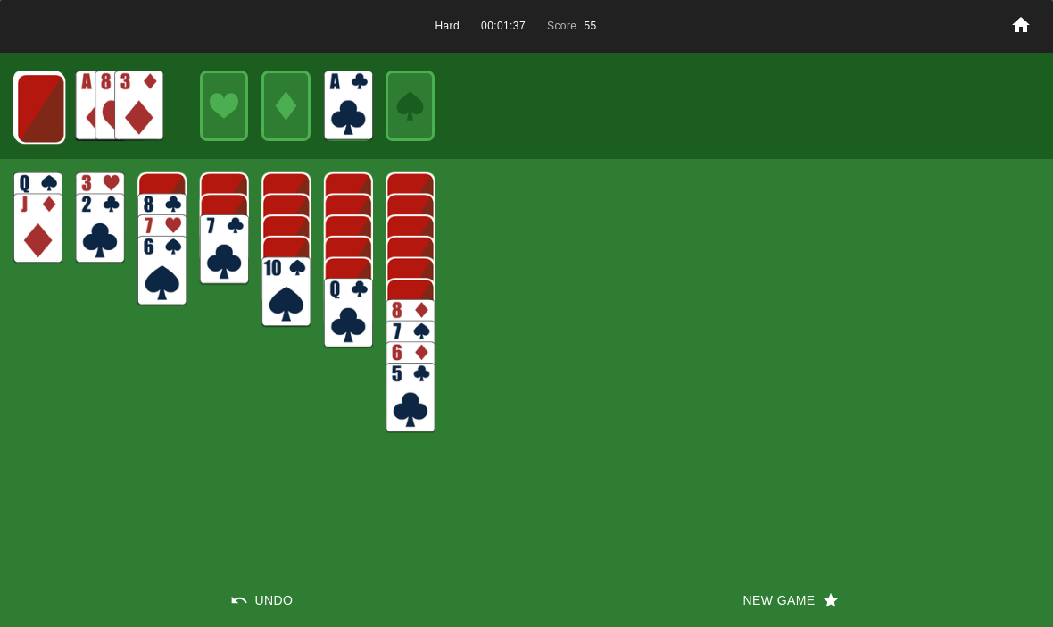
click at [37, 109] on img at bounding box center [40, 108] width 49 height 71
click at [34, 102] on img at bounding box center [40, 107] width 49 height 71
click at [31, 110] on img at bounding box center [39, 107] width 49 height 71
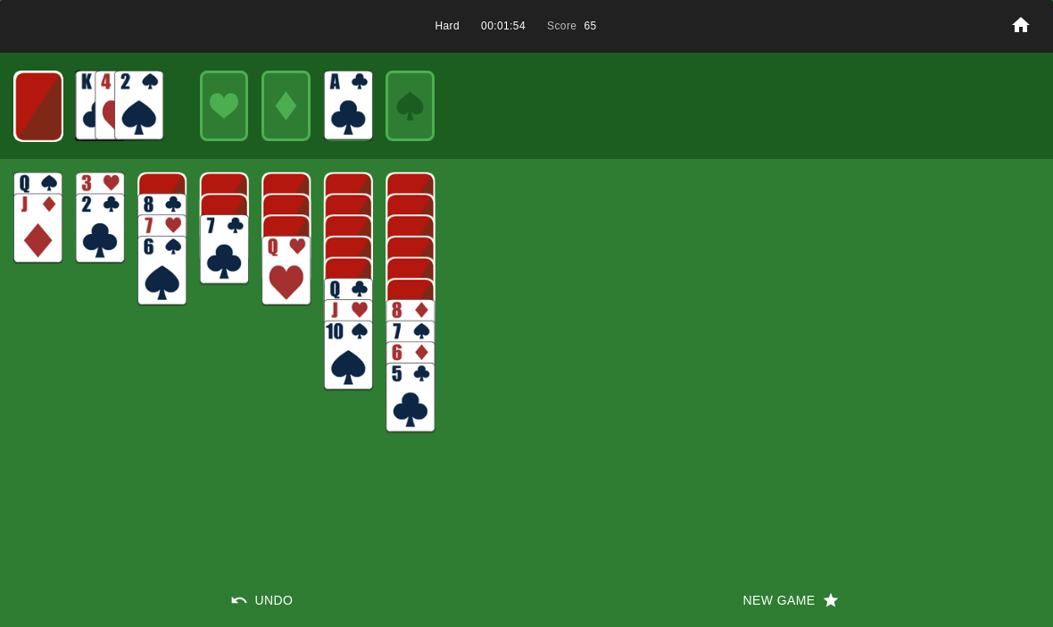
click at [29, 95] on img at bounding box center [38, 106] width 48 height 71
click at [15, 99] on img at bounding box center [37, 106] width 48 height 71
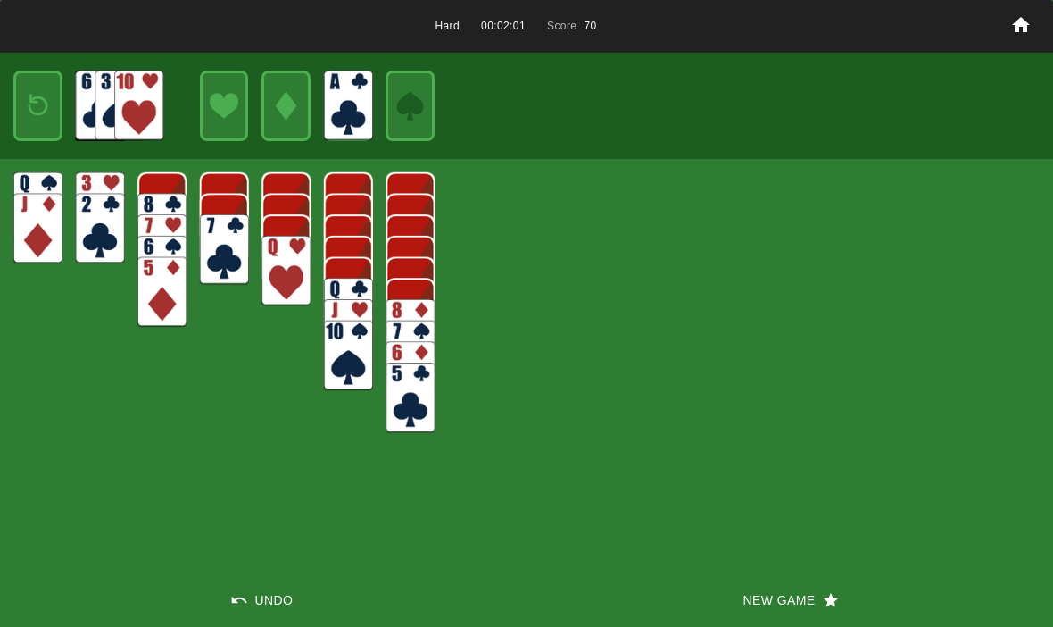
click at [28, 97] on img at bounding box center [37, 106] width 29 height 42
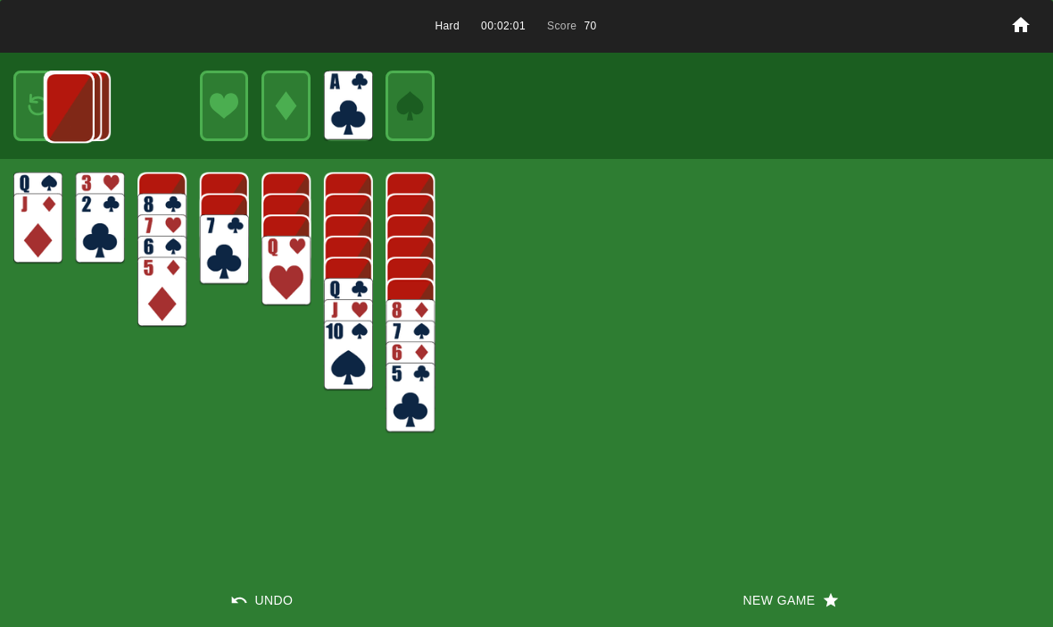
click at [46, 93] on img at bounding box center [70, 107] width 48 height 71
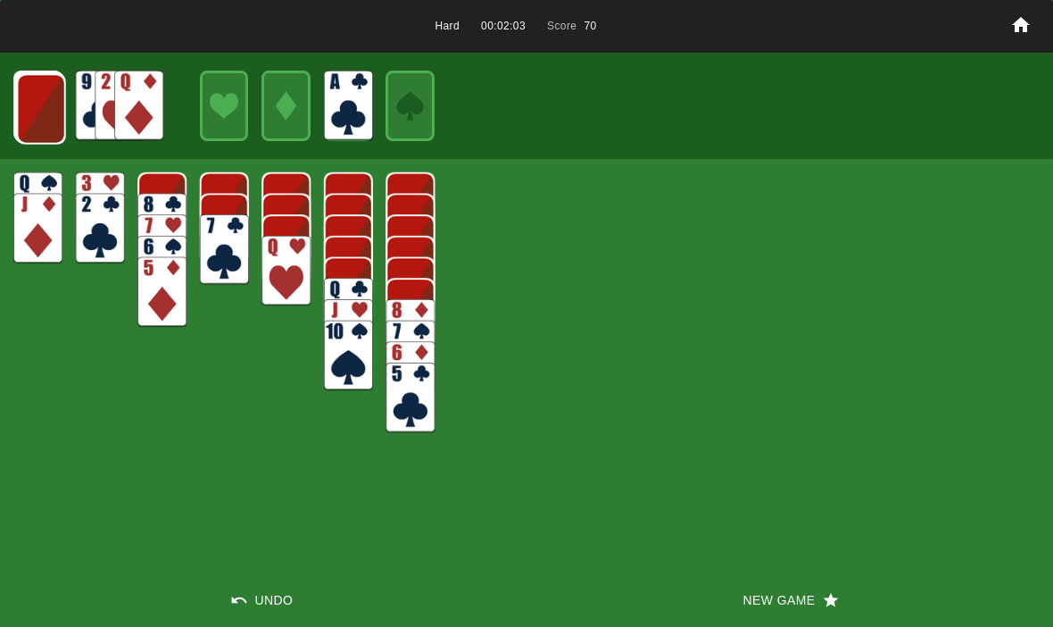
click at [33, 87] on img at bounding box center [41, 109] width 49 height 71
click at [39, 129] on img at bounding box center [40, 108] width 49 height 71
click at [38, 122] on img at bounding box center [39, 107] width 49 height 71
click at [35, 117] on img at bounding box center [38, 106] width 49 height 71
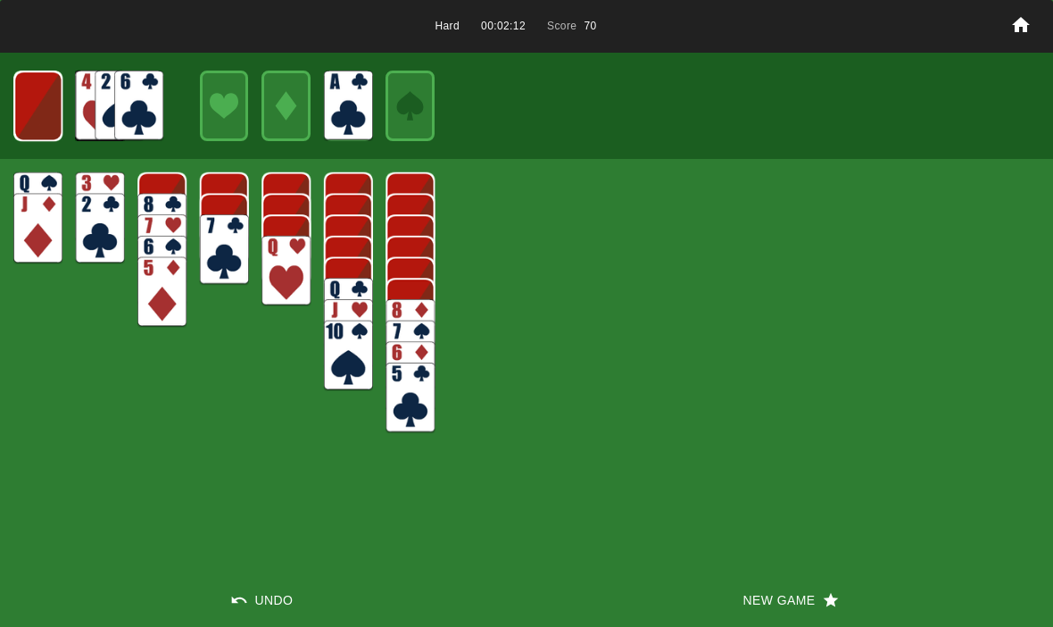
click at [39, 123] on img at bounding box center [37, 106] width 49 height 71
click at [29, 115] on img at bounding box center [37, 106] width 29 height 42
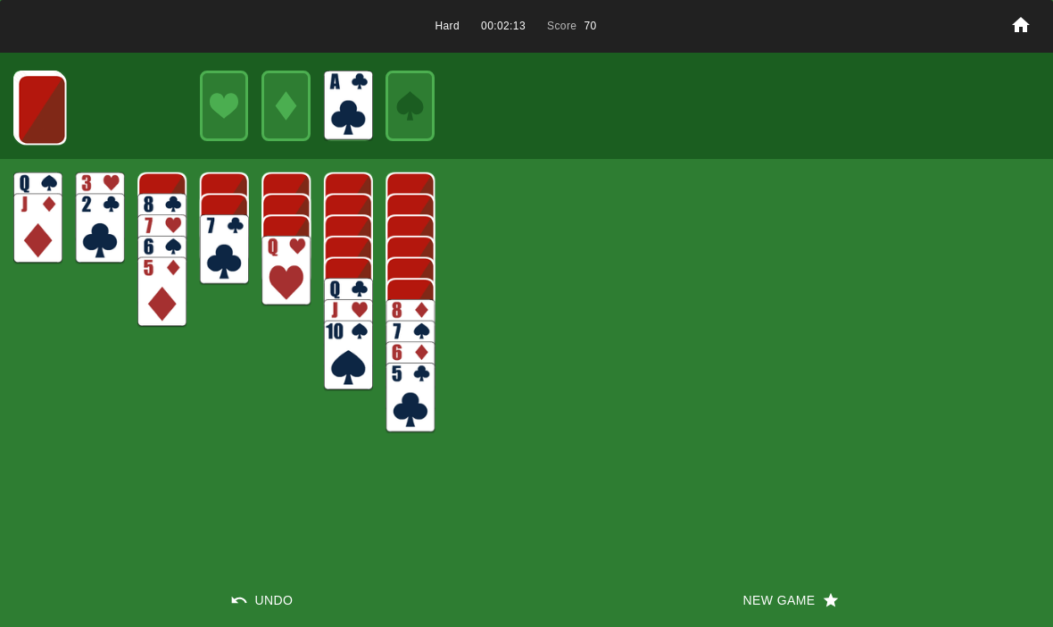
click at [795, 613] on button "New Game" at bounding box center [790, 600] width 527 height 54
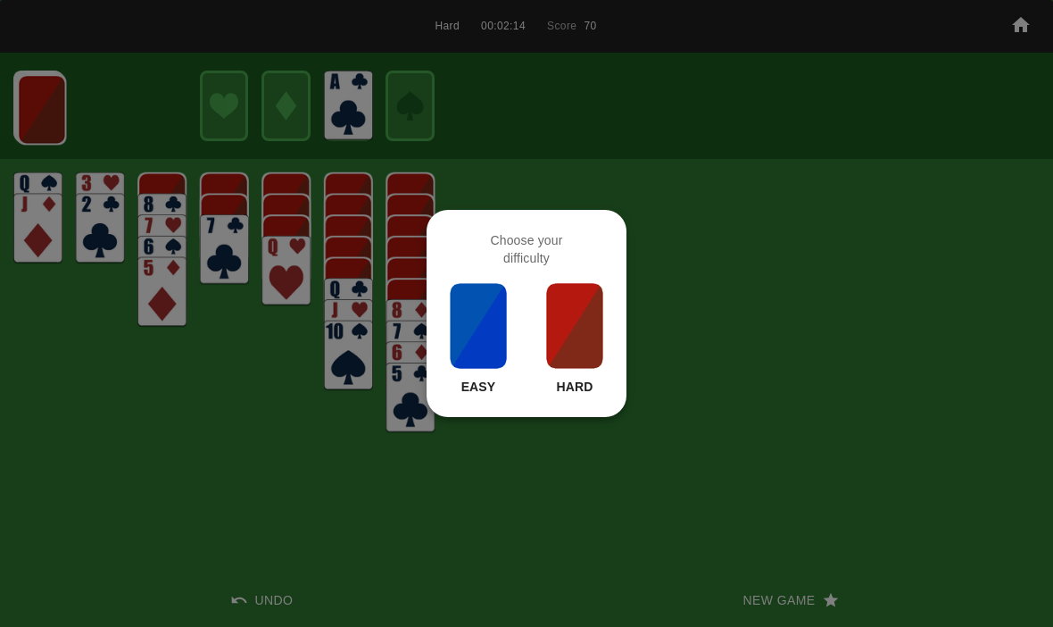
click at [563, 328] on img at bounding box center [574, 325] width 61 height 89
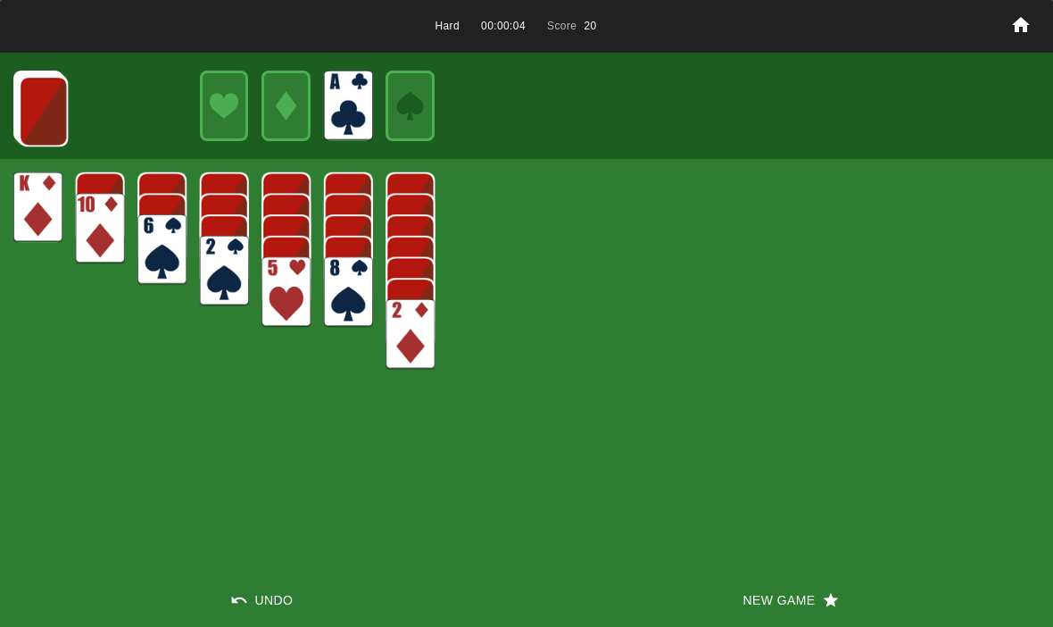
click at [53, 131] on img at bounding box center [43, 111] width 49 height 71
click at [25, 104] on img at bounding box center [43, 110] width 49 height 71
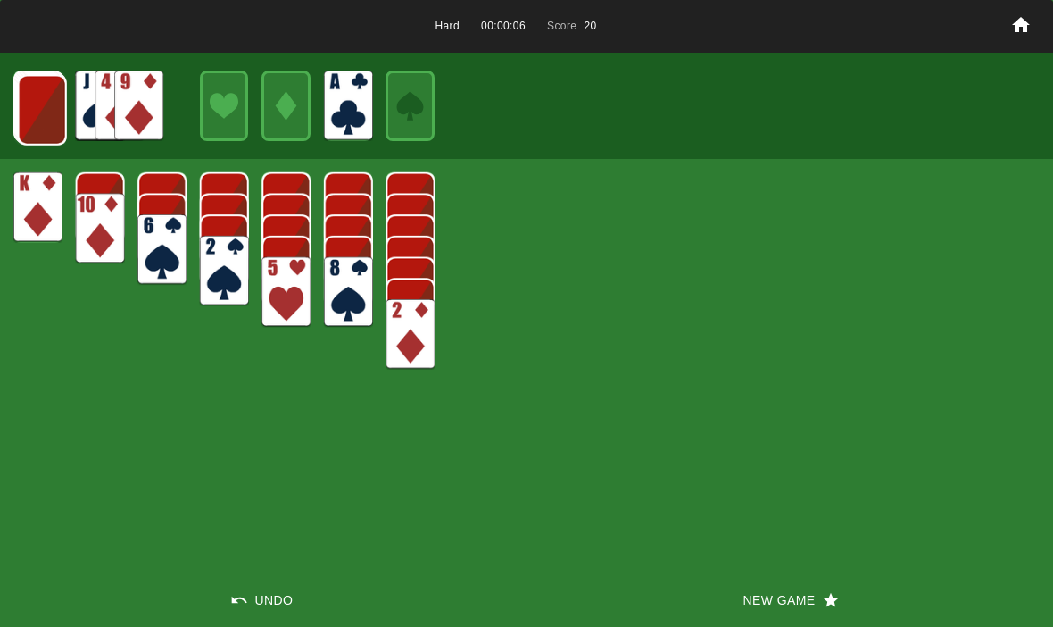
click at [43, 106] on img at bounding box center [42, 110] width 49 height 71
click at [27, 112] on img at bounding box center [41, 109] width 49 height 71
click at [38, 119] on img at bounding box center [40, 108] width 49 height 71
click at [36, 111] on img at bounding box center [39, 107] width 49 height 71
click at [45, 87] on img at bounding box center [38, 106] width 49 height 71
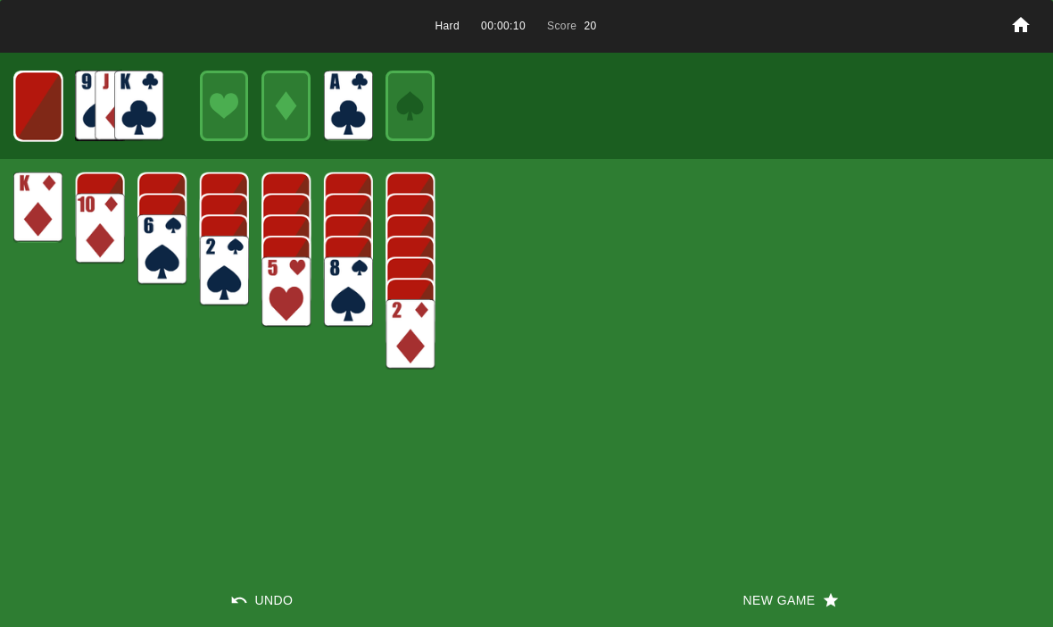
click at [42, 105] on img at bounding box center [38, 106] width 48 height 71
click at [35, 107] on img at bounding box center [37, 106] width 29 height 42
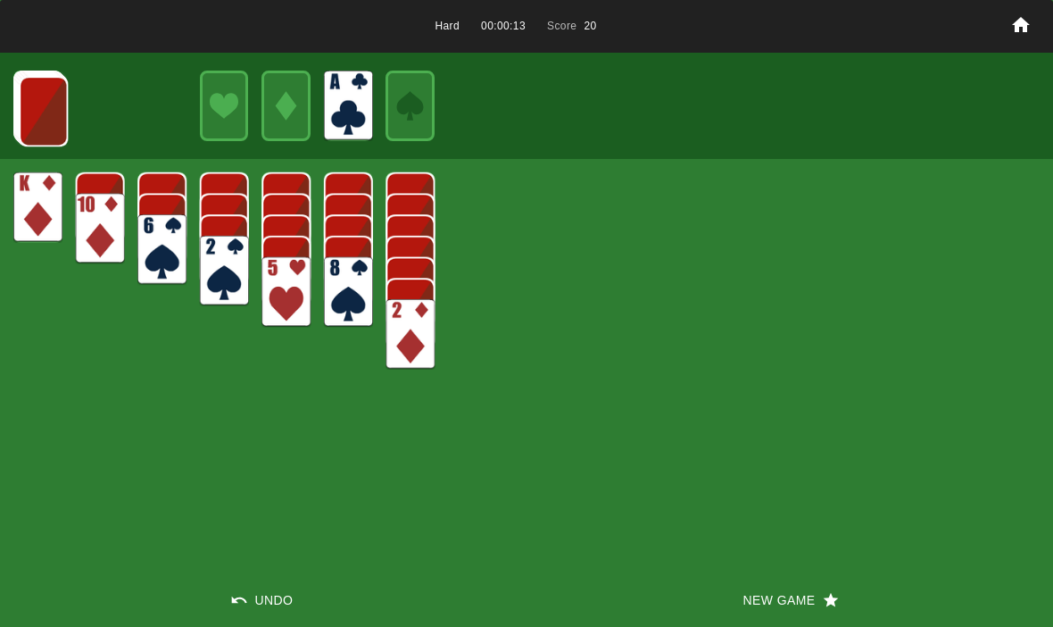
click at [799, 602] on button "New Game" at bounding box center [790, 600] width 527 height 54
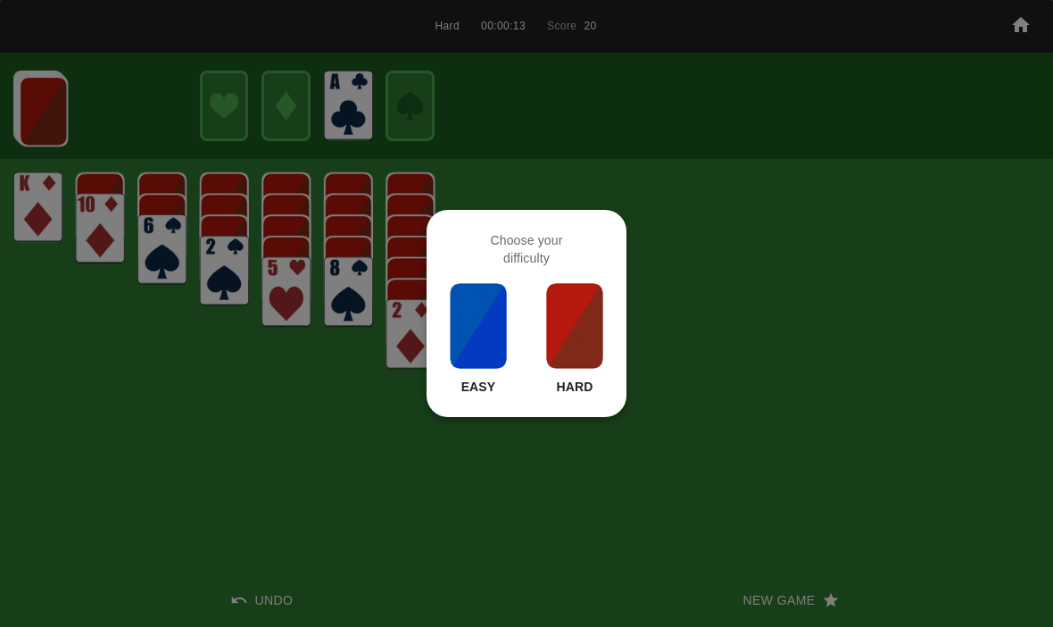
click at [602, 341] on img at bounding box center [574, 325] width 61 height 89
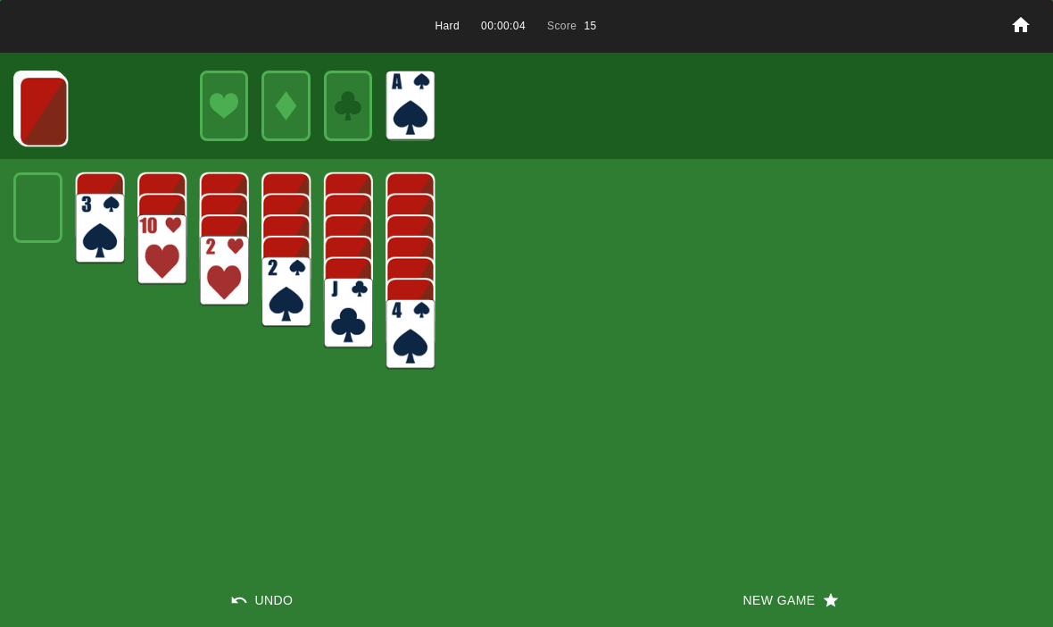
click at [67, 116] on img at bounding box center [43, 111] width 49 height 71
click at [24, 101] on img at bounding box center [43, 110] width 49 height 71
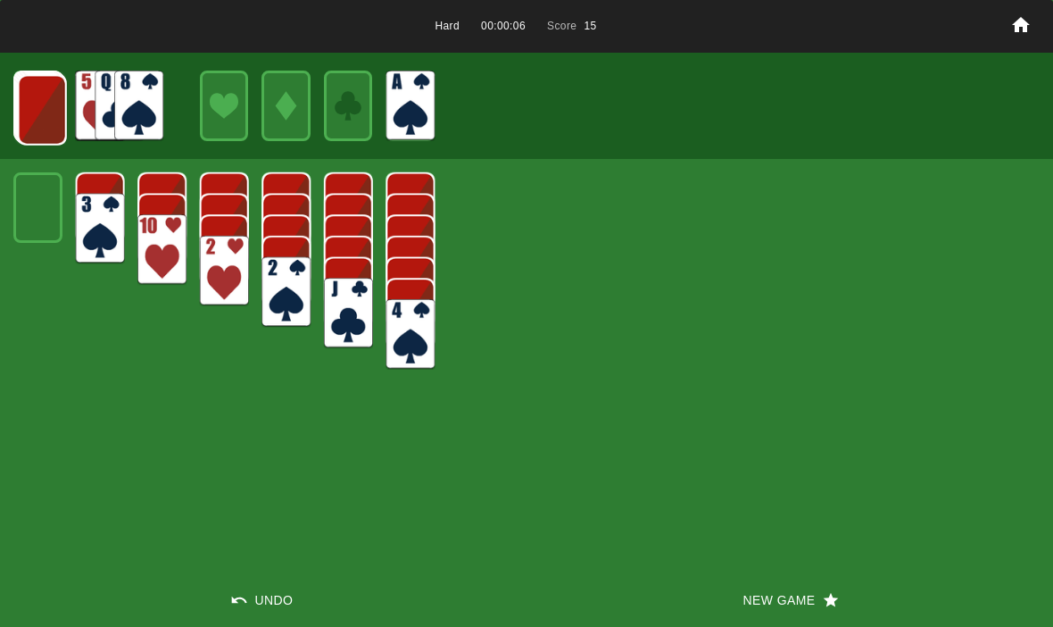
click at [29, 100] on img at bounding box center [42, 110] width 49 height 71
click at [46, 106] on img at bounding box center [41, 109] width 49 height 71
click at [37, 105] on img at bounding box center [40, 108] width 49 height 71
click at [45, 102] on img at bounding box center [39, 107] width 49 height 71
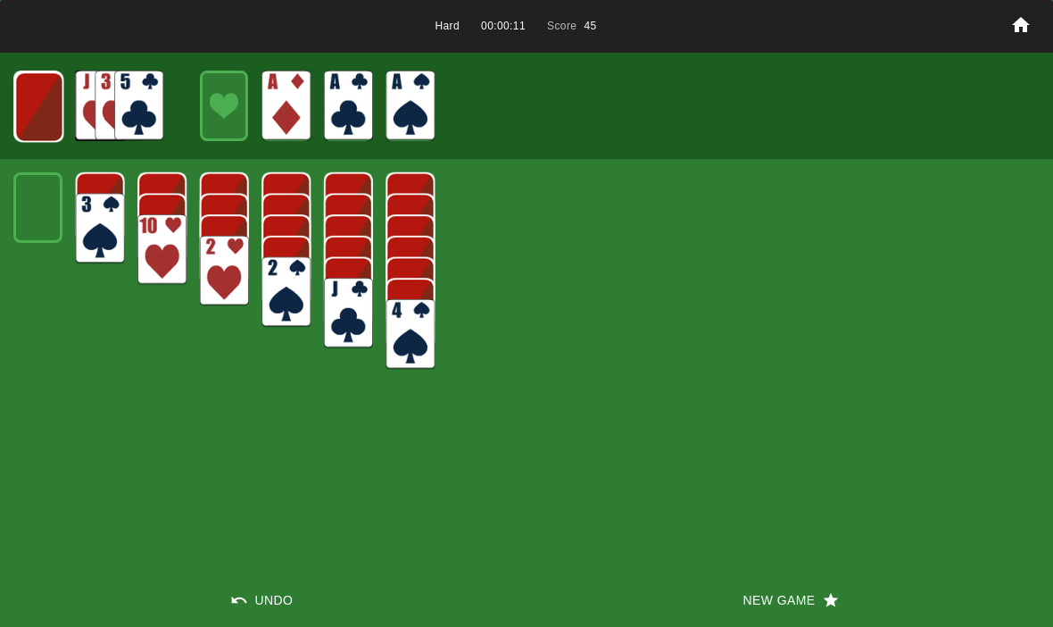
click at [34, 107] on img at bounding box center [38, 106] width 49 height 71
click at [37, 102] on img at bounding box center [38, 106] width 48 height 71
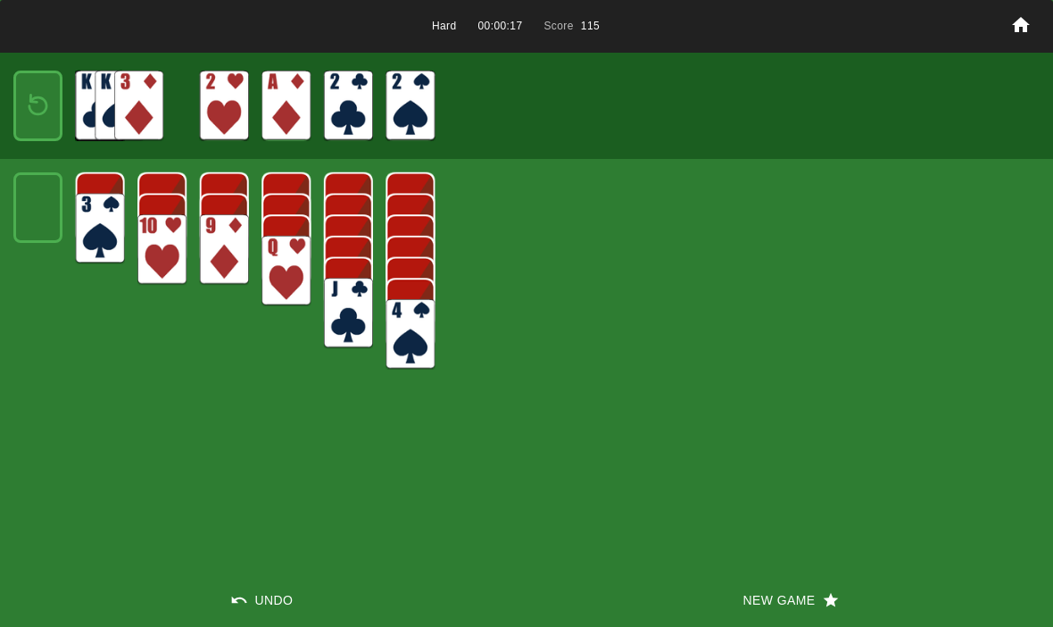
click at [43, 97] on img at bounding box center [37, 106] width 29 height 42
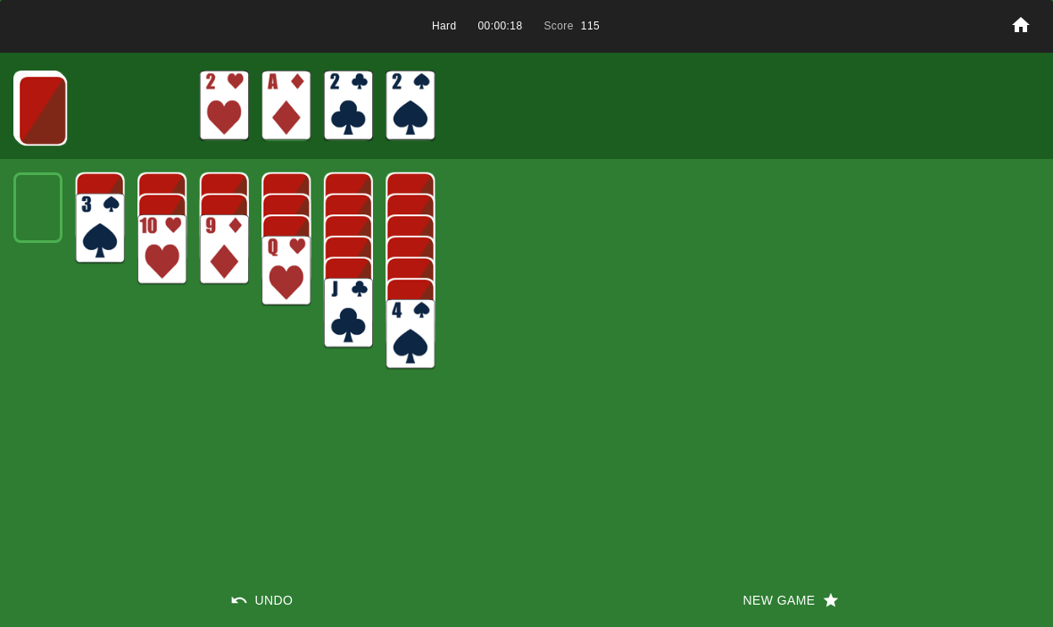
click at [34, 111] on img at bounding box center [42, 110] width 49 height 71
click at [29, 119] on img at bounding box center [41, 109] width 49 height 71
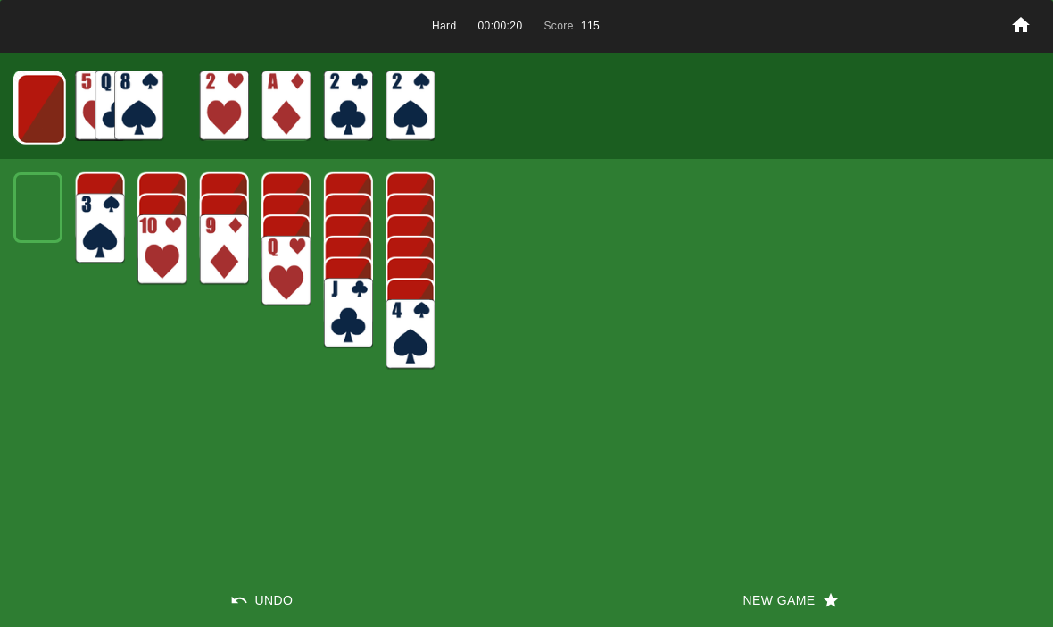
click at [10, 115] on div at bounding box center [526, 105] width 1053 height 105
click at [29, 104] on img at bounding box center [41, 109] width 49 height 71
click at [29, 109] on img at bounding box center [40, 108] width 49 height 71
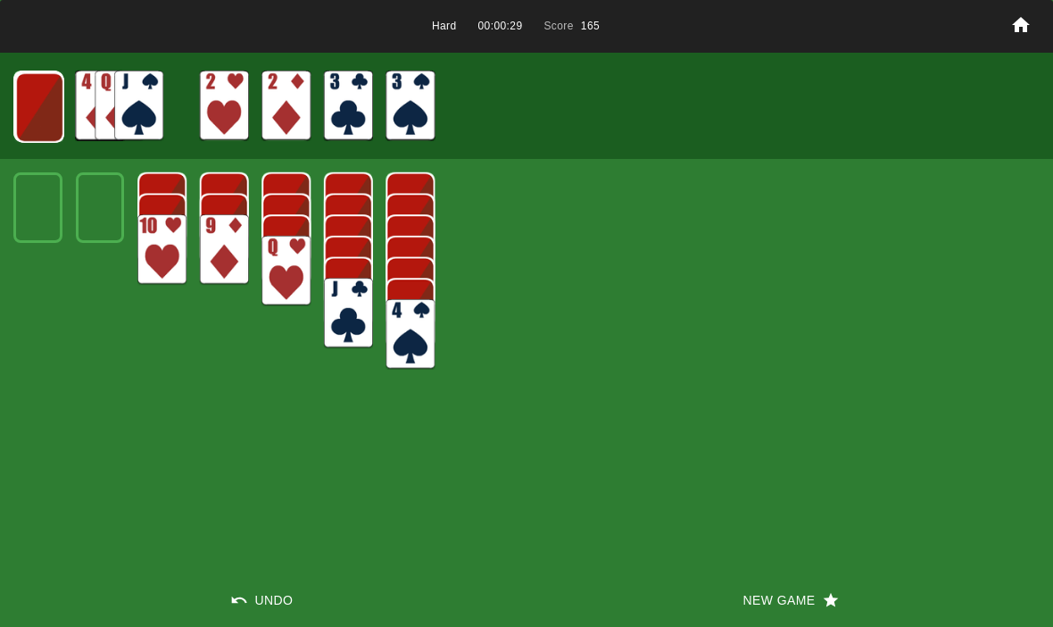
click at [45, 104] on img at bounding box center [39, 107] width 49 height 71
click at [46, 95] on img at bounding box center [38, 106] width 49 height 71
click at [29, 106] on img at bounding box center [37, 106] width 49 height 71
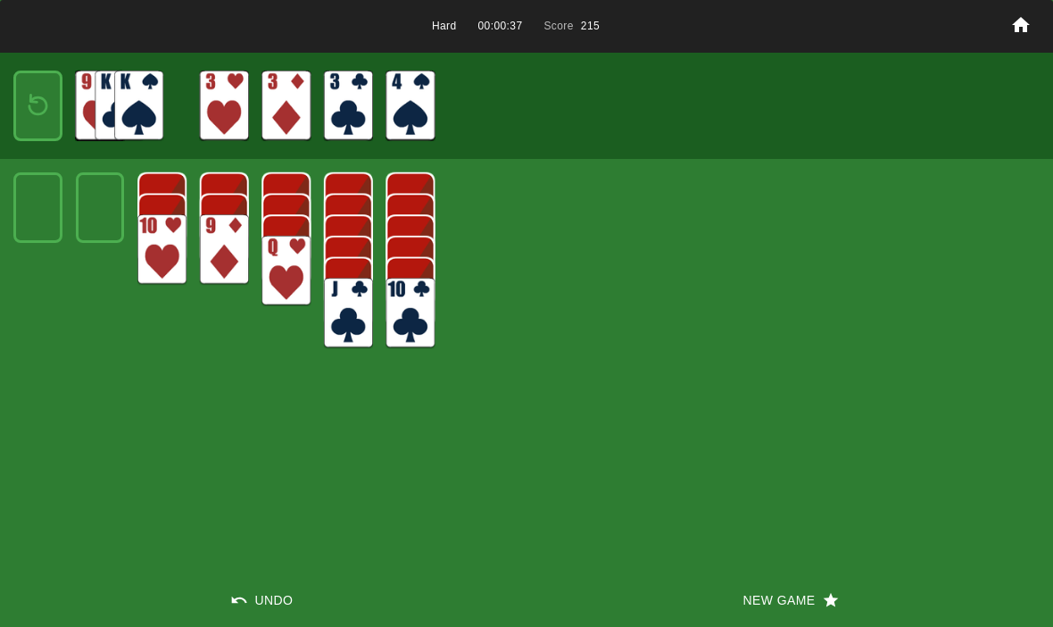
click at [38, 114] on img at bounding box center [37, 106] width 29 height 42
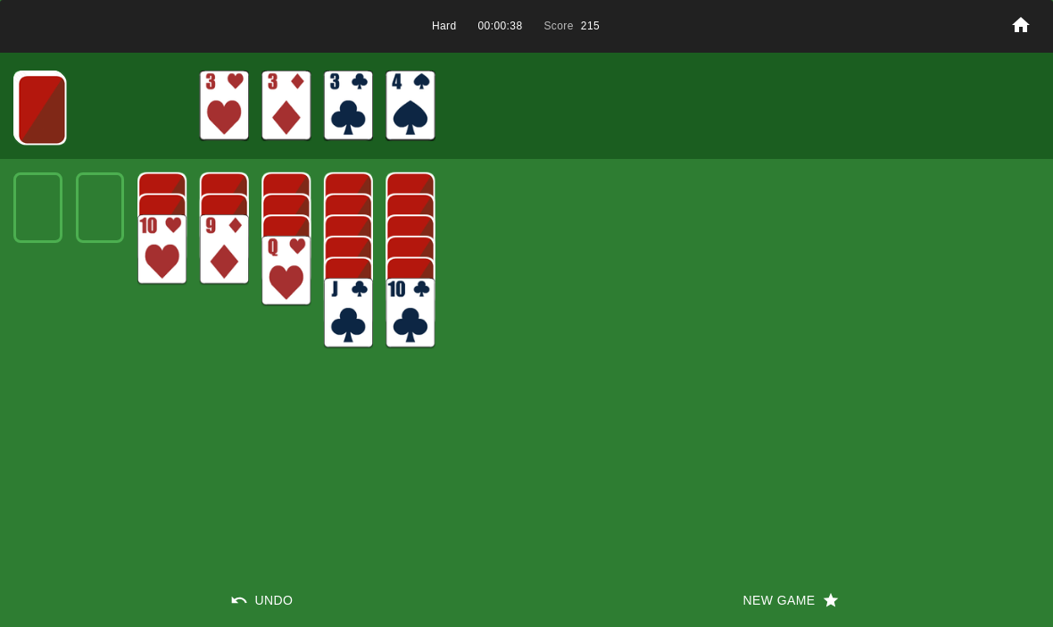
click at [31, 98] on img at bounding box center [41, 109] width 49 height 71
click at [45, 104] on img at bounding box center [41, 109] width 49 height 71
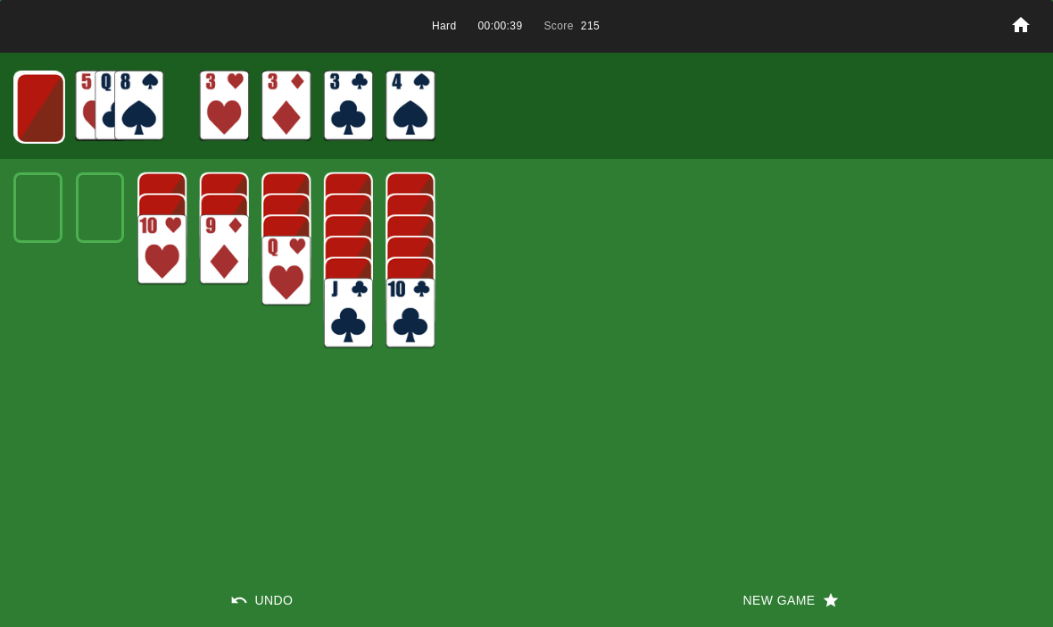
click at [41, 112] on img at bounding box center [40, 108] width 49 height 71
click at [28, 91] on img at bounding box center [39, 107] width 49 height 71
click at [37, 88] on img at bounding box center [38, 106] width 49 height 71
click at [42, 105] on img at bounding box center [37, 106] width 49 height 71
click at [37, 102] on img at bounding box center [37, 106] width 29 height 42
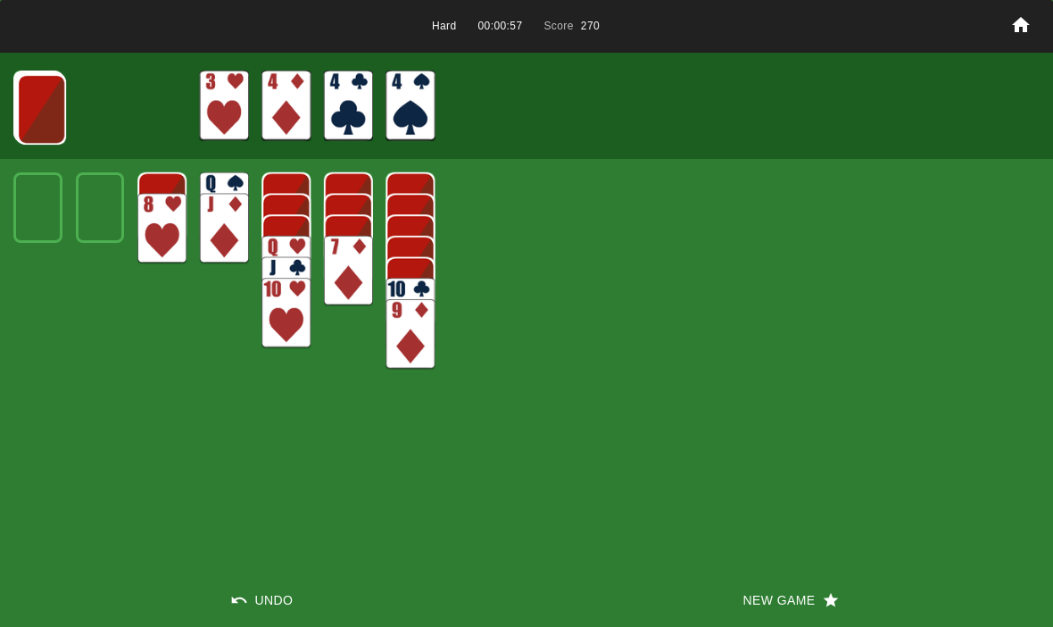
click at [36, 113] on img at bounding box center [41, 109] width 49 height 71
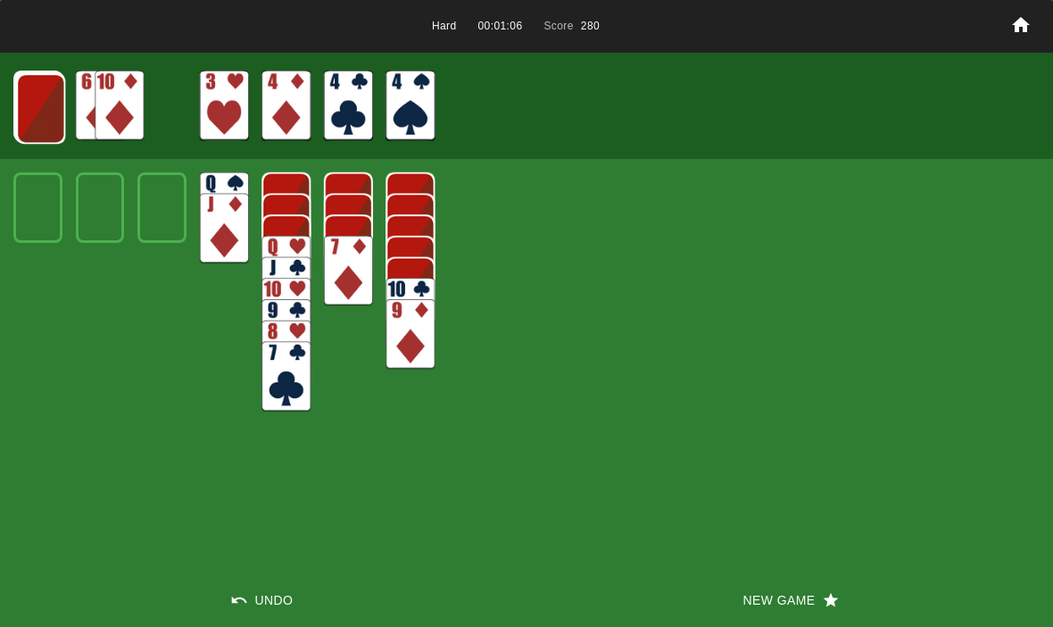
click at [37, 103] on img at bounding box center [40, 108] width 49 height 71
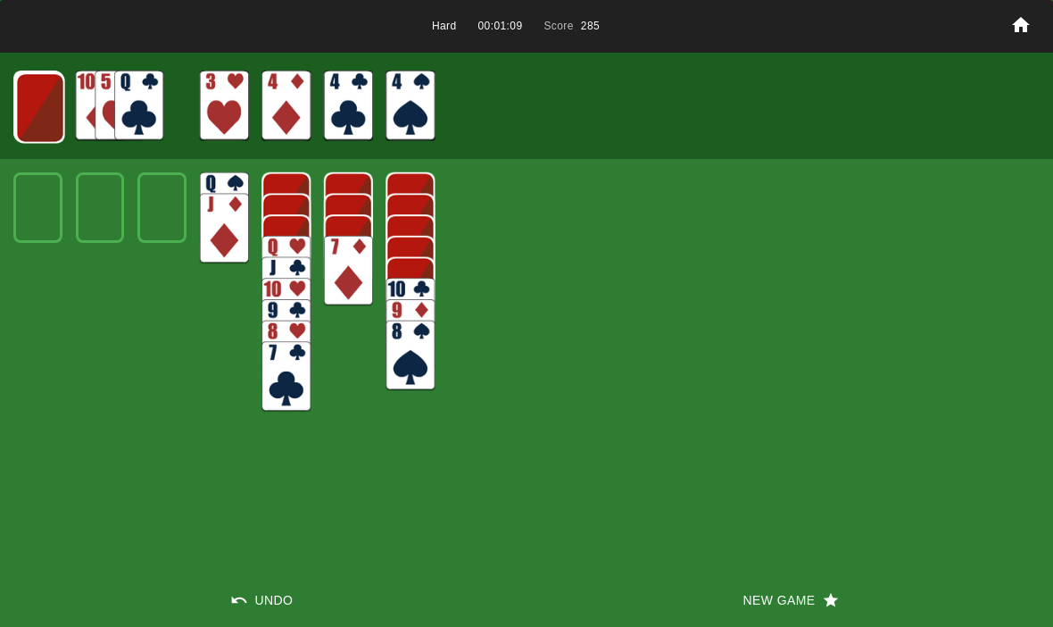
click at [44, 115] on img at bounding box center [40, 107] width 49 height 71
click at [21, 83] on img at bounding box center [39, 107] width 49 height 71
click at [44, 86] on img at bounding box center [38, 106] width 48 height 71
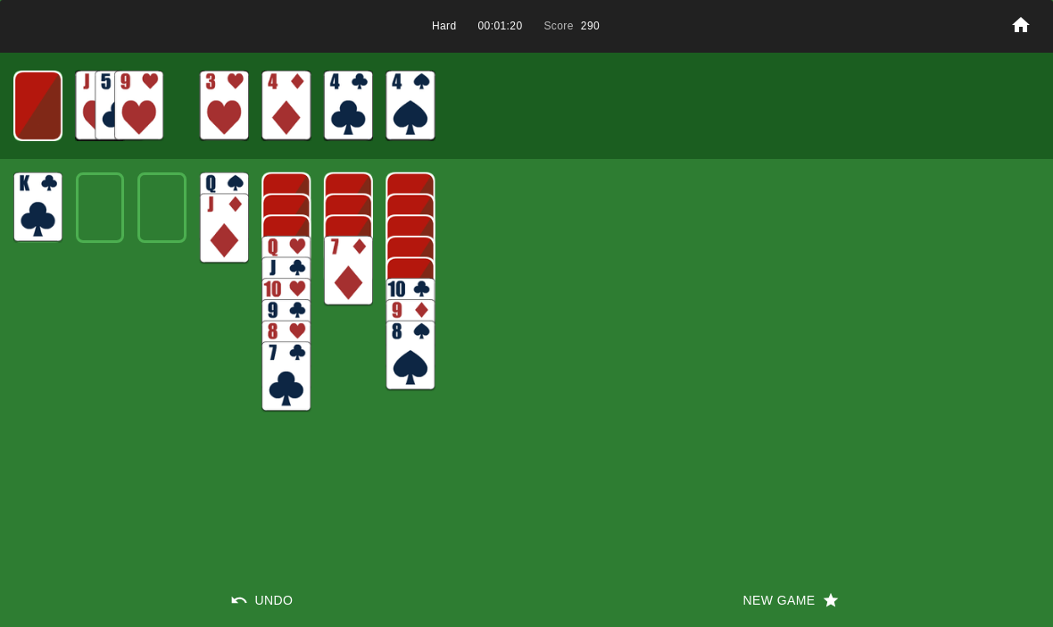
click at [45, 95] on img at bounding box center [37, 106] width 48 height 71
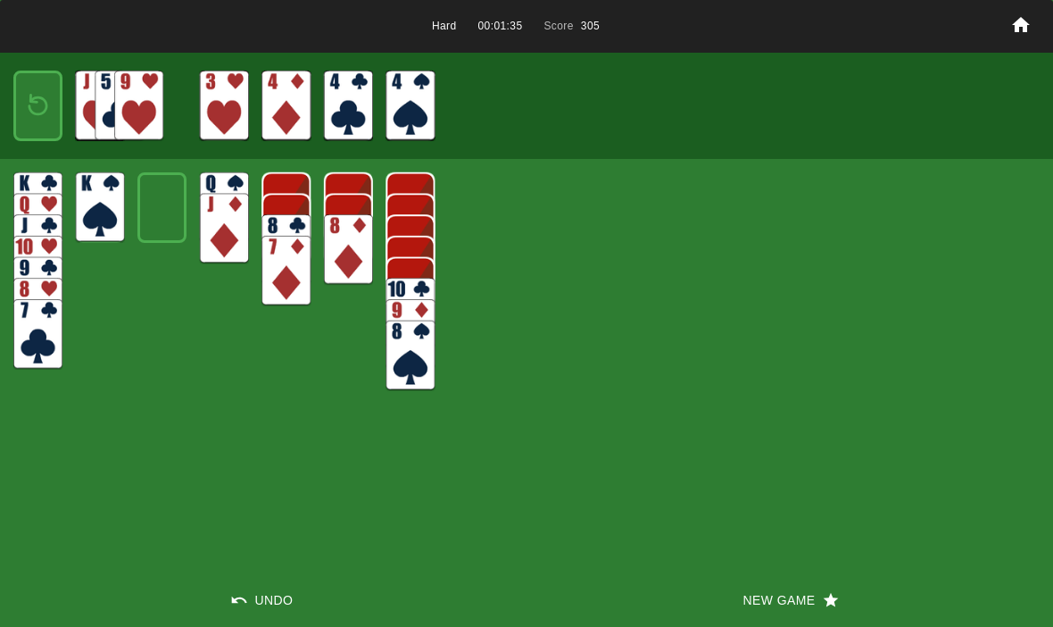
click at [37, 99] on img at bounding box center [37, 106] width 29 height 42
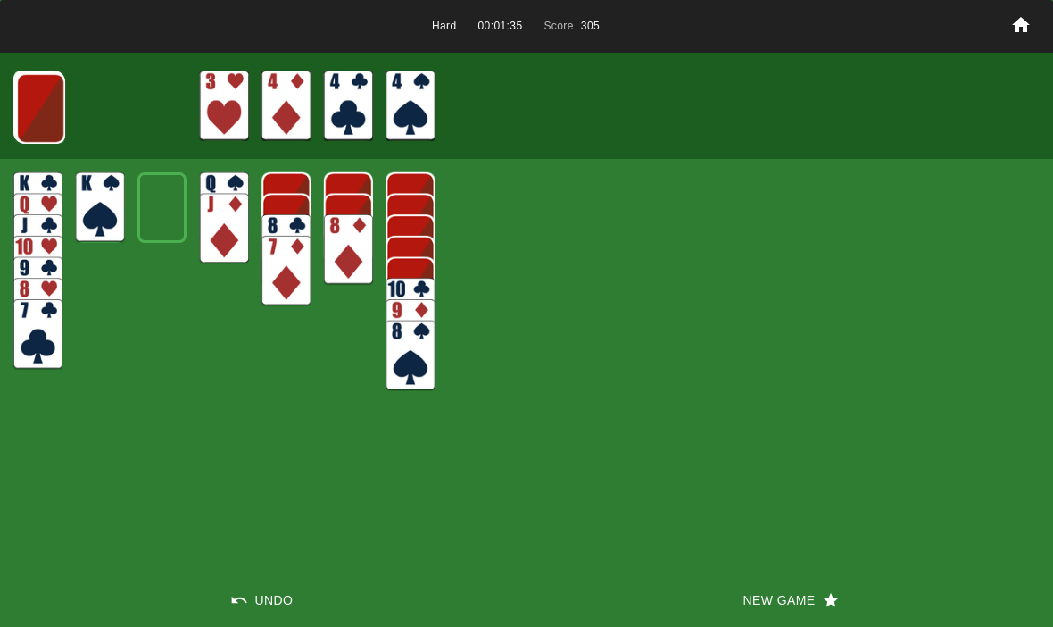
click at [38, 95] on img at bounding box center [40, 108] width 49 height 71
click at [37, 118] on img at bounding box center [39, 107] width 49 height 71
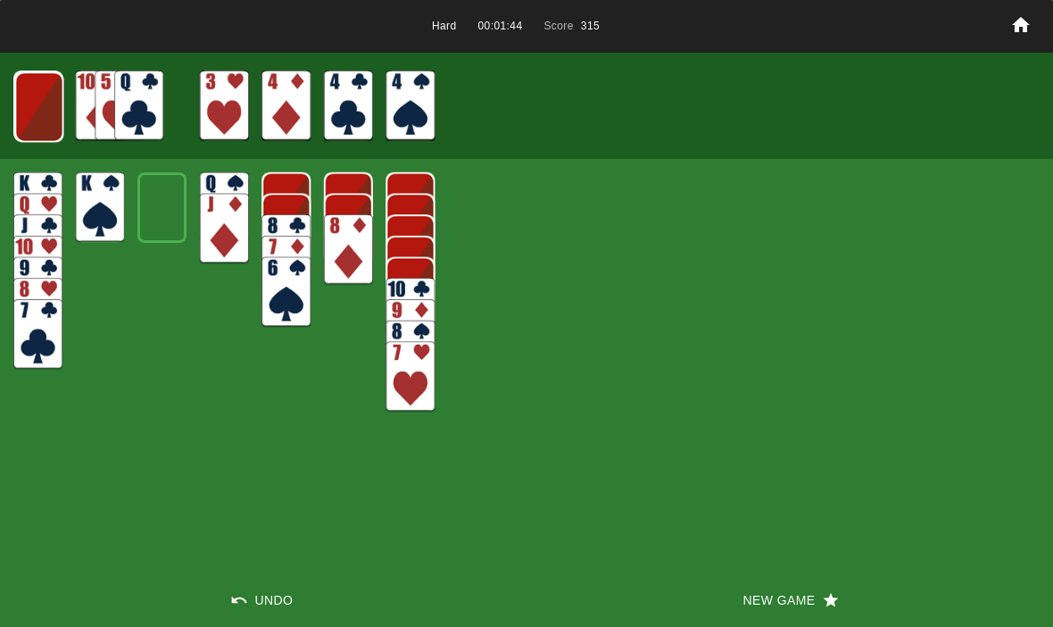
click at [42, 115] on img at bounding box center [38, 106] width 49 height 71
click at [34, 105] on img at bounding box center [38, 106] width 48 height 71
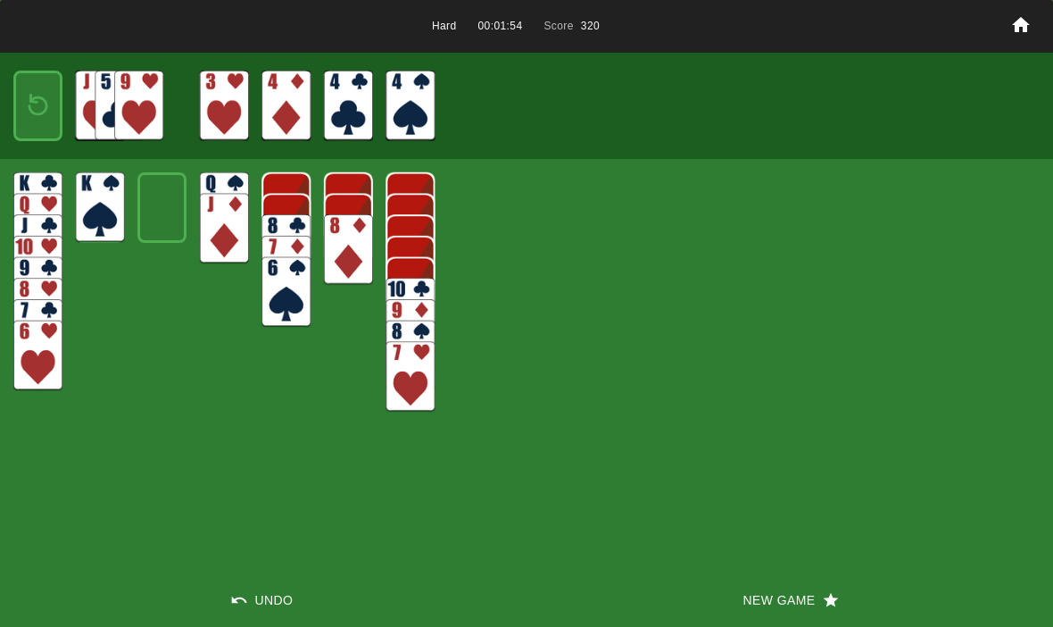
click at [32, 111] on img at bounding box center [37, 106] width 29 height 42
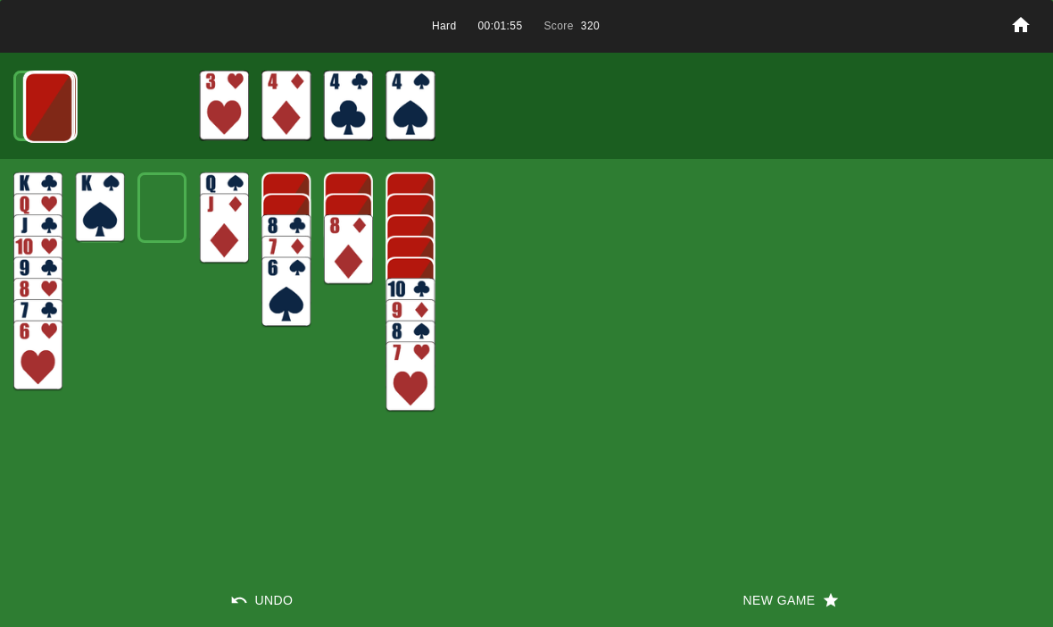
click at [36, 110] on img at bounding box center [48, 107] width 49 height 71
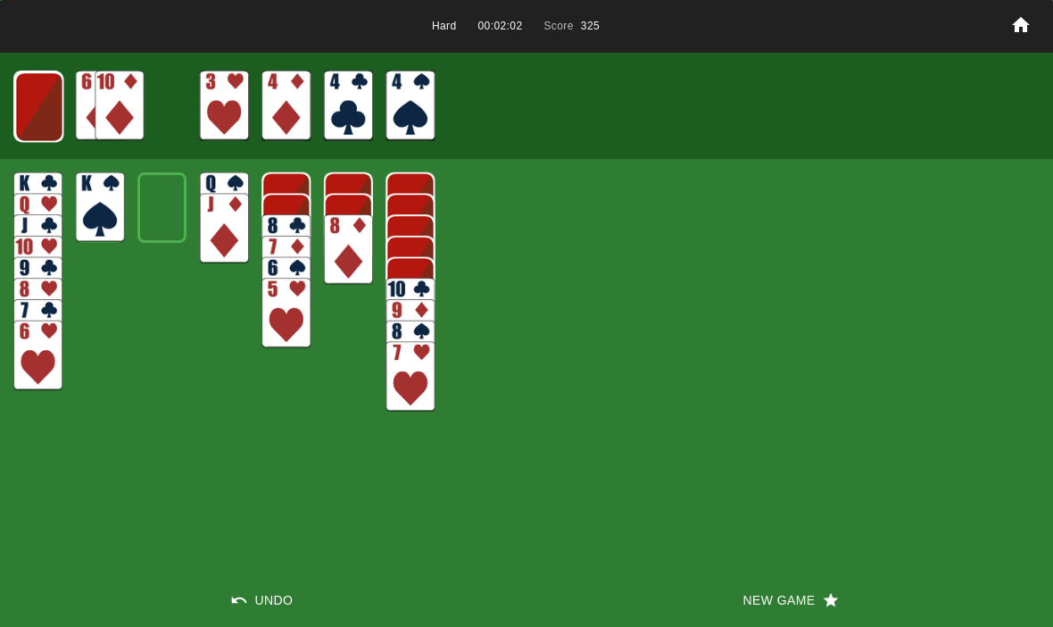
click at [37, 106] on img at bounding box center [38, 106] width 49 height 71
click at [46, 113] on img at bounding box center [38, 106] width 48 height 71
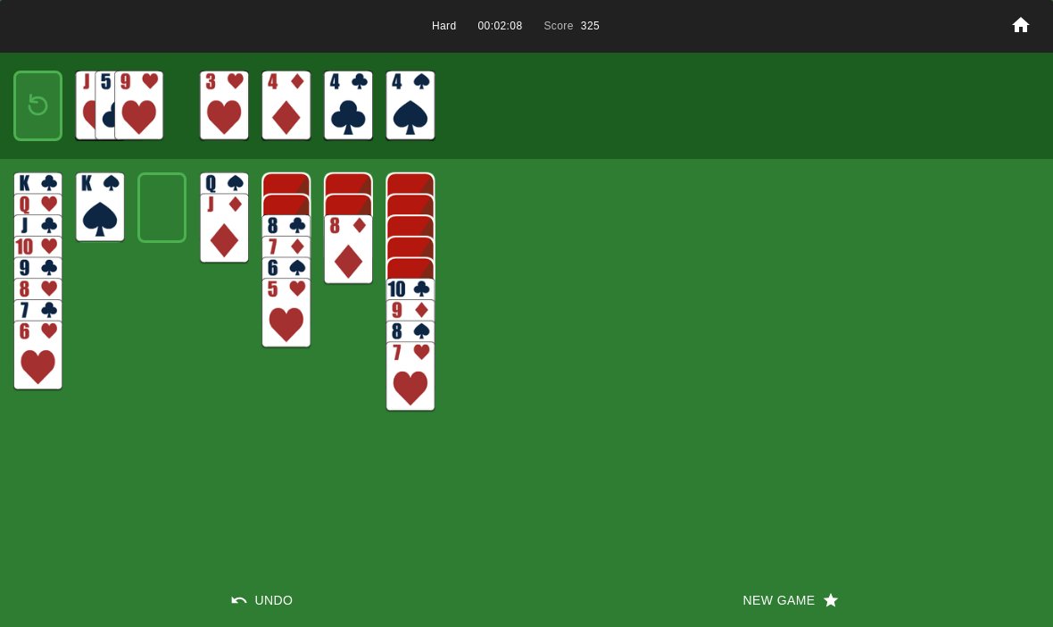
click at [41, 114] on img at bounding box center [37, 106] width 29 height 42
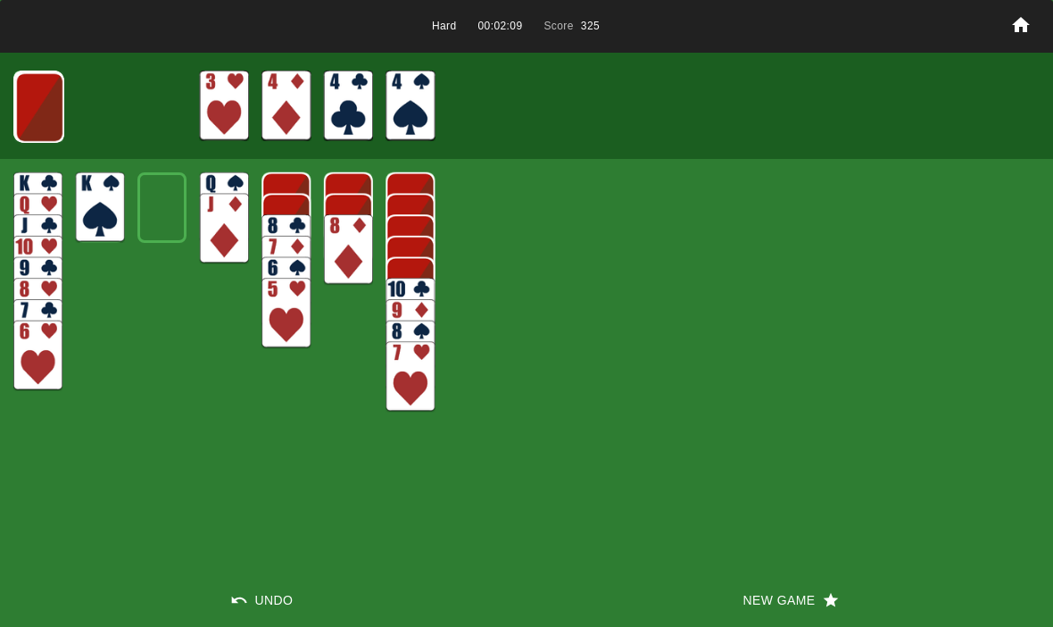
click at [37, 104] on img at bounding box center [39, 107] width 49 height 71
click at [31, 114] on img at bounding box center [38, 106] width 49 height 71
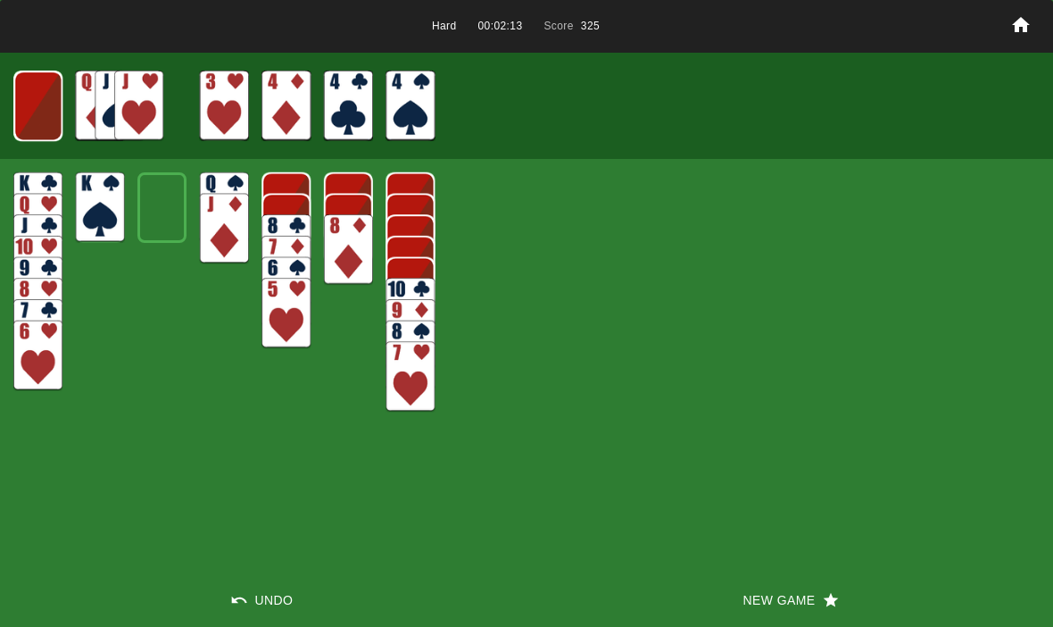
click at [31, 103] on img at bounding box center [37, 106] width 49 height 71
click at [27, 104] on img at bounding box center [37, 106] width 29 height 42
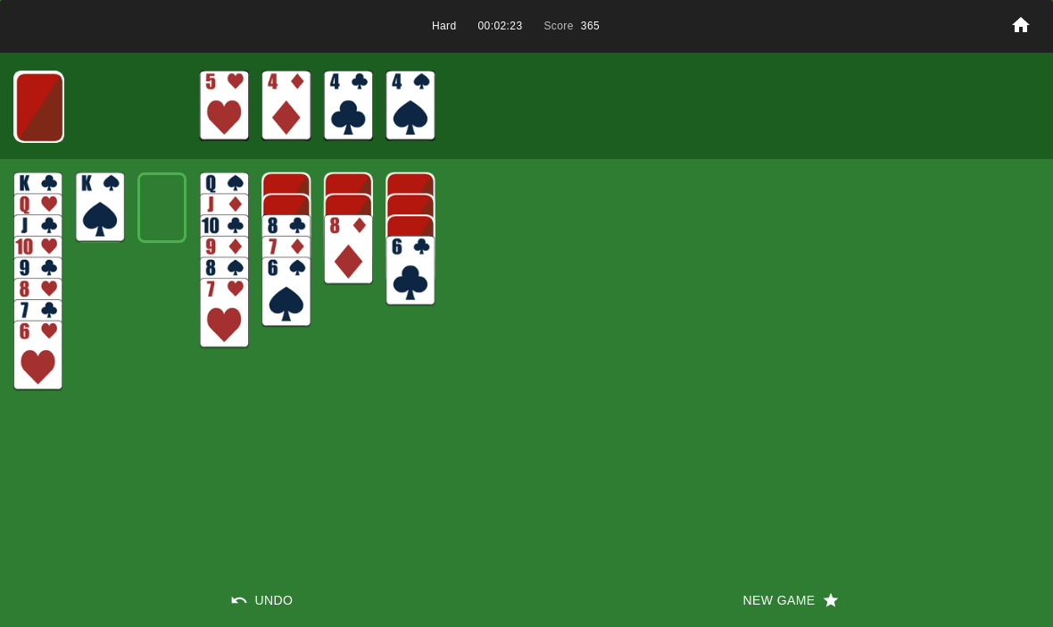
click at [37, 104] on img at bounding box center [39, 107] width 49 height 71
click at [36, 94] on img at bounding box center [38, 106] width 49 height 71
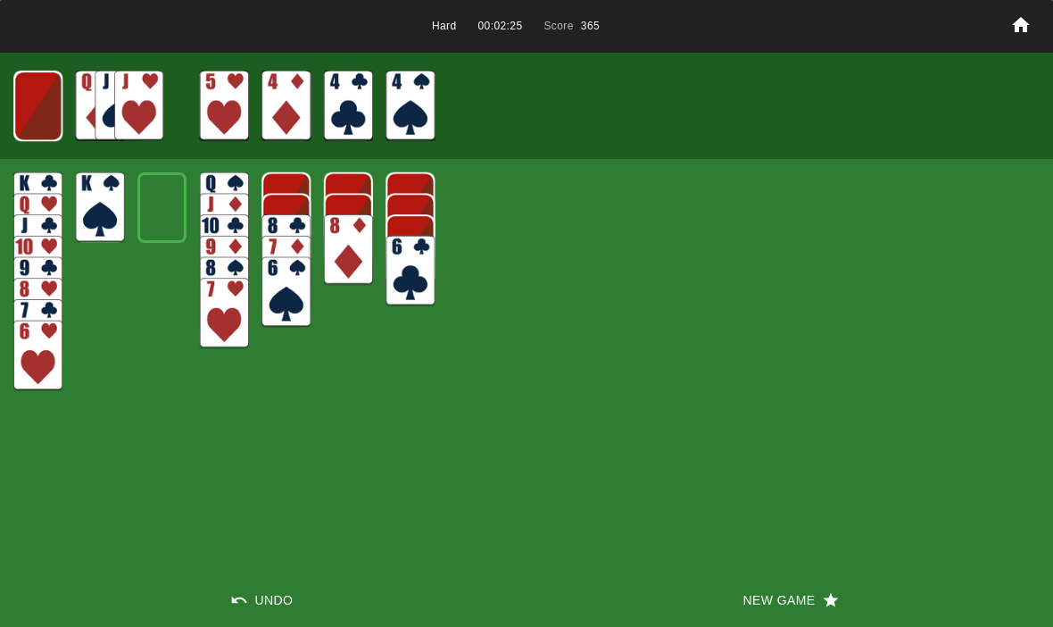
click at [29, 103] on img at bounding box center [37, 106] width 49 height 71
click at [52, 112] on img at bounding box center [37, 106] width 29 height 42
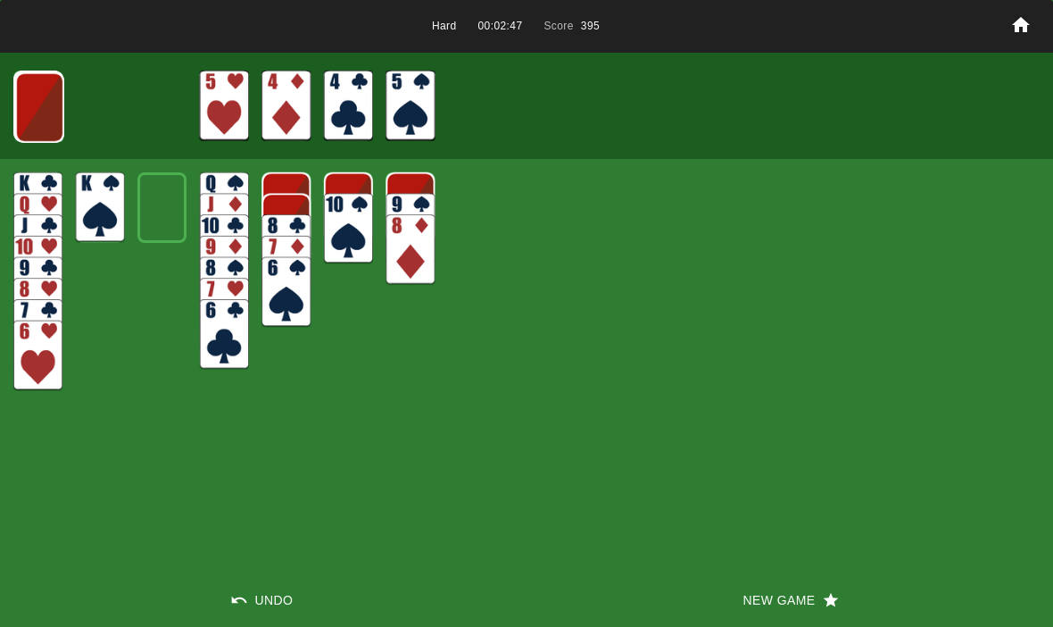
click at [53, 119] on img at bounding box center [39, 107] width 49 height 71
click at [33, 90] on img at bounding box center [38, 106] width 49 height 71
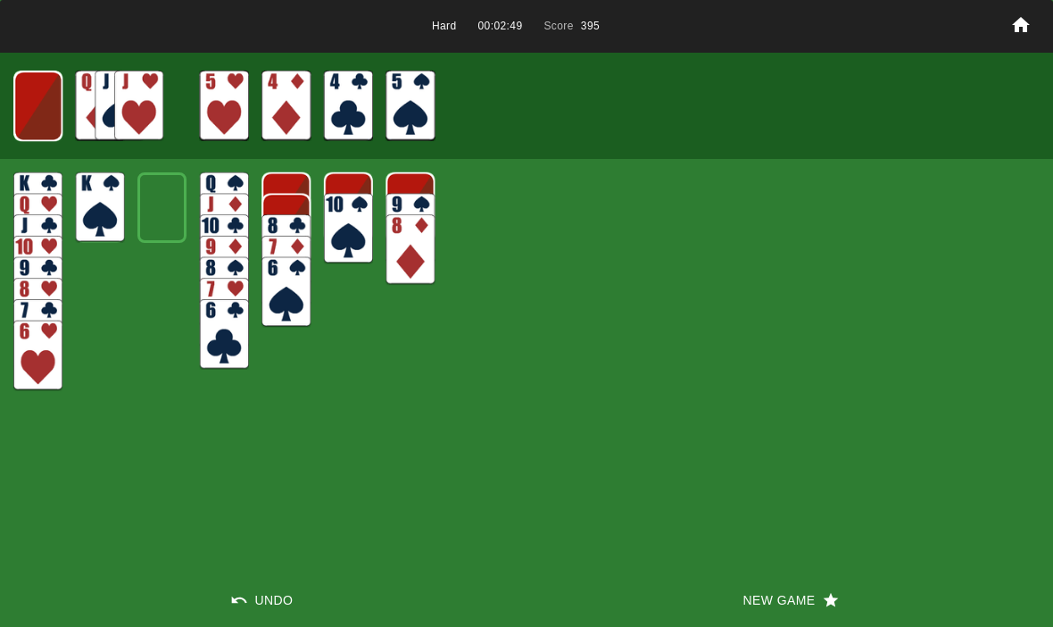
click at [29, 107] on img at bounding box center [37, 106] width 49 height 71
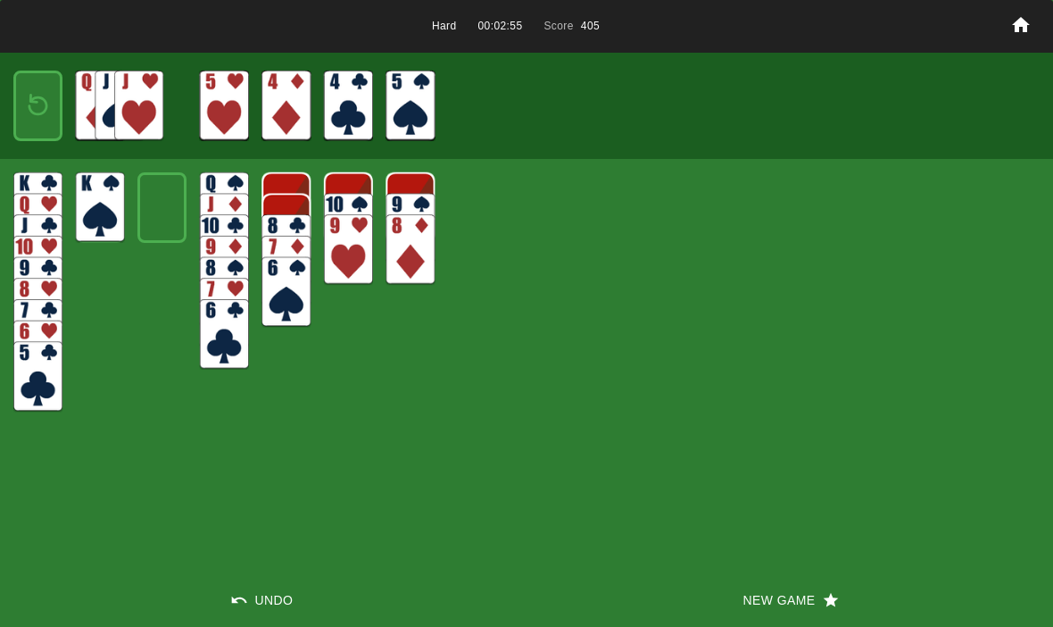
click at [35, 85] on img at bounding box center [37, 106] width 29 height 42
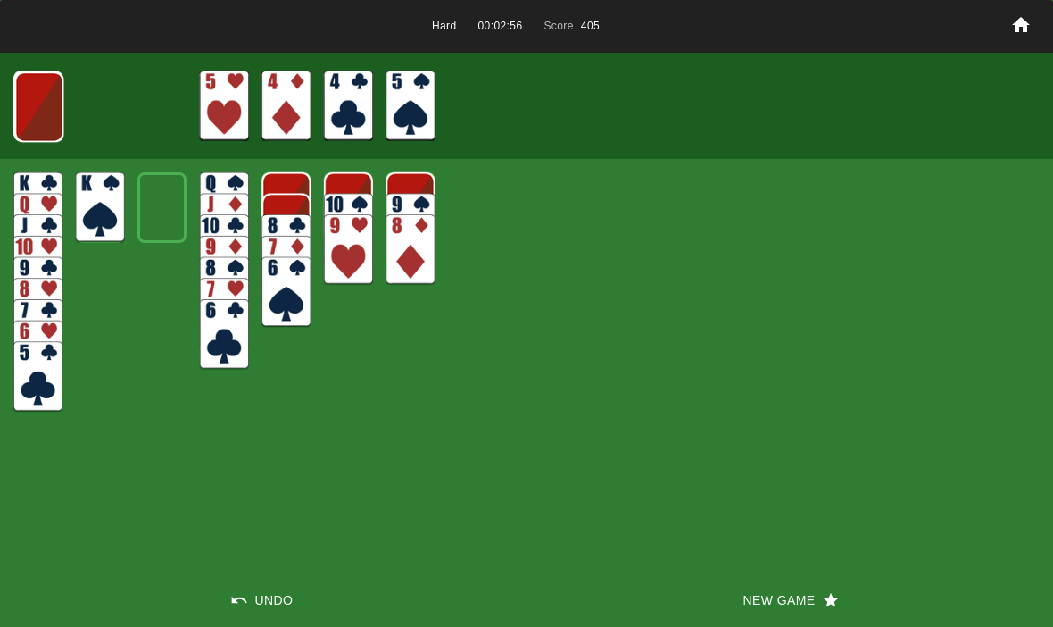
click at [30, 106] on img at bounding box center [38, 106] width 49 height 71
click at [31, 110] on img at bounding box center [38, 106] width 48 height 71
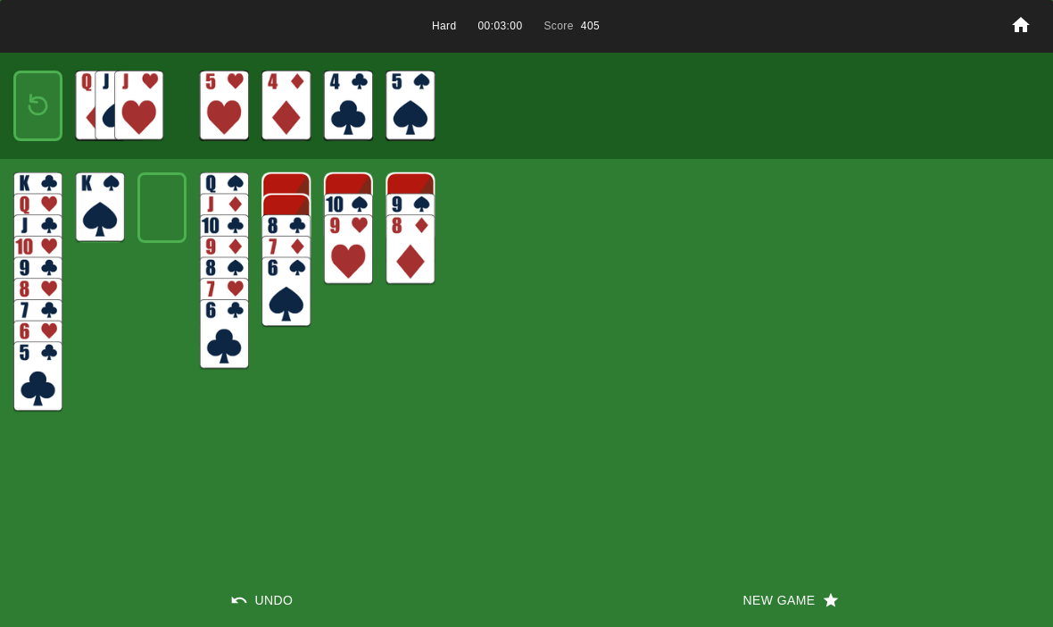
click at [37, 104] on img at bounding box center [37, 106] width 29 height 42
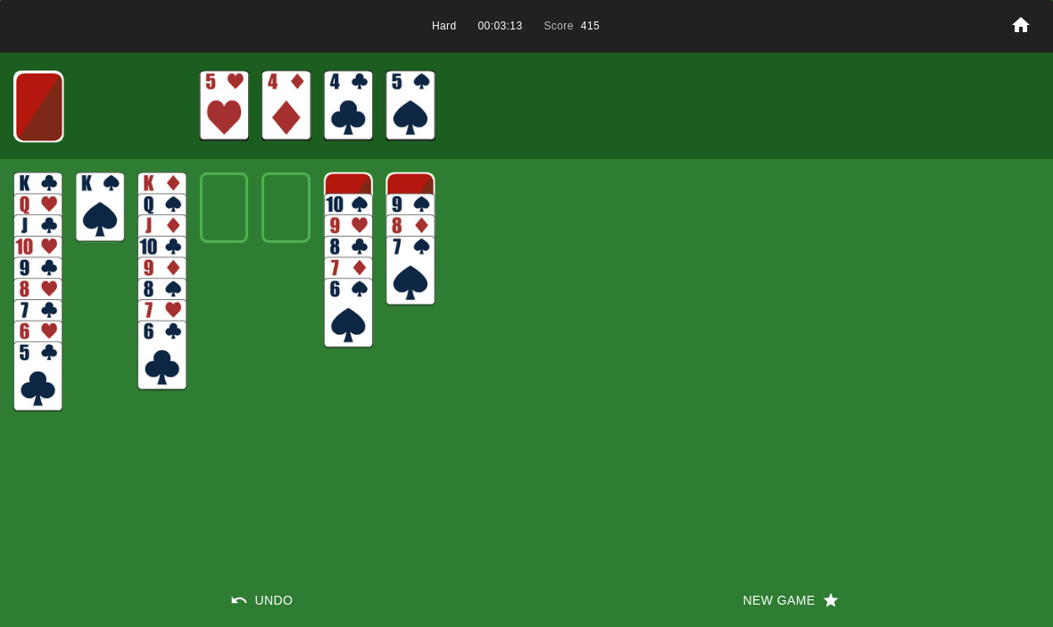
click at [35, 102] on img at bounding box center [38, 106] width 49 height 71
click at [29, 107] on img at bounding box center [38, 106] width 48 height 71
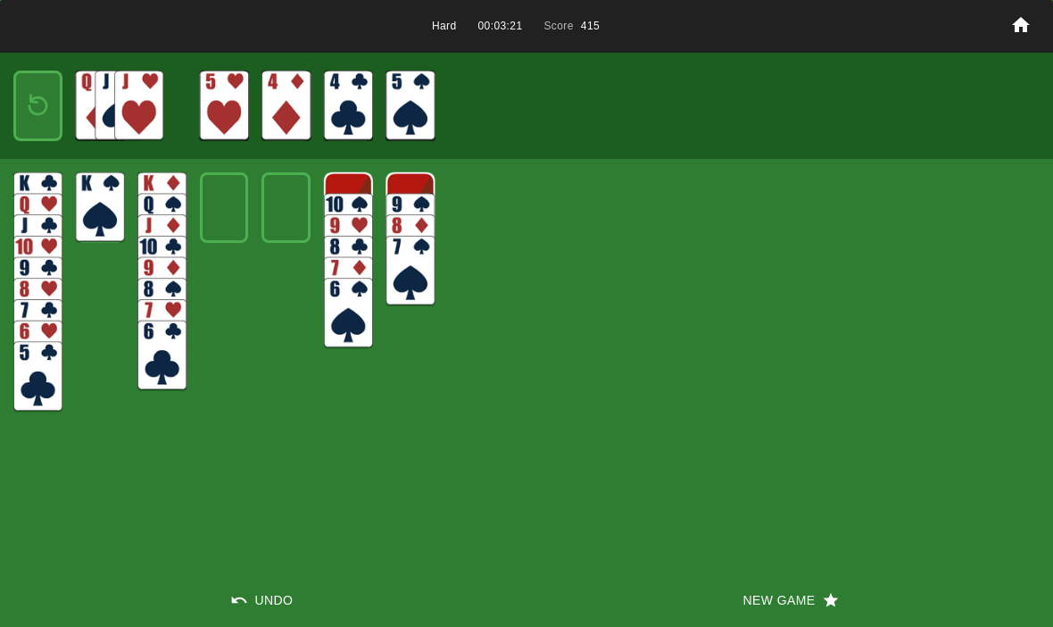
click at [29, 111] on img at bounding box center [37, 106] width 29 height 42
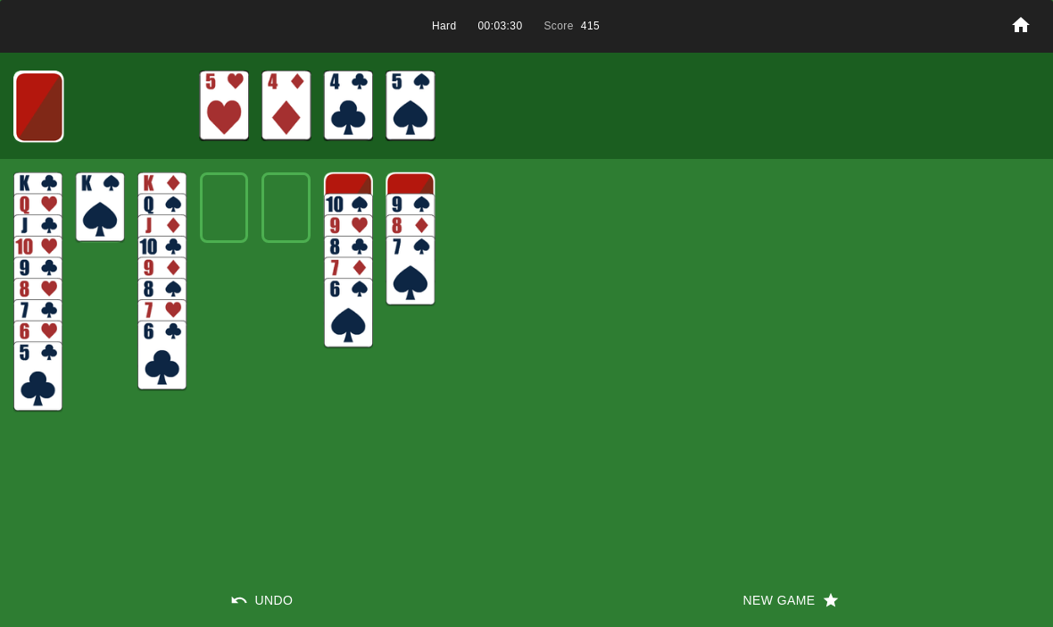
click at [755, 602] on button "New Game" at bounding box center [790, 600] width 527 height 54
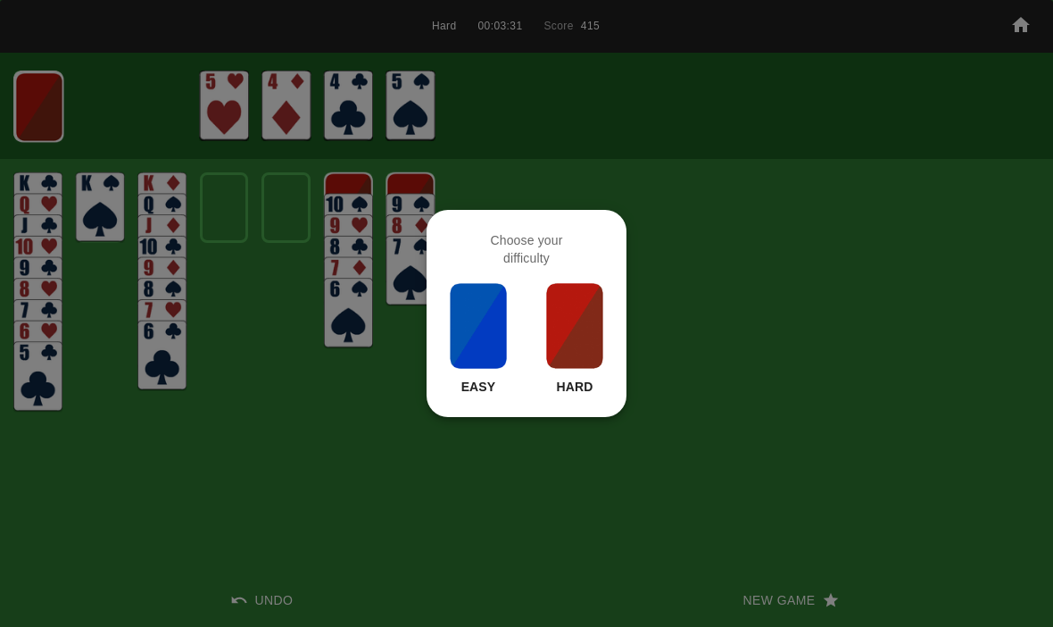
click at [384, 484] on div at bounding box center [526, 313] width 1053 height 627
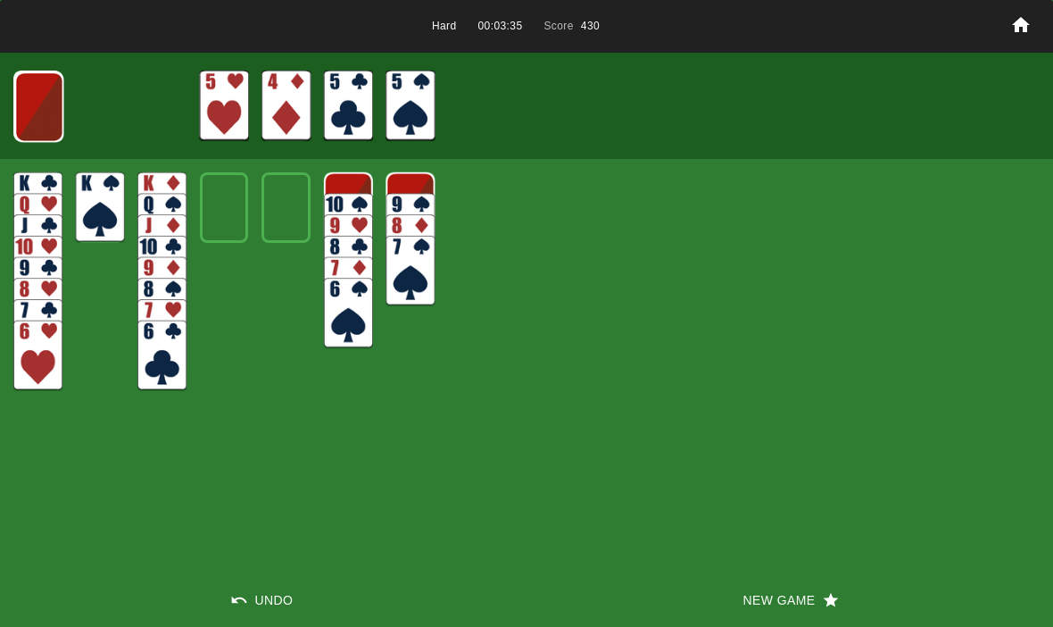
click at [30, 71] on img at bounding box center [37, 106] width 48 height 71
click at [29, 110] on img at bounding box center [38, 106] width 48 height 71
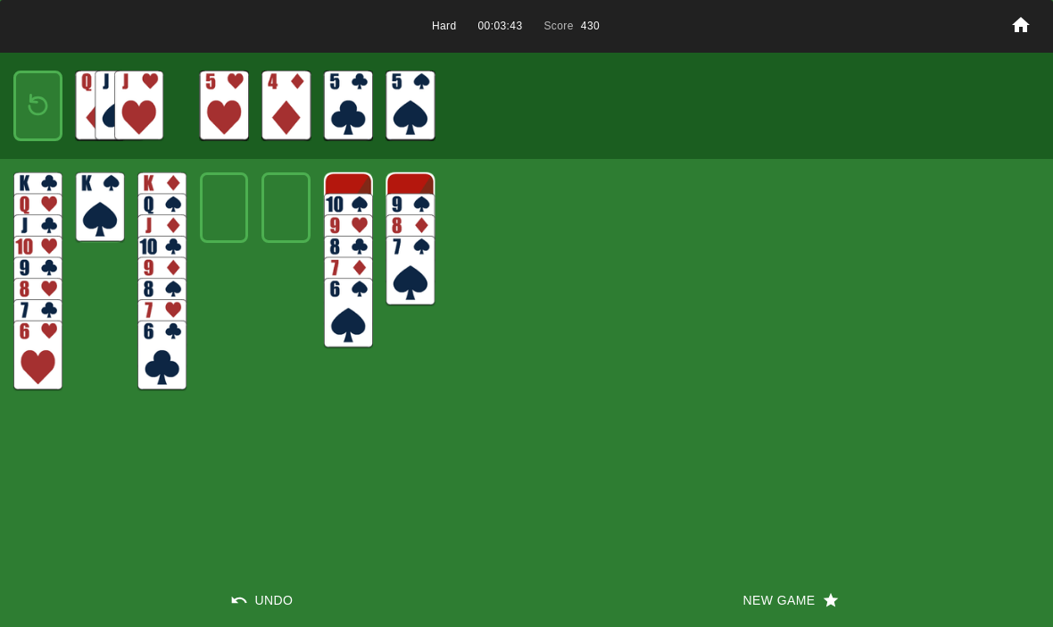
click at [28, 105] on img at bounding box center [37, 106] width 29 height 42
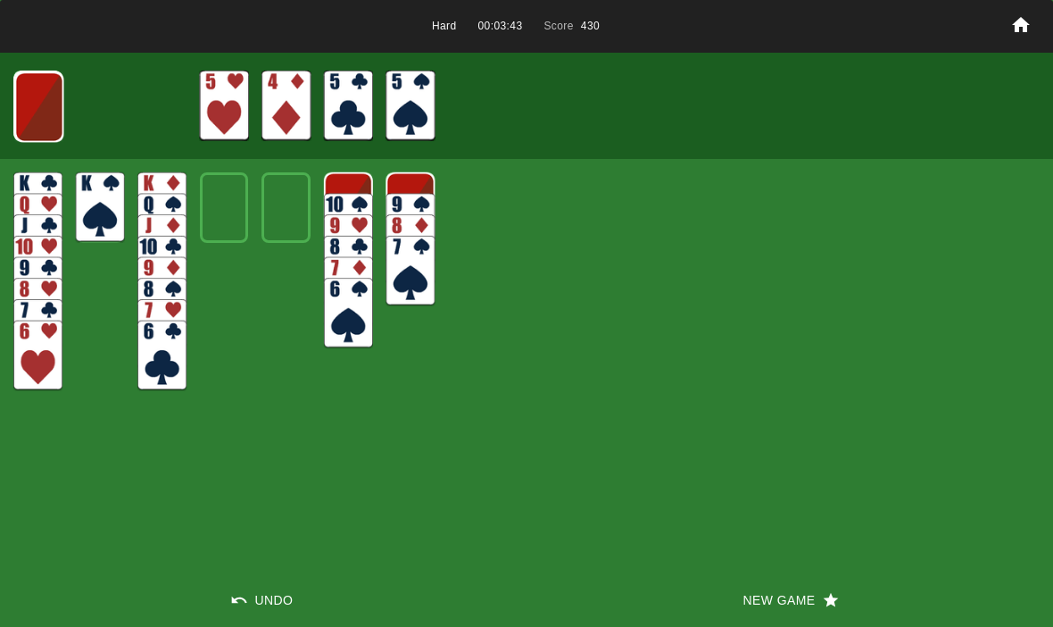
click at [35, 109] on img at bounding box center [38, 106] width 49 height 71
click at [30, 104] on img at bounding box center [38, 106] width 48 height 71
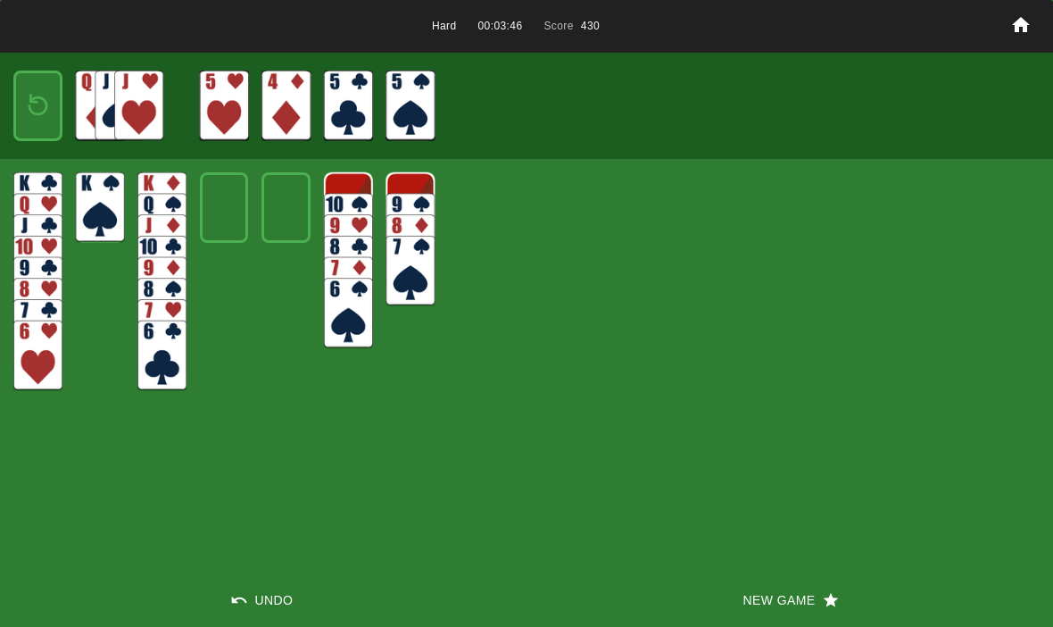
click at [29, 101] on img at bounding box center [37, 106] width 29 height 42
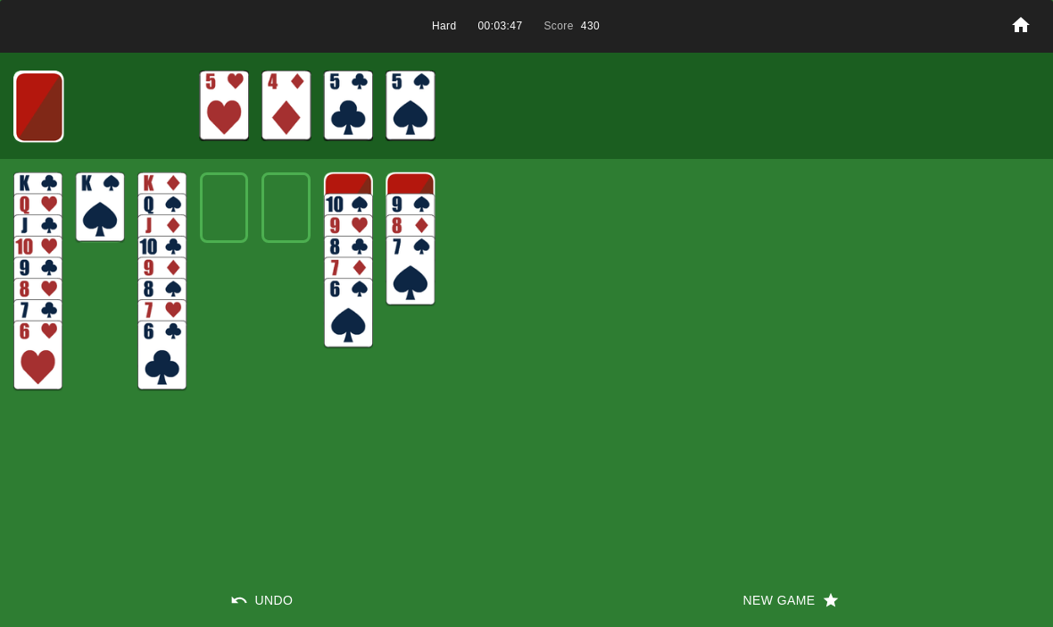
click at [784, 600] on button "New Game" at bounding box center [790, 600] width 527 height 54
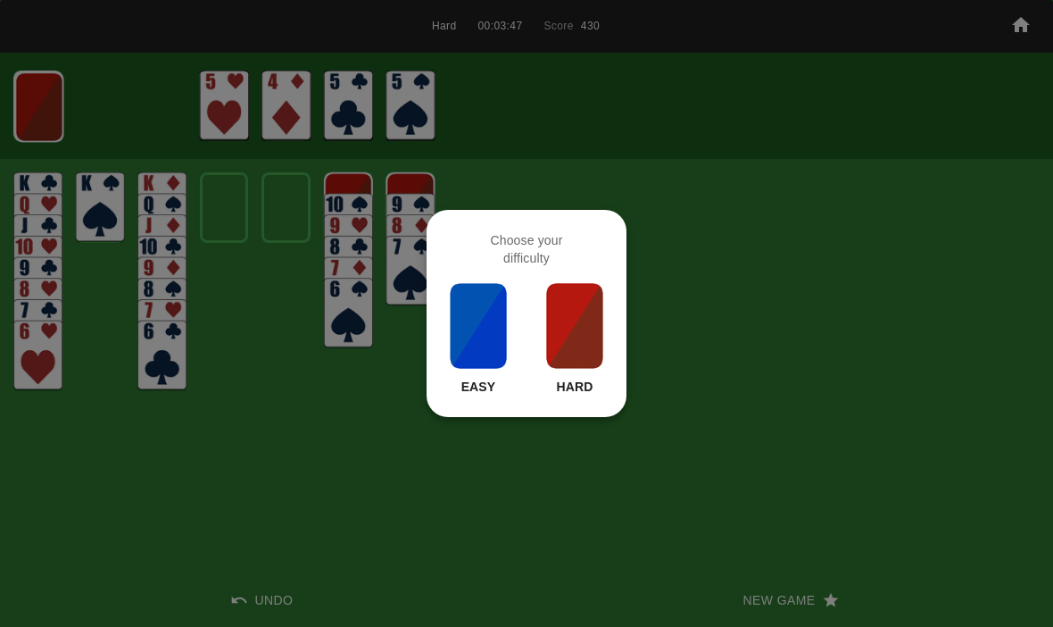
click at [590, 323] on img at bounding box center [574, 325] width 61 height 89
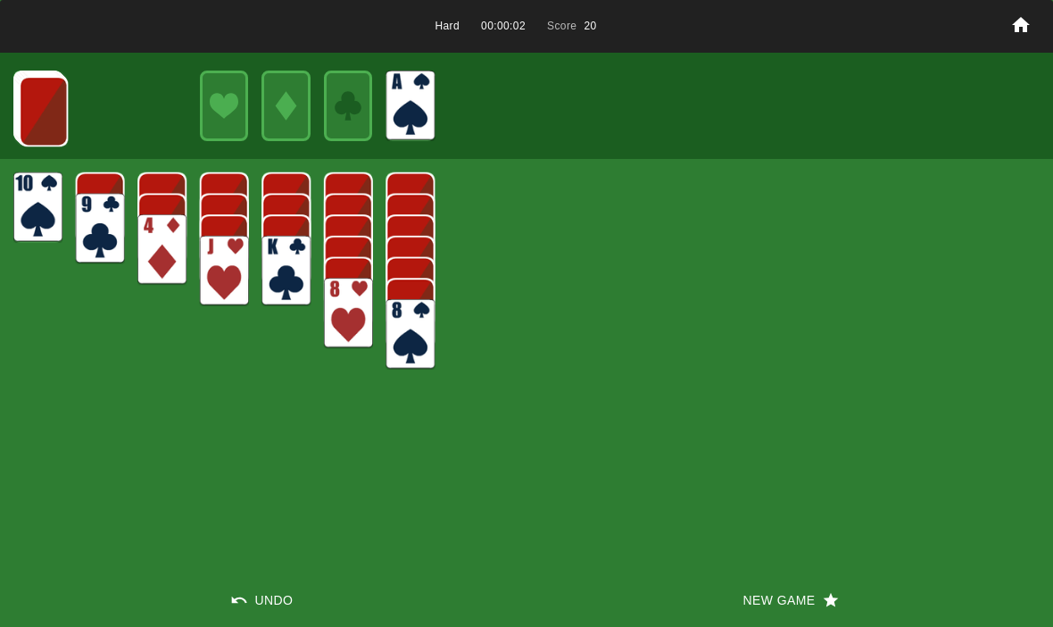
click at [31, 104] on img at bounding box center [43, 111] width 49 height 71
click at [33, 105] on img at bounding box center [43, 110] width 49 height 71
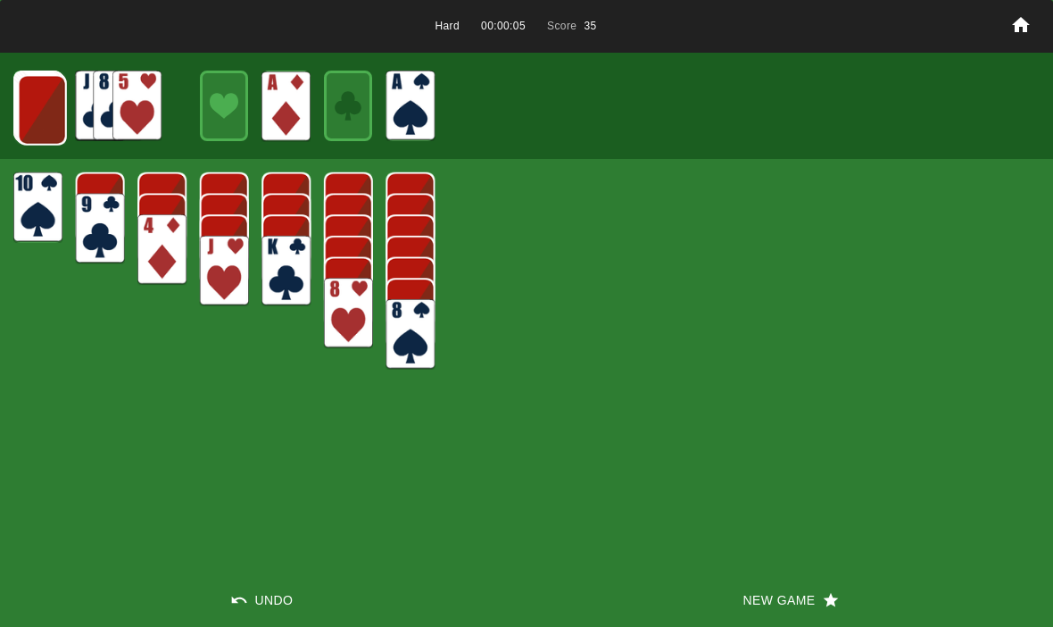
click at [37, 100] on img at bounding box center [42, 110] width 49 height 71
click at [40, 113] on img at bounding box center [41, 109] width 49 height 71
click at [29, 96] on img at bounding box center [40, 108] width 49 height 71
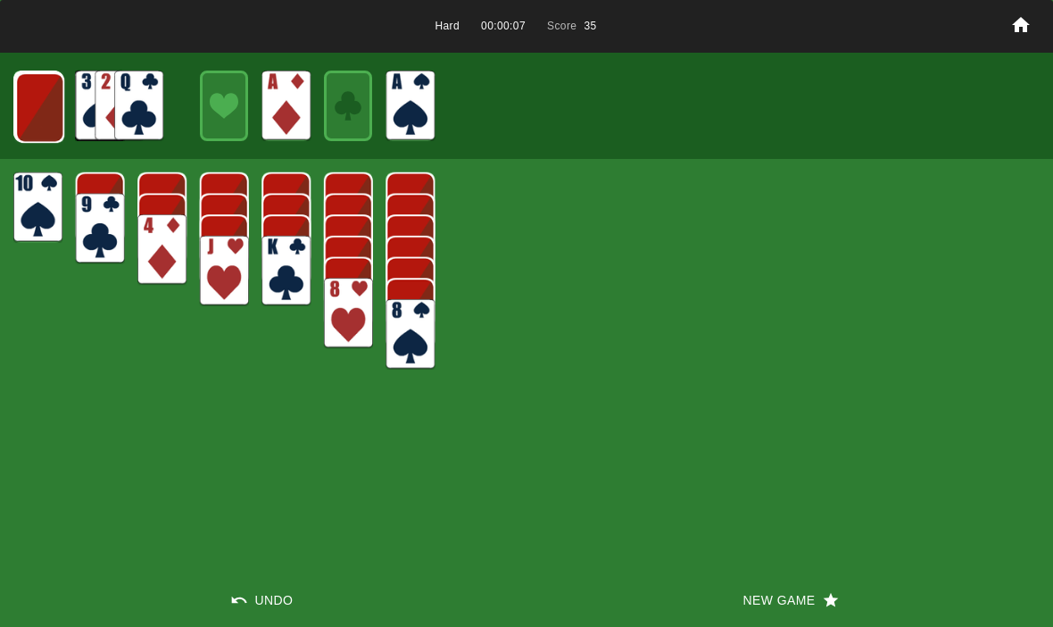
click at [29, 98] on img at bounding box center [39, 107] width 49 height 71
click at [32, 108] on img at bounding box center [38, 106] width 49 height 71
click at [39, 103] on img at bounding box center [38, 106] width 48 height 71
click at [28, 104] on img at bounding box center [37, 106] width 29 height 42
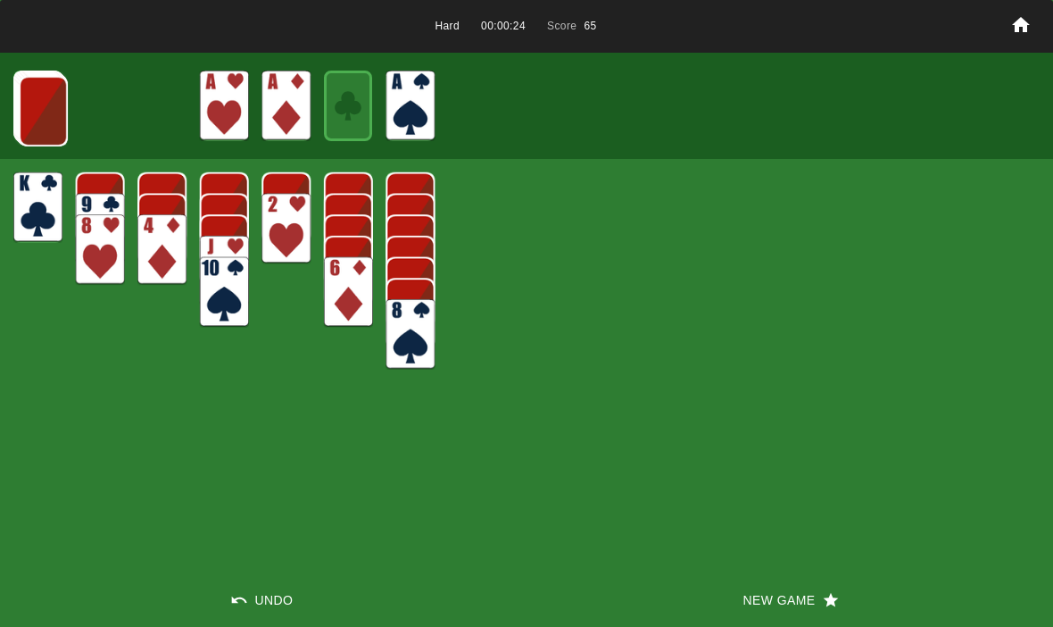
click at [35, 86] on img at bounding box center [43, 111] width 49 height 71
click at [40, 106] on img at bounding box center [42, 110] width 49 height 71
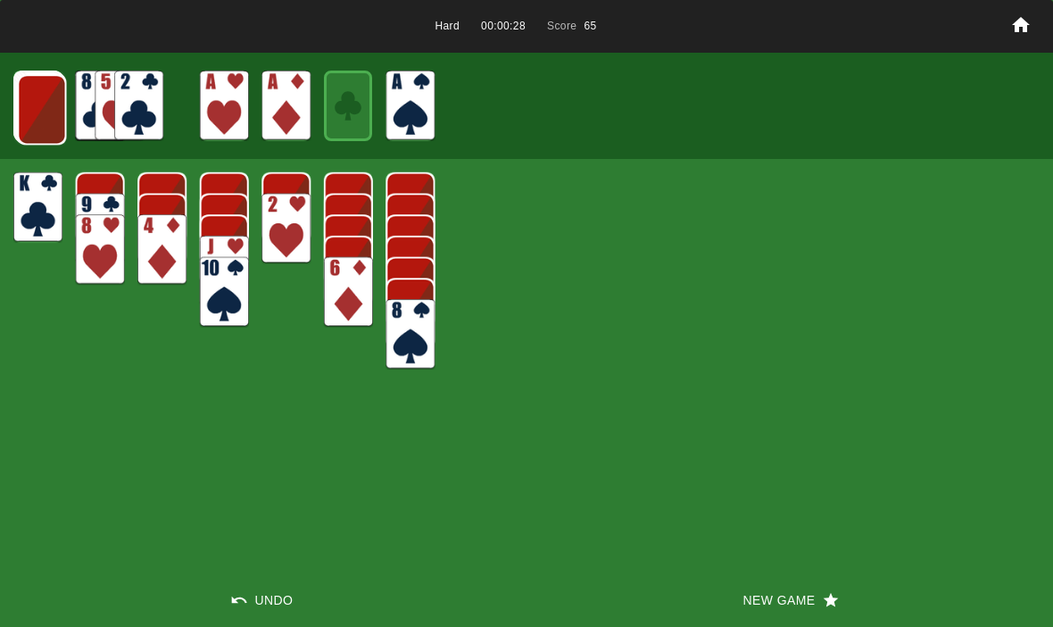
click at [39, 101] on img at bounding box center [41, 109] width 49 height 71
click at [40, 101] on img at bounding box center [41, 109] width 49 height 71
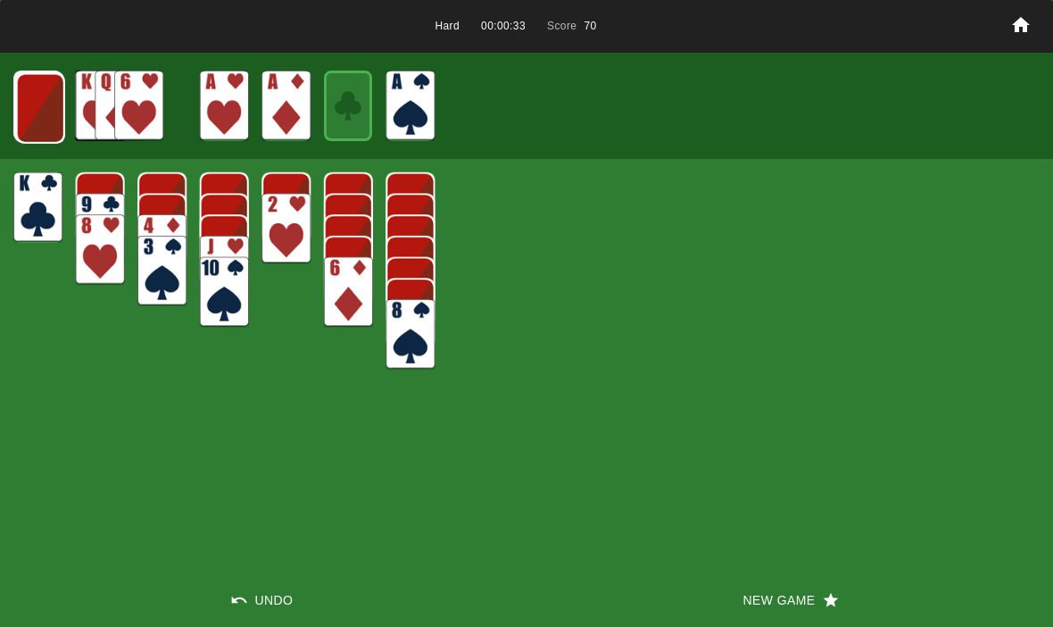
click at [42, 113] on img at bounding box center [40, 108] width 49 height 71
click at [42, 120] on img at bounding box center [39, 107] width 49 height 71
click at [34, 104] on img at bounding box center [38, 106] width 49 height 71
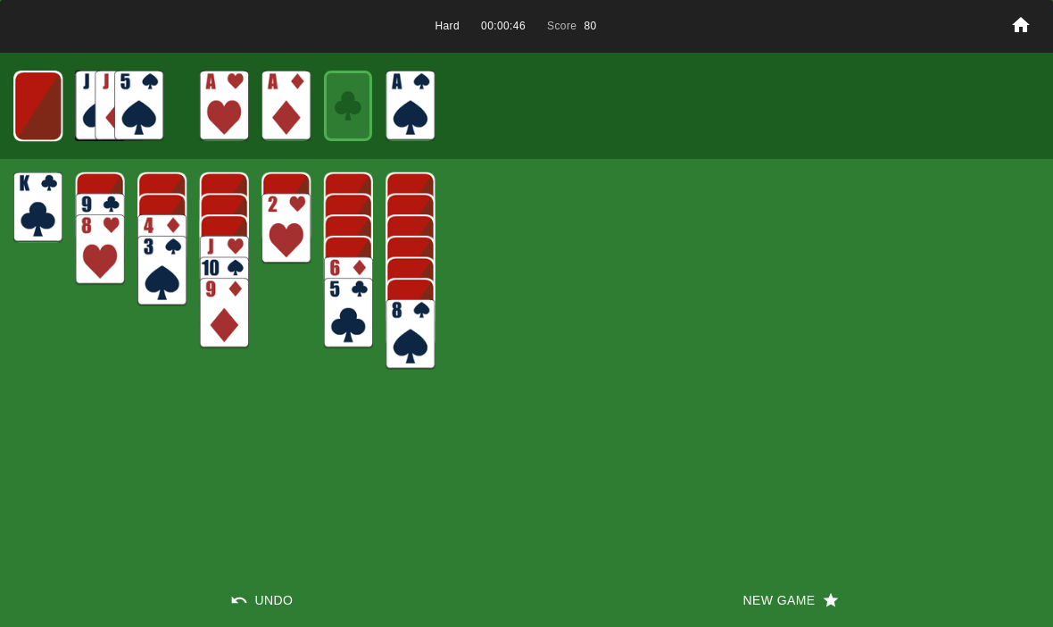
click at [41, 101] on img at bounding box center [37, 106] width 49 height 71
click at [41, 90] on img at bounding box center [37, 106] width 29 height 42
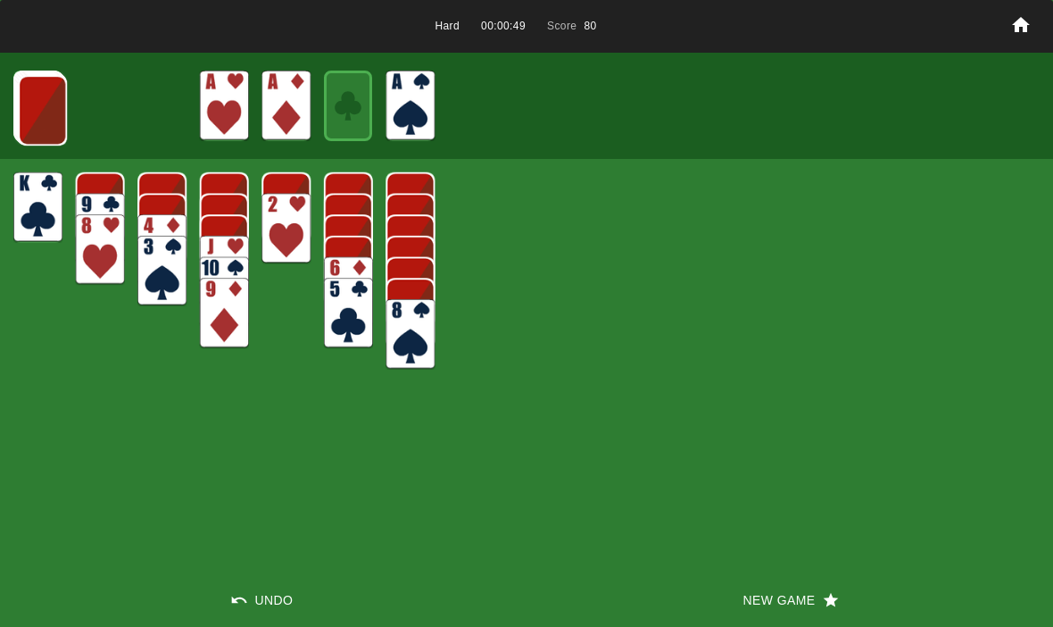
click at [36, 113] on img at bounding box center [42, 110] width 49 height 71
click at [29, 120] on img at bounding box center [41, 109] width 49 height 71
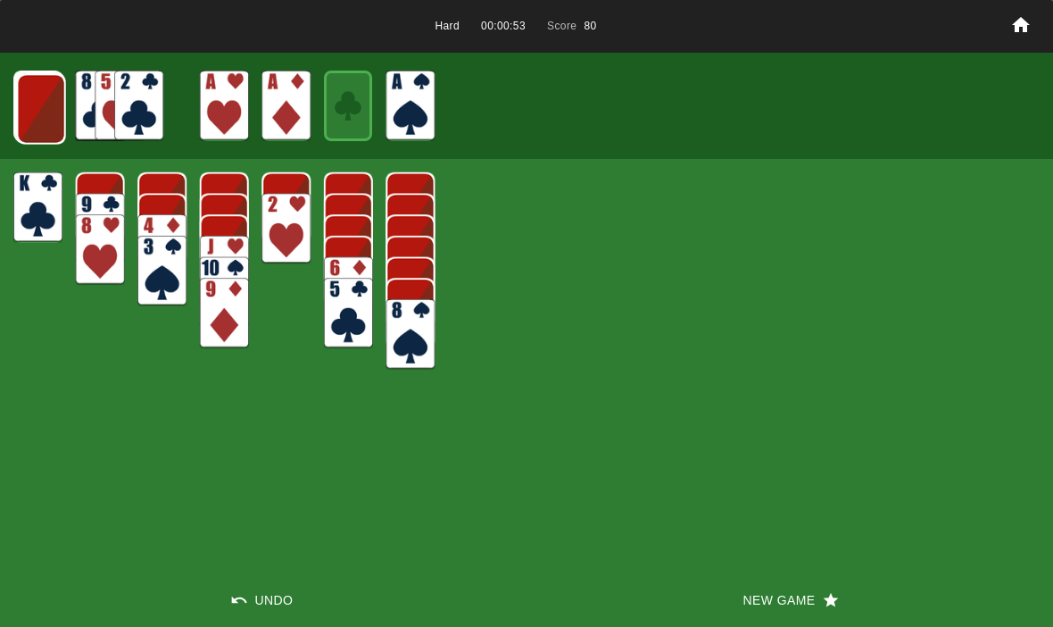
click at [42, 98] on img at bounding box center [41, 109] width 49 height 71
click at [44, 104] on img at bounding box center [40, 108] width 49 height 71
click at [35, 102] on img at bounding box center [39, 107] width 49 height 71
click at [30, 91] on img at bounding box center [38, 106] width 49 height 71
click at [38, 98] on img at bounding box center [37, 106] width 49 height 71
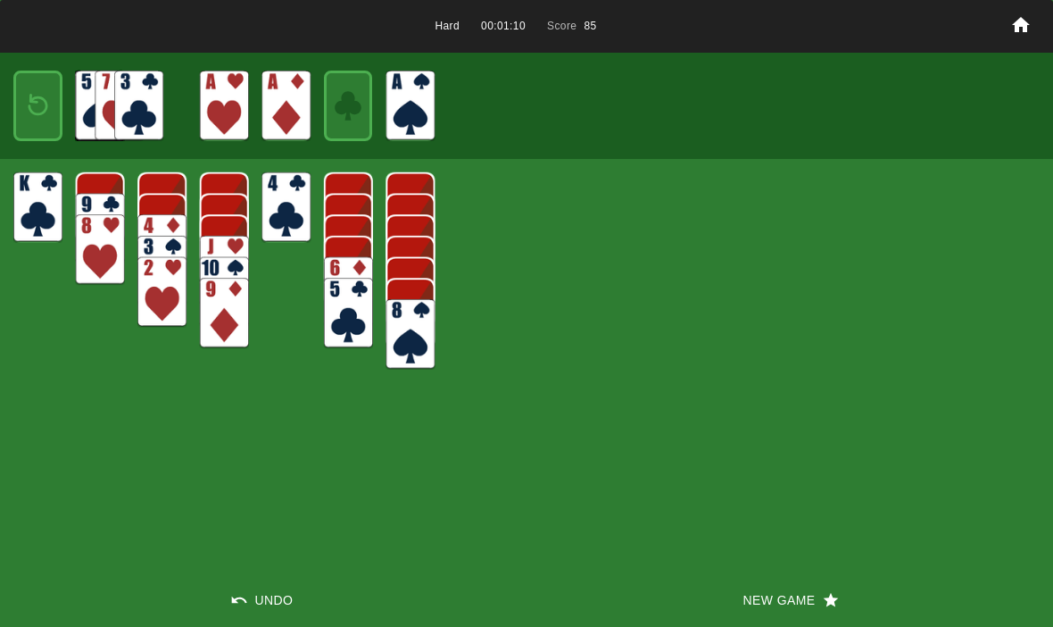
click at [26, 112] on img at bounding box center [37, 106] width 29 height 42
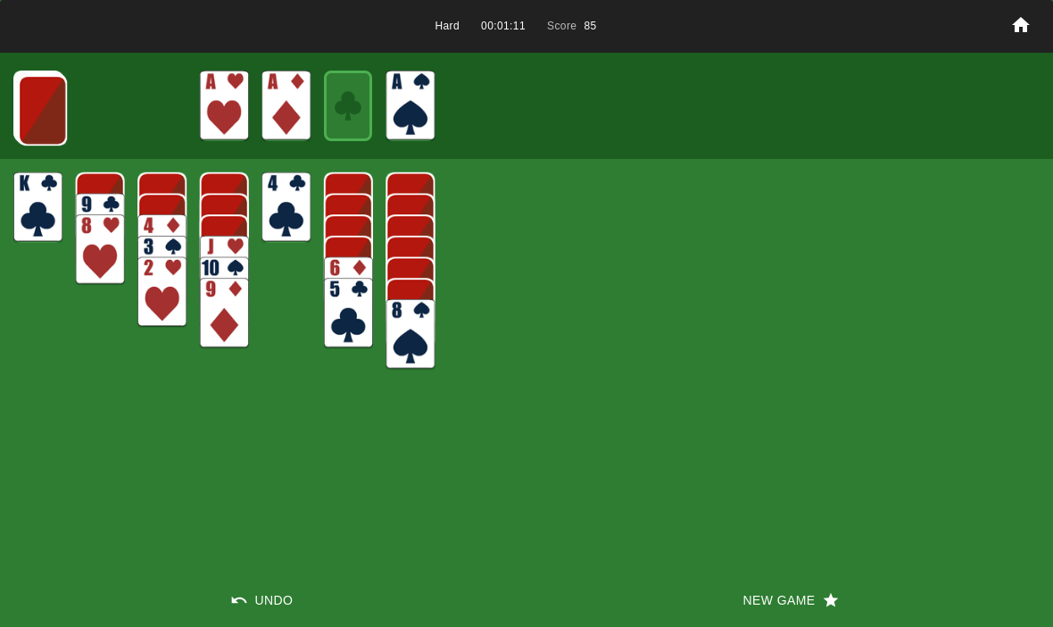
click at [36, 115] on img at bounding box center [42, 110] width 49 height 71
click at [31, 101] on img at bounding box center [41, 109] width 49 height 71
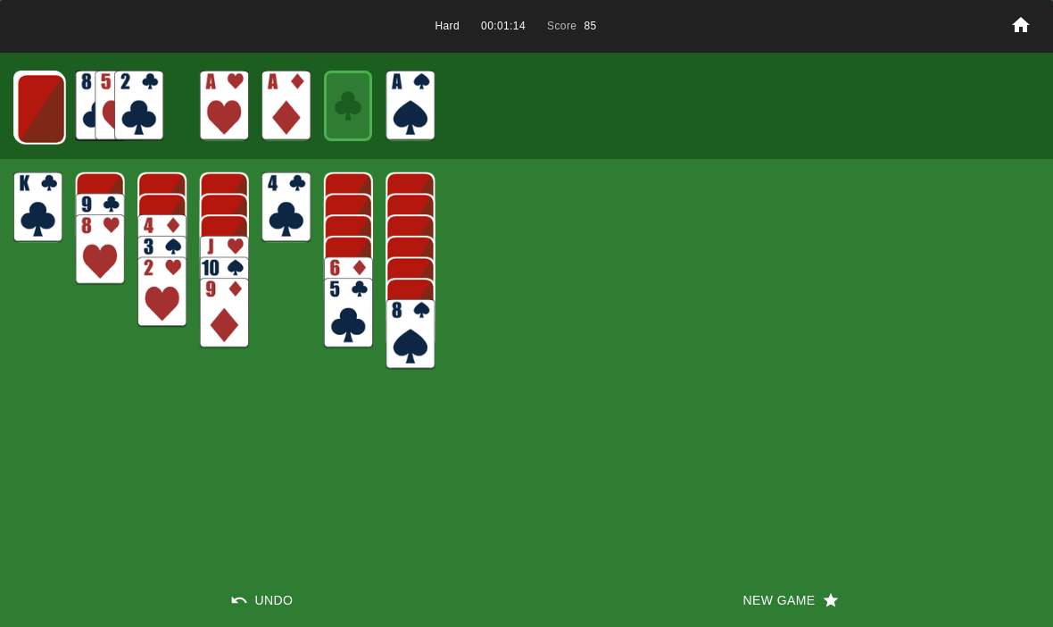
click at [26, 112] on img at bounding box center [41, 109] width 49 height 71
click at [26, 109] on img at bounding box center [40, 108] width 49 height 71
click at [29, 107] on img at bounding box center [39, 107] width 49 height 71
click at [55, 114] on img at bounding box center [38, 106] width 49 height 71
click at [25, 120] on img at bounding box center [37, 106] width 49 height 71
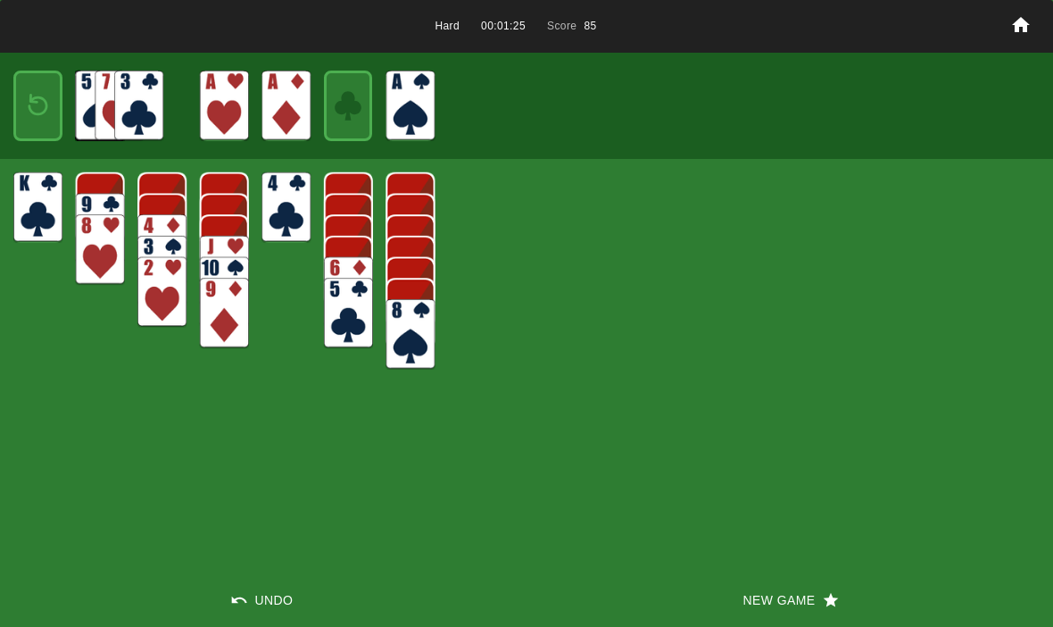
click at [33, 108] on img at bounding box center [37, 106] width 29 height 42
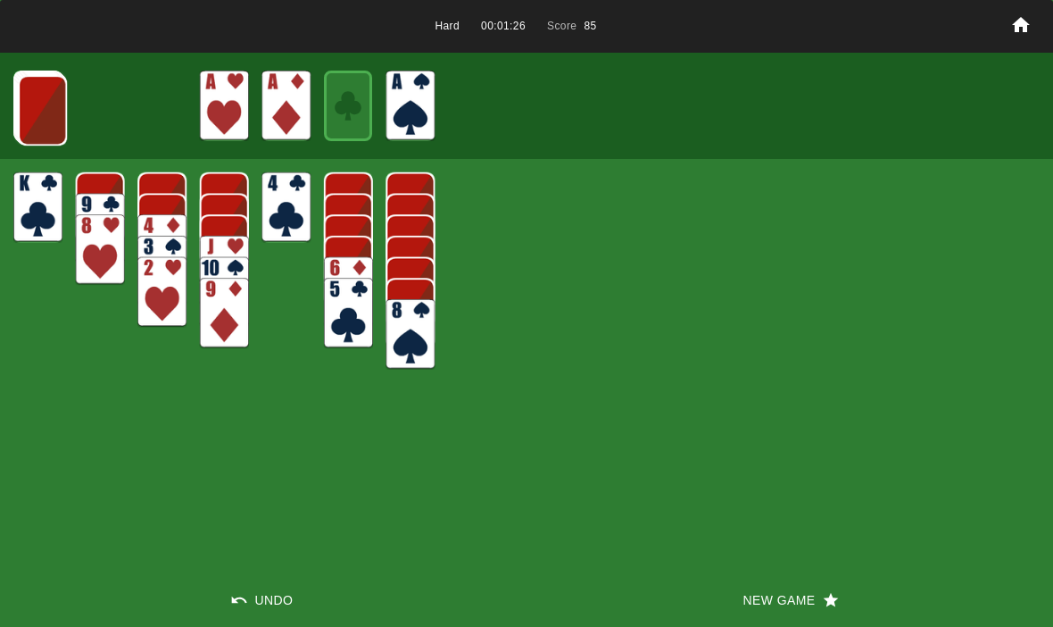
click at [773, 618] on button "New Game" at bounding box center [790, 600] width 527 height 54
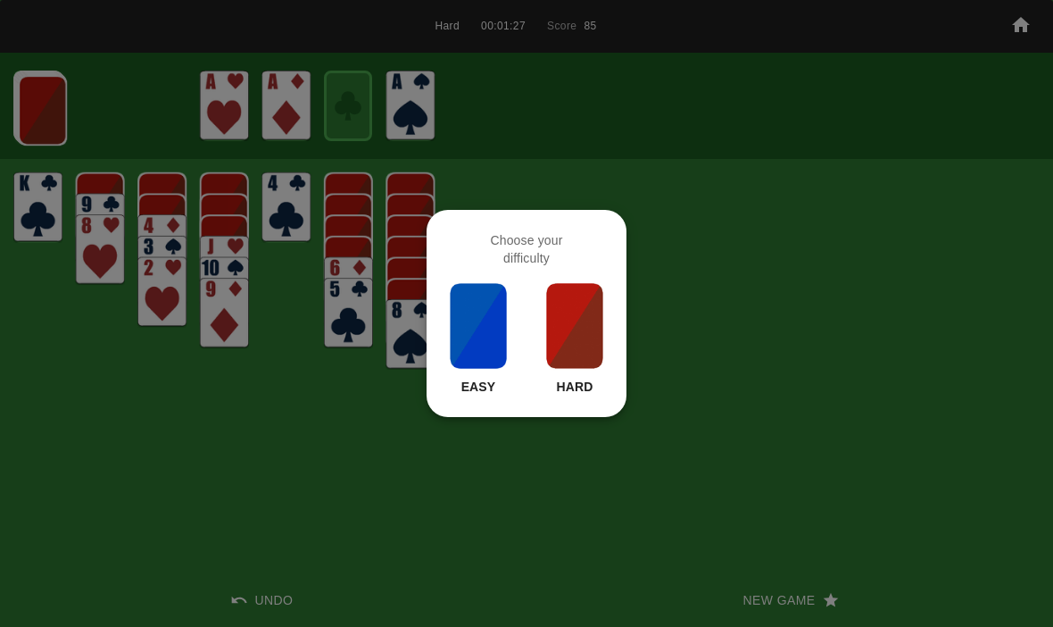
click at [593, 365] on img at bounding box center [574, 325] width 61 height 89
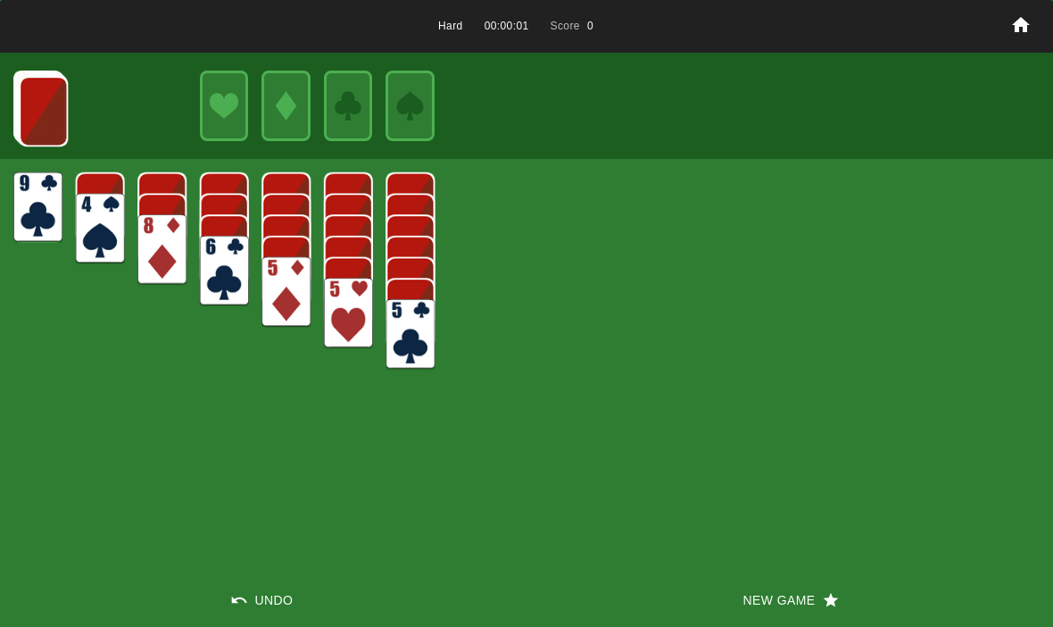
click at [799, 587] on button "New Game" at bounding box center [790, 600] width 527 height 54
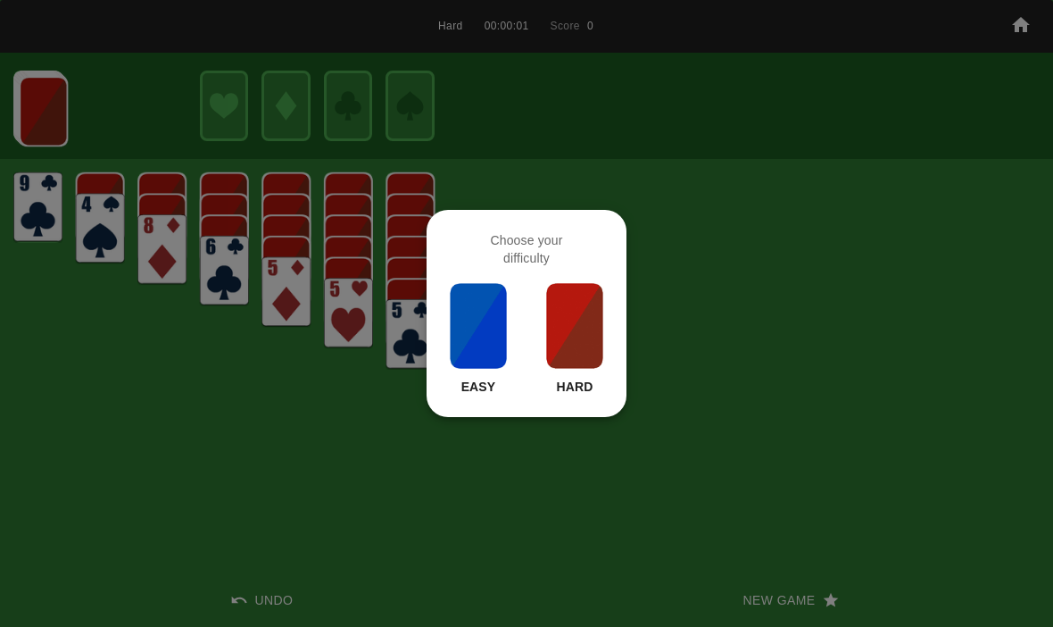
click at [595, 350] on img at bounding box center [574, 325] width 61 height 89
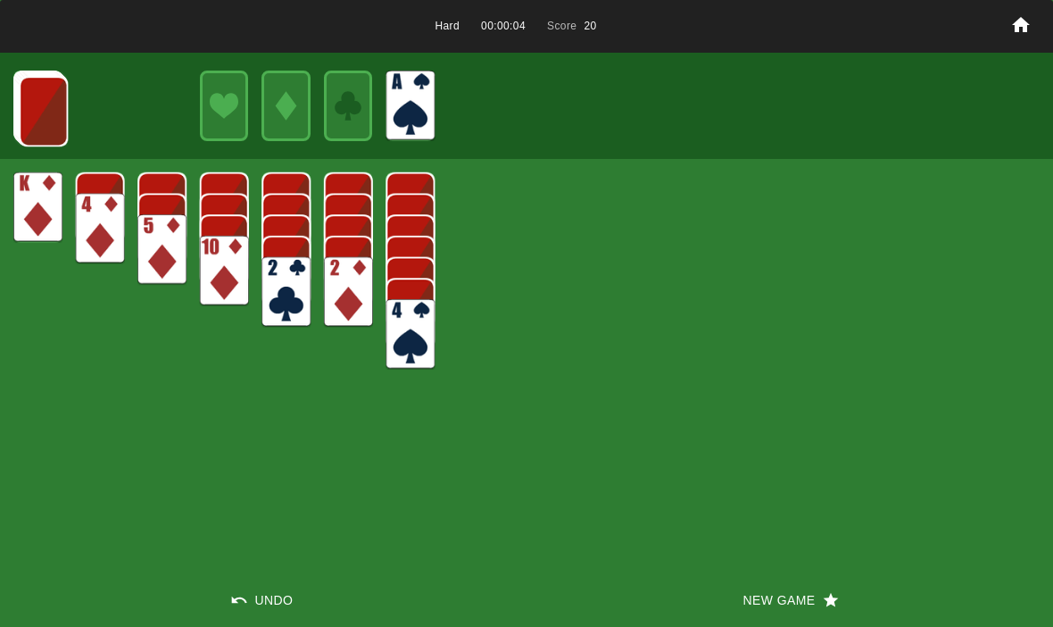
click at [40, 117] on img at bounding box center [43, 111] width 49 height 71
click at [40, 103] on img at bounding box center [43, 110] width 49 height 71
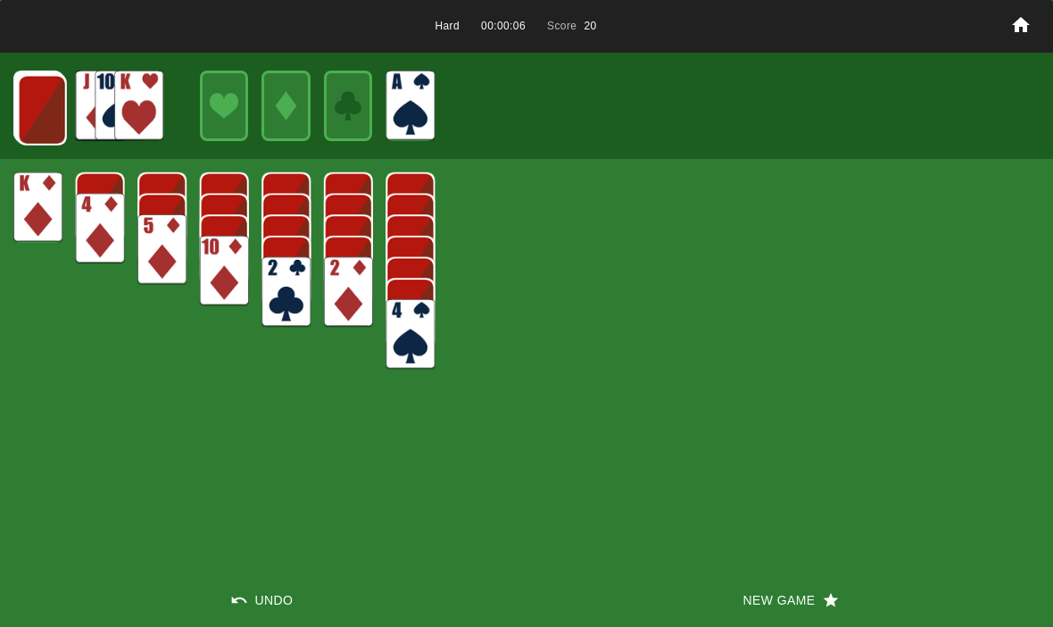
click at [32, 115] on img at bounding box center [42, 110] width 49 height 71
click at [35, 80] on img at bounding box center [41, 109] width 49 height 71
click at [23, 133] on img at bounding box center [40, 108] width 49 height 71
click at [29, 113] on img at bounding box center [39, 107] width 49 height 71
click at [24, 109] on img at bounding box center [38, 106] width 49 height 71
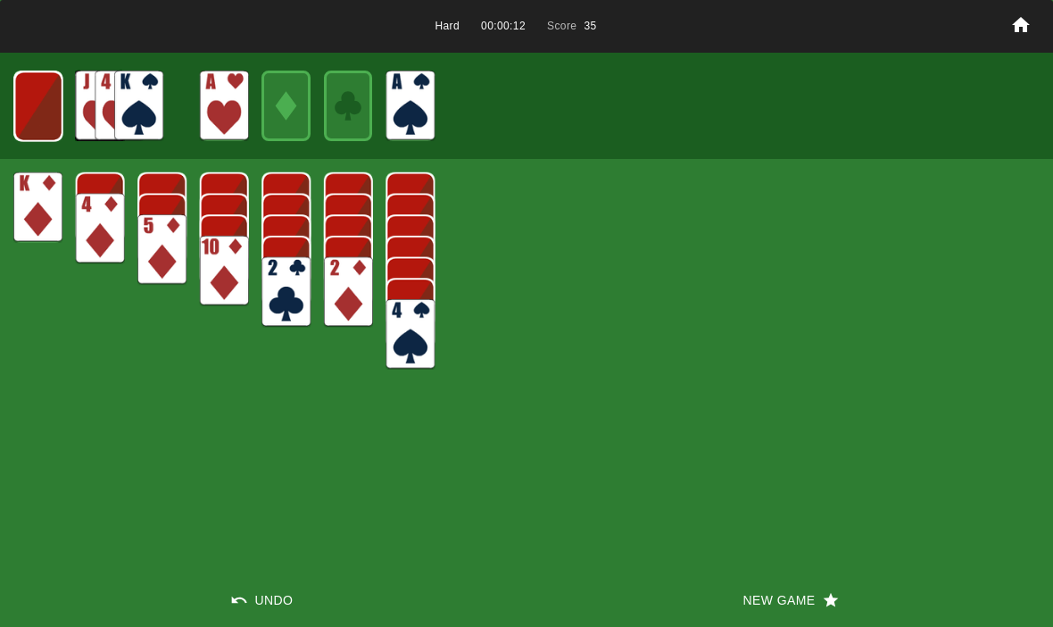
click at [36, 114] on img at bounding box center [38, 106] width 48 height 71
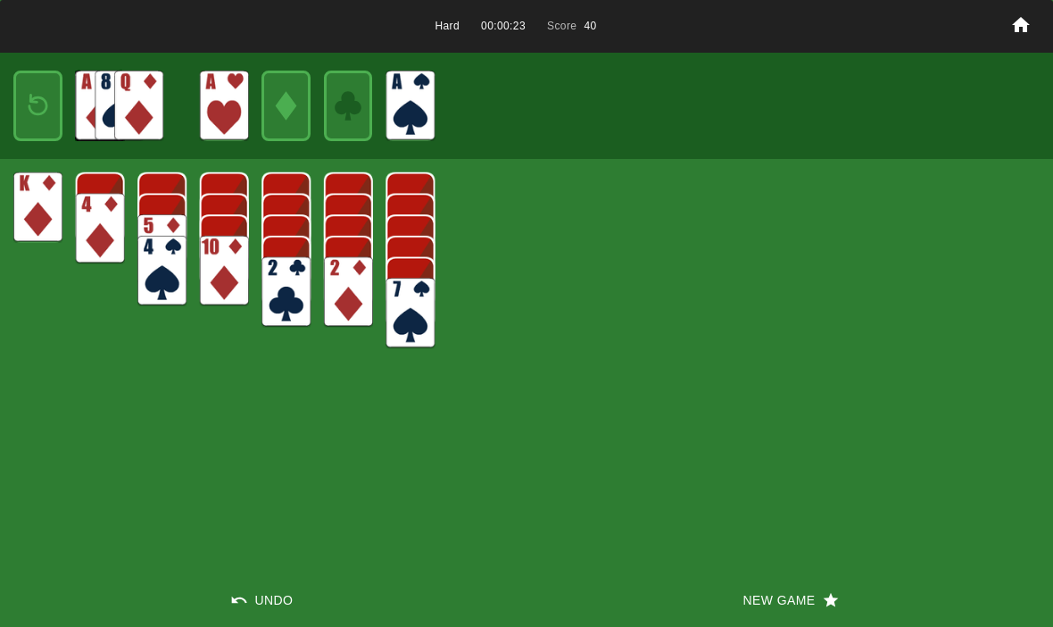
click at [48, 104] on img at bounding box center [37, 106] width 29 height 42
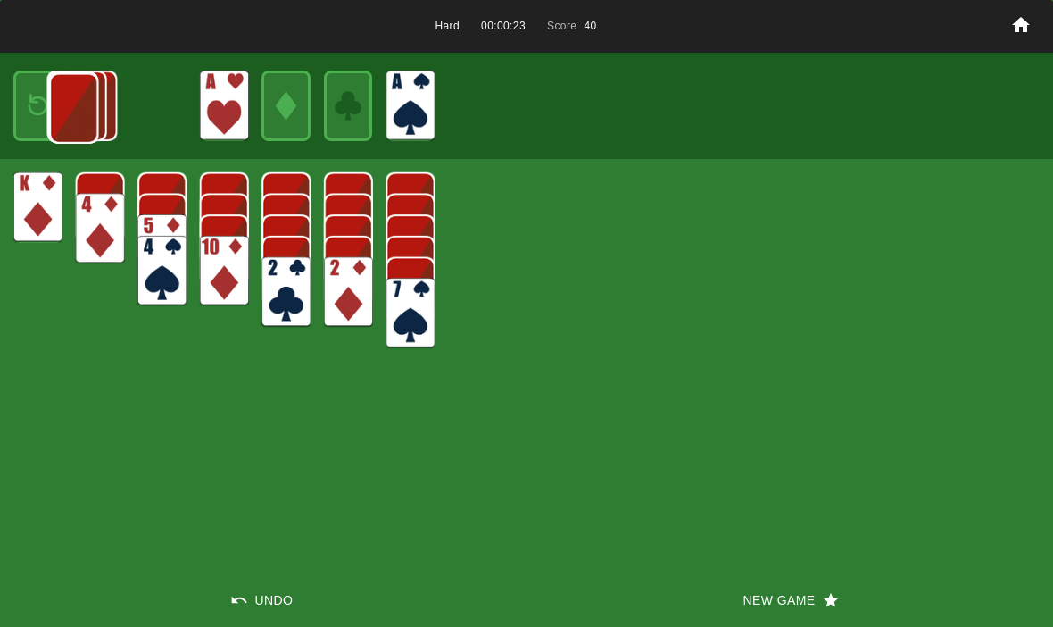
click at [49, 106] on img at bounding box center [73, 108] width 49 height 71
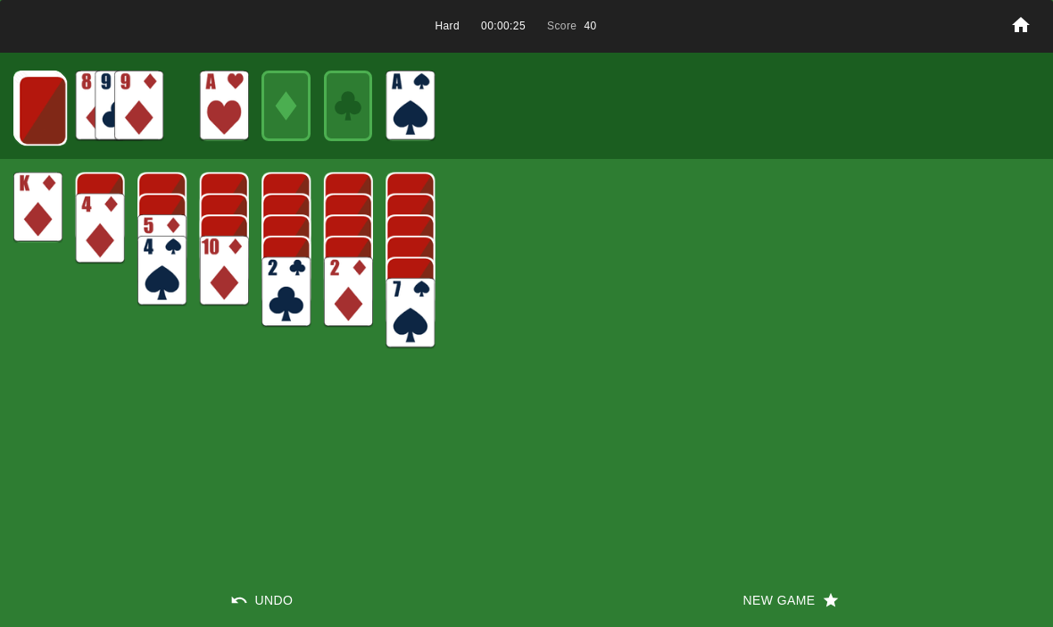
click at [49, 104] on img at bounding box center [42, 110] width 49 height 71
click at [48, 110] on img at bounding box center [41, 109] width 49 height 71
click at [49, 105] on img at bounding box center [41, 109] width 49 height 71
click at [42, 105] on img at bounding box center [40, 108] width 49 height 71
click at [35, 108] on img at bounding box center [39, 107] width 49 height 71
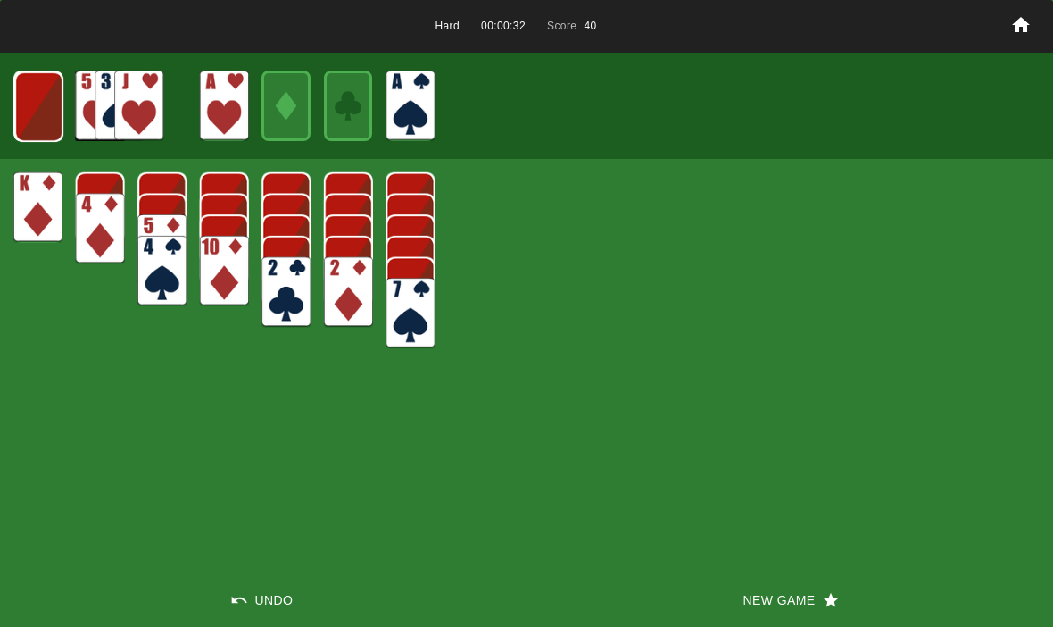
click at [44, 106] on img at bounding box center [38, 106] width 49 height 71
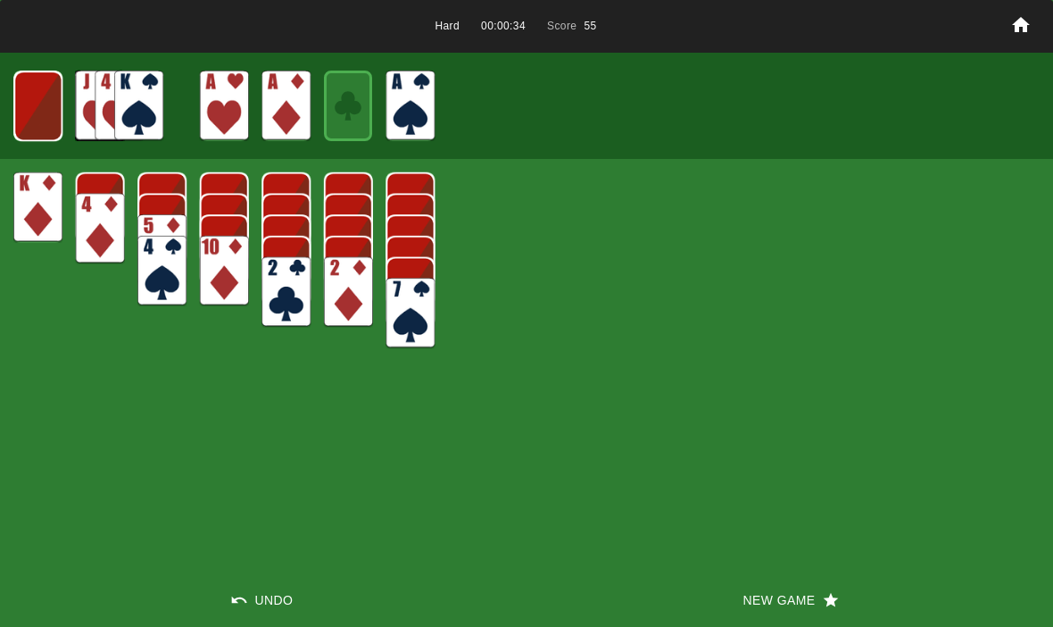
click at [22, 91] on img at bounding box center [37, 106] width 49 height 71
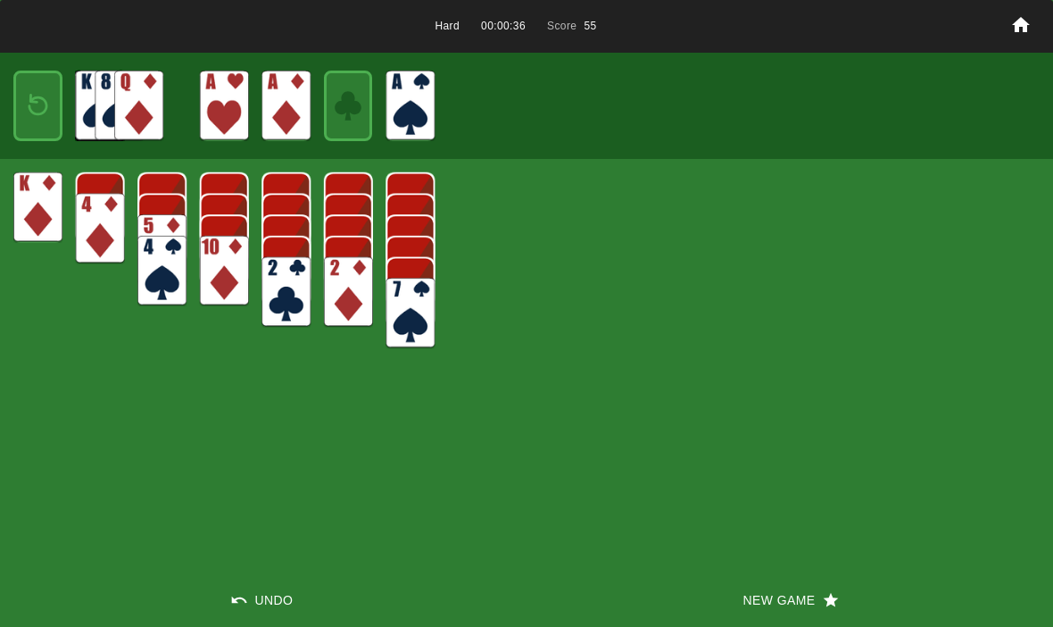
click at [33, 114] on img at bounding box center [37, 106] width 29 height 42
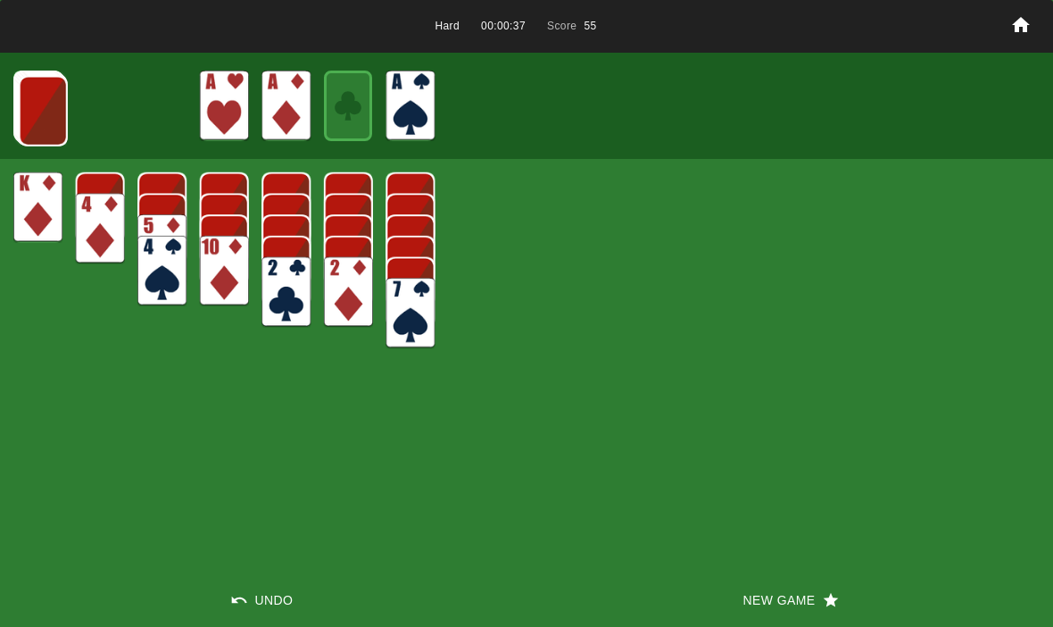
click at [32, 110] on img at bounding box center [43, 111] width 49 height 71
click at [33, 112] on img at bounding box center [42, 110] width 49 height 71
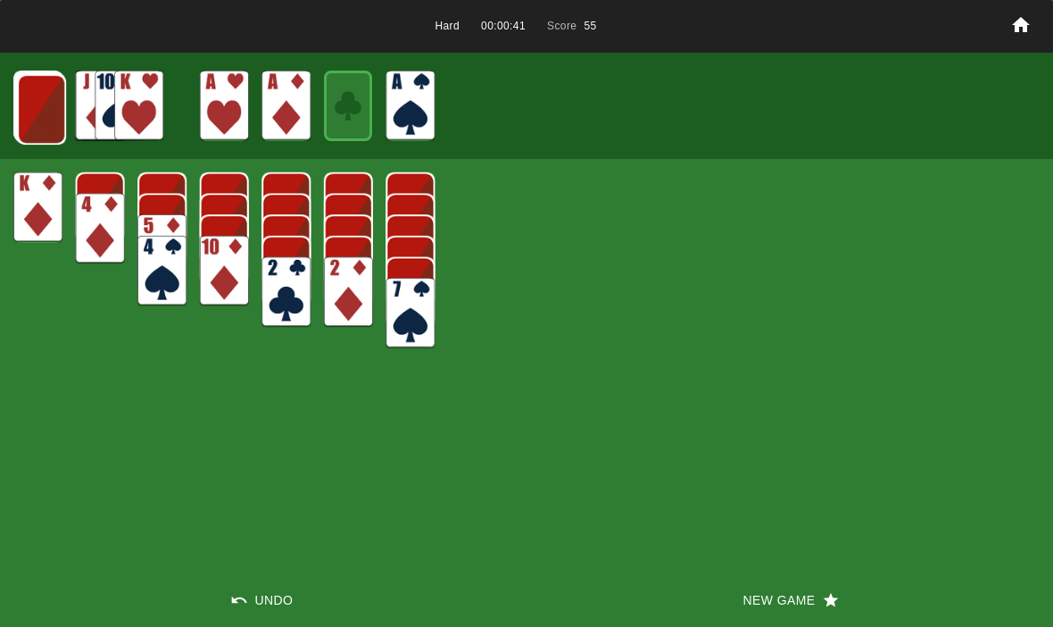
click at [44, 107] on img at bounding box center [41, 109] width 49 height 71
click at [33, 102] on img at bounding box center [40, 108] width 49 height 71
click at [45, 109] on img at bounding box center [40, 107] width 49 height 71
click at [32, 114] on img at bounding box center [39, 107] width 49 height 71
click at [36, 111] on img at bounding box center [38, 106] width 48 height 71
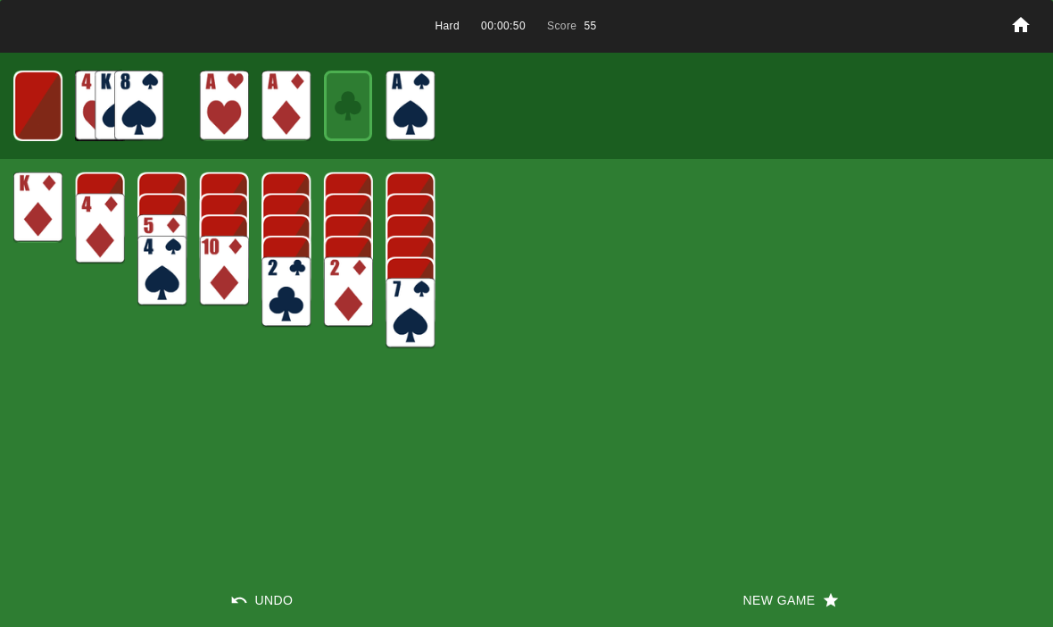
click at [44, 92] on img at bounding box center [37, 106] width 48 height 71
click at [766, 610] on button "New Game" at bounding box center [790, 600] width 527 height 54
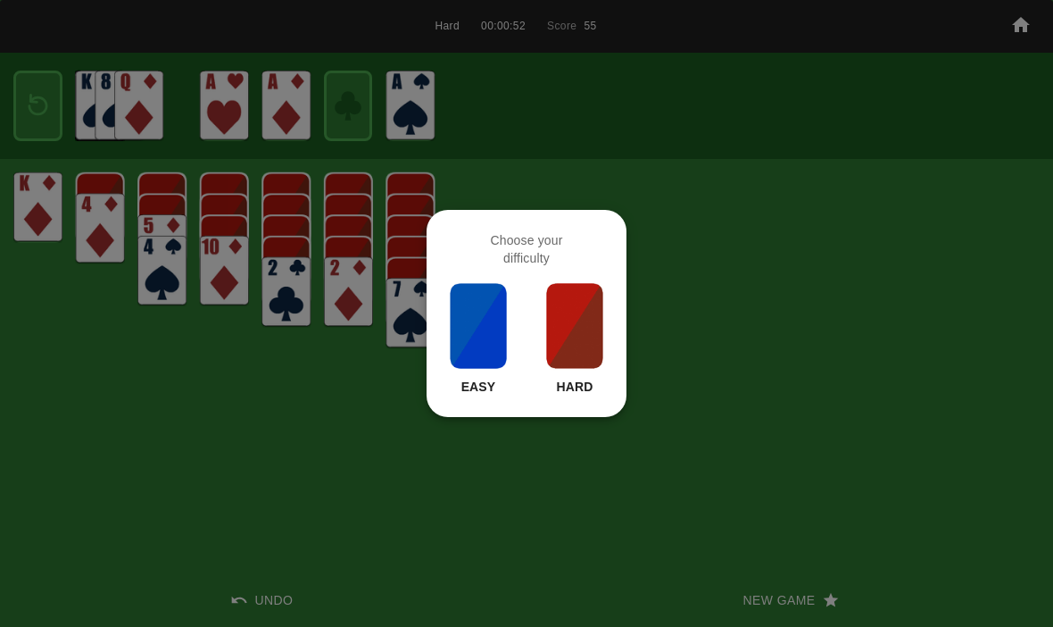
click at [559, 311] on img at bounding box center [574, 325] width 61 height 89
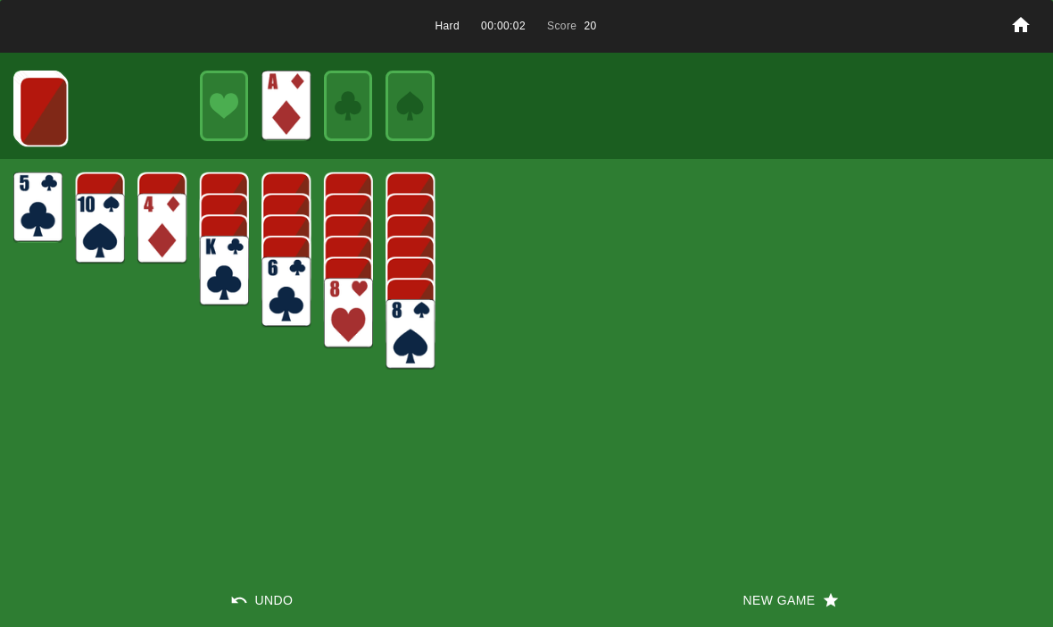
click at [34, 120] on img at bounding box center [43, 111] width 49 height 71
click at [34, 99] on img at bounding box center [43, 110] width 49 height 71
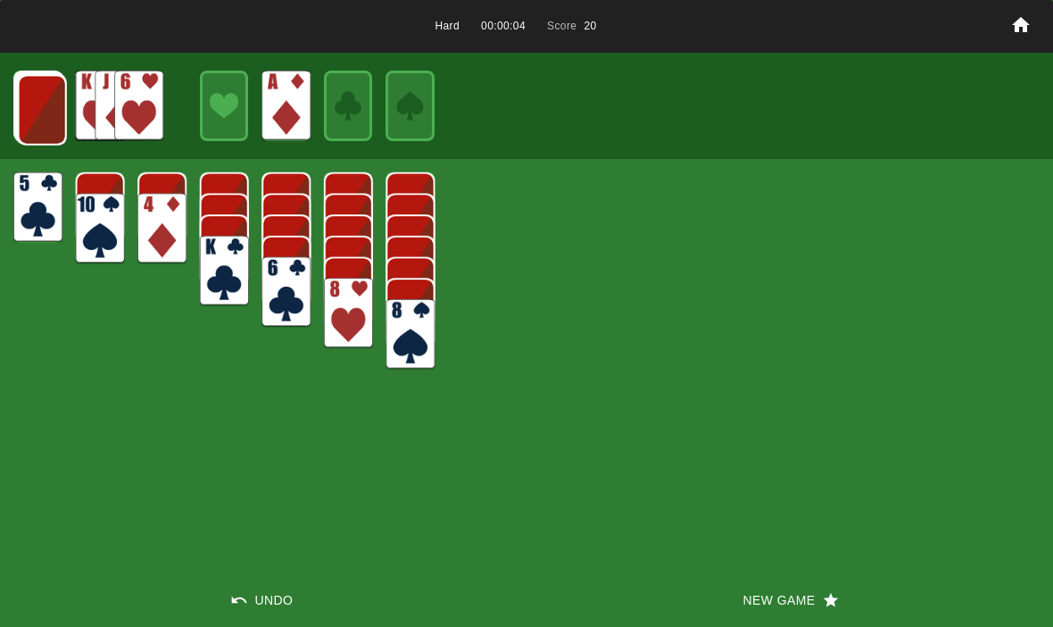
click at [44, 104] on img at bounding box center [42, 110] width 49 height 71
click at [28, 101] on img at bounding box center [41, 109] width 49 height 71
click at [34, 112] on img at bounding box center [40, 108] width 49 height 71
click at [39, 117] on img at bounding box center [39, 107] width 49 height 71
click at [35, 104] on img at bounding box center [38, 106] width 49 height 71
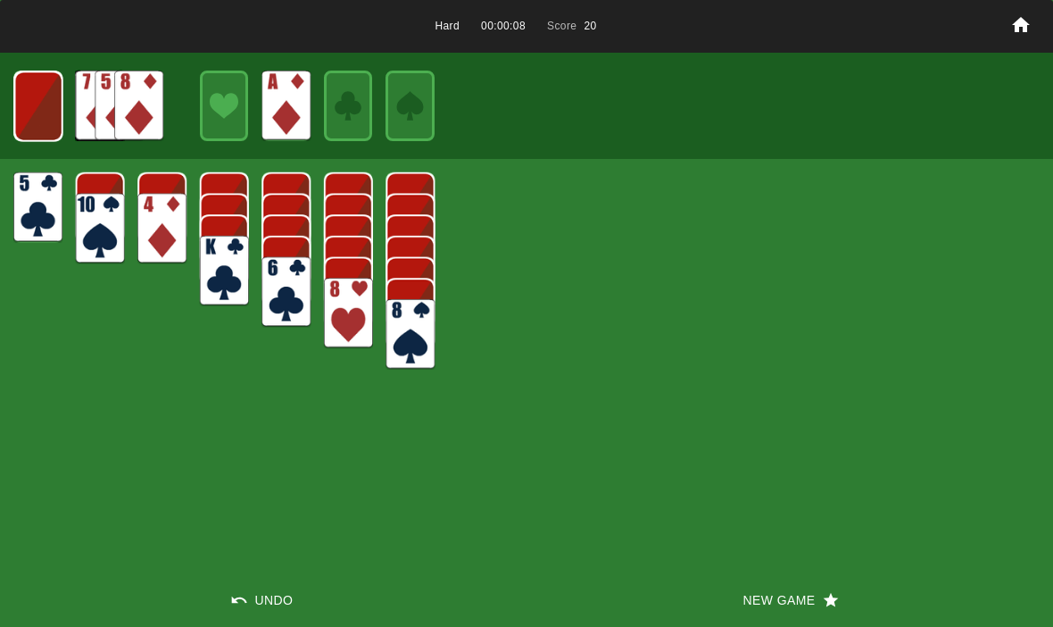
click at [30, 95] on img at bounding box center [38, 106] width 48 height 71
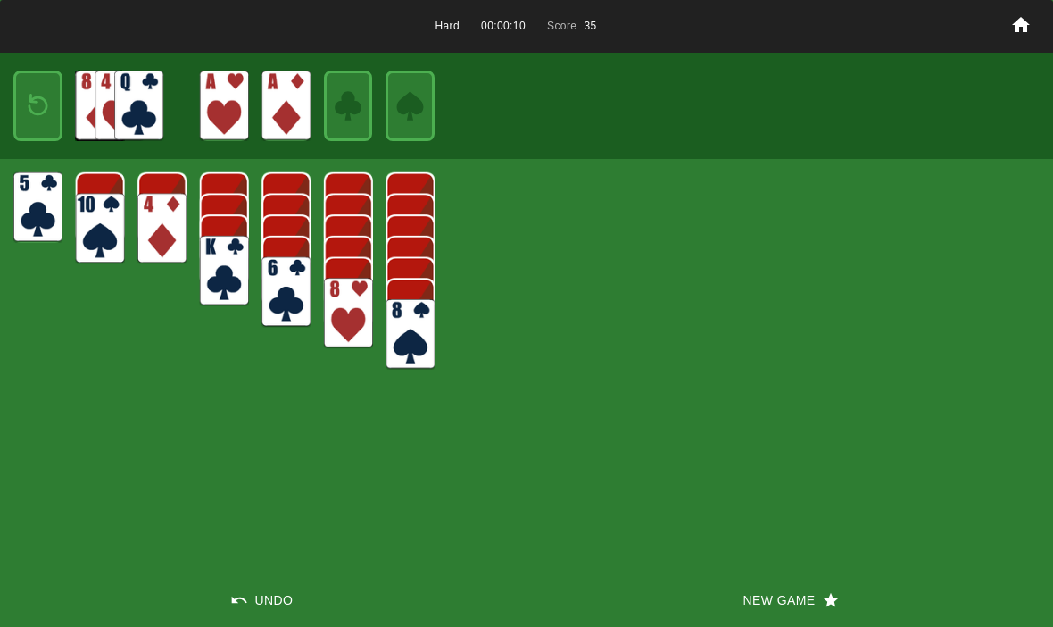
click at [34, 116] on img at bounding box center [37, 106] width 29 height 42
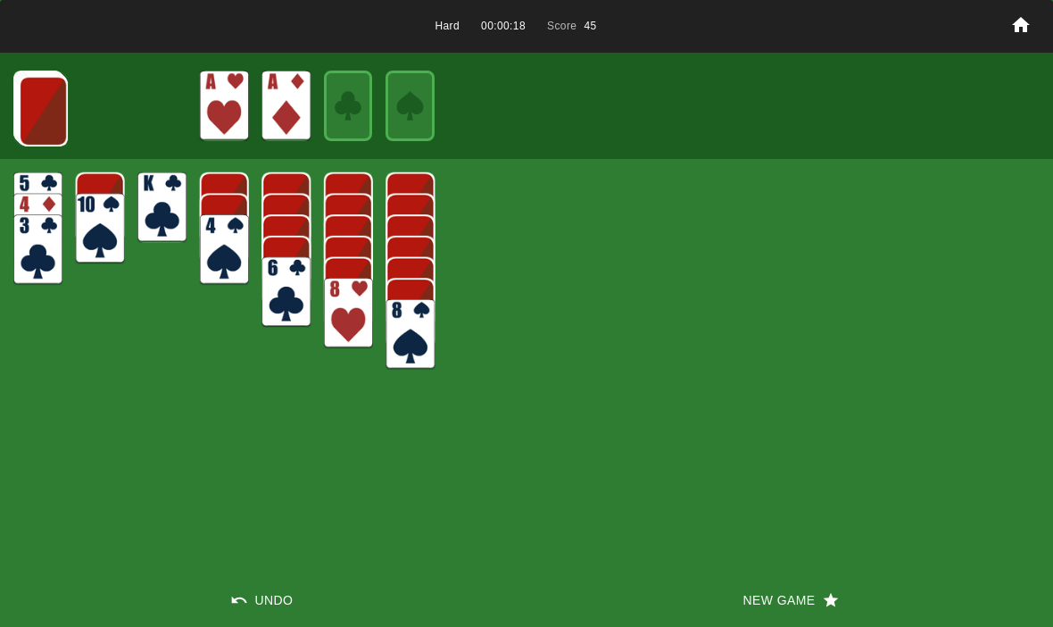
click at [19, 114] on img at bounding box center [43, 111] width 49 height 71
click at [42, 95] on img at bounding box center [42, 110] width 49 height 71
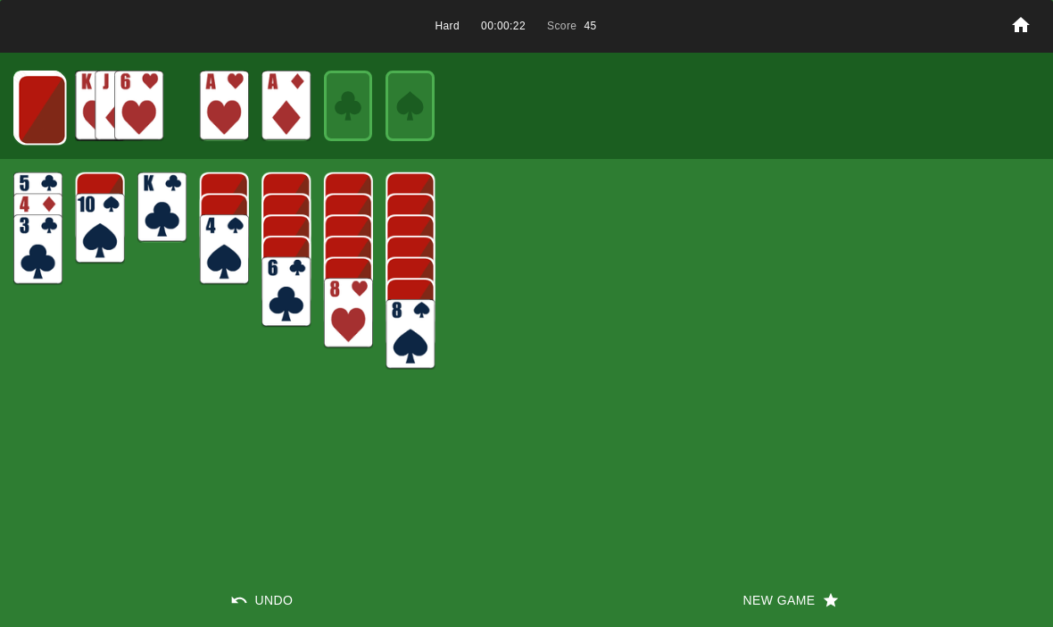
click at [29, 107] on img at bounding box center [41, 109] width 49 height 71
click at [34, 98] on img at bounding box center [41, 109] width 49 height 71
click at [45, 110] on img at bounding box center [40, 108] width 49 height 71
click at [36, 94] on img at bounding box center [39, 107] width 49 height 71
click at [46, 102] on img at bounding box center [38, 106] width 49 height 71
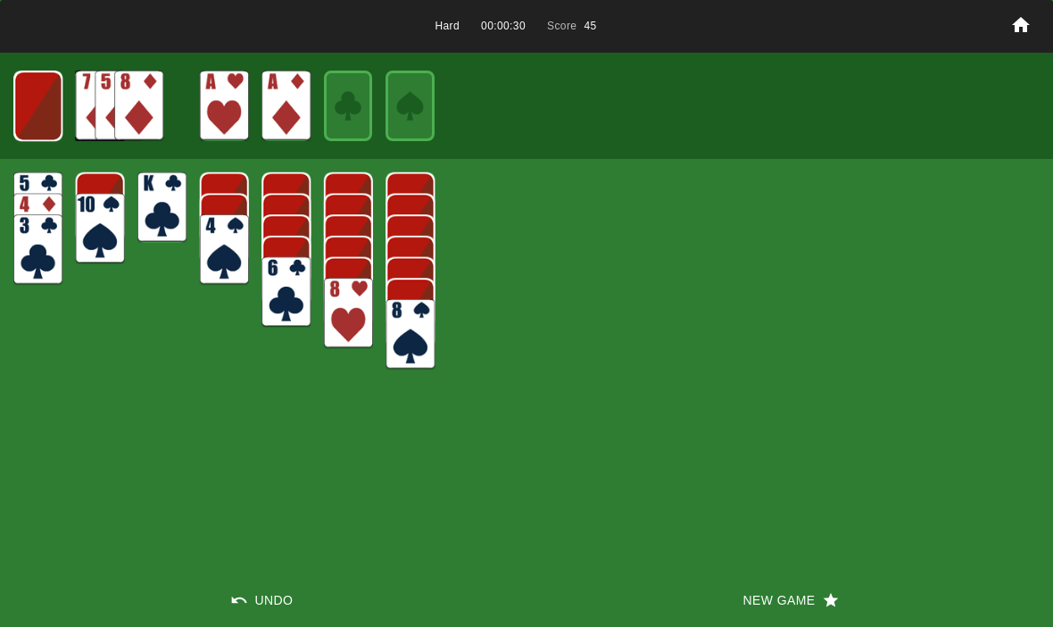
click at [48, 106] on img at bounding box center [37, 106] width 49 height 71
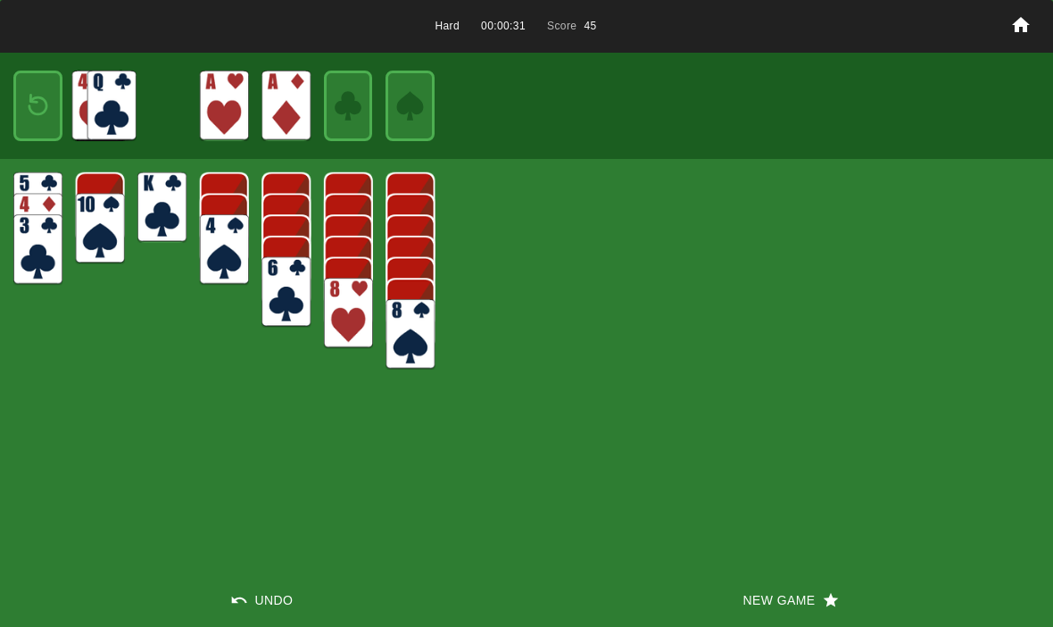
click at [41, 98] on img at bounding box center [37, 106] width 29 height 42
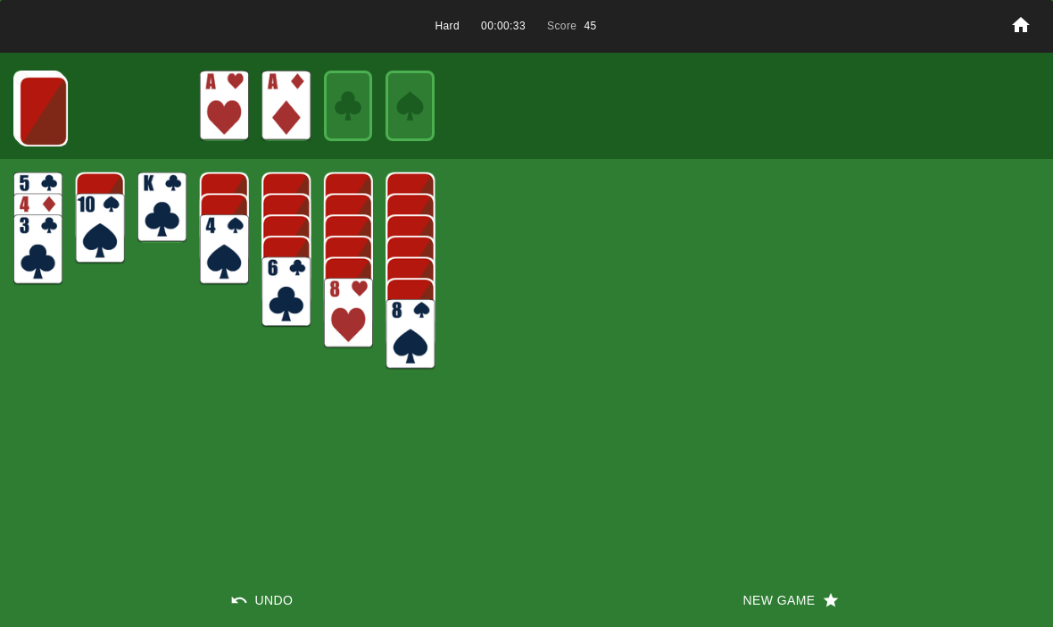
click at [31, 111] on img at bounding box center [43, 111] width 49 height 71
click at [34, 106] on img at bounding box center [42, 110] width 49 height 71
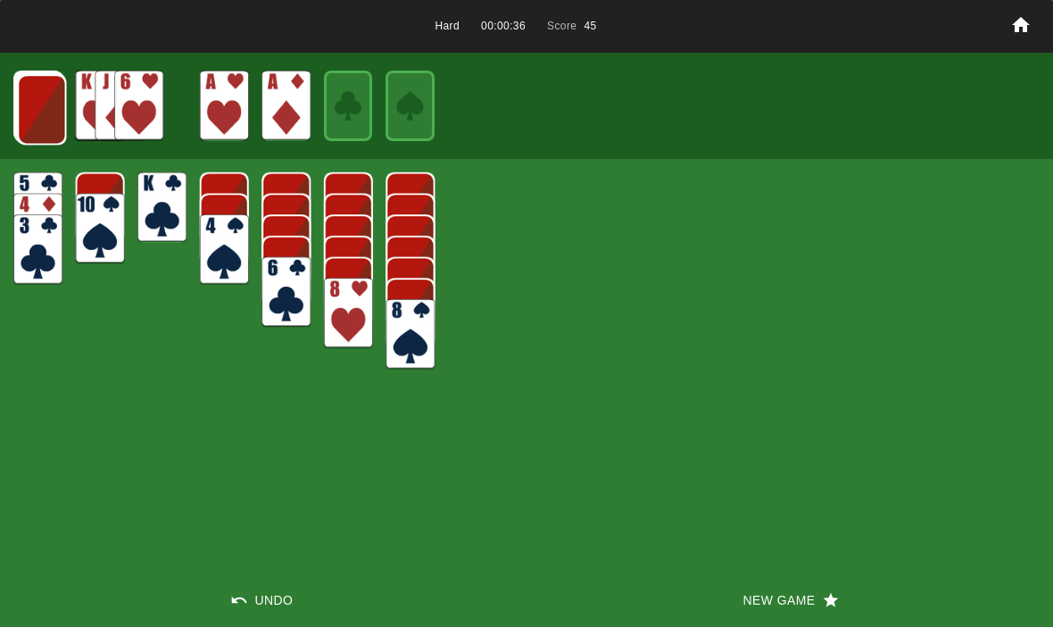
click at [40, 110] on img at bounding box center [41, 109] width 49 height 71
click at [45, 111] on img at bounding box center [41, 109] width 49 height 71
click at [52, 118] on img at bounding box center [40, 108] width 49 height 71
click at [51, 115] on img at bounding box center [39, 107] width 49 height 71
click at [38, 109] on img at bounding box center [38, 106] width 49 height 71
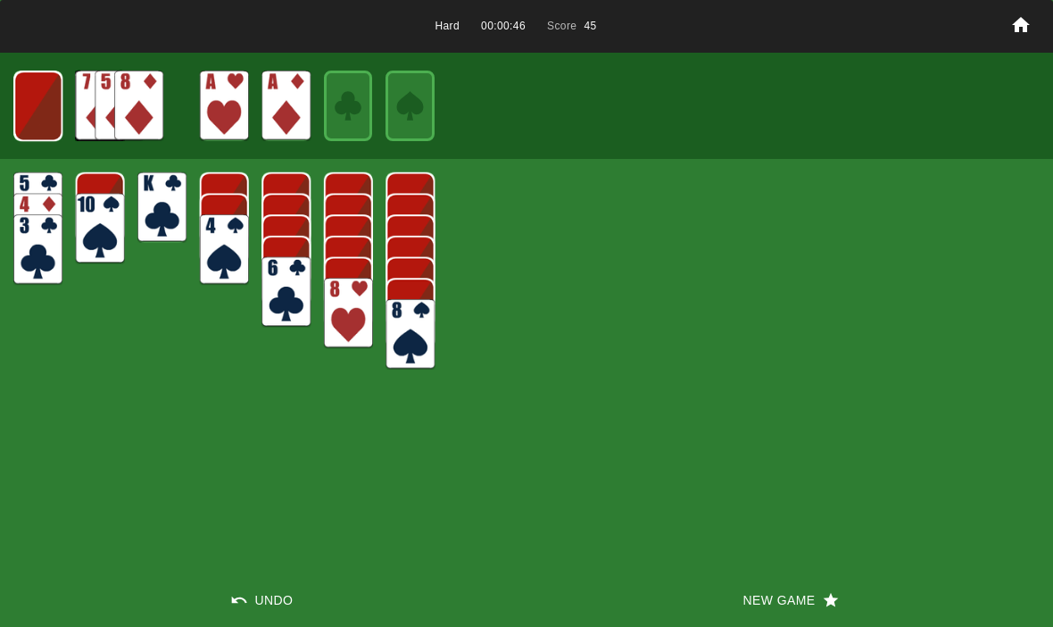
click at [31, 94] on img at bounding box center [37, 106] width 49 height 71
click at [760, 585] on button "New Game" at bounding box center [790, 600] width 527 height 54
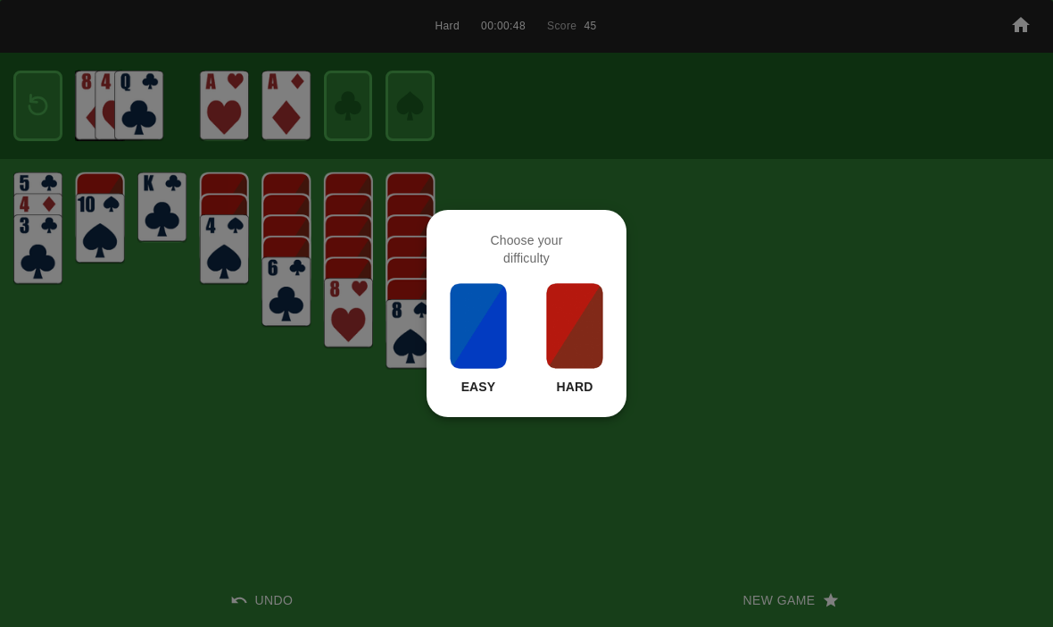
click at [575, 365] on img at bounding box center [574, 325] width 61 height 89
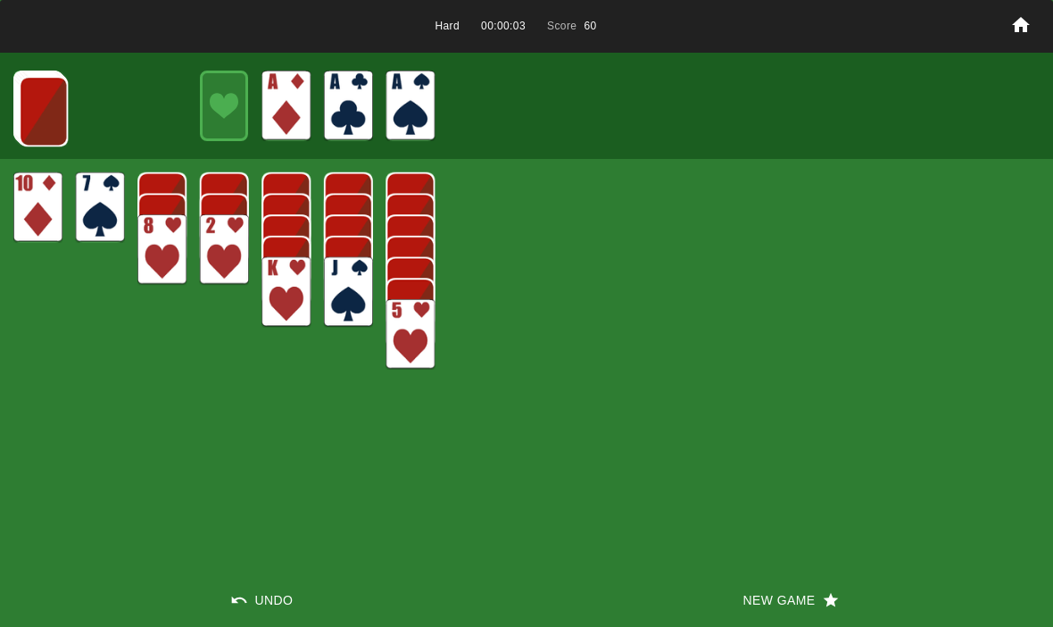
click at [57, 102] on img at bounding box center [43, 111] width 49 height 71
click at [47, 109] on img at bounding box center [43, 110] width 49 height 71
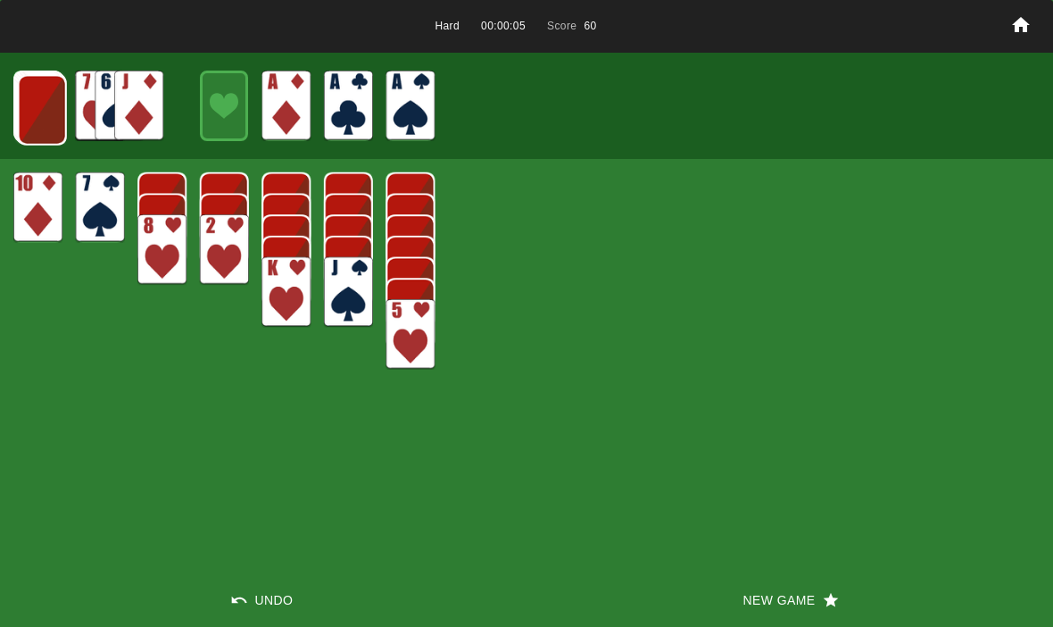
click at [38, 107] on img at bounding box center [42, 110] width 49 height 71
click at [28, 97] on img at bounding box center [41, 109] width 49 height 71
click at [14, 100] on img at bounding box center [38, 106] width 48 height 71
click at [40, 100] on img at bounding box center [39, 107] width 49 height 71
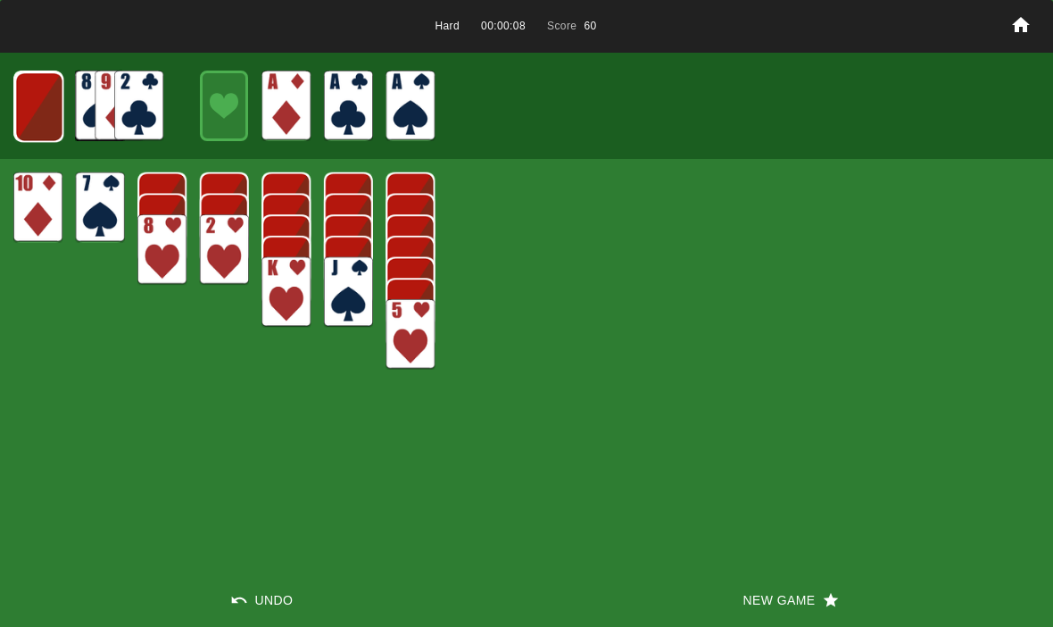
click at [40, 91] on img at bounding box center [38, 106] width 49 height 71
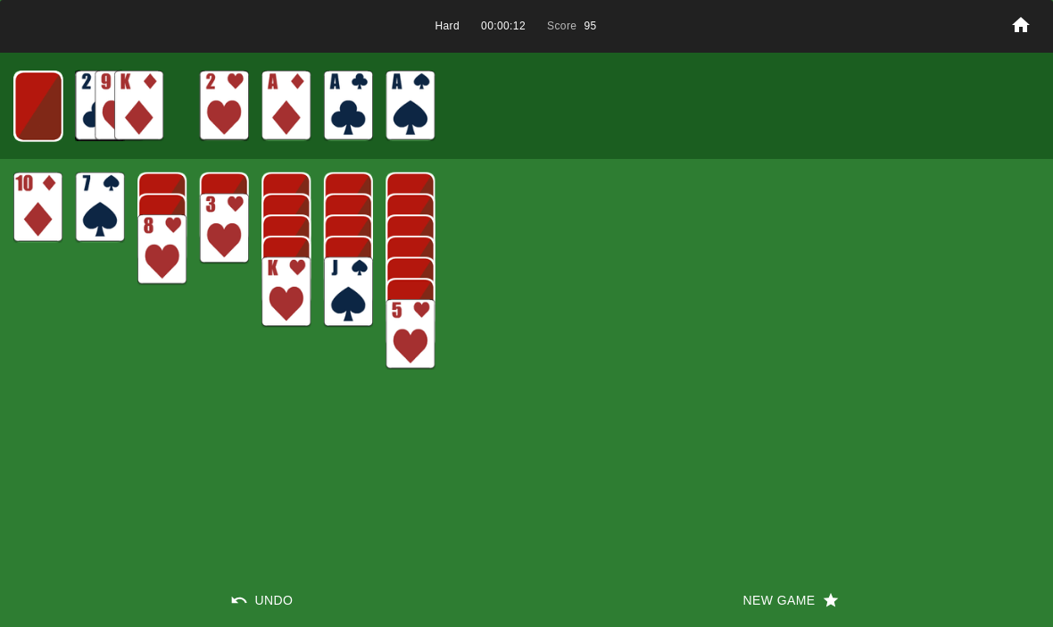
click at [55, 108] on img at bounding box center [38, 106] width 48 height 71
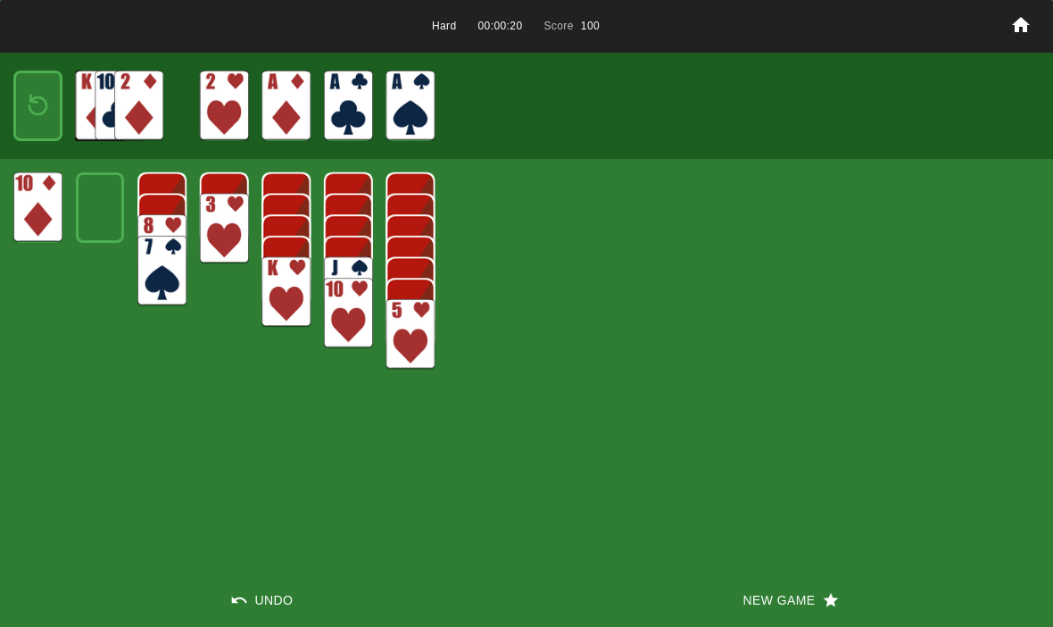
click at [46, 91] on img at bounding box center [37, 106] width 29 height 42
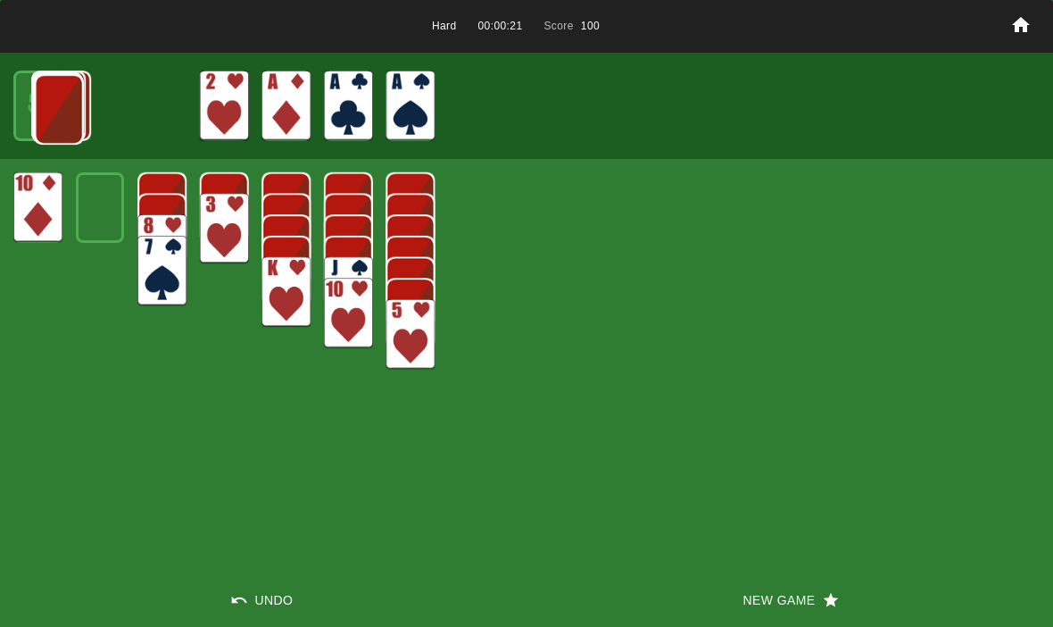
click at [35, 96] on img at bounding box center [59, 109] width 49 height 71
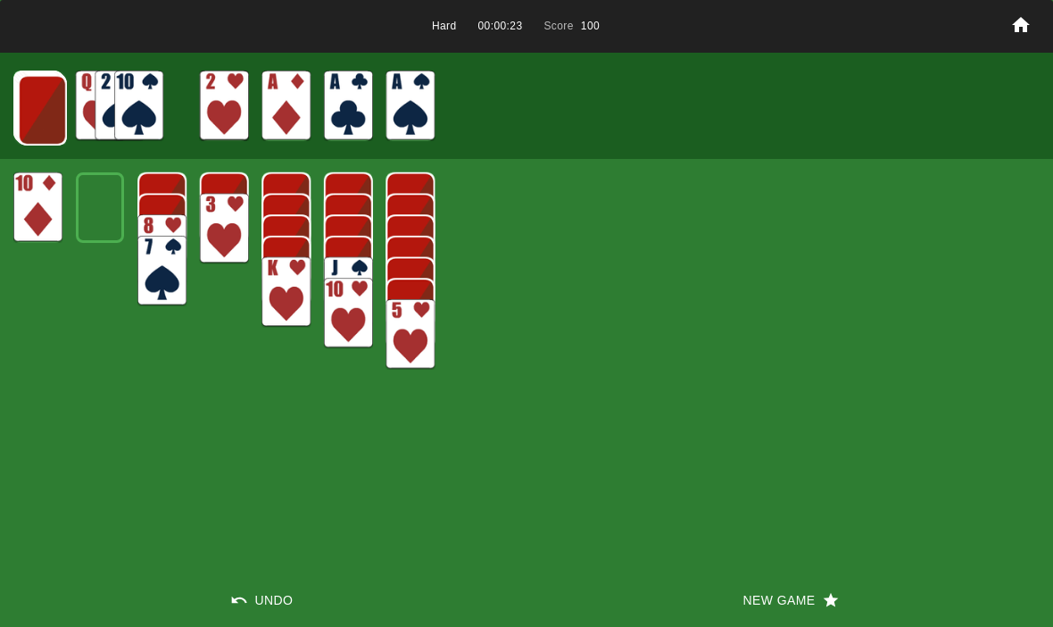
click at [37, 106] on img at bounding box center [42, 110] width 49 height 71
click at [39, 108] on img at bounding box center [41, 109] width 49 height 71
click at [39, 100] on img at bounding box center [40, 108] width 49 height 71
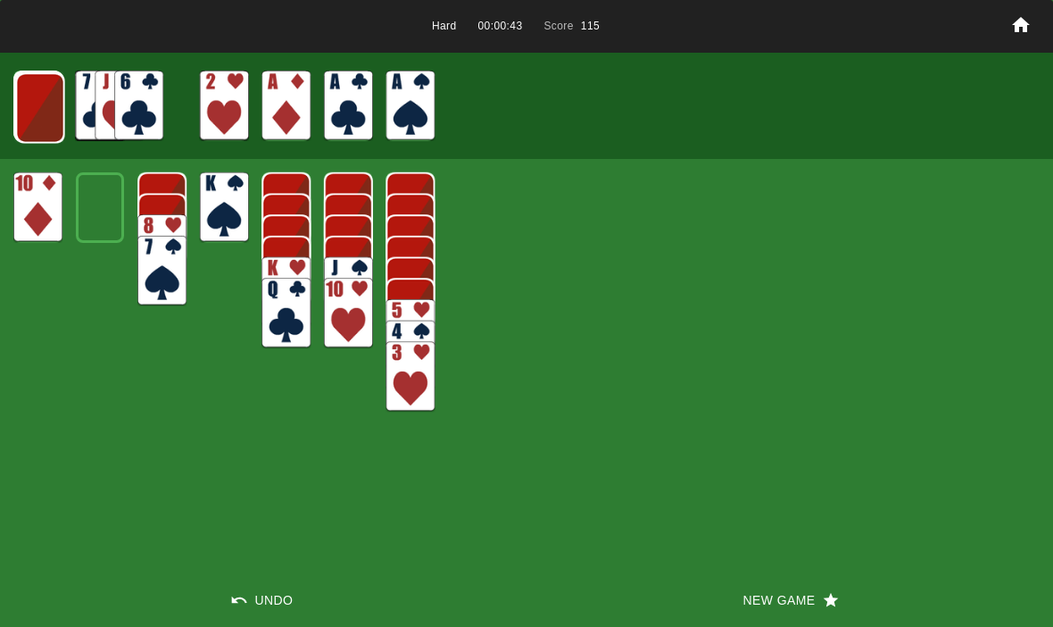
click at [22, 101] on img at bounding box center [40, 107] width 49 height 71
click at [38, 119] on img at bounding box center [39, 107] width 49 height 71
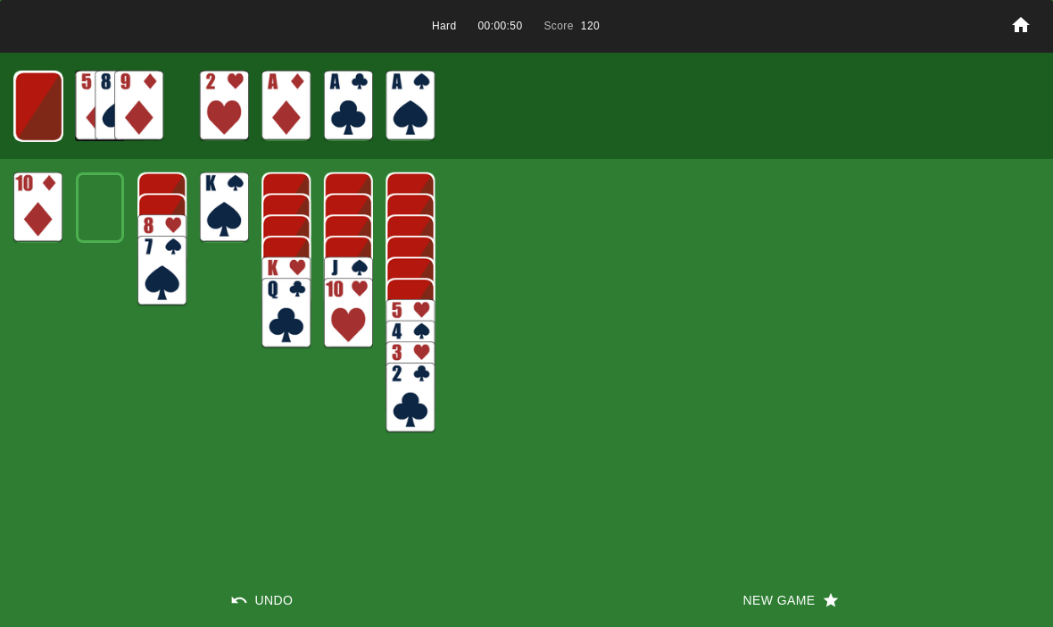
click at [33, 105] on img at bounding box center [38, 106] width 48 height 71
click at [46, 124] on img at bounding box center [37, 106] width 48 height 71
click at [48, 112] on img at bounding box center [37, 106] width 29 height 42
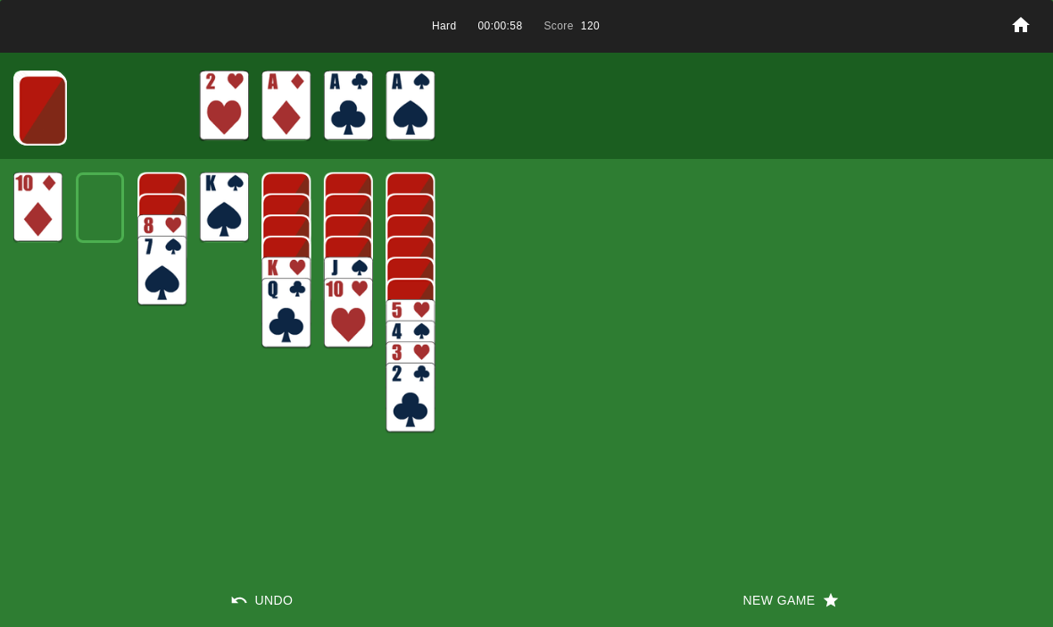
click at [36, 116] on img at bounding box center [42, 110] width 49 height 71
click at [35, 122] on img at bounding box center [41, 109] width 49 height 71
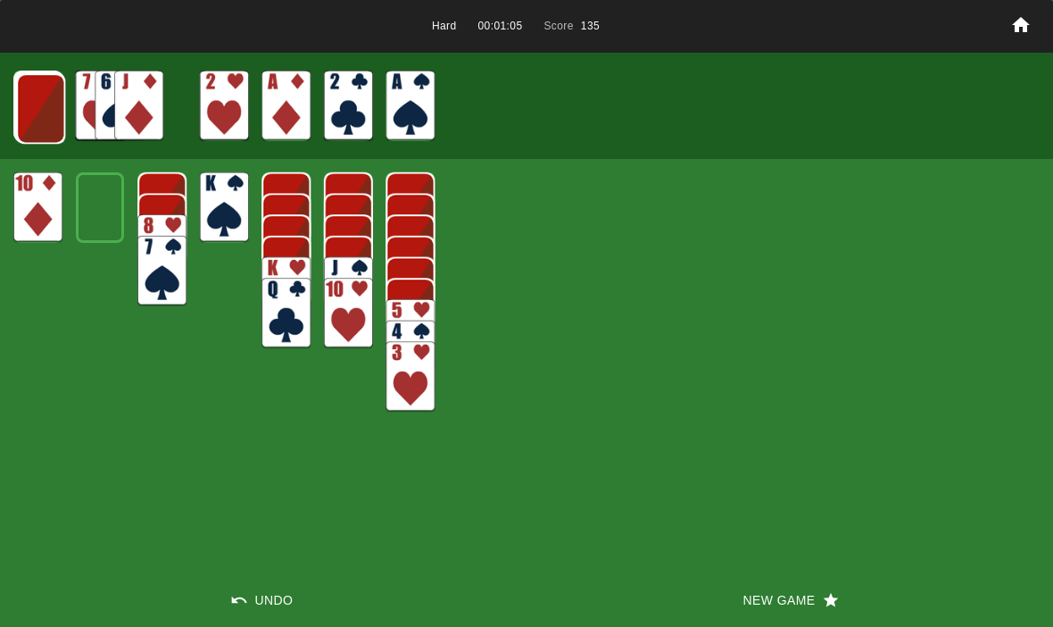
click at [33, 100] on img at bounding box center [40, 108] width 49 height 71
click at [39, 96] on img at bounding box center [40, 107] width 49 height 71
click at [38, 111] on img at bounding box center [39, 107] width 49 height 71
click at [35, 99] on img at bounding box center [38, 106] width 48 height 71
click at [36, 102] on img at bounding box center [37, 106] width 48 height 71
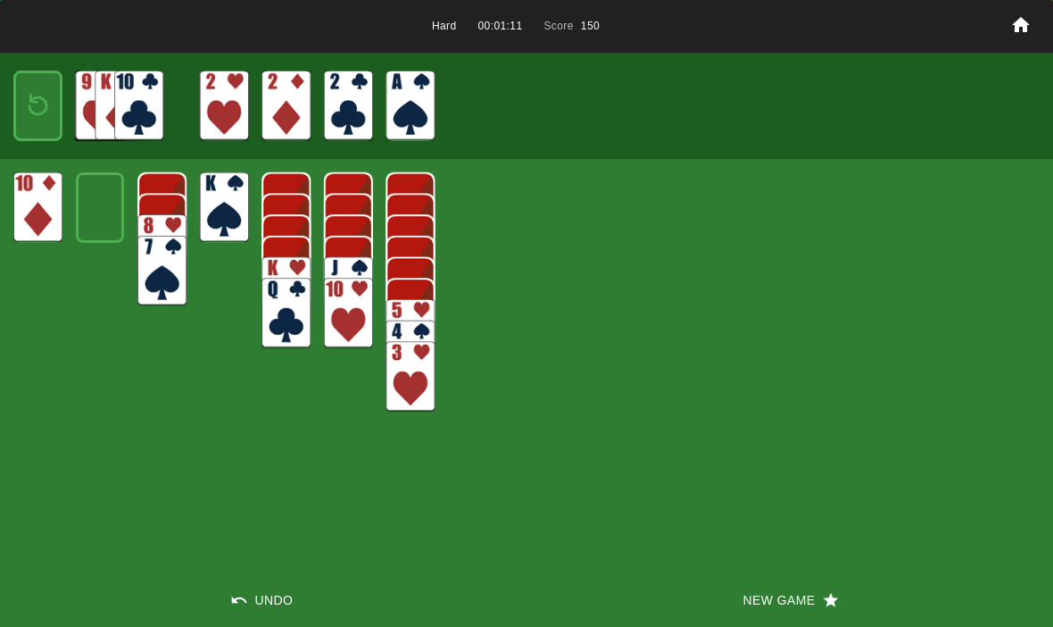
click at [46, 106] on img at bounding box center [37, 106] width 29 height 42
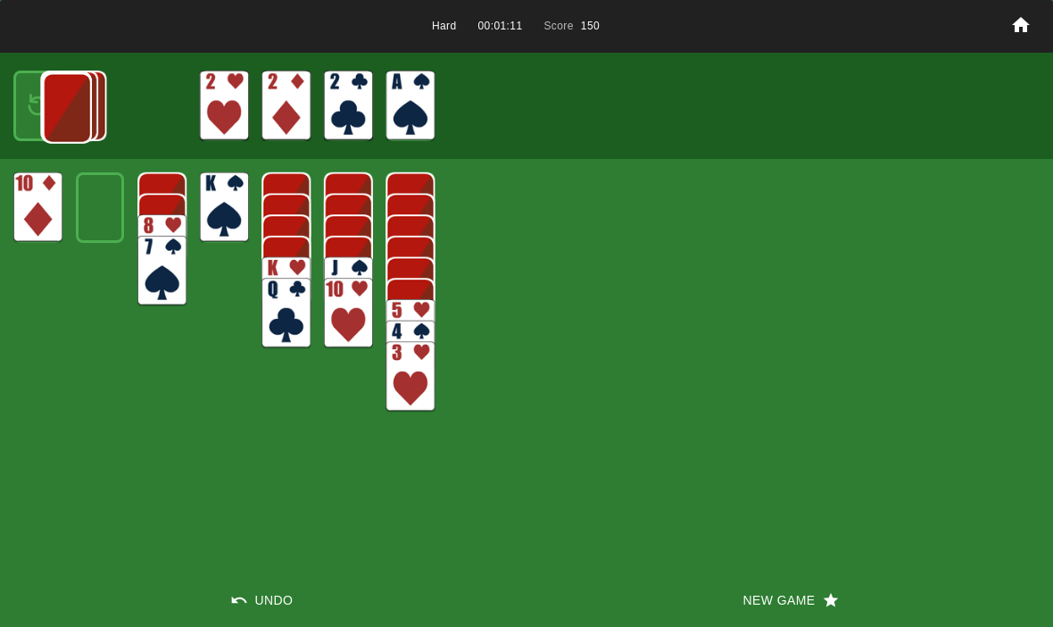
click at [43, 100] on img at bounding box center [67, 108] width 49 height 71
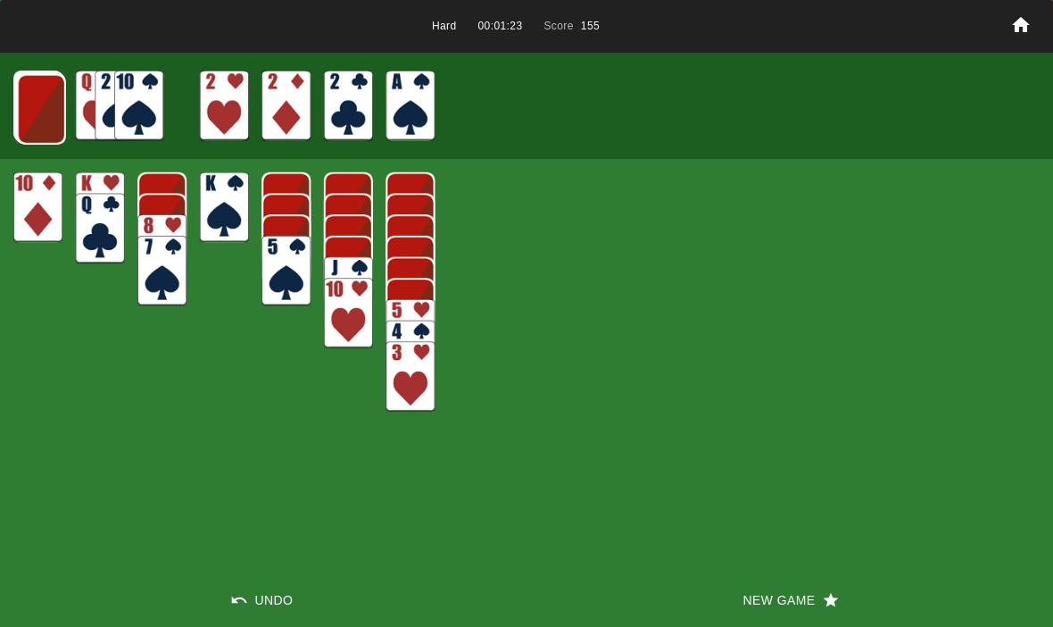
click at [48, 100] on img at bounding box center [41, 109] width 49 height 71
click at [36, 113] on img at bounding box center [40, 108] width 49 height 71
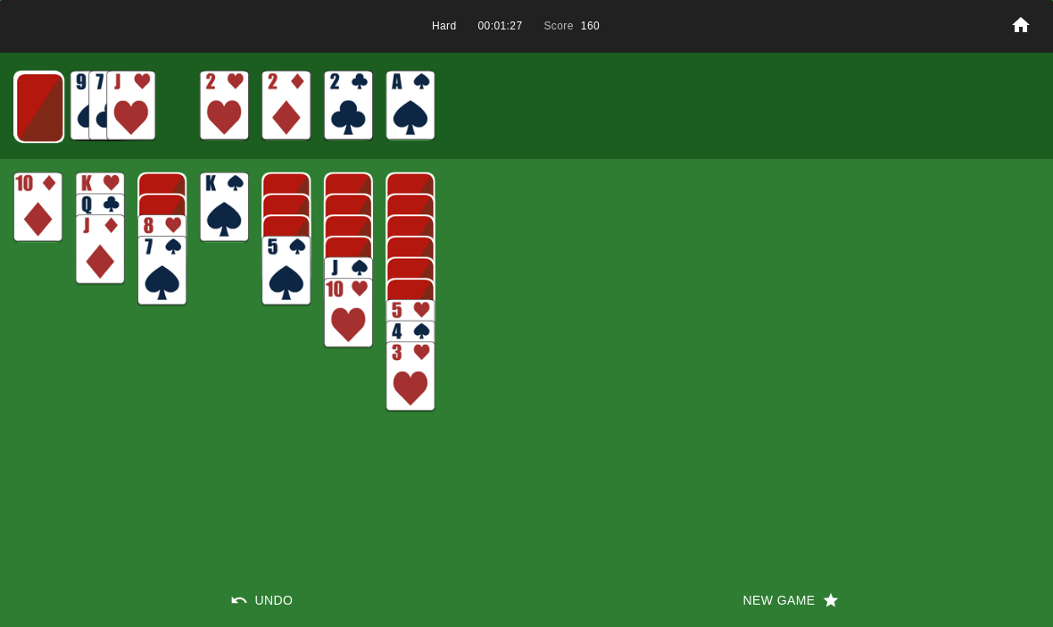
click at [31, 106] on img at bounding box center [39, 107] width 49 height 71
click at [41, 117] on img at bounding box center [38, 106] width 49 height 71
click at [38, 113] on img at bounding box center [38, 106] width 48 height 71
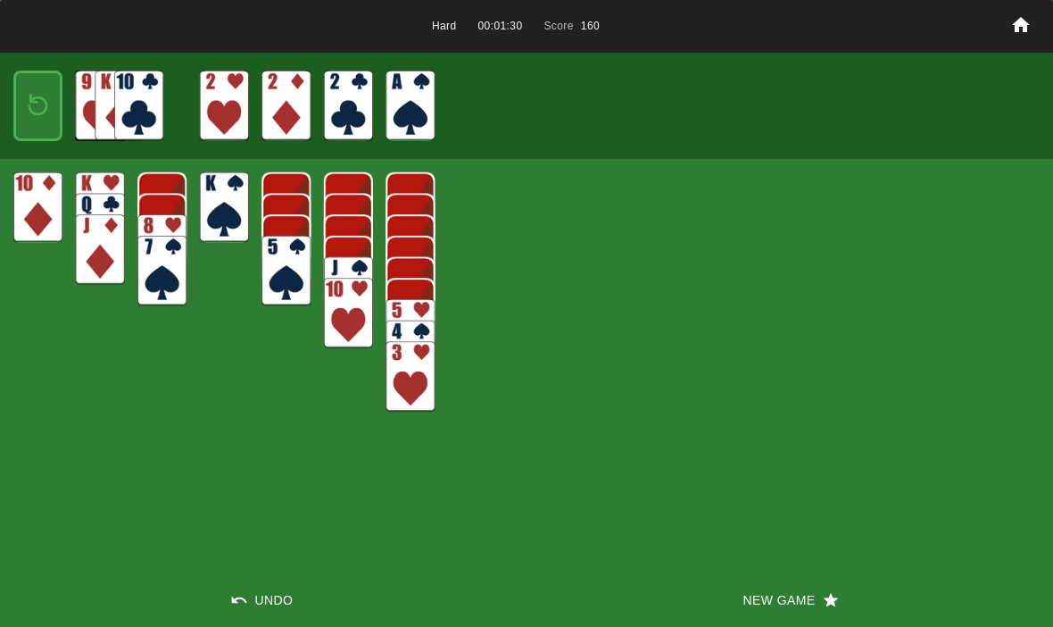
click at [37, 110] on img at bounding box center [37, 106] width 29 height 42
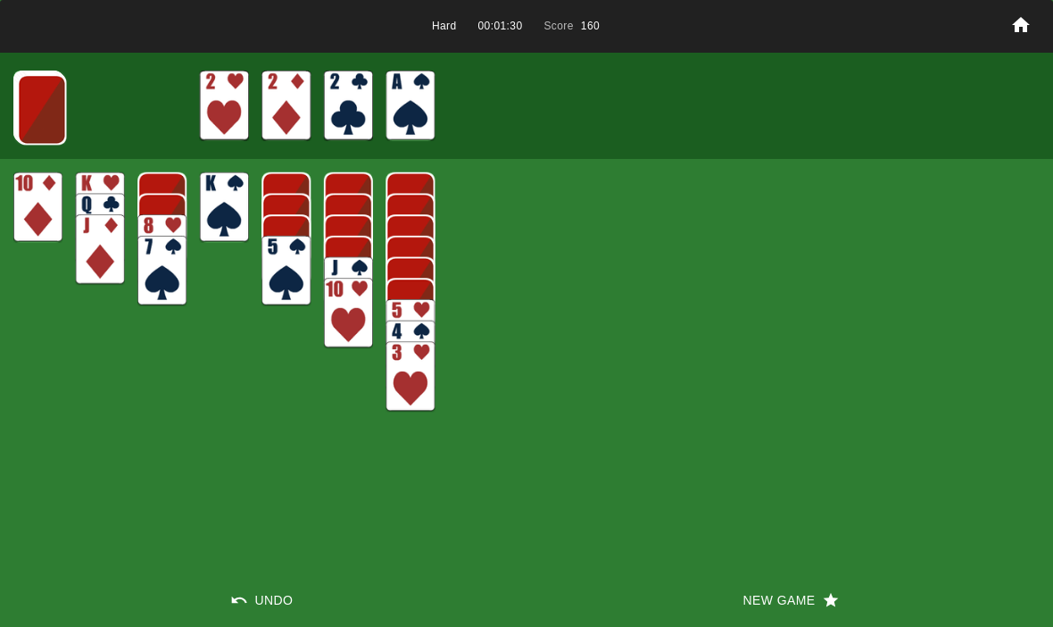
click at [37, 125] on img at bounding box center [41, 109] width 49 height 71
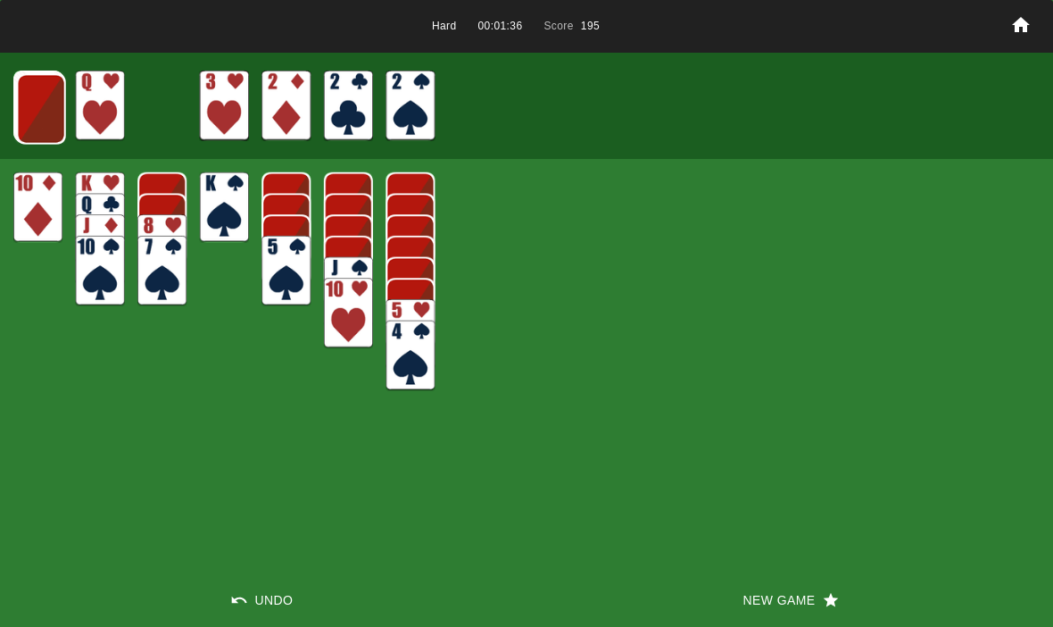
click at [40, 108] on img at bounding box center [41, 109] width 49 height 71
click at [45, 102] on img at bounding box center [40, 108] width 49 height 71
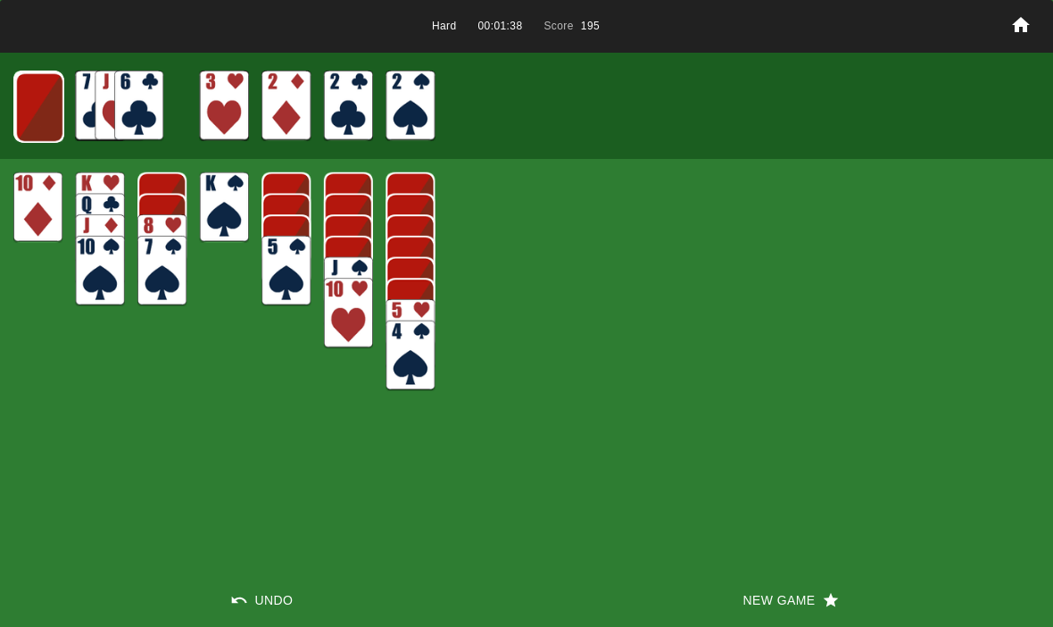
click at [33, 110] on img at bounding box center [39, 107] width 49 height 71
click at [46, 106] on img at bounding box center [38, 106] width 49 height 71
click at [45, 121] on img at bounding box center [37, 106] width 49 height 71
click at [50, 110] on img at bounding box center [37, 106] width 29 height 42
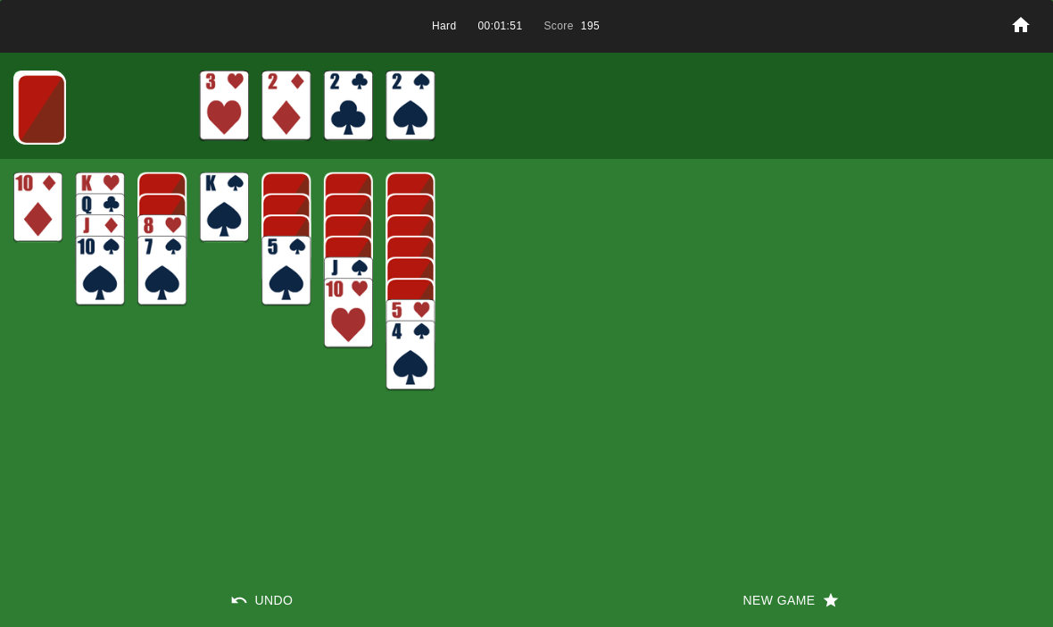
click at [49, 129] on img at bounding box center [41, 109] width 49 height 71
click at [31, 100] on img at bounding box center [40, 108] width 49 height 71
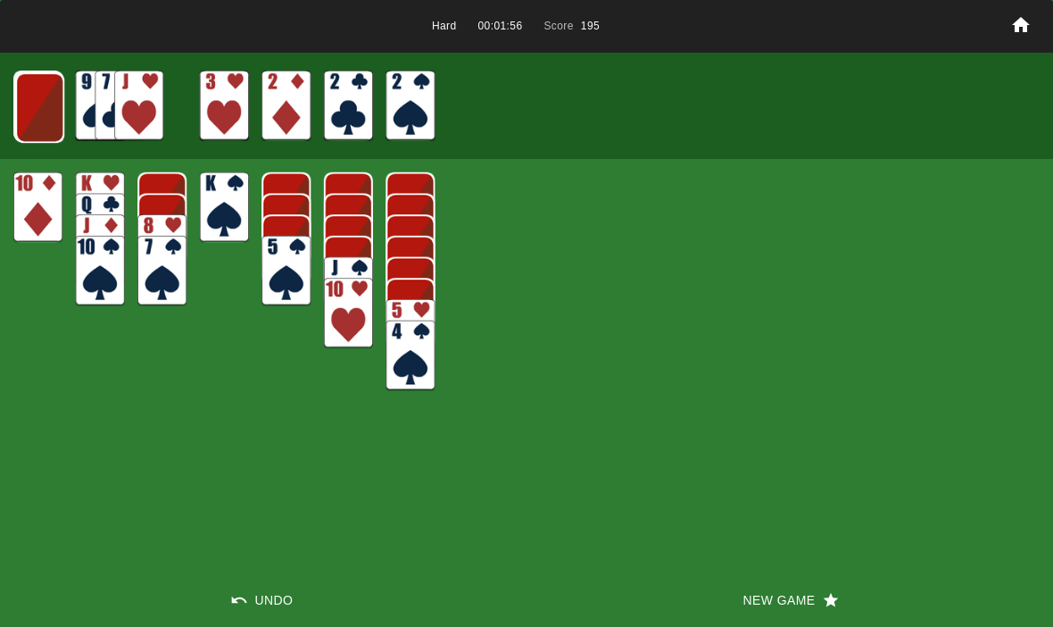
click at [33, 95] on img at bounding box center [39, 107] width 49 height 71
click at [35, 117] on img at bounding box center [38, 106] width 49 height 71
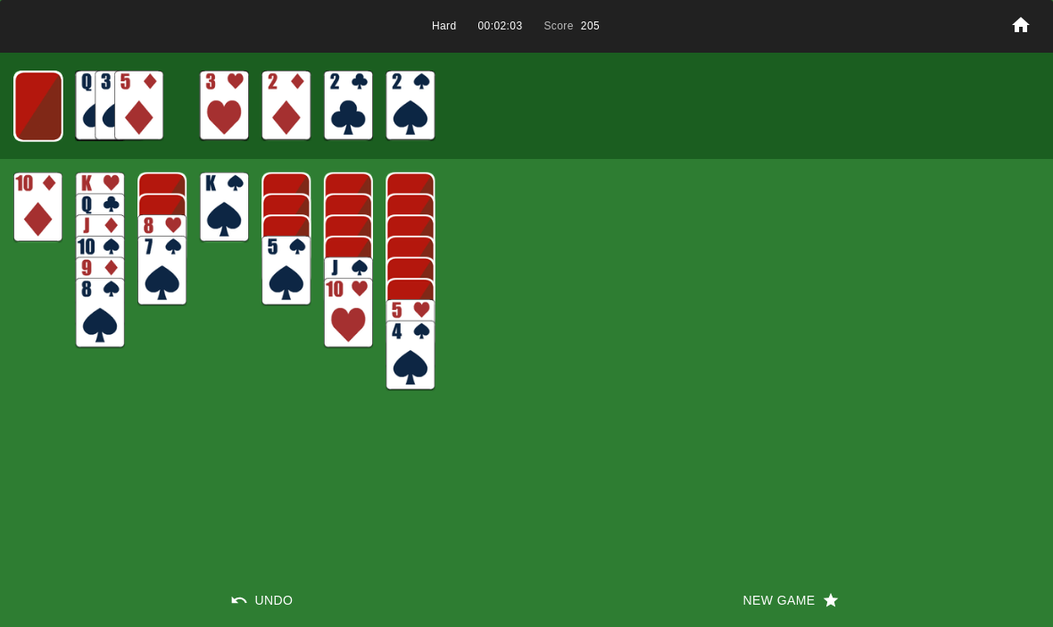
click at [184, 399] on div "Hard 00:02:03 Score 205 Undo New Game" at bounding box center [526, 313] width 1053 height 627
click at [51, 119] on img at bounding box center [38, 106] width 48 height 71
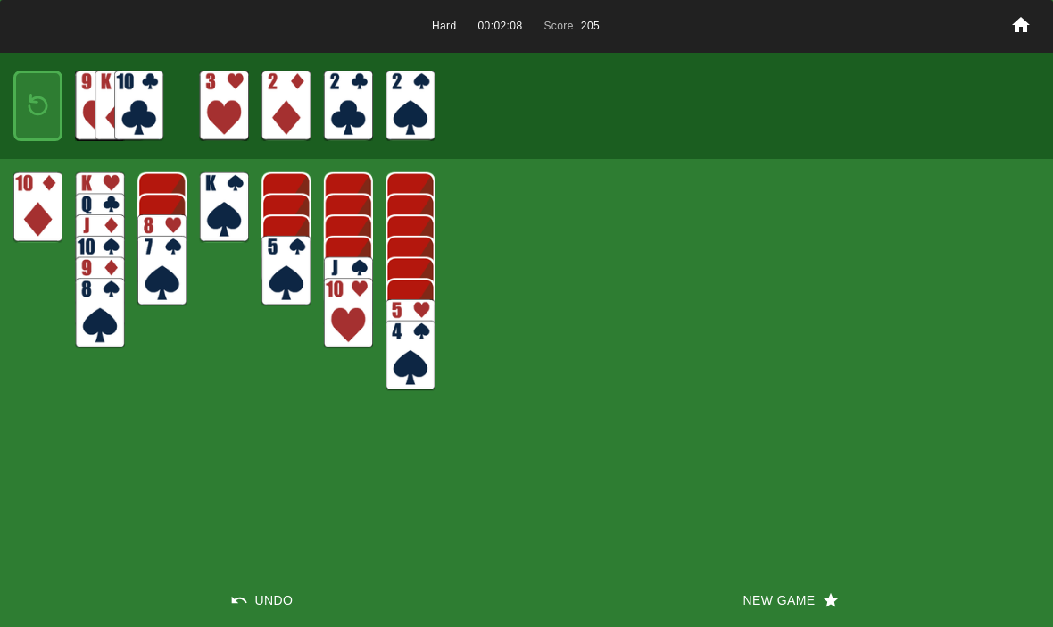
click at [25, 90] on img at bounding box center [37, 106] width 29 height 42
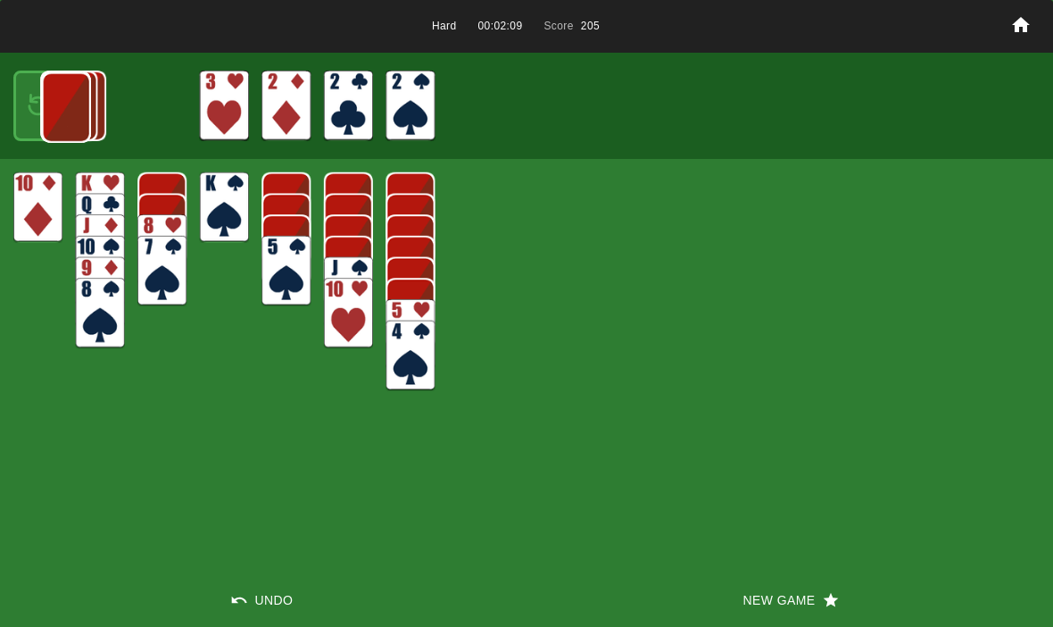
click at [42, 104] on img at bounding box center [66, 107] width 49 height 71
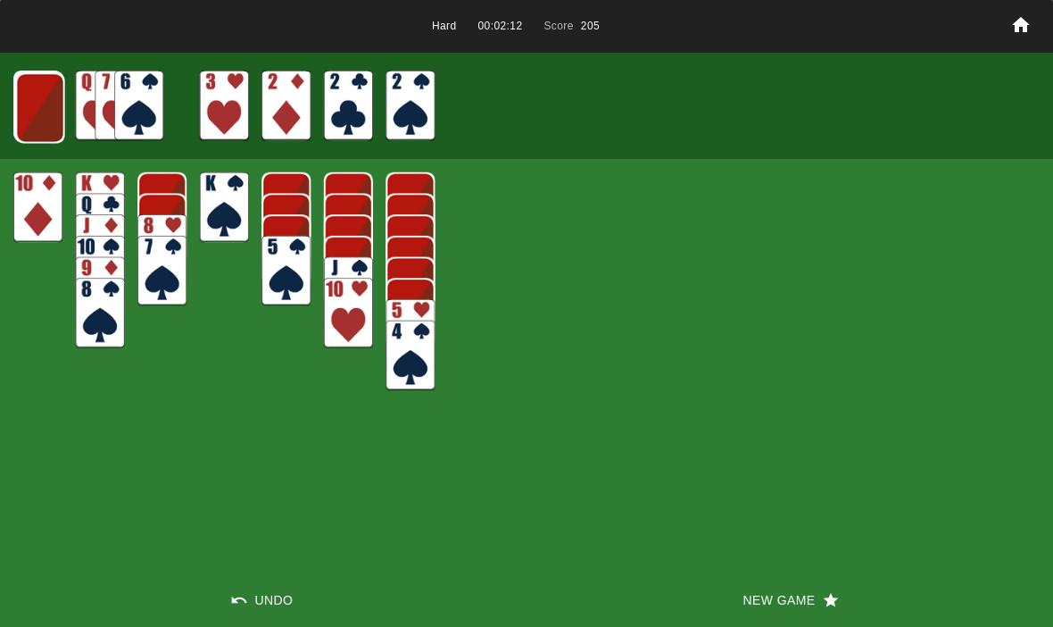
click at [30, 112] on img at bounding box center [40, 107] width 49 height 71
click at [31, 110] on img at bounding box center [39, 107] width 49 height 71
click at [44, 120] on img at bounding box center [38, 106] width 48 height 71
click at [34, 113] on img at bounding box center [37, 106] width 48 height 71
click at [780, 595] on button "New Game" at bounding box center [790, 600] width 527 height 54
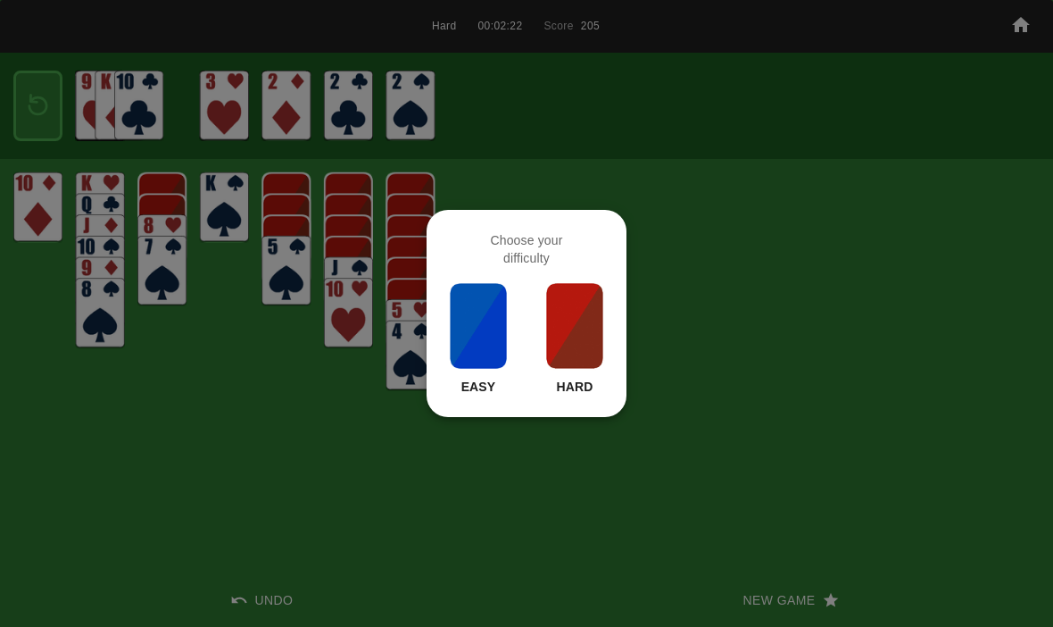
click at [583, 329] on img at bounding box center [574, 325] width 61 height 89
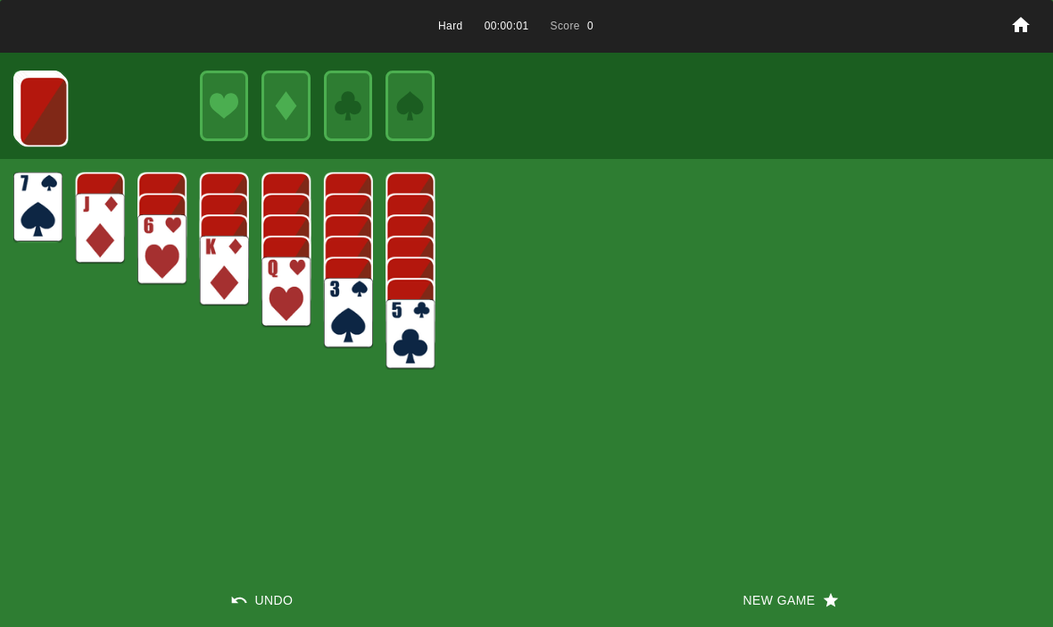
click at [768, 590] on button "New Game" at bounding box center [790, 600] width 527 height 54
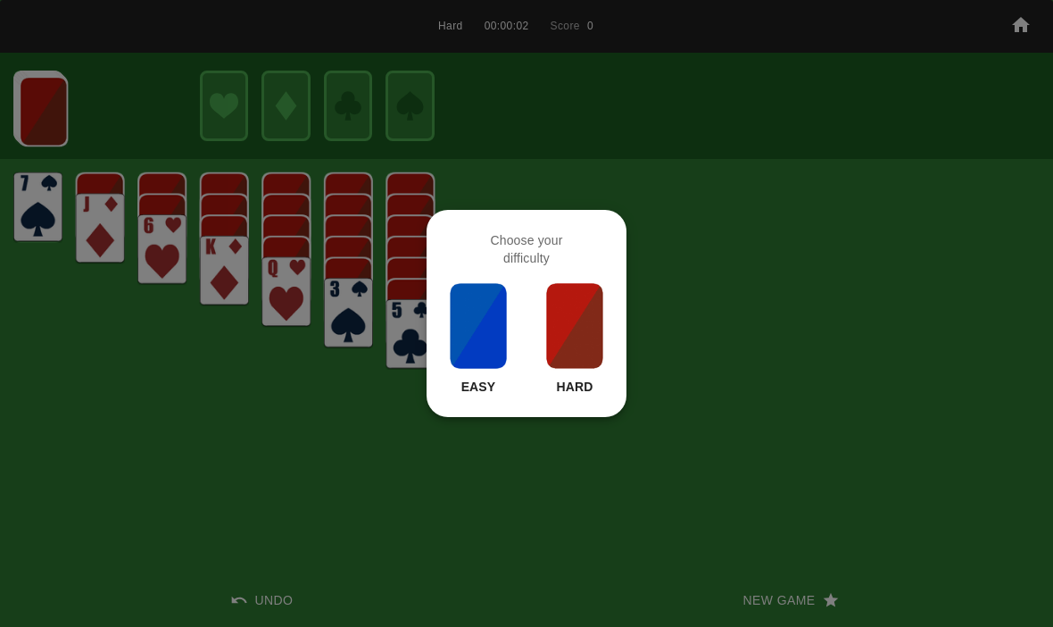
click at [595, 339] on img at bounding box center [574, 325] width 61 height 89
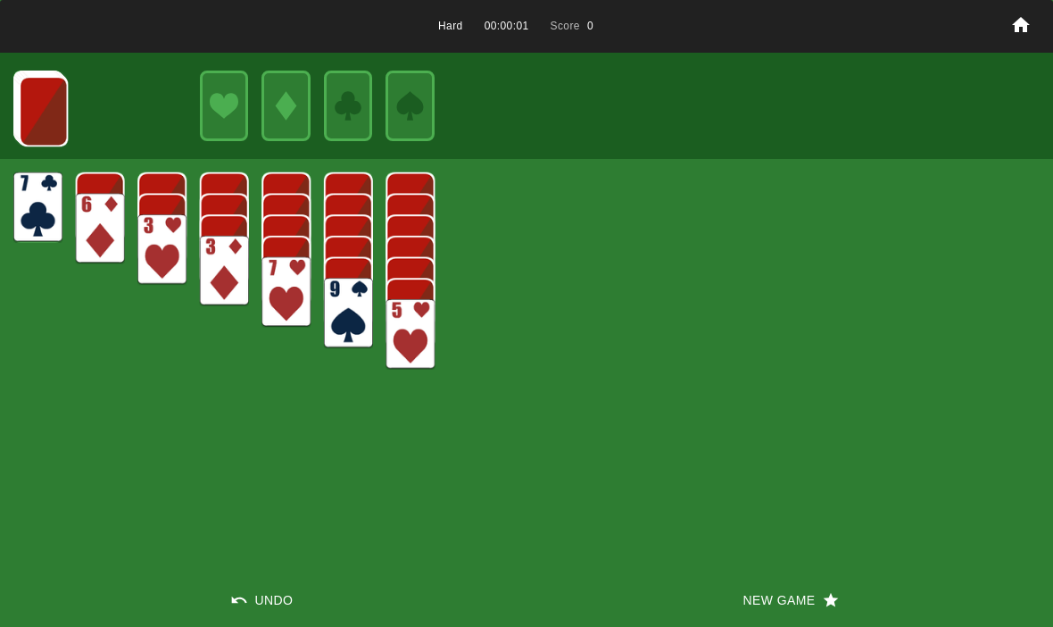
click at [773, 619] on button "New Game" at bounding box center [790, 600] width 527 height 54
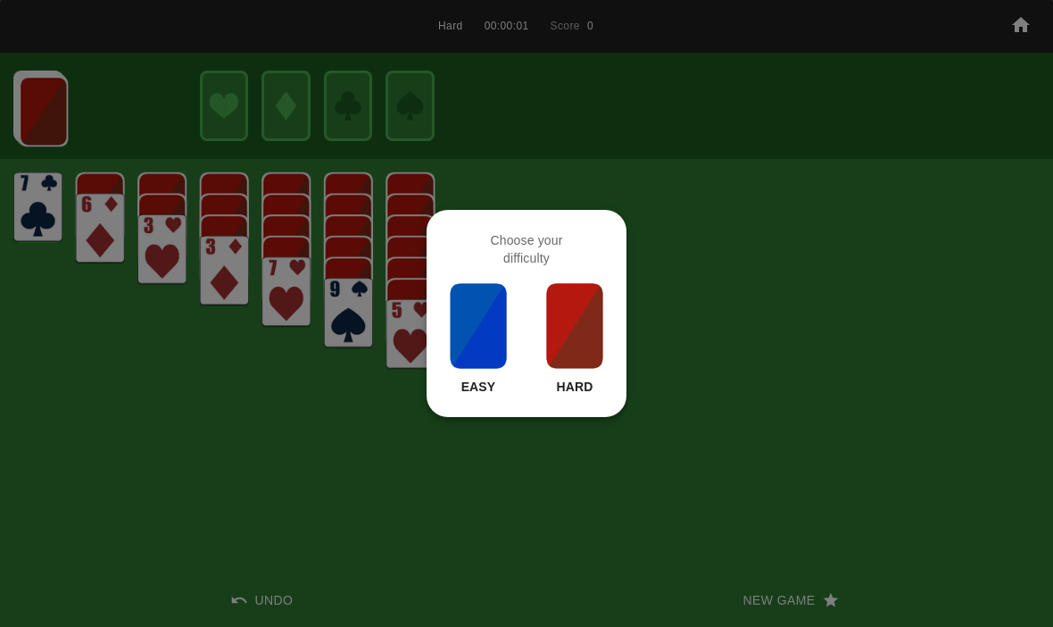
click at [615, 345] on div "Choose your difficulty Easy Hard" at bounding box center [527, 313] width 200 height 207
click at [573, 316] on img at bounding box center [574, 325] width 61 height 89
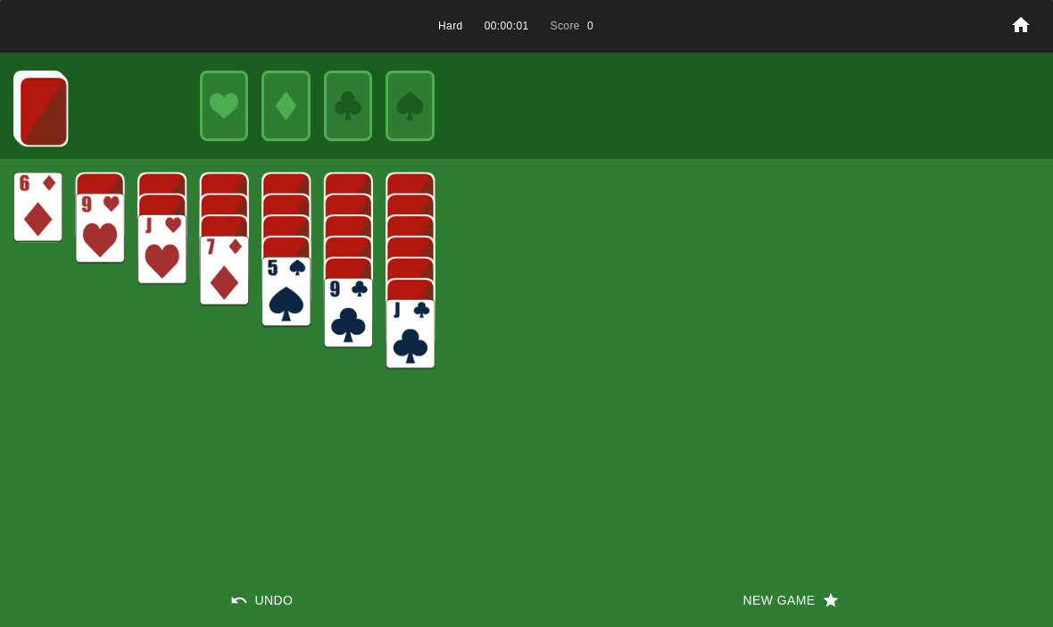
click at [769, 586] on button "New Game" at bounding box center [790, 600] width 527 height 54
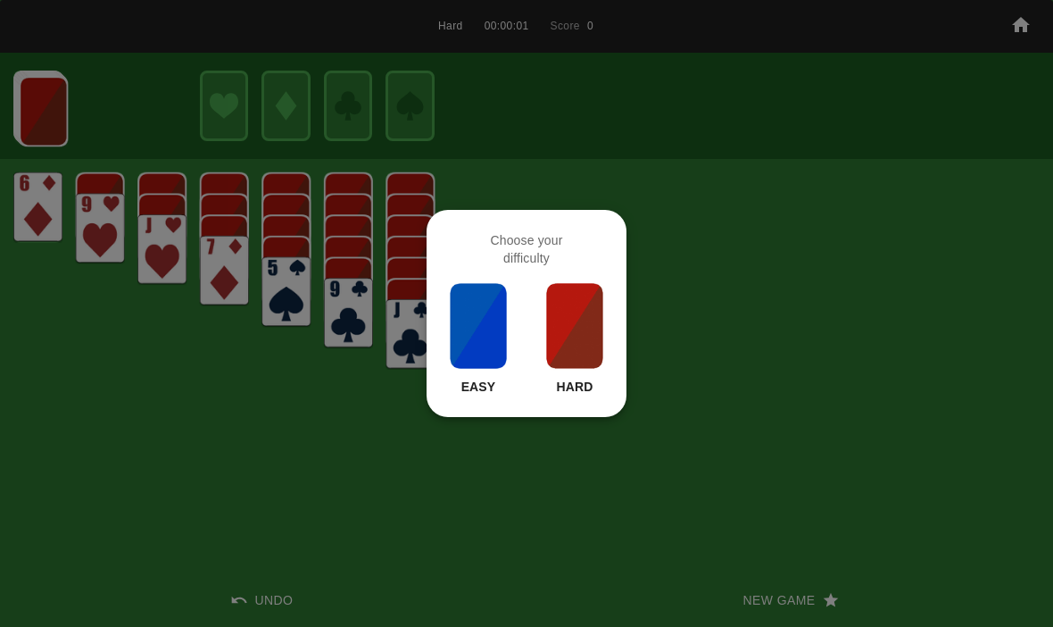
click at [560, 314] on img at bounding box center [574, 325] width 61 height 89
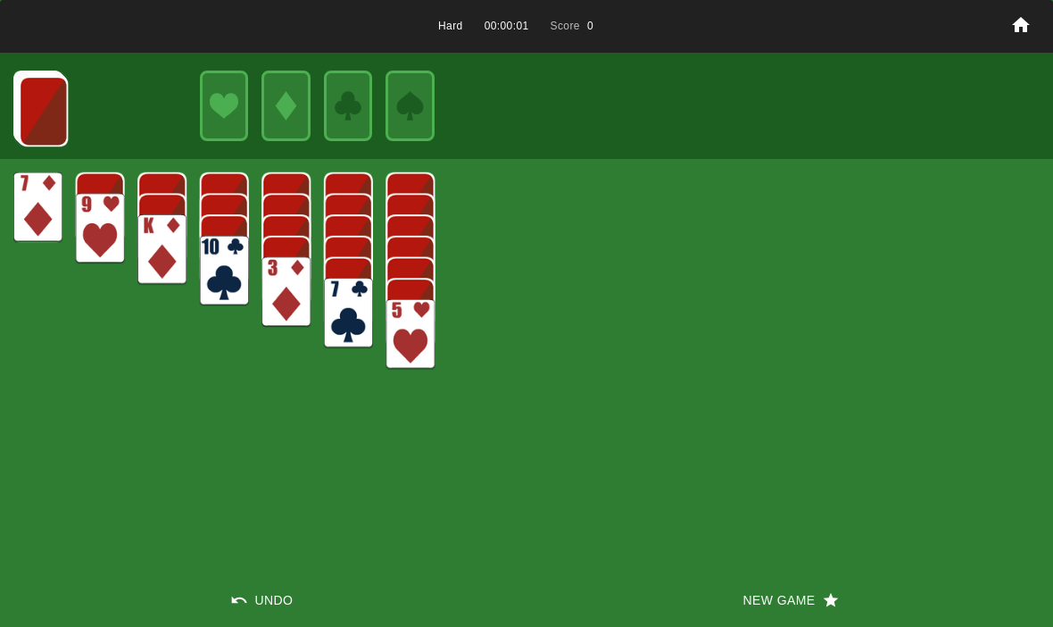
click at [735, 575] on button "New Game" at bounding box center [790, 600] width 527 height 54
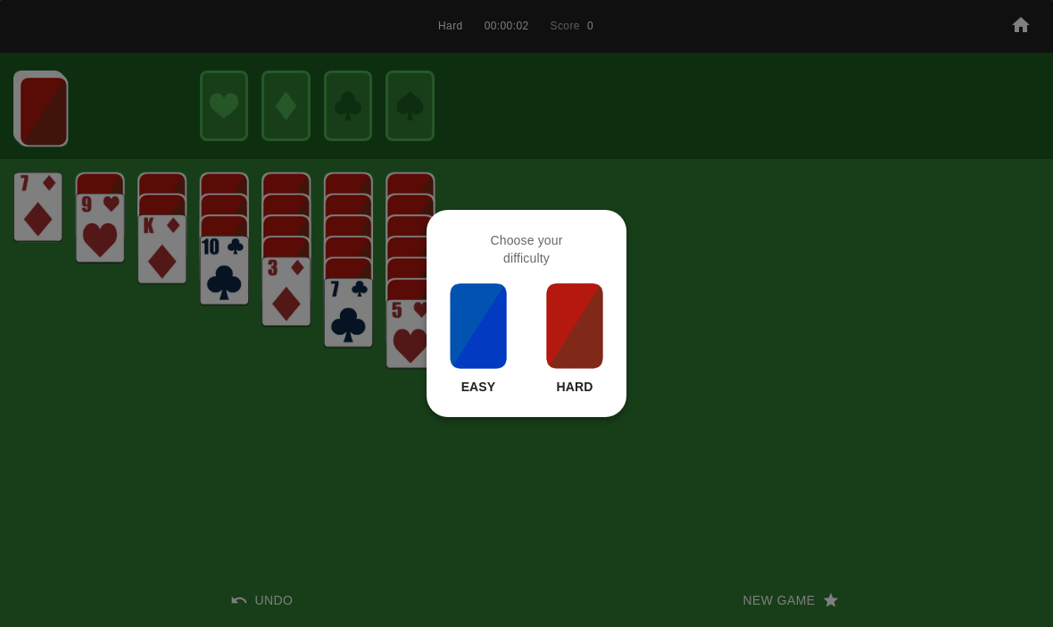
click at [563, 337] on img at bounding box center [574, 325] width 61 height 89
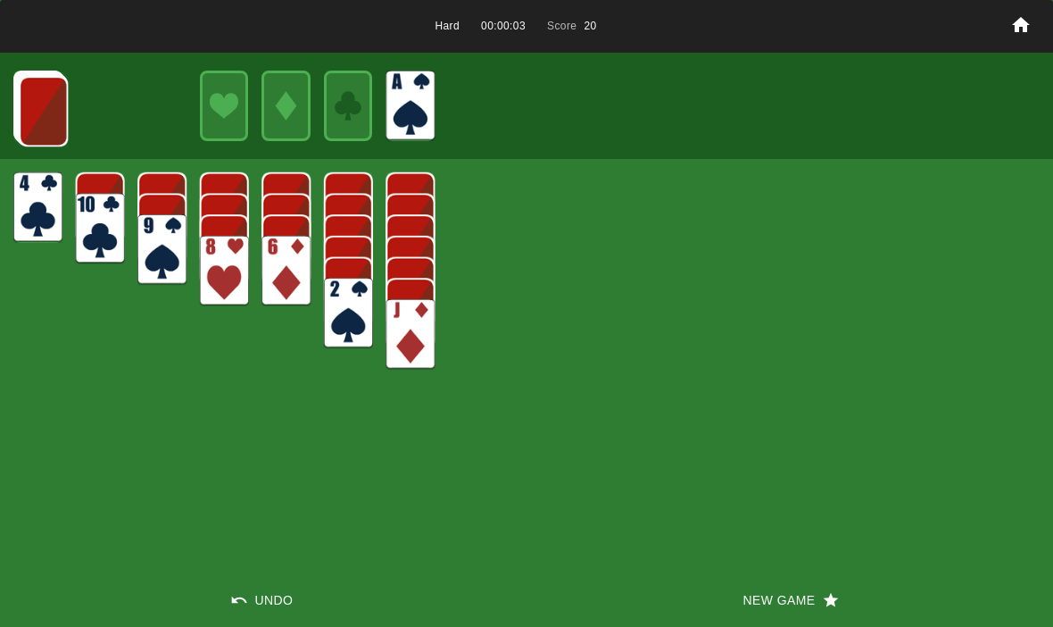
click at [51, 102] on img at bounding box center [43, 111] width 49 height 71
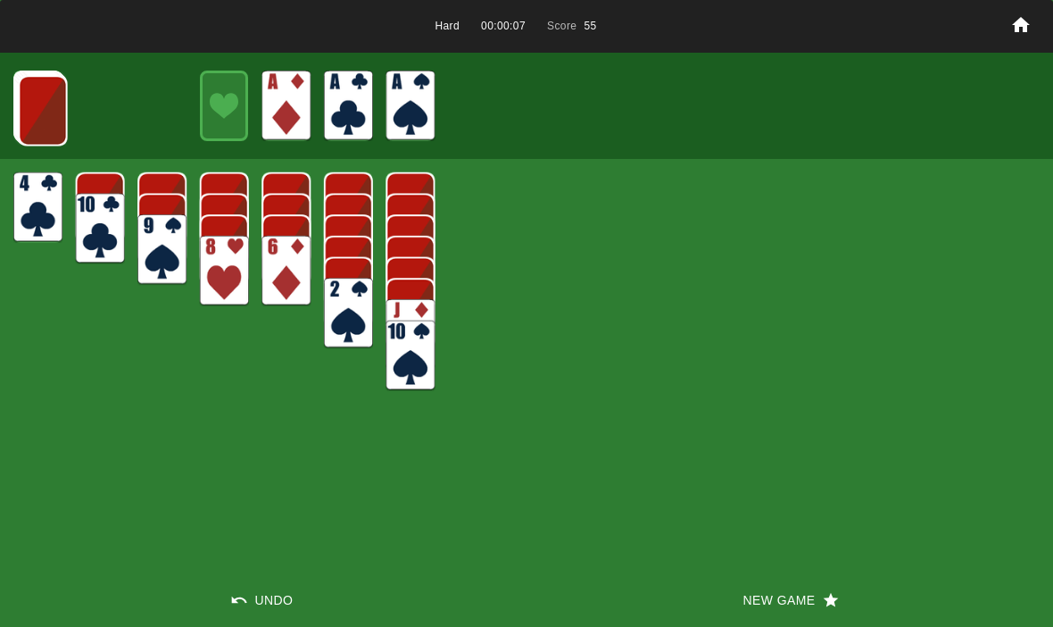
click at [43, 99] on img at bounding box center [43, 110] width 49 height 71
click at [40, 104] on img at bounding box center [42, 110] width 49 height 71
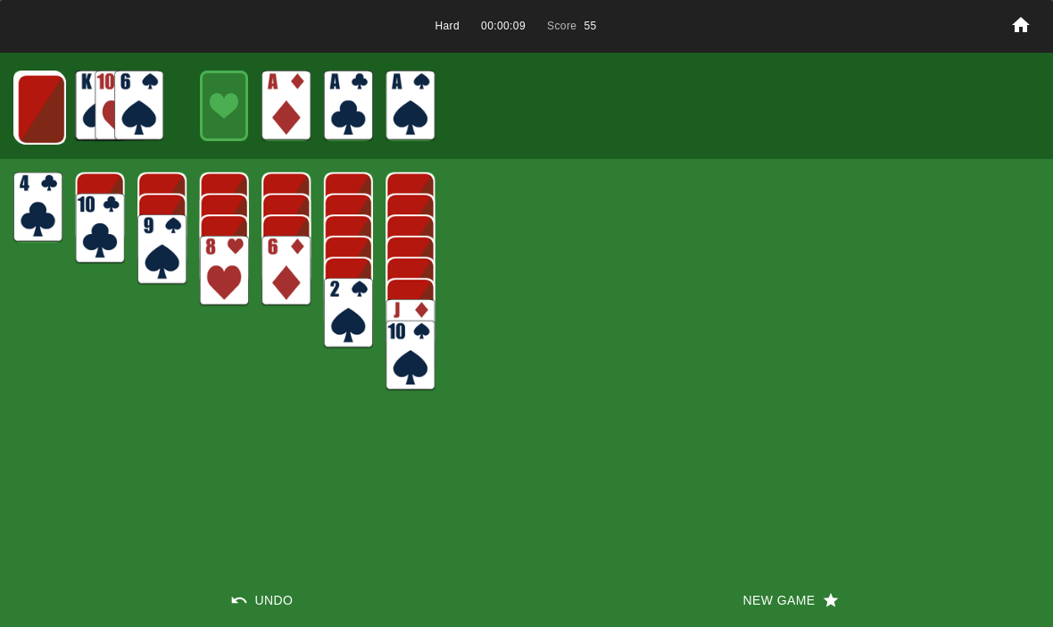
click at [46, 106] on img at bounding box center [41, 109] width 49 height 71
click at [33, 101] on img at bounding box center [40, 108] width 49 height 71
click at [38, 102] on img at bounding box center [39, 107] width 49 height 71
click at [40, 101] on img at bounding box center [38, 106] width 49 height 71
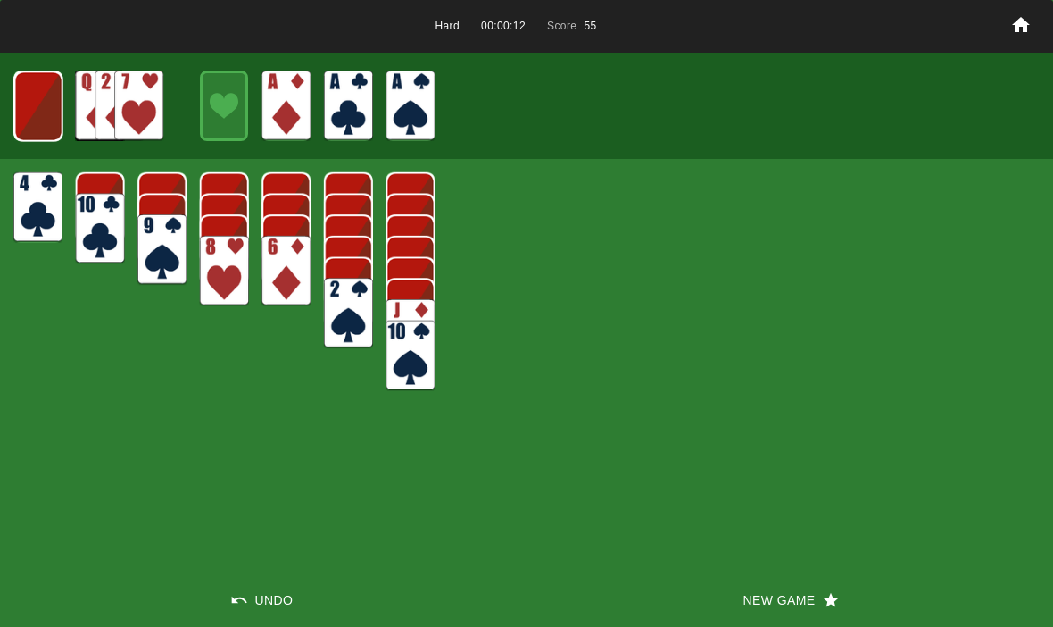
click at [34, 92] on img at bounding box center [38, 106] width 48 height 71
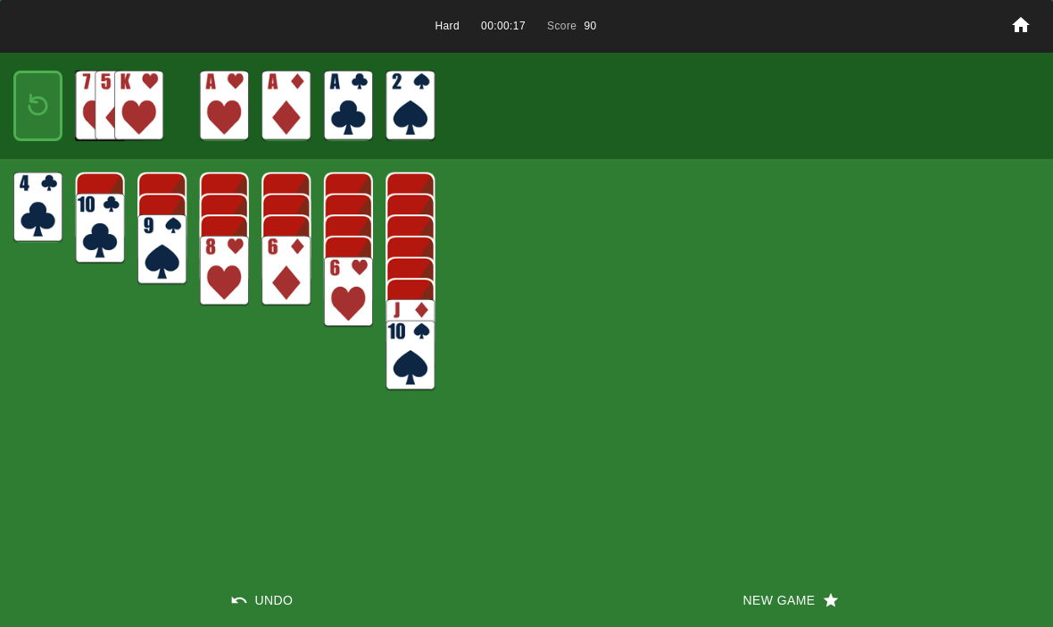
click at [45, 106] on img at bounding box center [37, 106] width 29 height 42
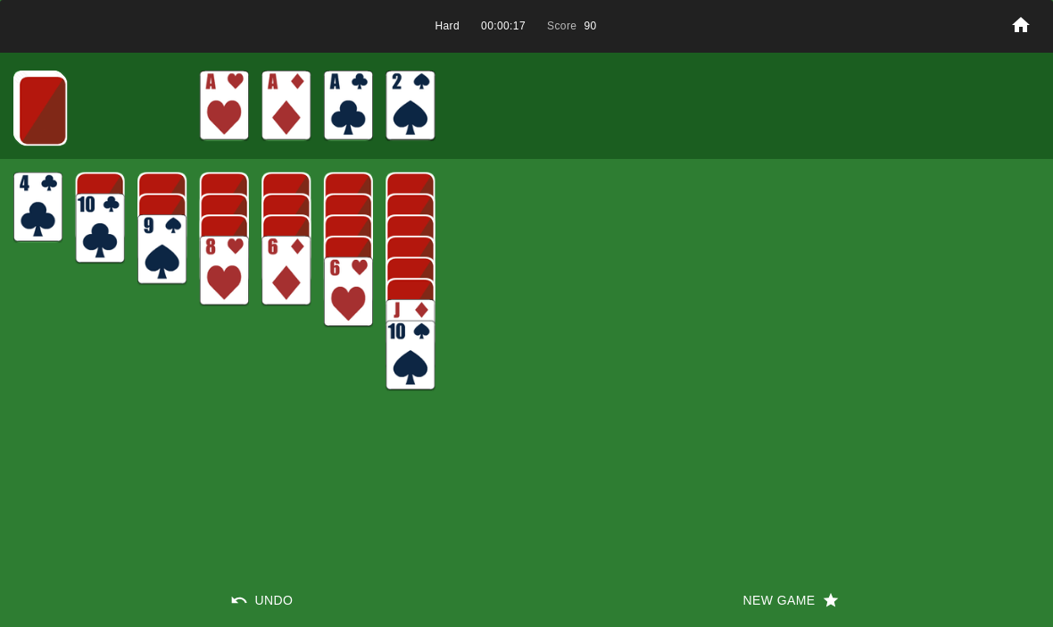
click at [34, 78] on img at bounding box center [42, 110] width 49 height 71
click at [38, 98] on img at bounding box center [41, 109] width 49 height 71
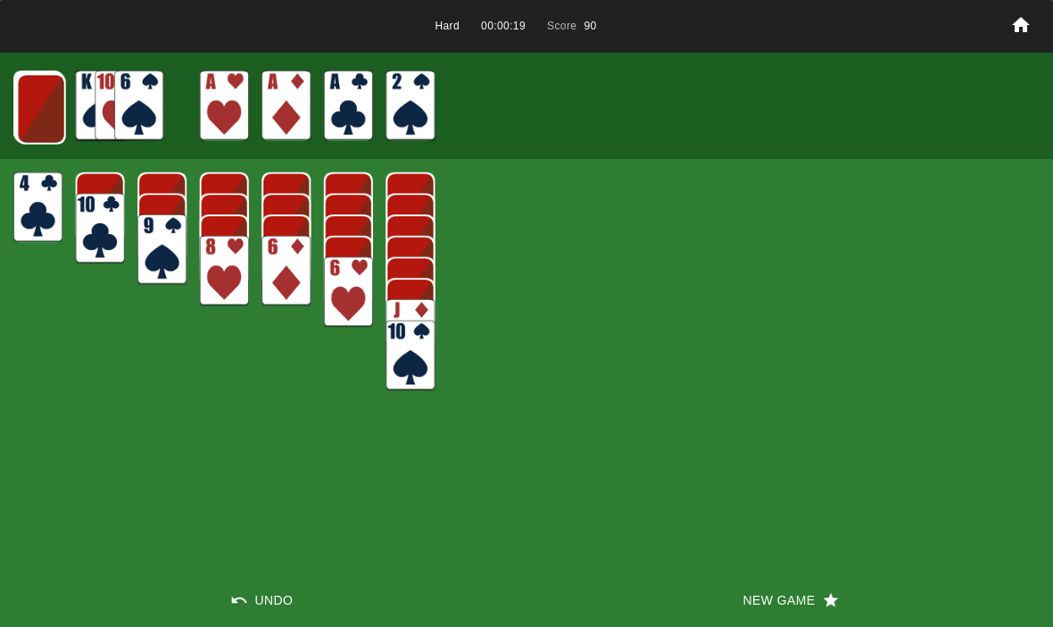
click at [35, 87] on img at bounding box center [41, 109] width 49 height 71
click at [52, 96] on img at bounding box center [40, 108] width 49 height 71
click at [40, 105] on img at bounding box center [39, 107] width 49 height 71
click at [39, 108] on img at bounding box center [38, 106] width 49 height 71
